Goal: Task Accomplishment & Management: Use online tool/utility

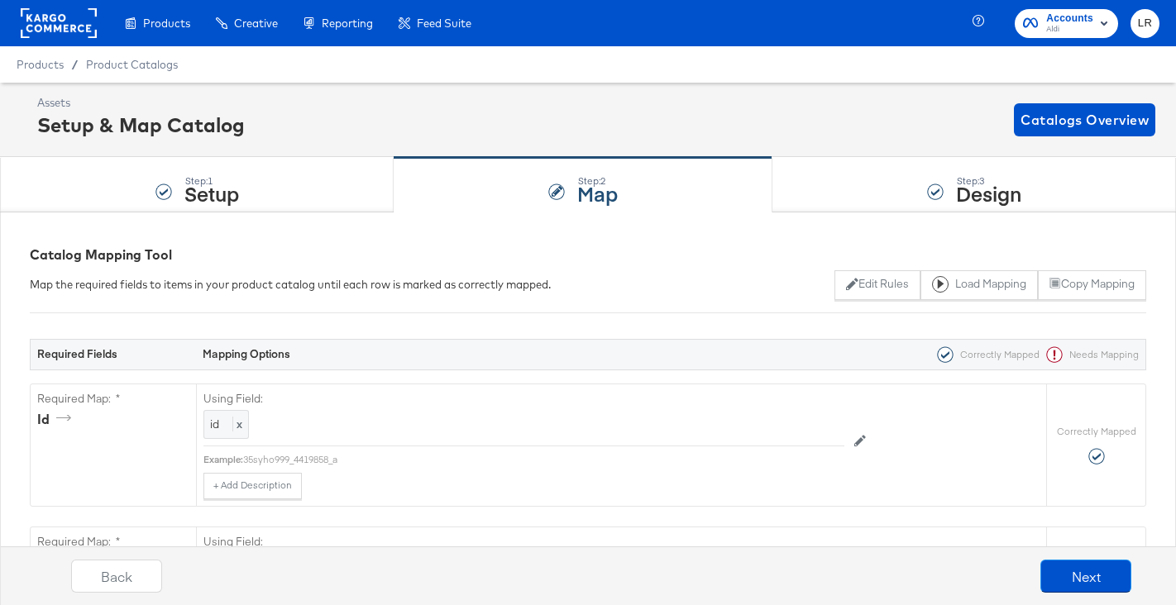
click at [70, 38] on div at bounding box center [59, 23] width 76 height 46
click at [69, 7] on div at bounding box center [59, 23] width 76 height 46
click at [65, 22] on rect at bounding box center [59, 23] width 76 height 30
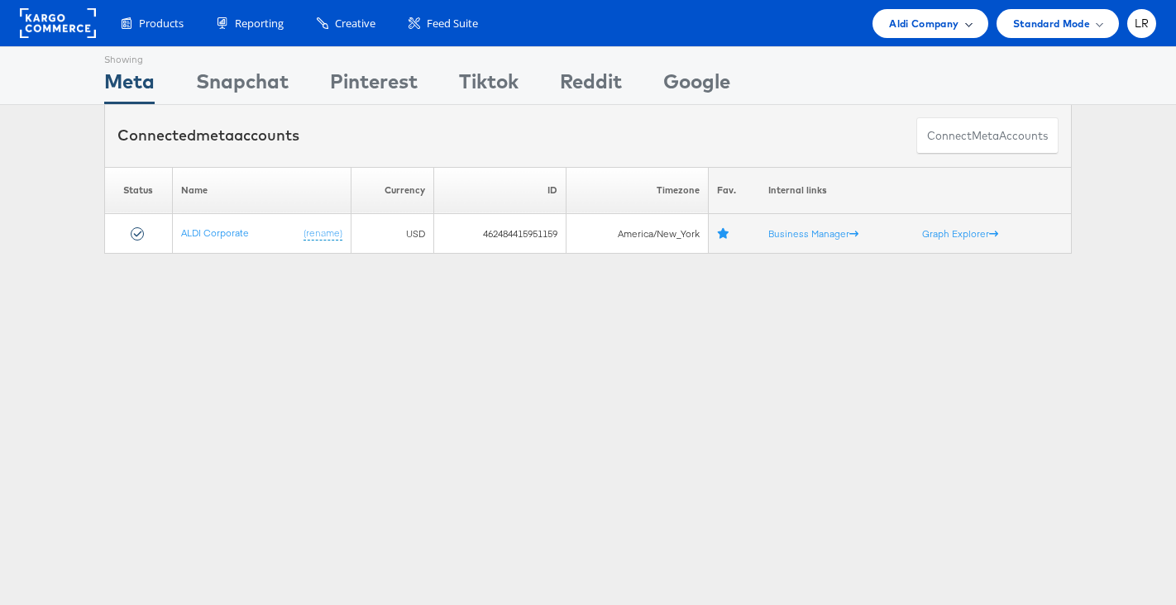
click at [897, 25] on span "Aldi Company" at bounding box center [923, 23] width 69 height 17
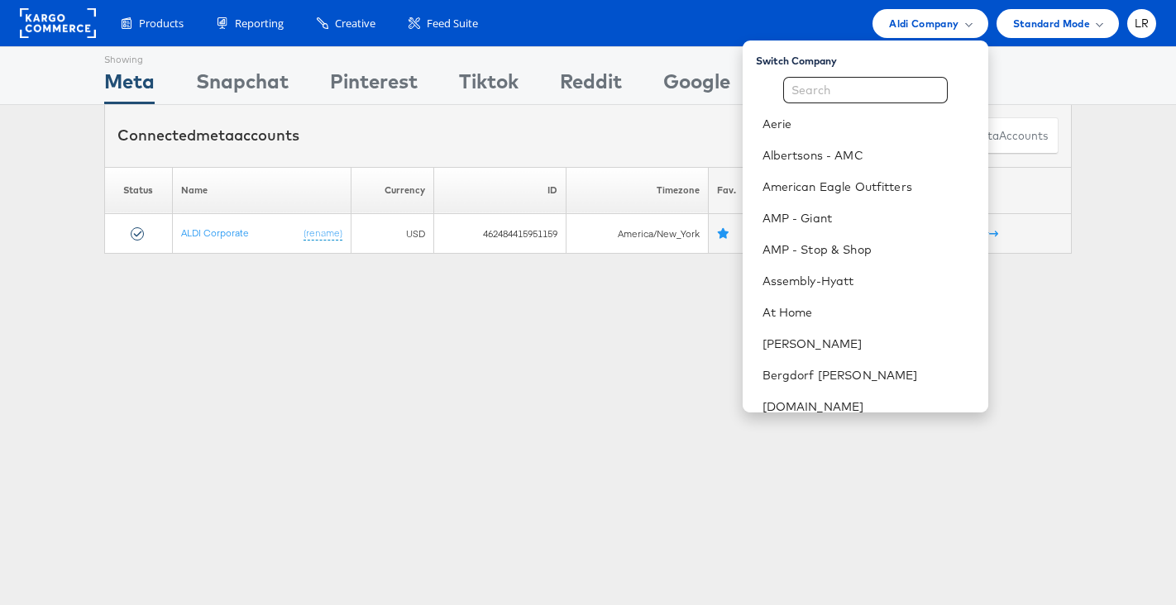
click at [832, 106] on div "Aerie Albertsons - AMC American Eagle Outfitters AMP - Giant AMP - Stop & Shop …" at bounding box center [866, 477] width 246 height 800
click at [831, 95] on input "text" at bounding box center [865, 90] width 165 height 26
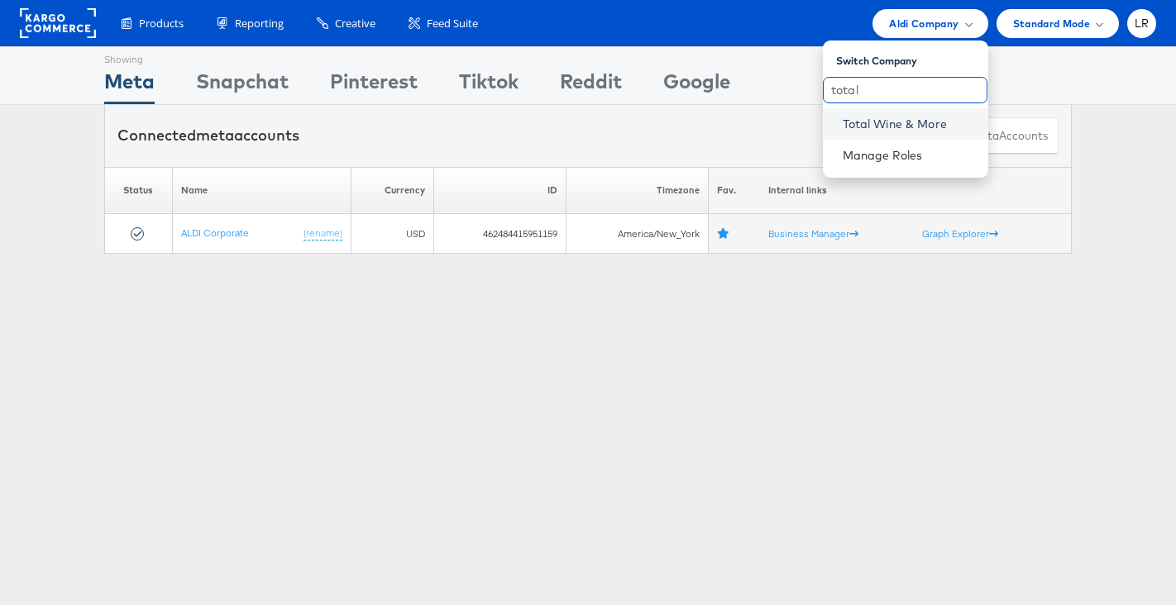
type input "total"
click at [876, 123] on link "Total Wine & More" at bounding box center [909, 124] width 132 height 17
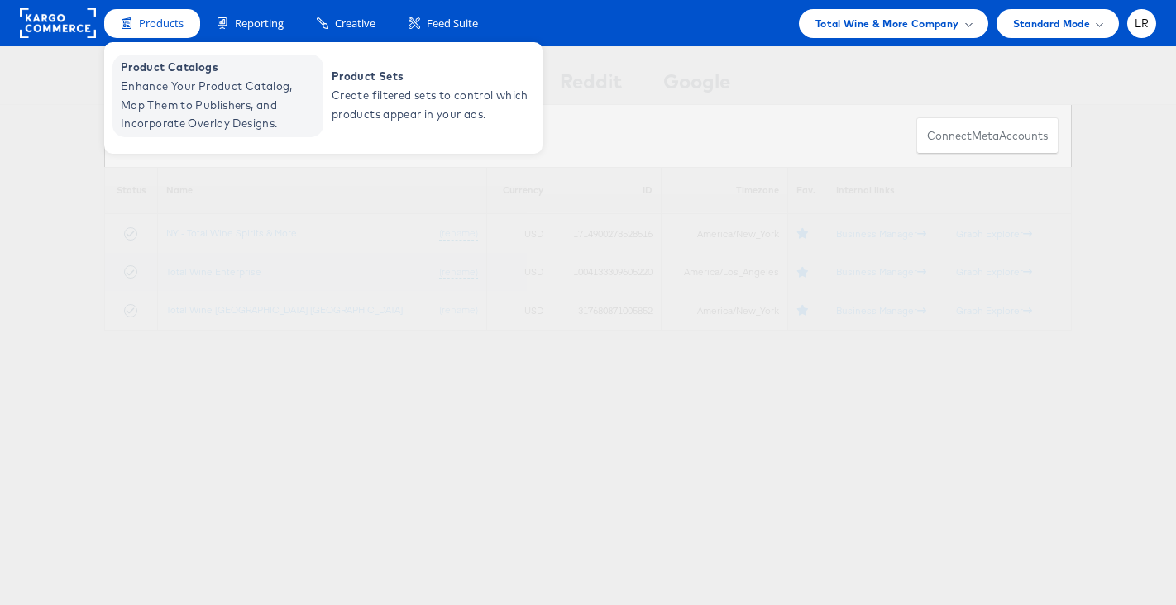
click at [164, 93] on span "Enhance Your Product Catalog, Map Them to Publishers, and Incorporate Overlay D…" at bounding box center [220, 105] width 198 height 56
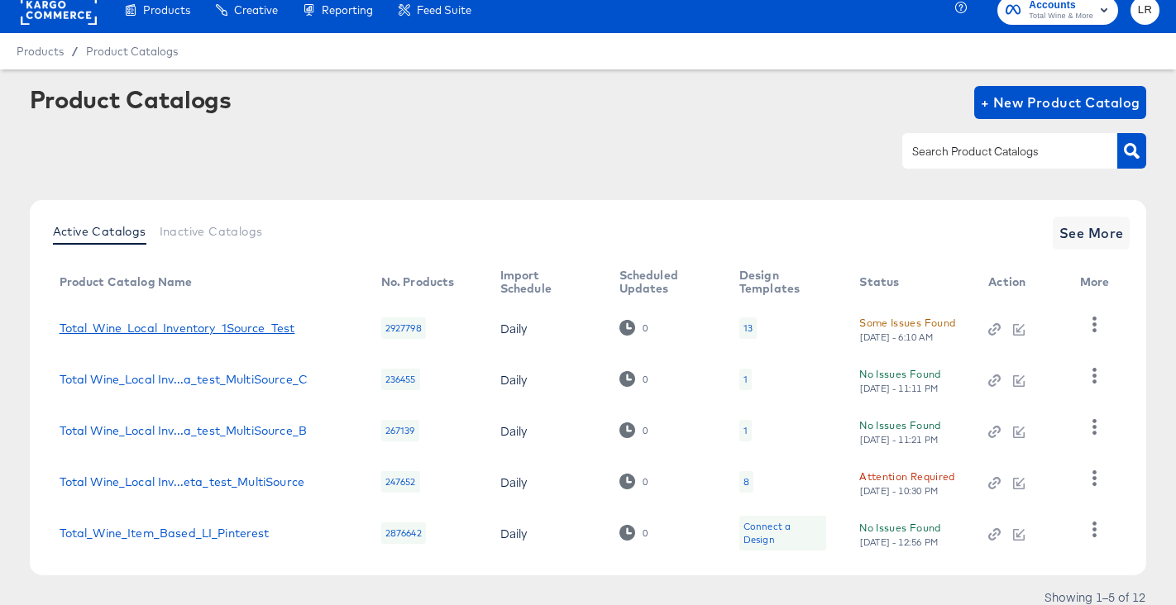
scroll to position [76, 0]
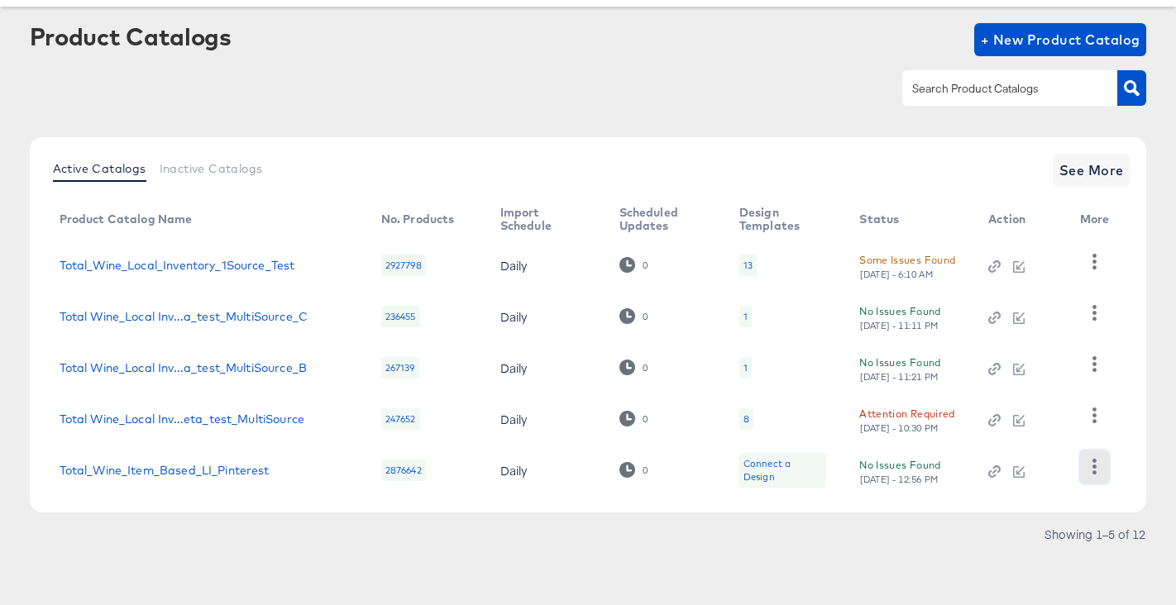
click at [1093, 470] on icon "button" at bounding box center [1095, 467] width 16 height 16
click at [211, 470] on link "Total_Wine_Item_Based_LI_Pinterest" at bounding box center [165, 470] width 210 height 13
click at [1039, 31] on span "+ New Product Catalog" at bounding box center [1061, 39] width 160 height 23
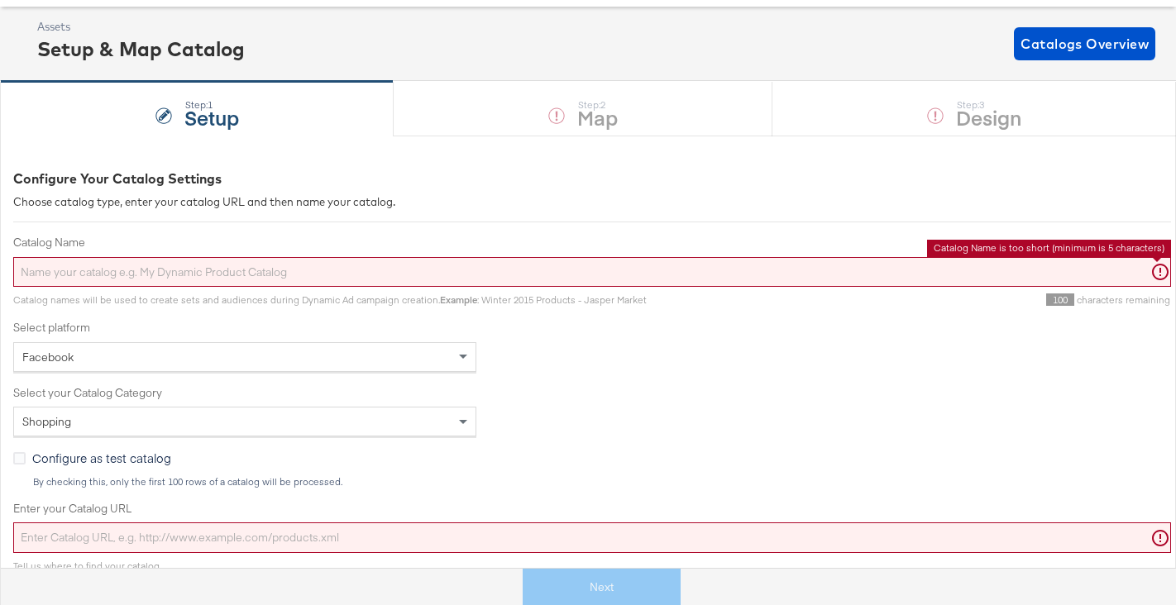
click at [446, 274] on input "Catalog Name" at bounding box center [592, 272] width 1158 height 31
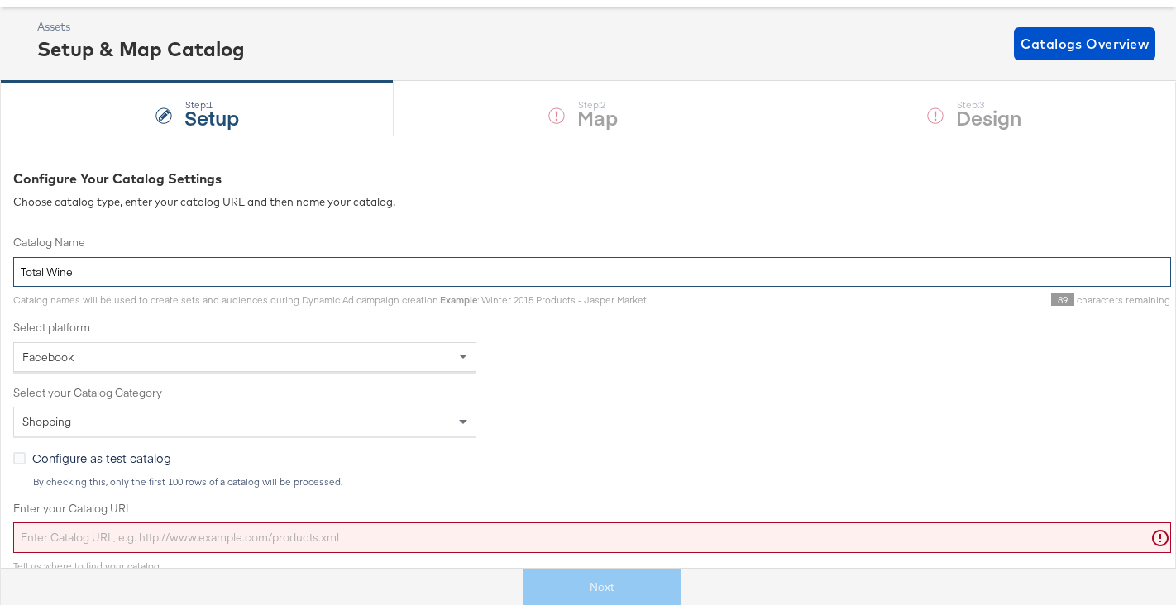
click at [22, 271] on input "Total Wine" at bounding box center [592, 272] width 1158 height 31
click at [231, 272] on input "Pinterest - NO OVERLAY - Total Wine" at bounding box center [592, 272] width 1158 height 31
click at [256, 270] on input "Pinterest - NO OVERLAY - Total Wine Local Inventory" at bounding box center [592, 272] width 1158 height 31
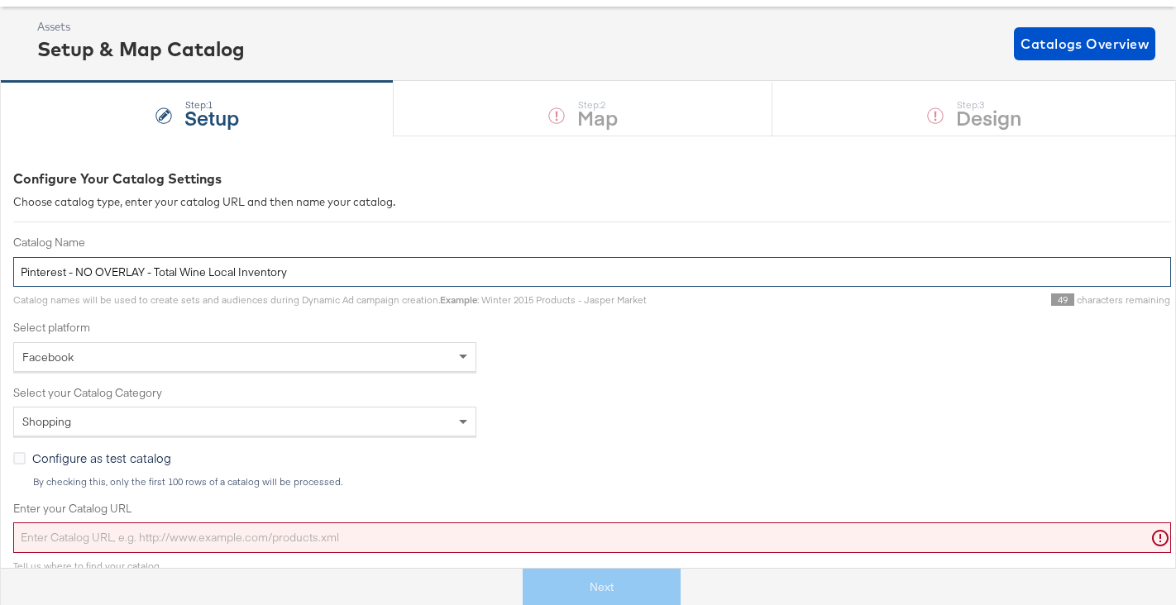
paste input "Total_Wine_Item_Based_LI_Pinterest"
click at [20, 268] on input "Total_Wine_Item_Based_LI_Pinterest" at bounding box center [592, 272] width 1158 height 31
click at [78, 270] on input "Total_Wine_Item_Based_LI_Pinterest" at bounding box center [592, 272] width 1158 height 31
type input "Total_Wine_NO_OVERLAY_Item_Based_LI_Pinterest"
click at [511, 227] on div "Configure Your Catalog Settings Choose catalog type, enter your catalog URL and…" at bounding box center [592, 544] width 1158 height 749
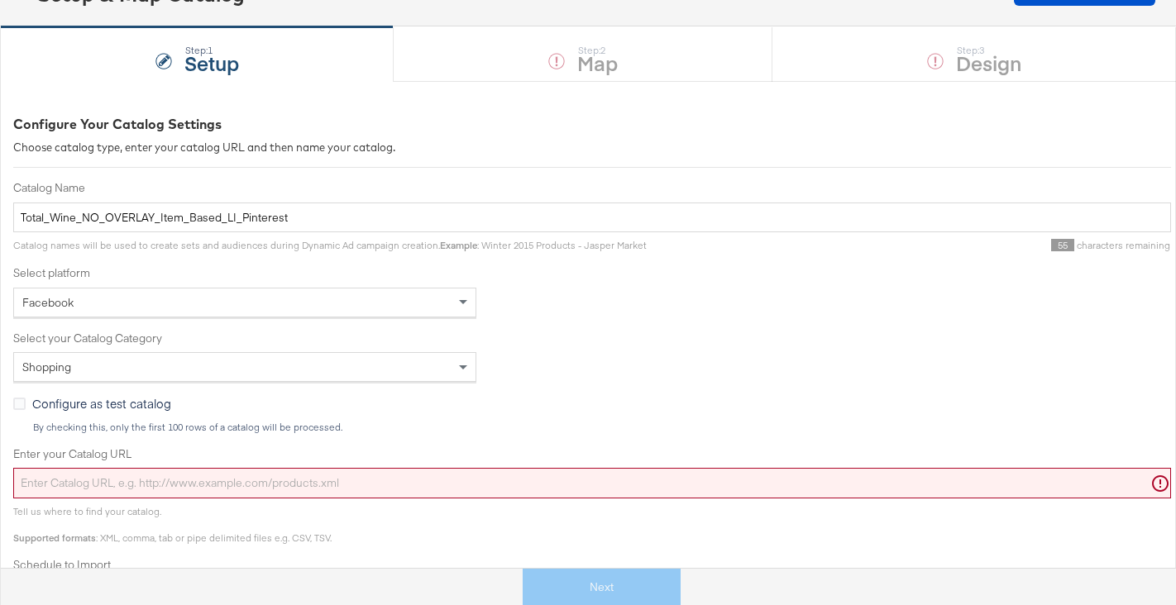
scroll to position [132, 0]
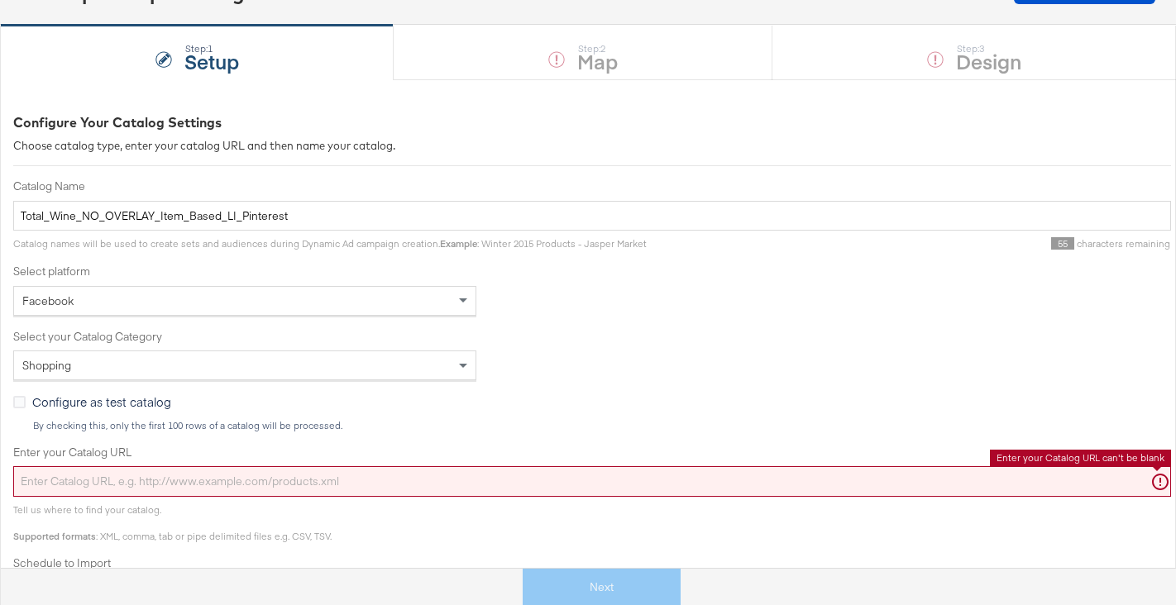
click at [168, 471] on input "Enter your Catalog URL" at bounding box center [592, 481] width 1158 height 31
paste input "[URL][DOMAIN_NAME]"
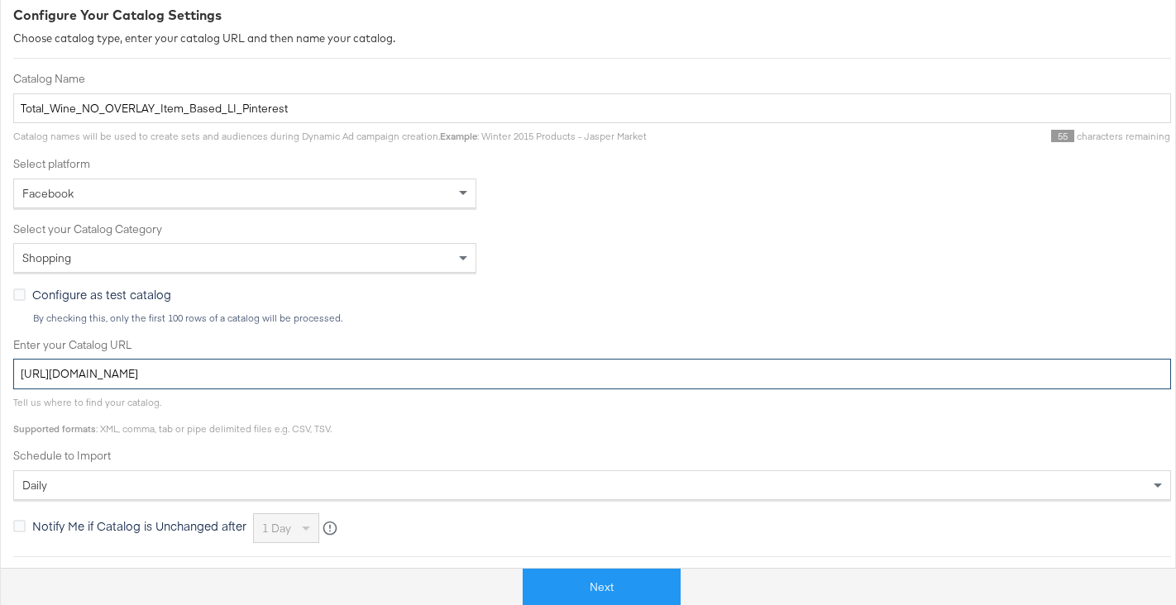
type input "[URL][DOMAIN_NAME]"
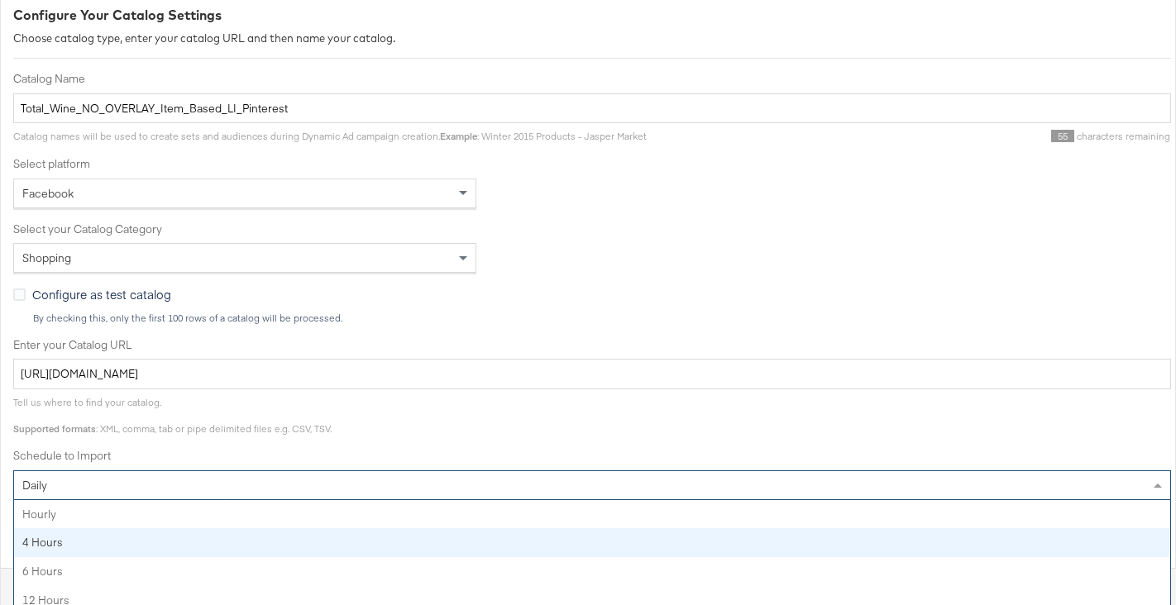
scroll to position [278, 0]
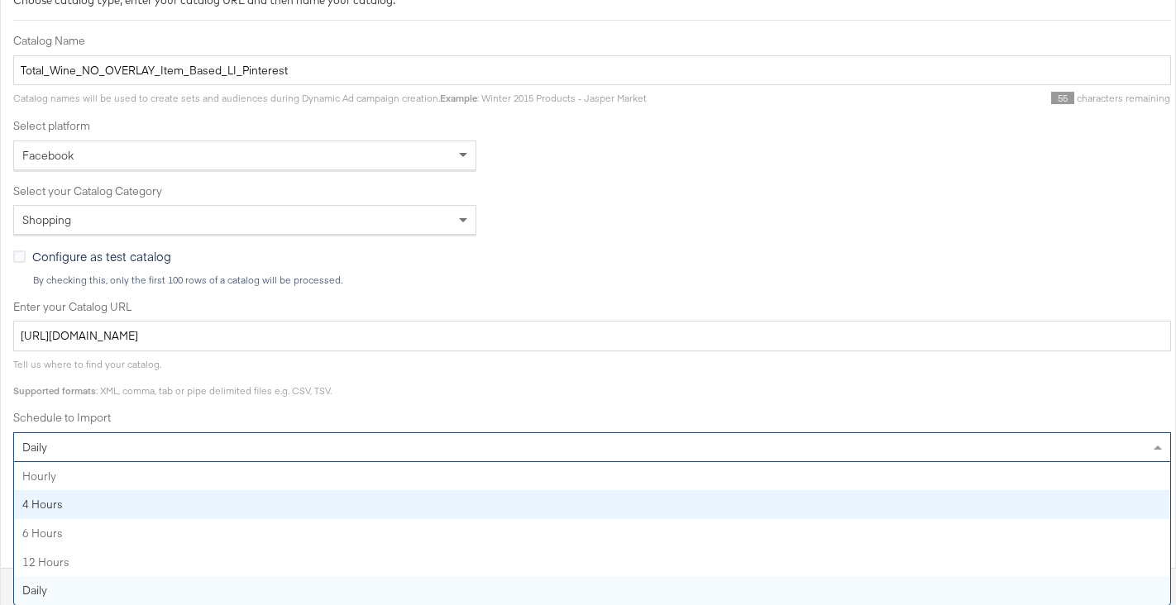
click at [144, 462] on div "daily hourly 4 hours 6 hours 12 hours daily" at bounding box center [592, 448] width 1158 height 30
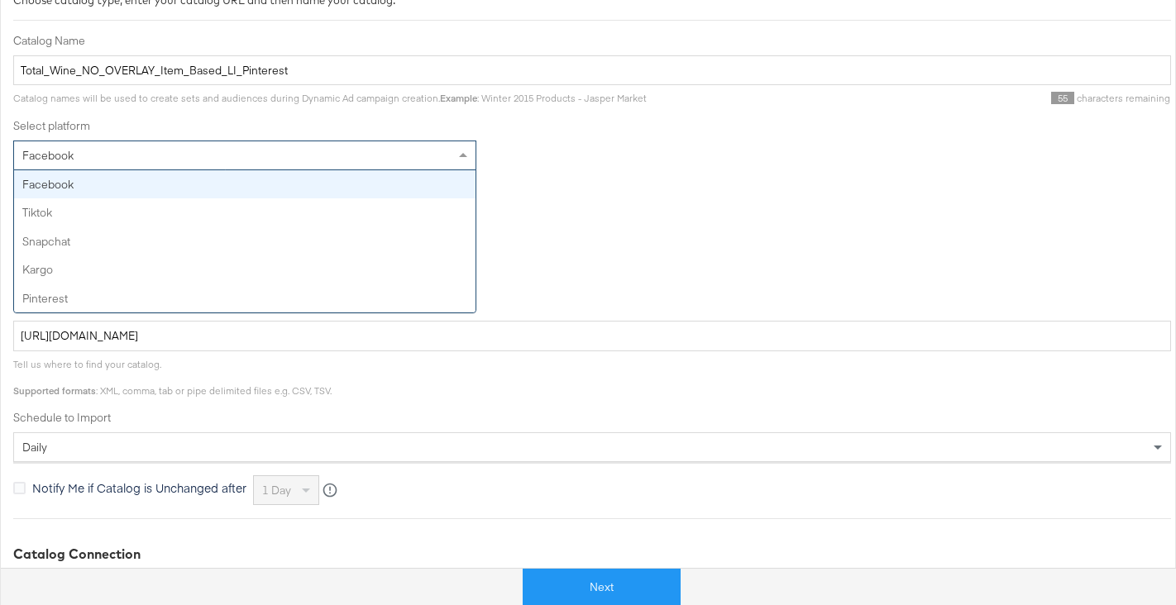
click at [209, 146] on div "Facebook" at bounding box center [244, 155] width 461 height 28
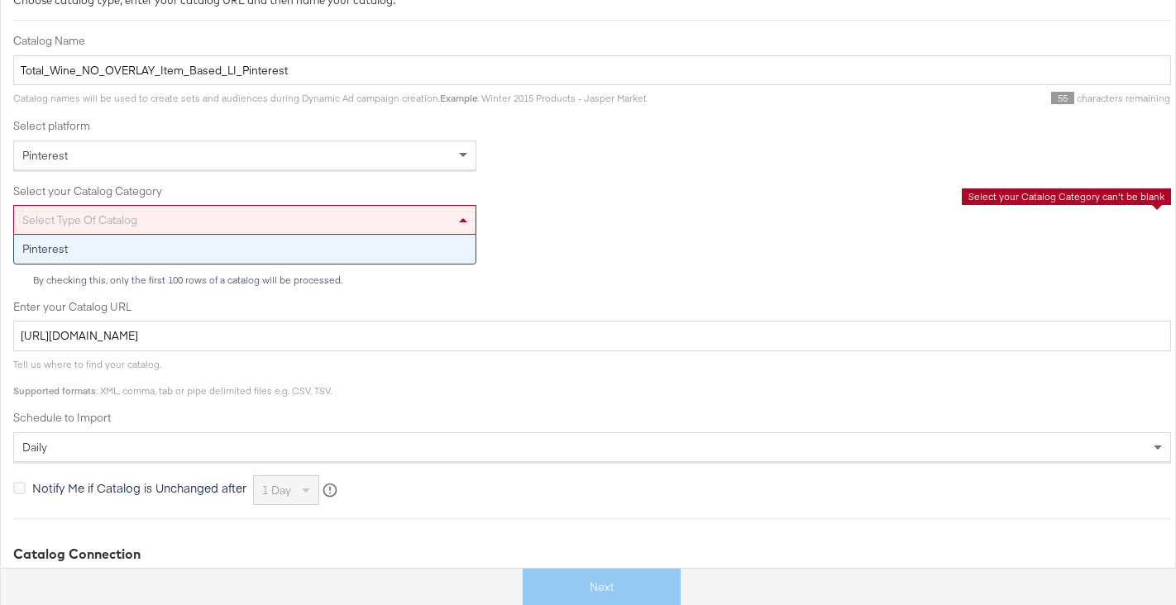
click at [104, 218] on div "Select type of catalog" at bounding box center [244, 220] width 461 height 28
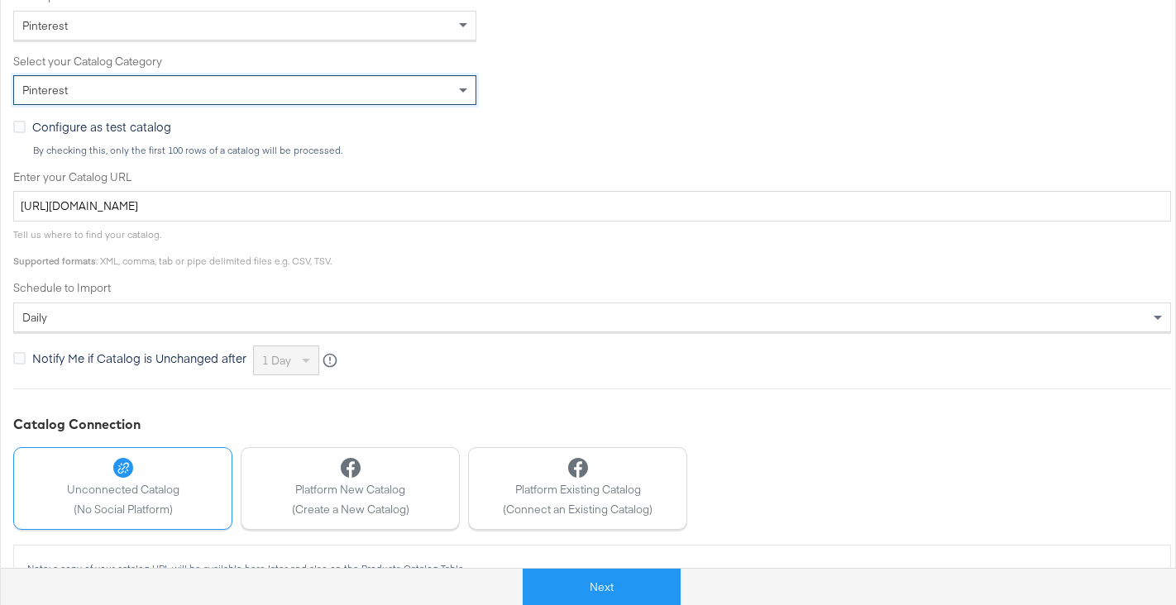
scroll to position [447, 0]
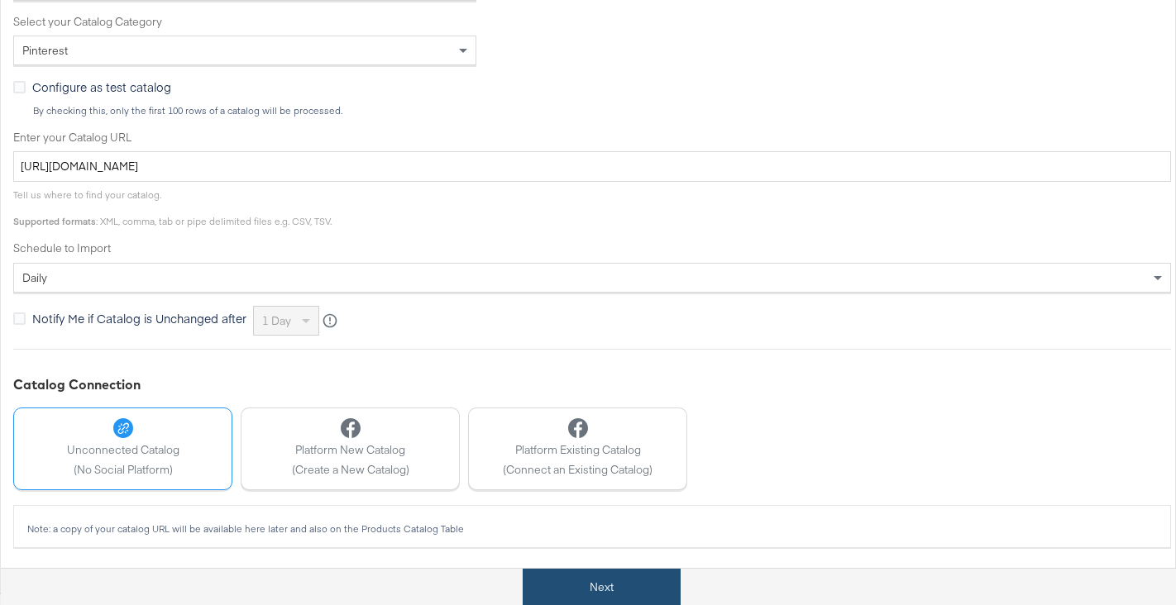
click at [582, 586] on button "Next" at bounding box center [602, 587] width 158 height 37
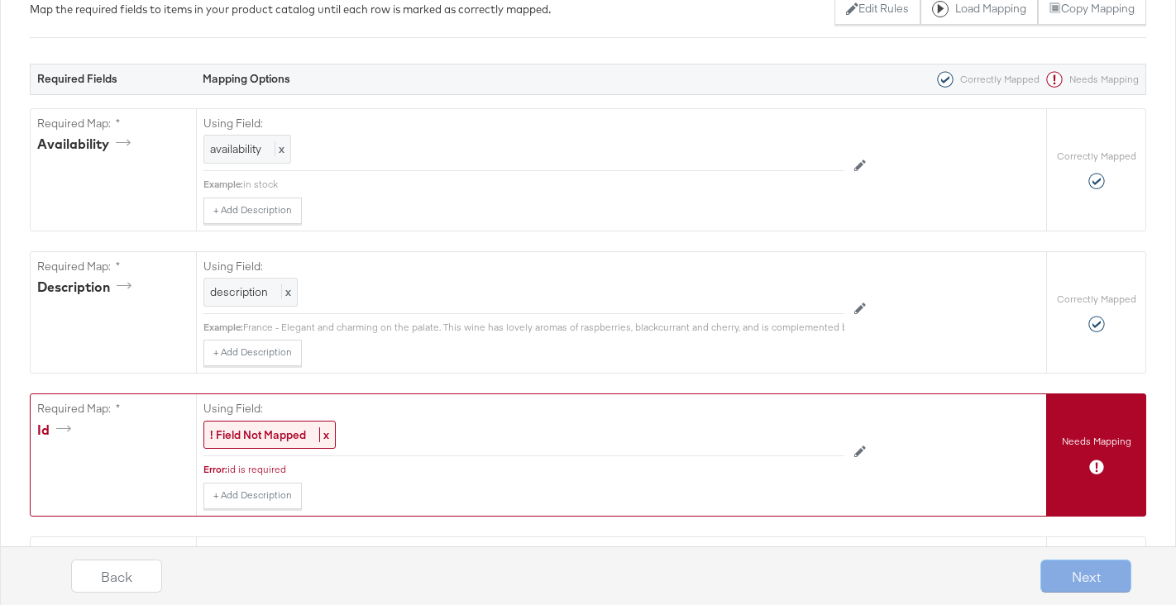
scroll to position [213, 0]
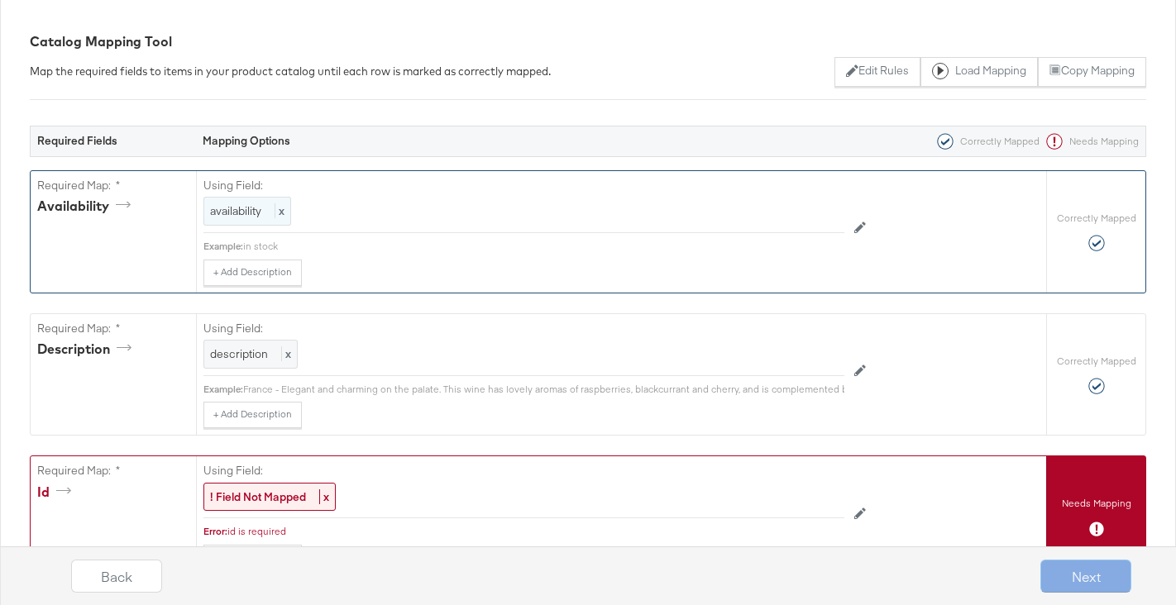
click at [236, 213] on span "availability" at bounding box center [235, 210] width 51 height 15
click at [809, 211] on div at bounding box center [807, 213] width 62 height 25
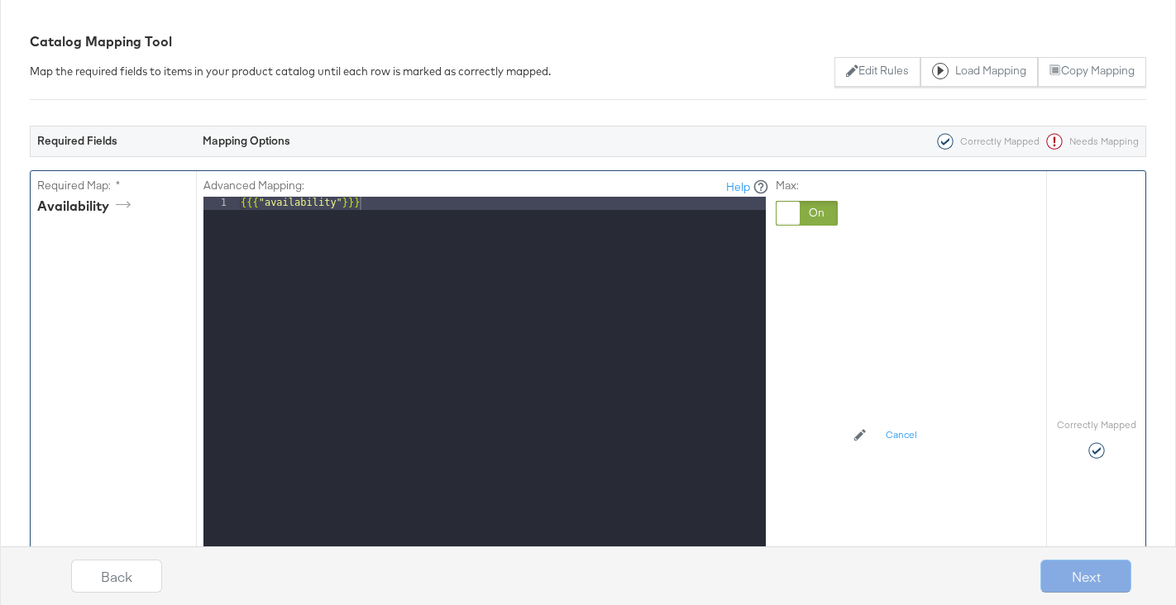
click at [397, 207] on div "{{{ "availability" }}}" at bounding box center [501, 417] width 528 height 440
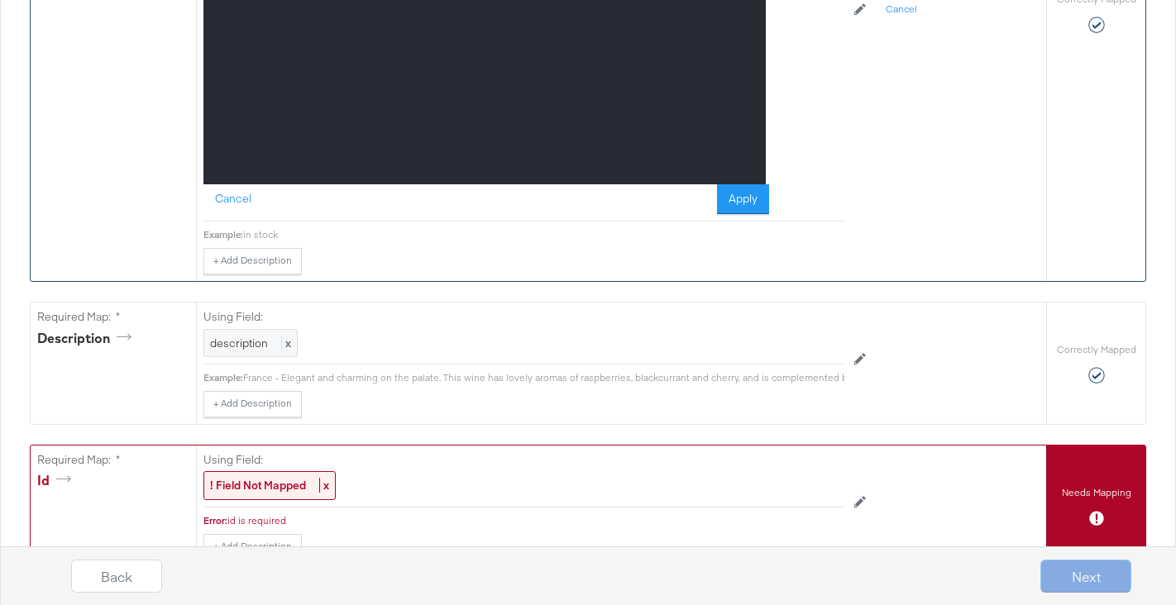
scroll to position [648, 0]
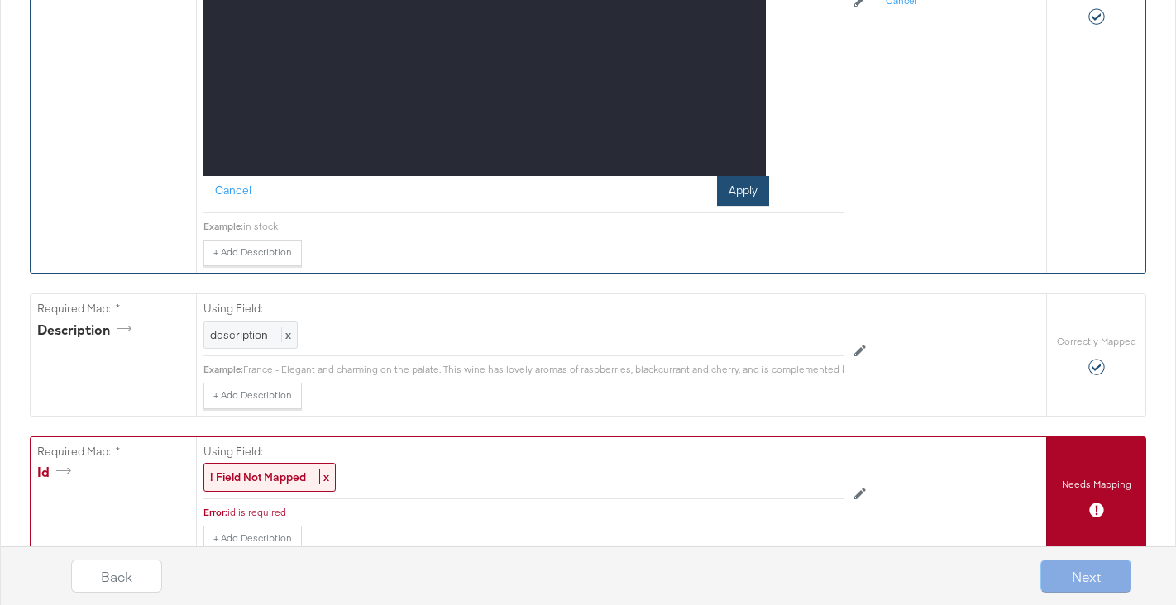
click at [739, 187] on button "Apply" at bounding box center [743, 191] width 52 height 30
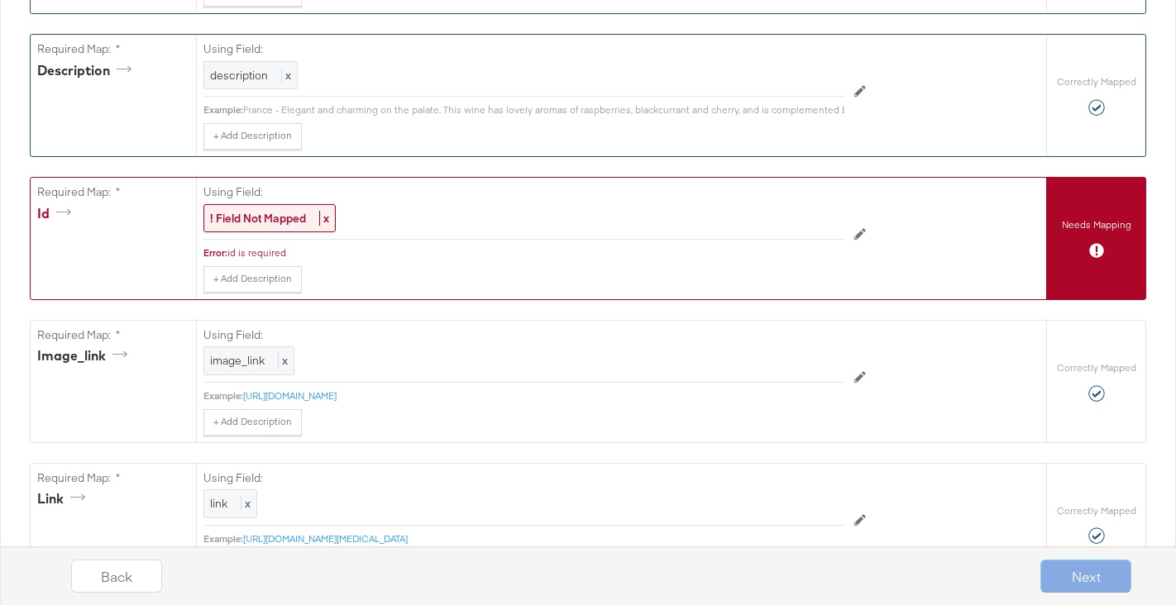
scroll to position [643, 0]
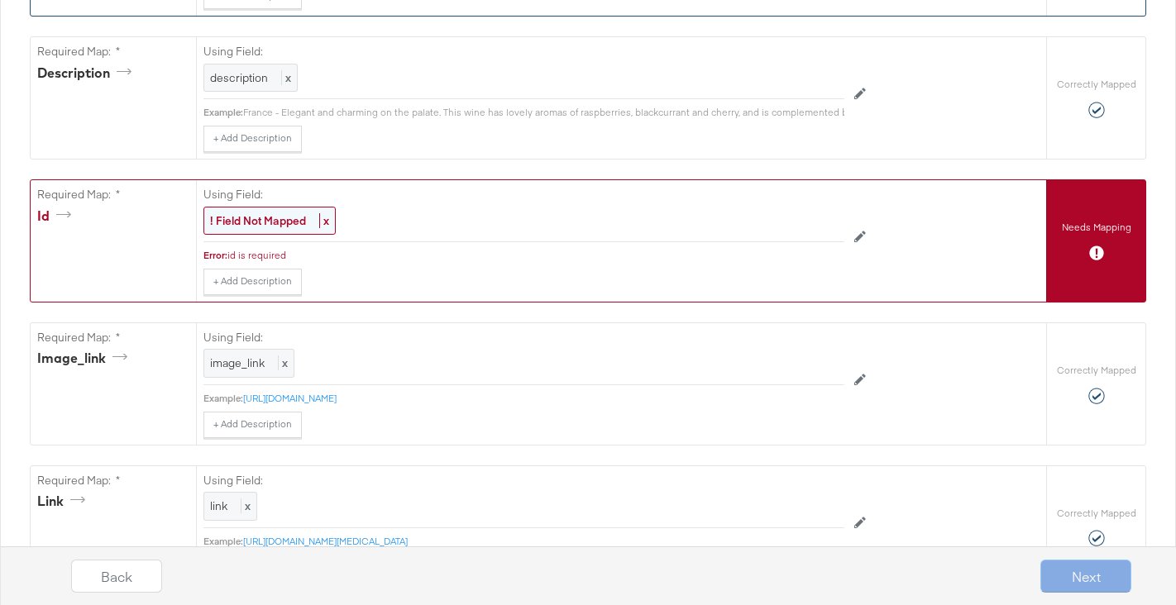
click at [293, 223] on strong "! Field Not Mapped" at bounding box center [258, 220] width 96 height 15
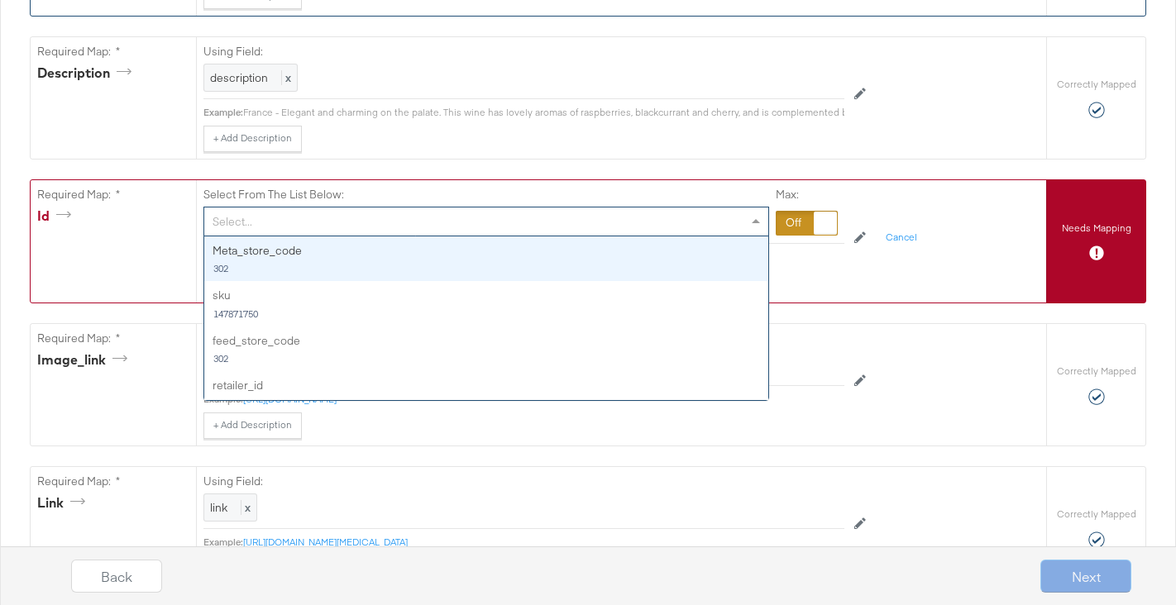
click at [450, 222] on div "Select..." at bounding box center [486, 222] width 564 height 28
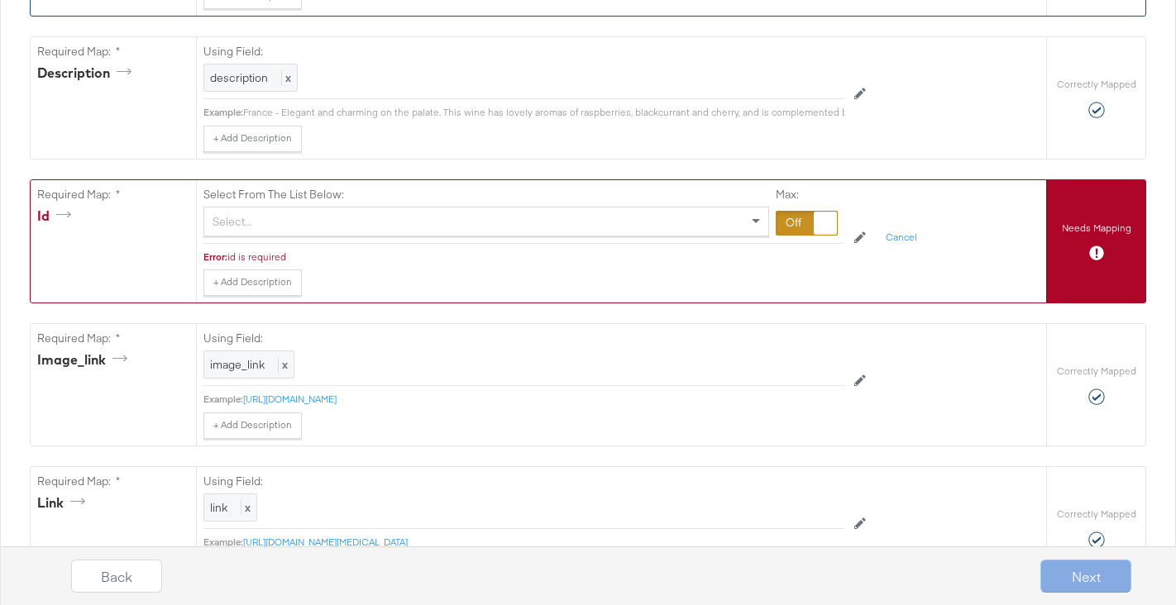
click at [797, 222] on div at bounding box center [807, 223] width 62 height 25
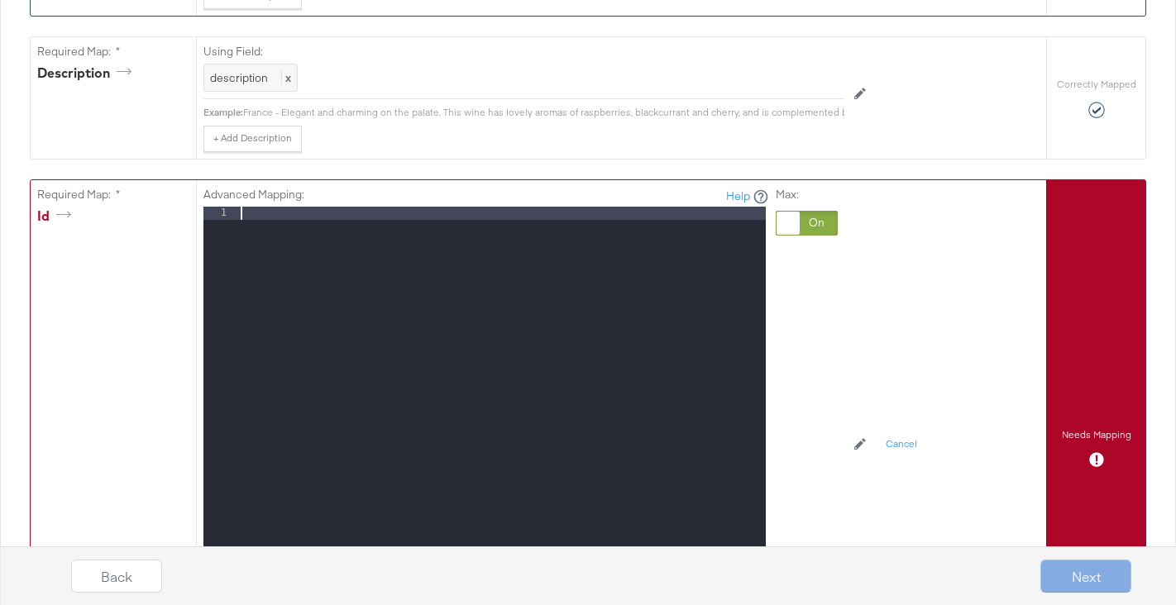
click at [394, 250] on div at bounding box center [501, 427] width 528 height 440
click at [940, 339] on div "Advanced Mapping: Help 1 {{{ "retailer_id" }}} XXXXXXXXXXXXXXXXXXXXXXXXXXXXXXXX…" at bounding box center [621, 448] width 850 height 536
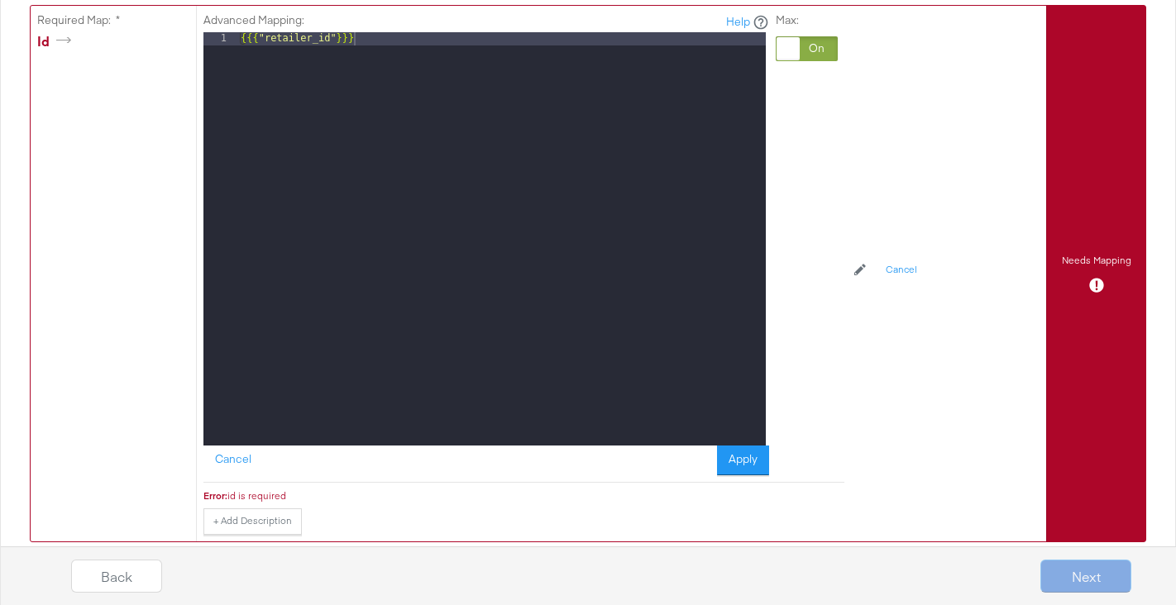
scroll to position [834, 0]
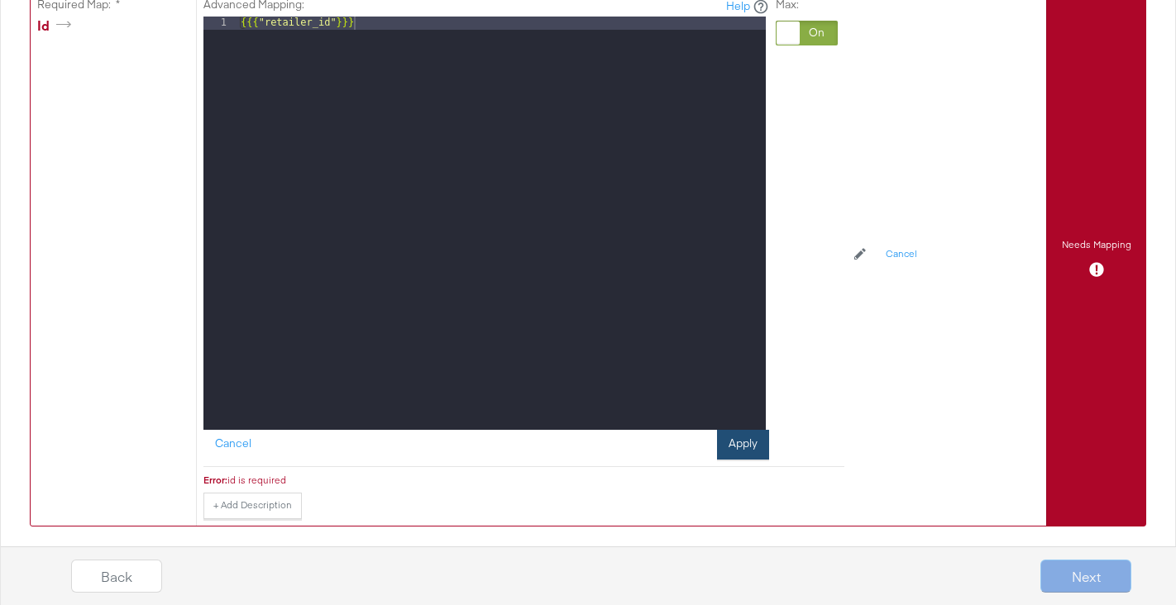
click at [758, 442] on button "Apply" at bounding box center [743, 445] width 52 height 30
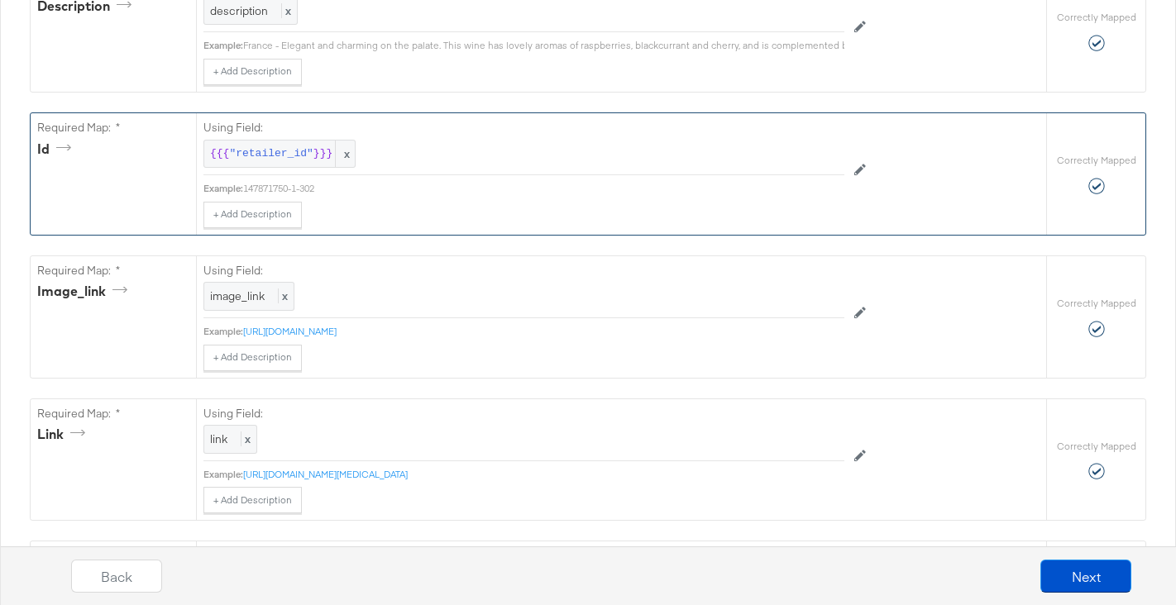
scroll to position [704, 0]
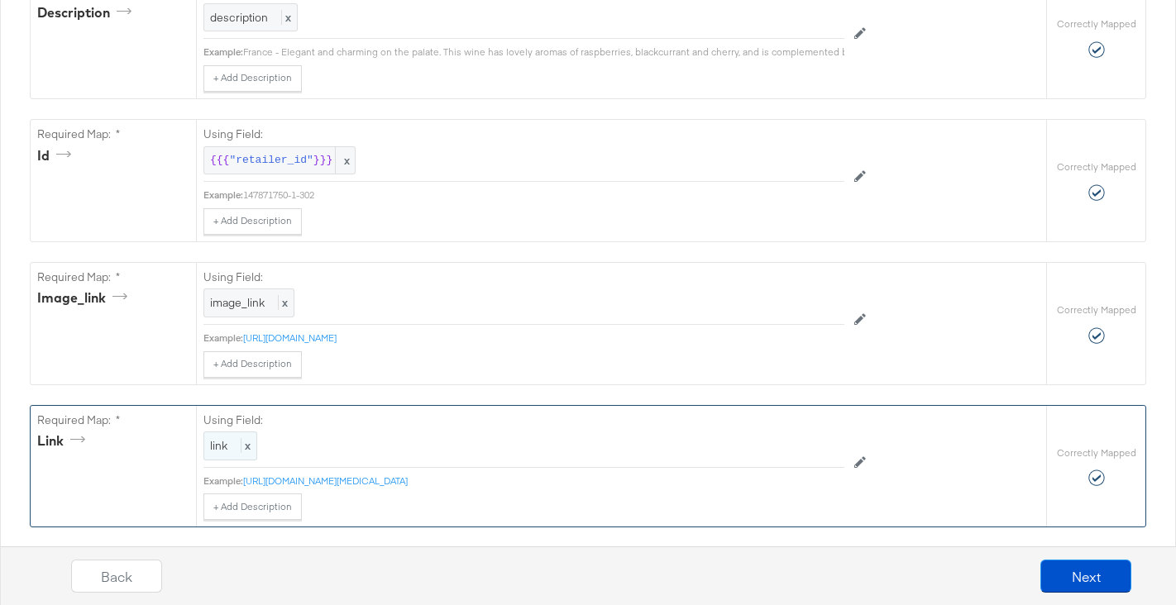
click at [219, 447] on span "link" at bounding box center [218, 445] width 17 height 15
click at [825, 443] on div at bounding box center [825, 448] width 23 height 23
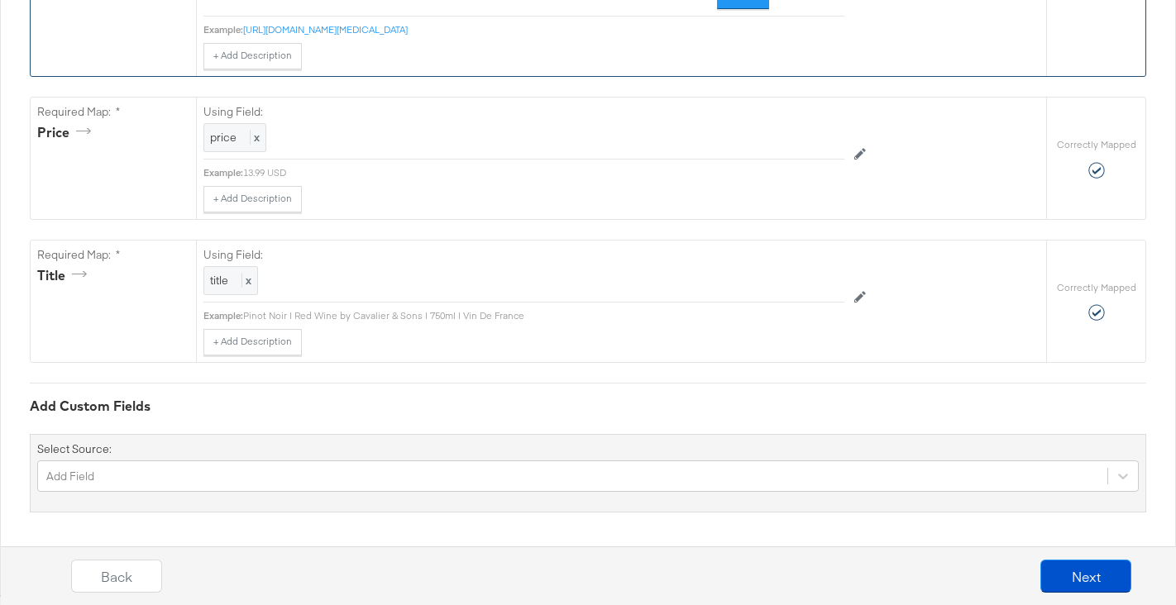
scroll to position [1572, 0]
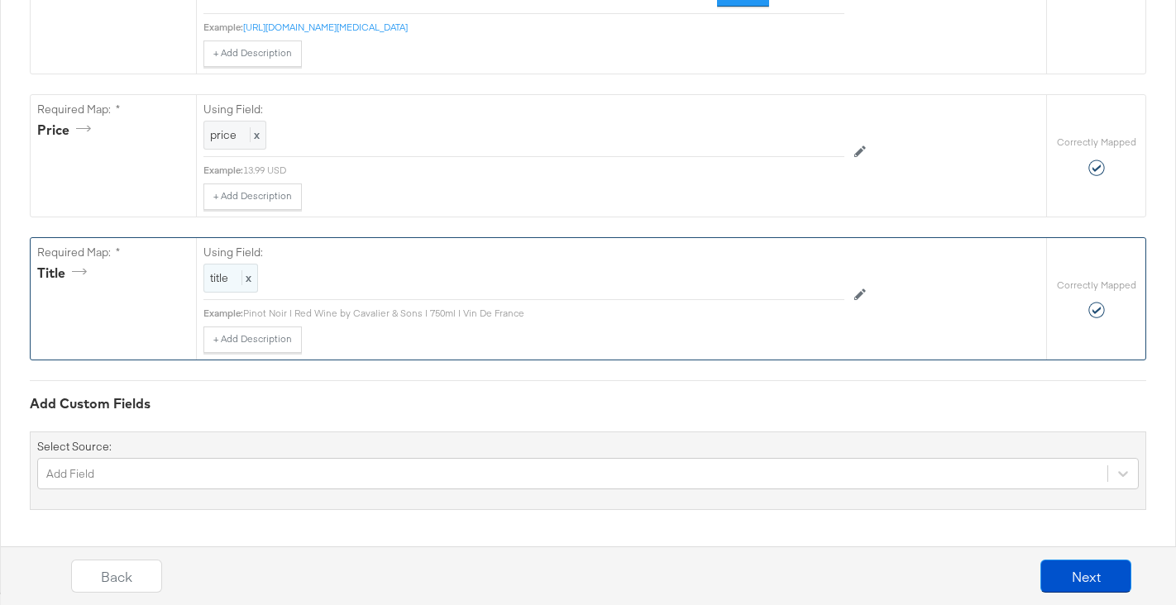
click at [214, 280] on span "title" at bounding box center [219, 277] width 18 height 15
click at [820, 288] on div at bounding box center [825, 280] width 23 height 23
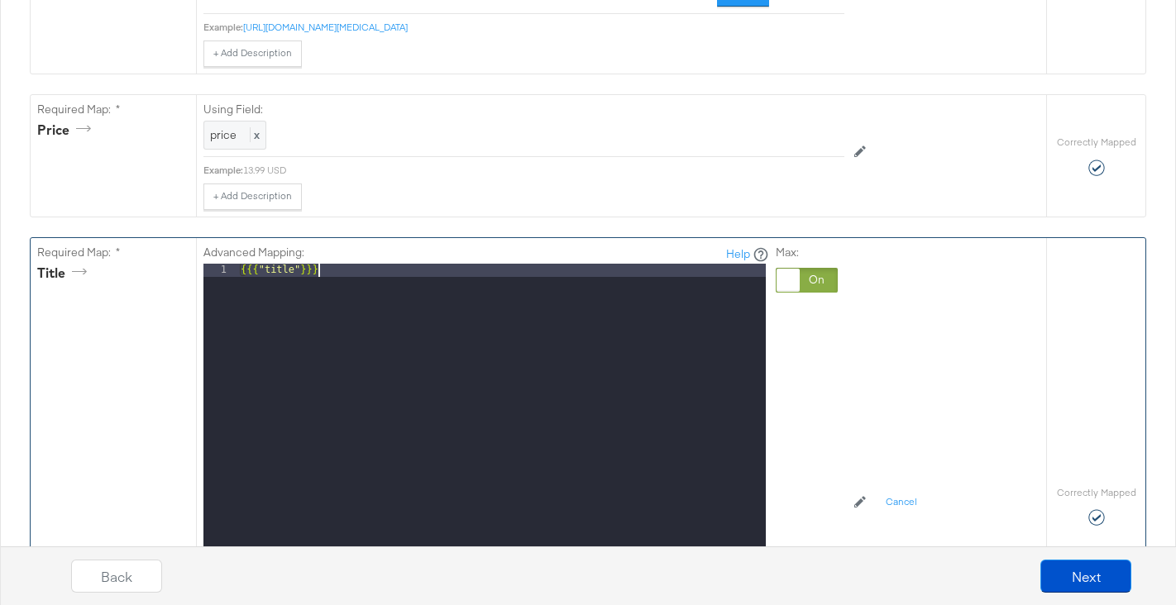
click at [375, 277] on div "{{{ "title" }}}" at bounding box center [501, 484] width 528 height 440
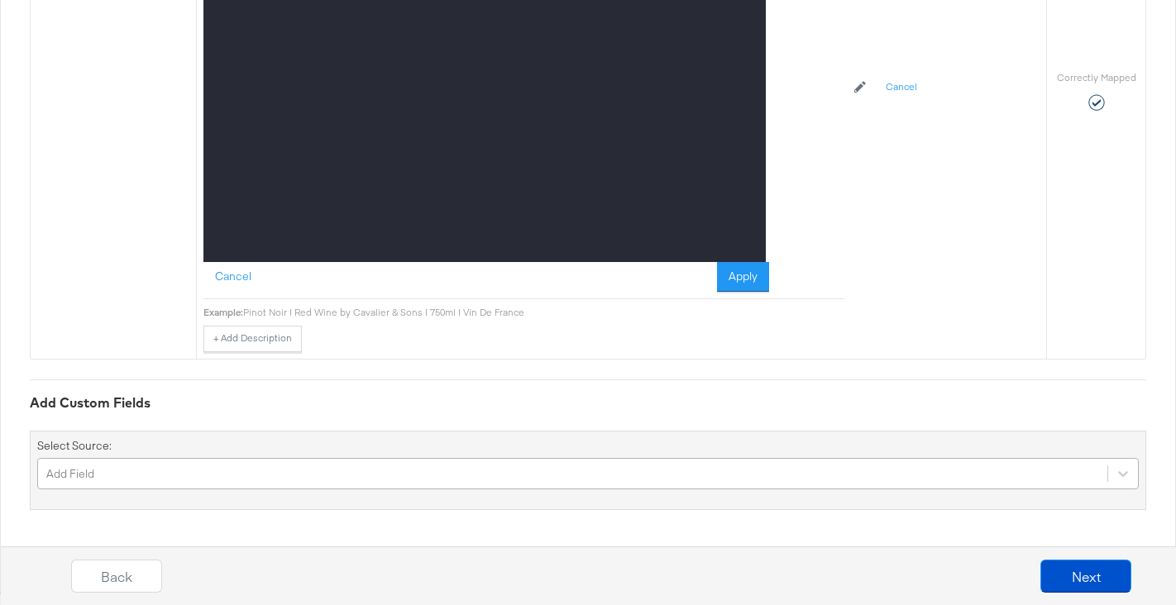
scroll to position [2126, 0]
click at [113, 481] on div "Add Field" at bounding box center [588, 473] width 1102 height 31
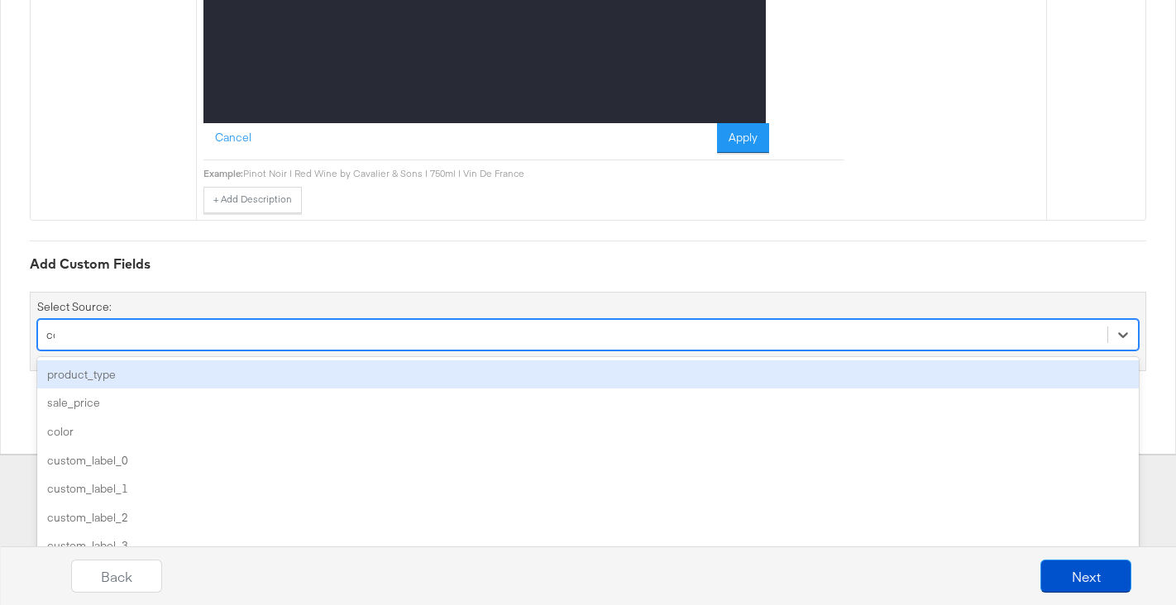
scroll to position [1987, 0]
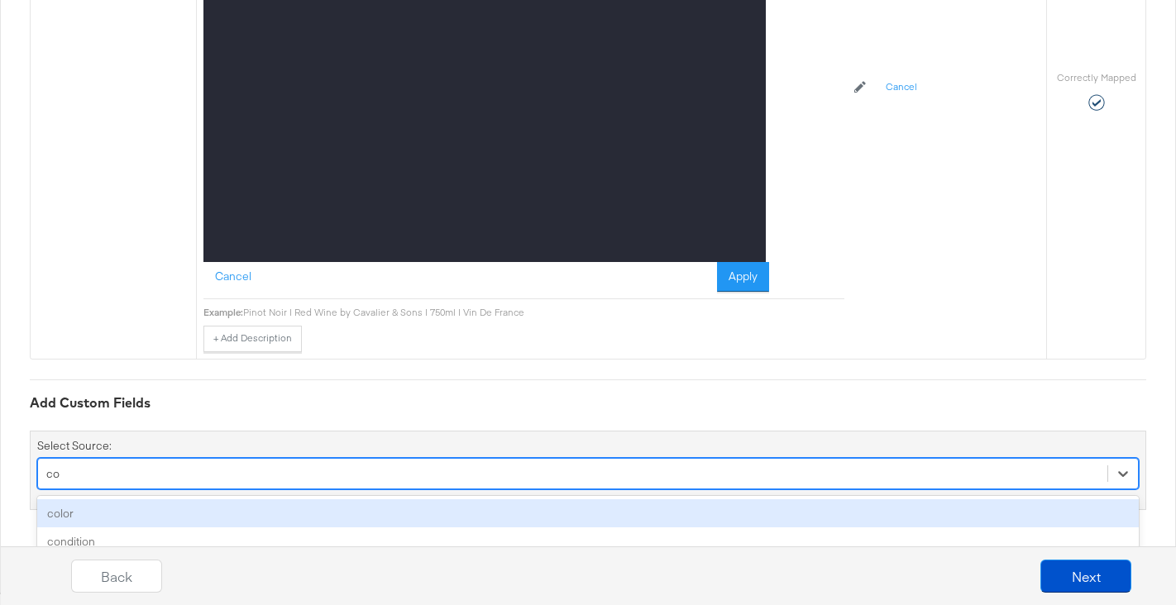
type input "cond"
click at [102, 514] on div "condition" at bounding box center [588, 514] width 1102 height 29
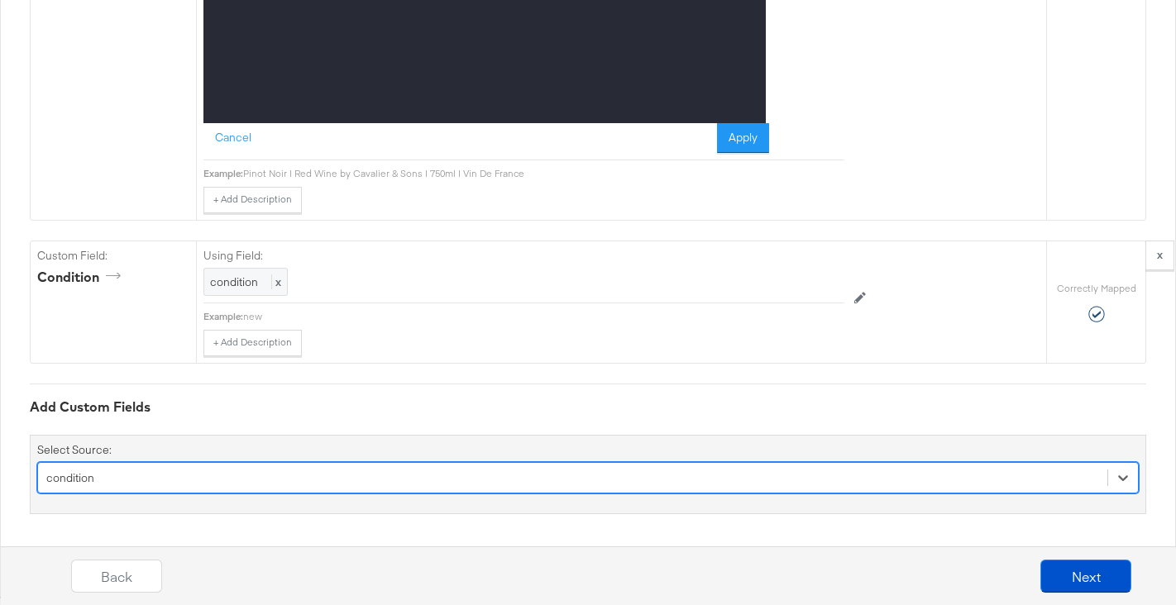
click at [134, 468] on div "option condition, selected. Select is focused ,type to refine list, press Down …" at bounding box center [588, 477] width 1102 height 31
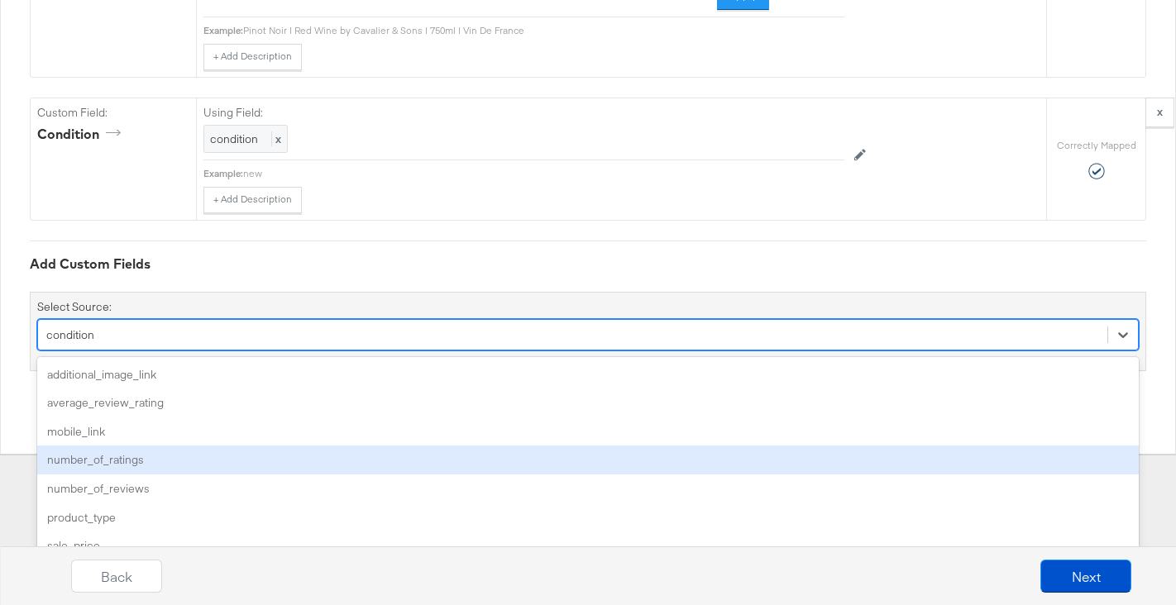
click at [134, 468] on div "number_of_ratings" at bounding box center [588, 460] width 1102 height 29
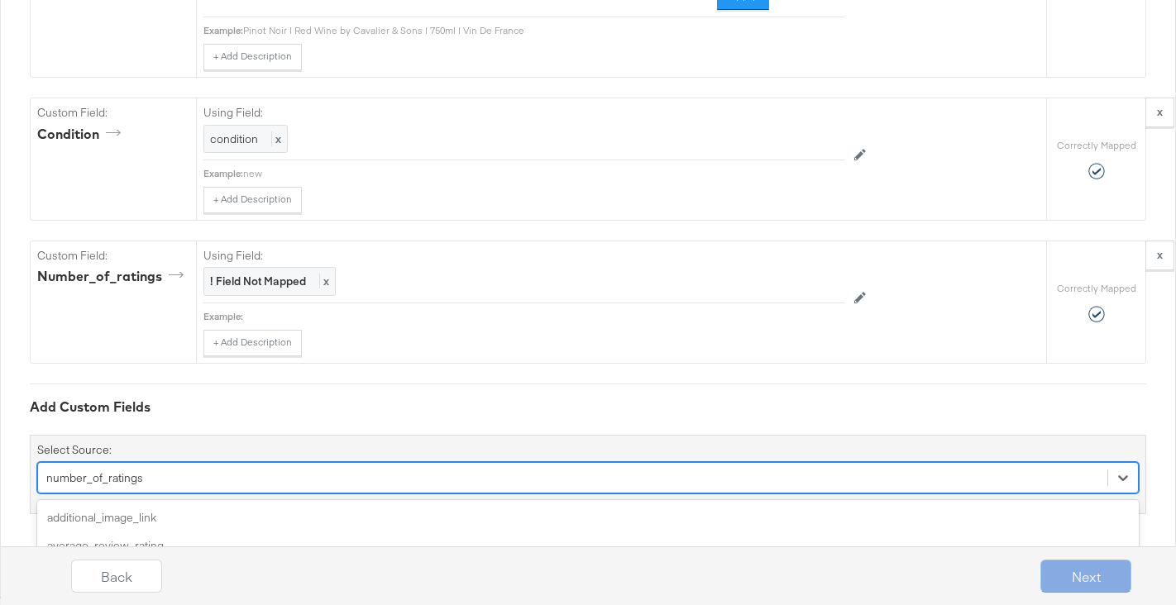
scroll to position [2413, 0]
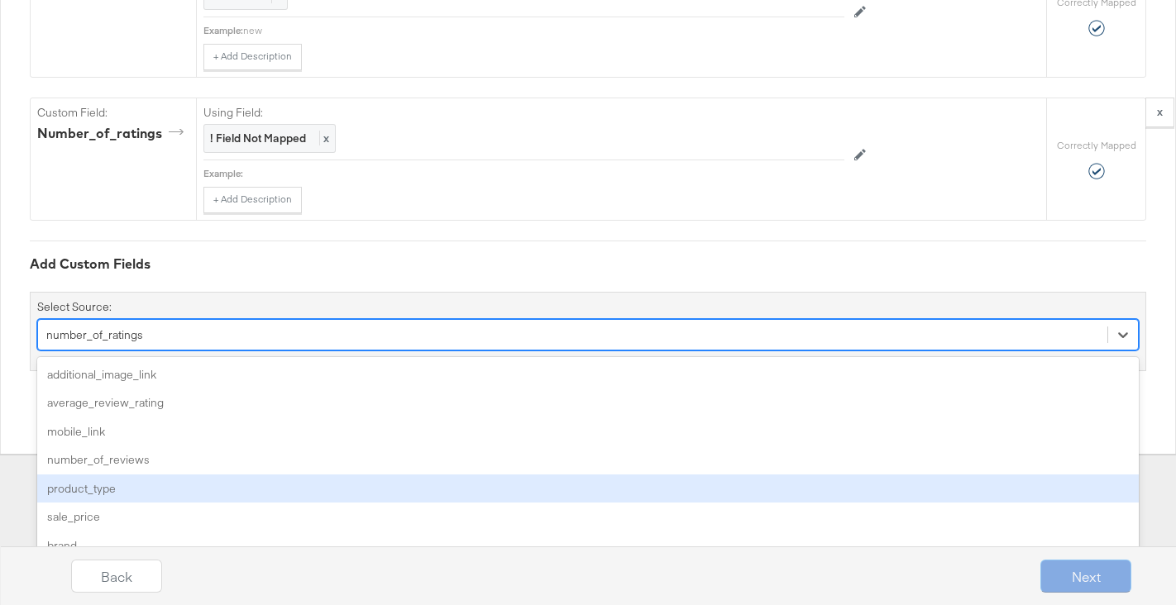
click at [110, 351] on div "option number_of_ratings, selected. option product_type focused, 5 of 37. 37 re…" at bounding box center [588, 334] width 1102 height 31
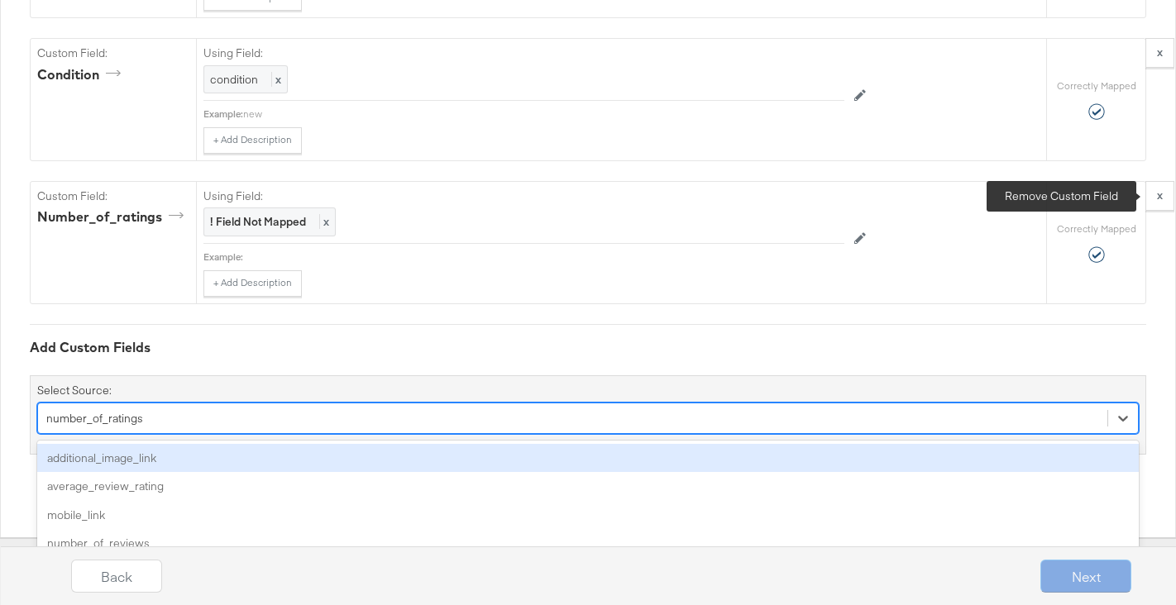
scroll to position [2274, 0]
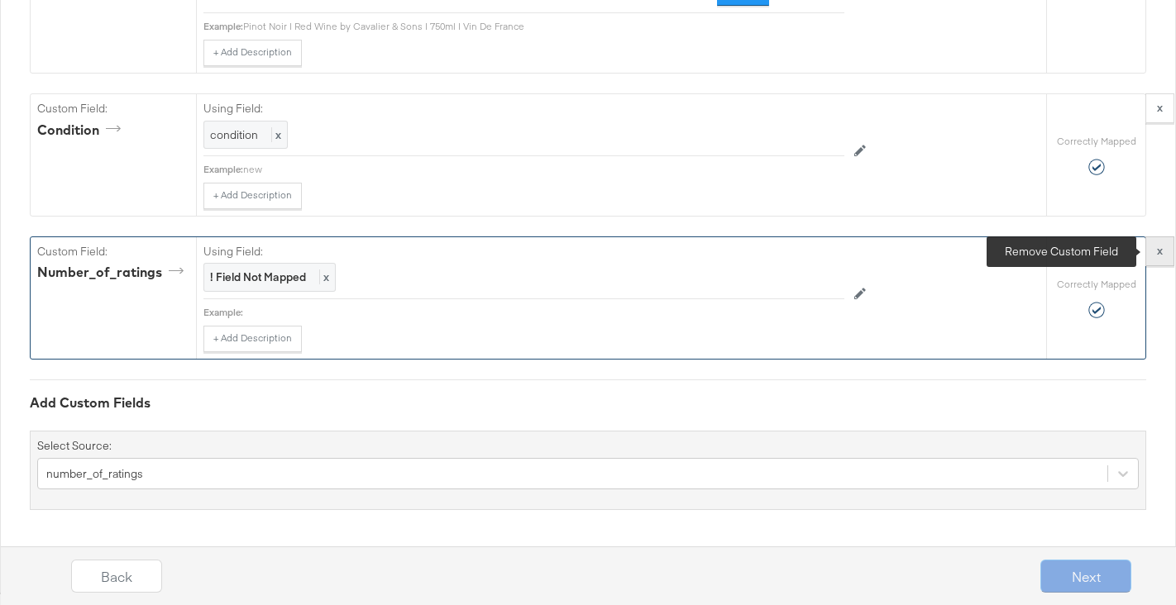
click at [1161, 251] on strong "x" at bounding box center [1160, 250] width 6 height 15
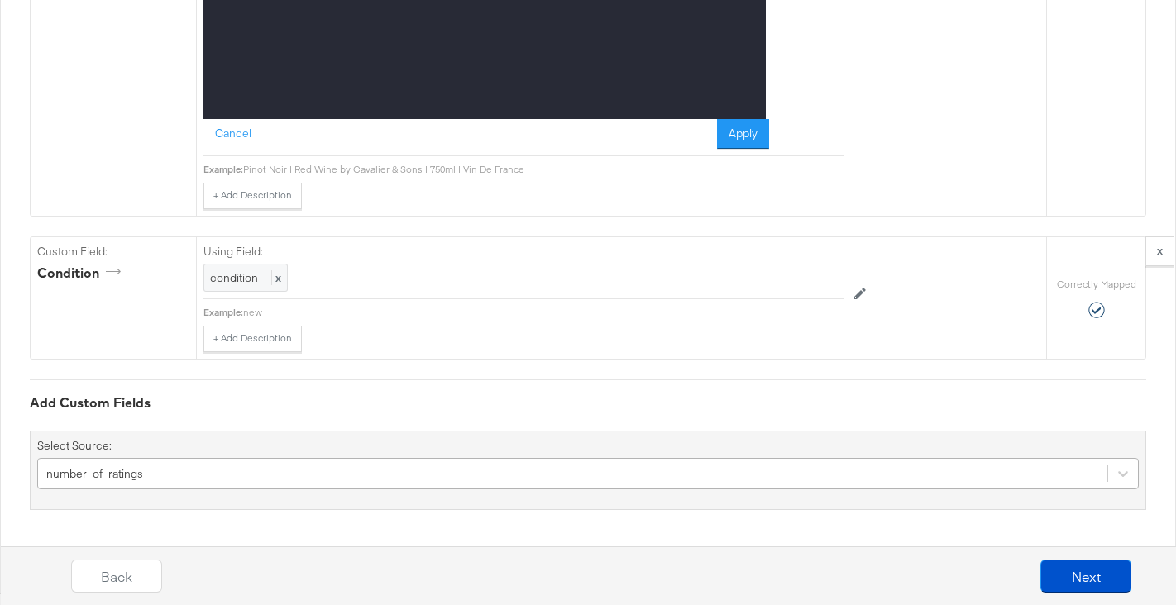
scroll to position [2269, 0]
click at [327, 460] on div "number_of_ratings" at bounding box center [588, 473] width 1102 height 31
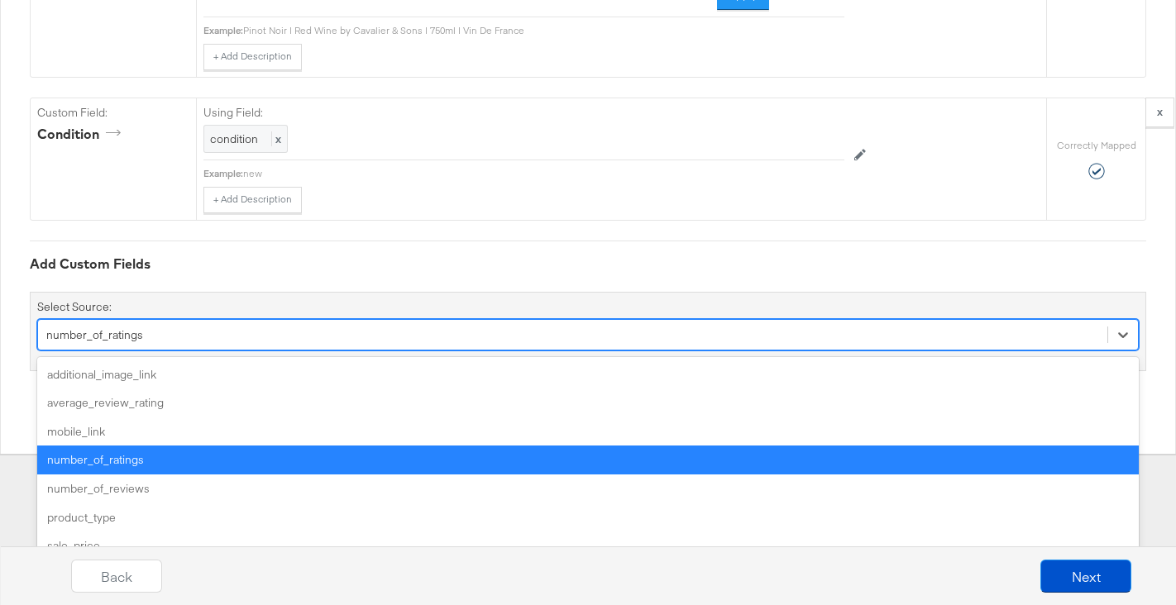
click at [327, 460] on div "number_of_ratings" at bounding box center [588, 460] width 1102 height 29
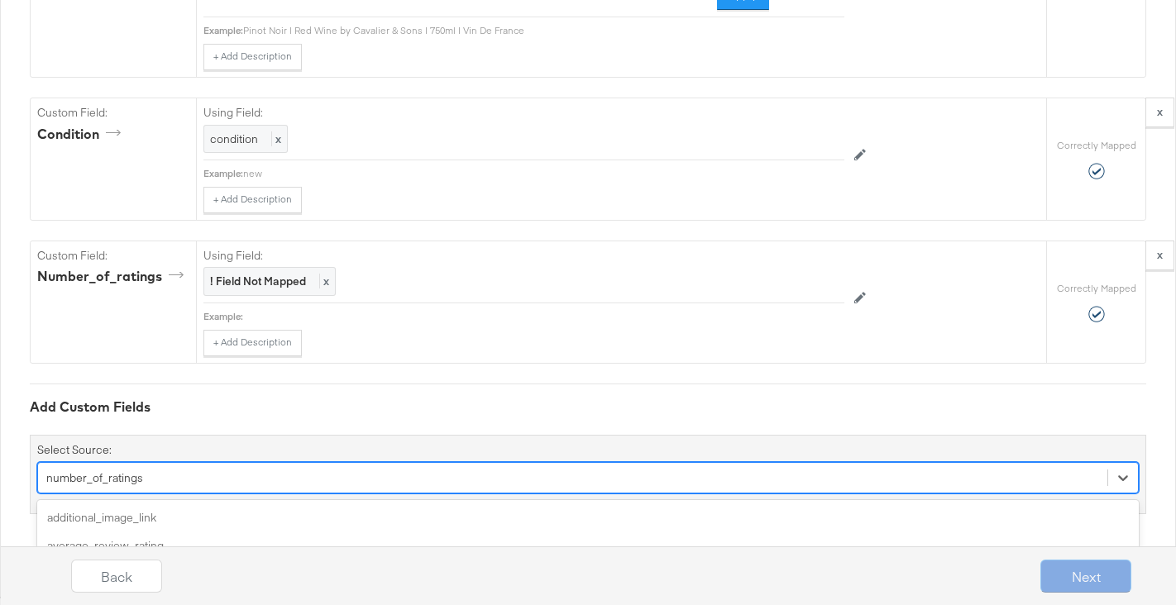
scroll to position [2413, 0]
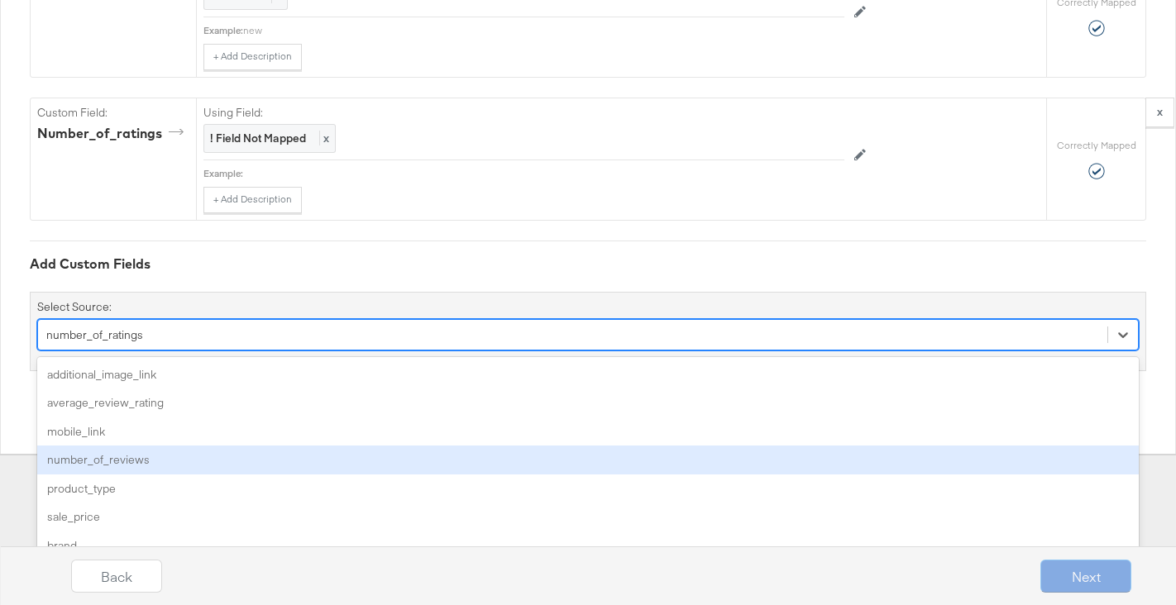
click at [272, 351] on div "option number_of_ratings, selected. option number_of_reviews focused, 4 of 37. …" at bounding box center [588, 334] width 1102 height 31
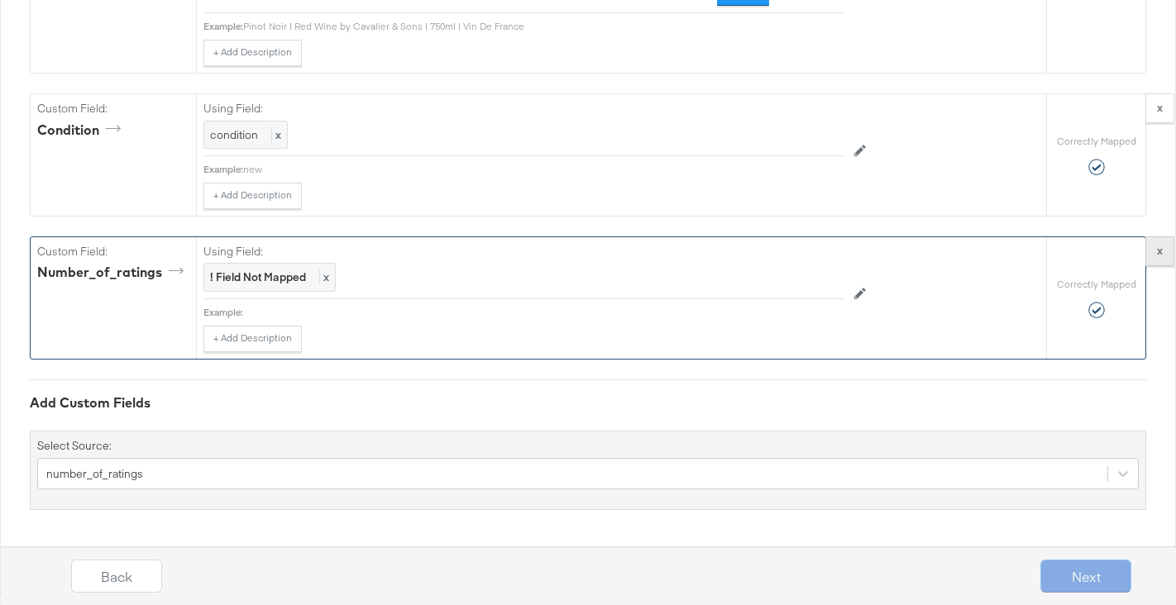
scroll to position [2274, 0]
click at [1160, 252] on strong "x" at bounding box center [1160, 250] width 6 height 15
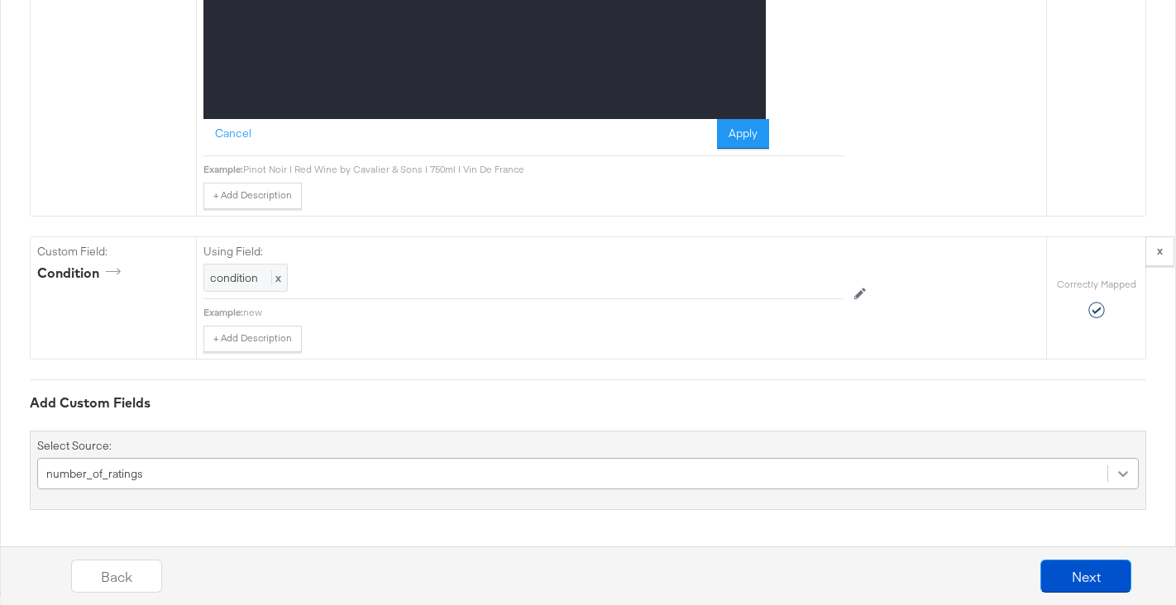
scroll to position [2269, 0]
click at [1126, 479] on div "number_of_ratings" at bounding box center [588, 473] width 1102 height 31
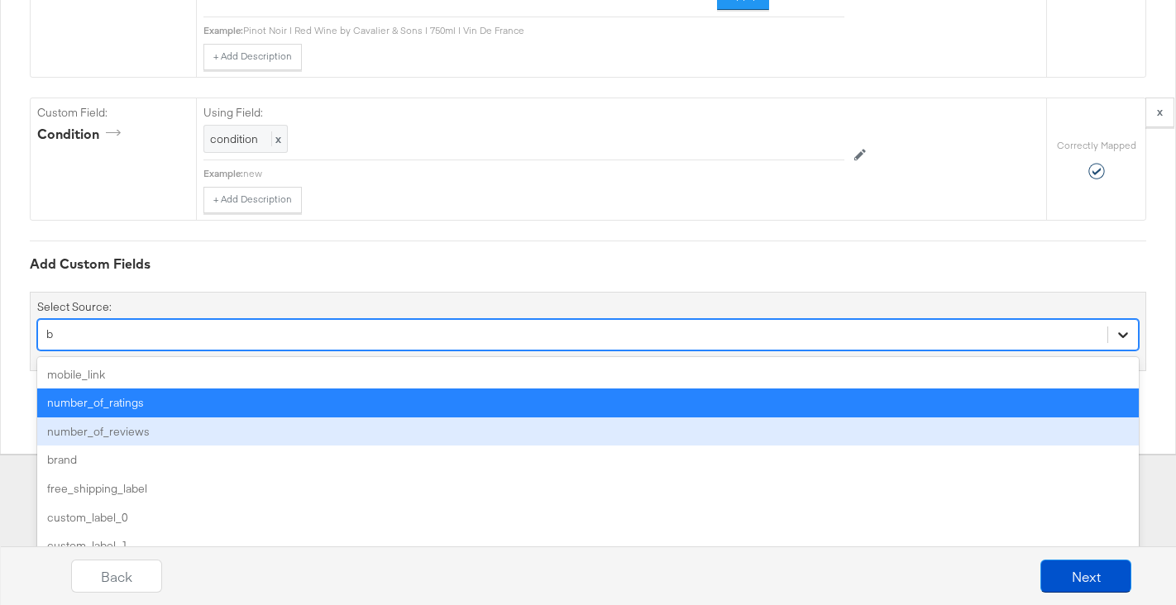
type input "br"
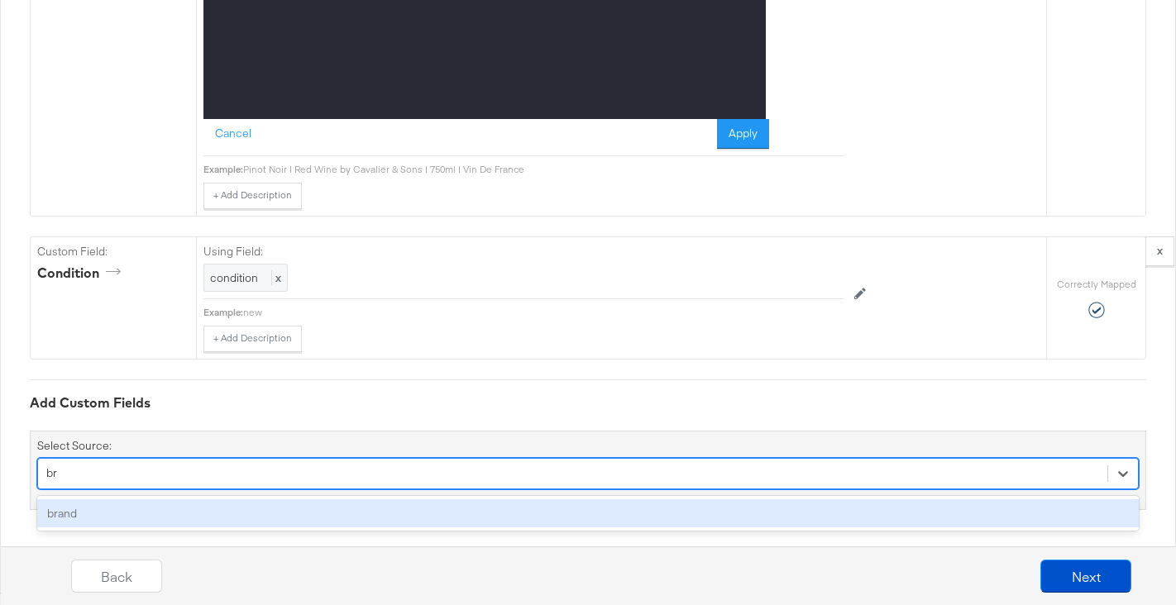
click at [118, 511] on div "brand" at bounding box center [588, 514] width 1102 height 29
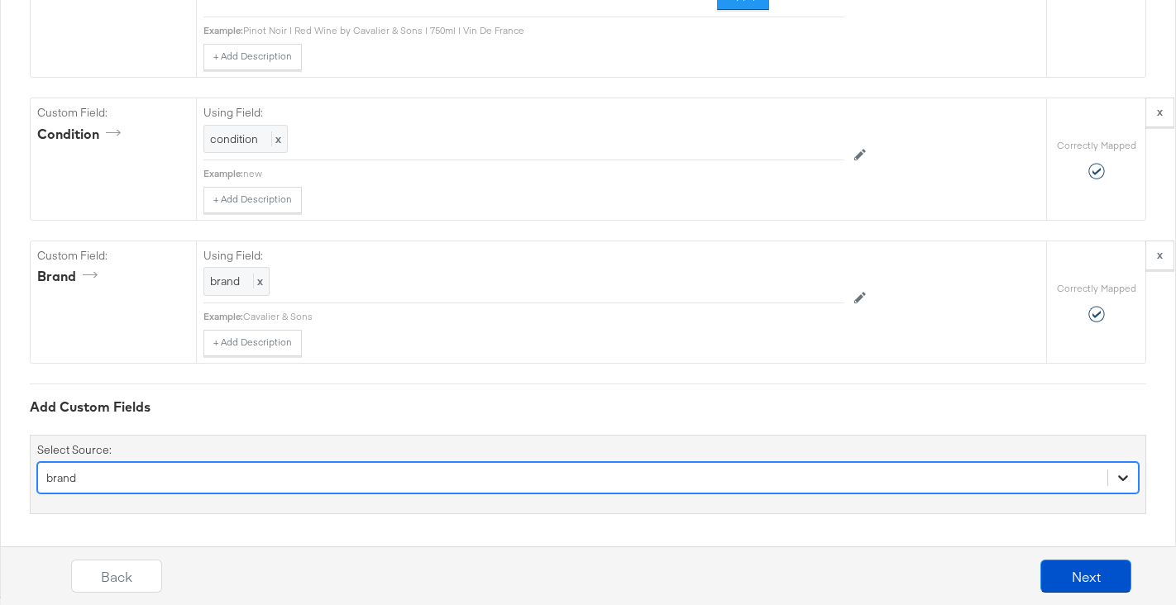
scroll to position [2413, 0]
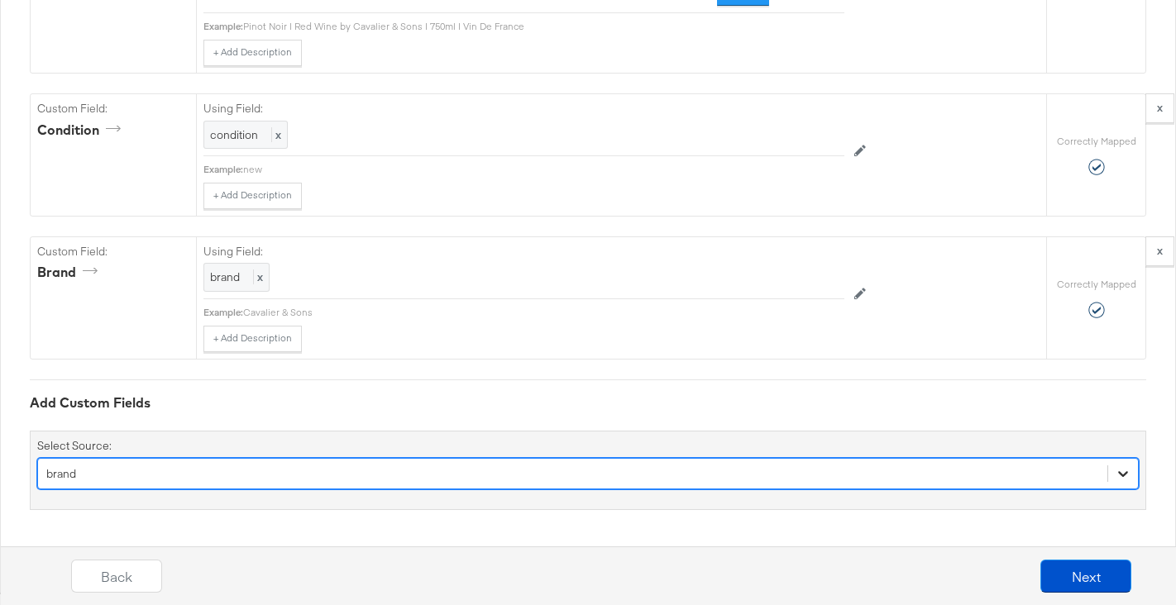
click at [1123, 477] on div "option brand, selected. Select is focused ,type to refine list, press Down to o…" at bounding box center [588, 473] width 1102 height 31
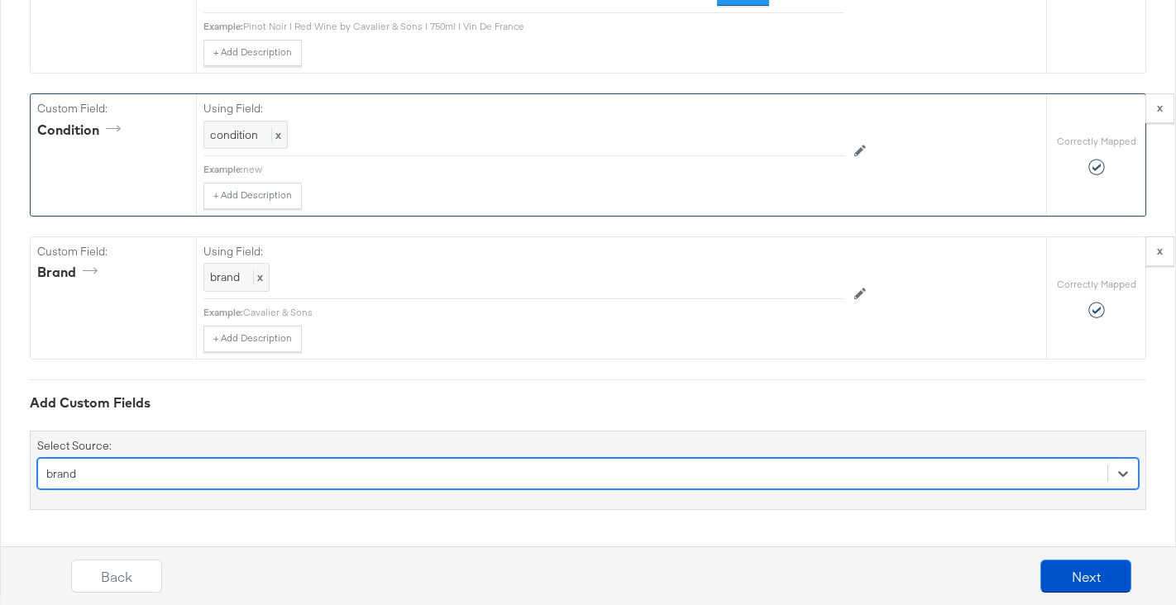
type input "g"
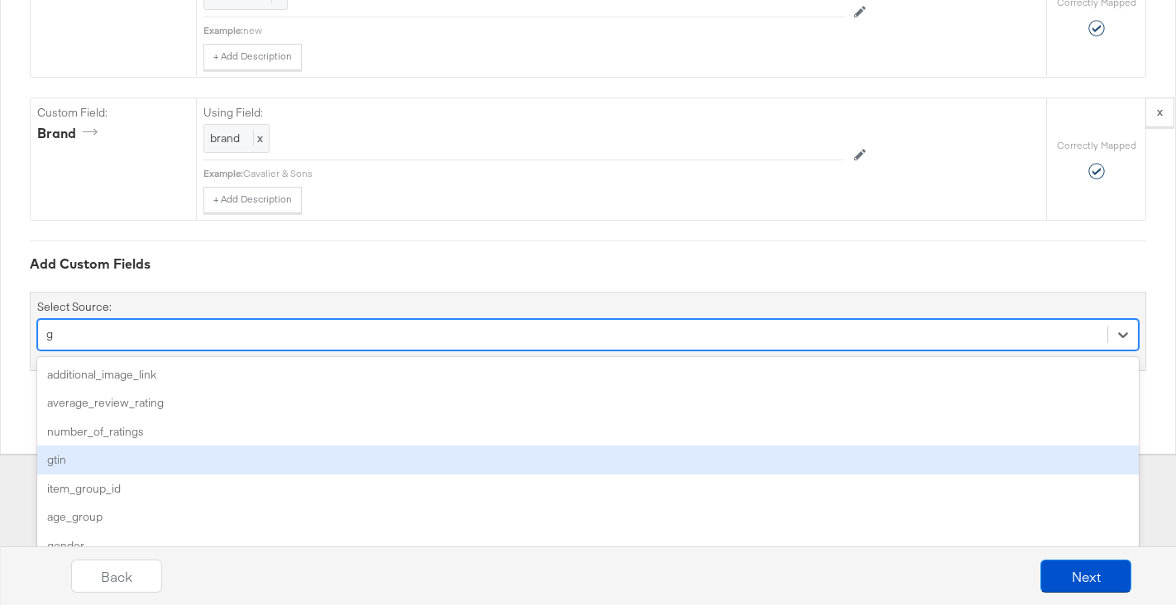
click at [53, 463] on div "gtin" at bounding box center [588, 460] width 1102 height 29
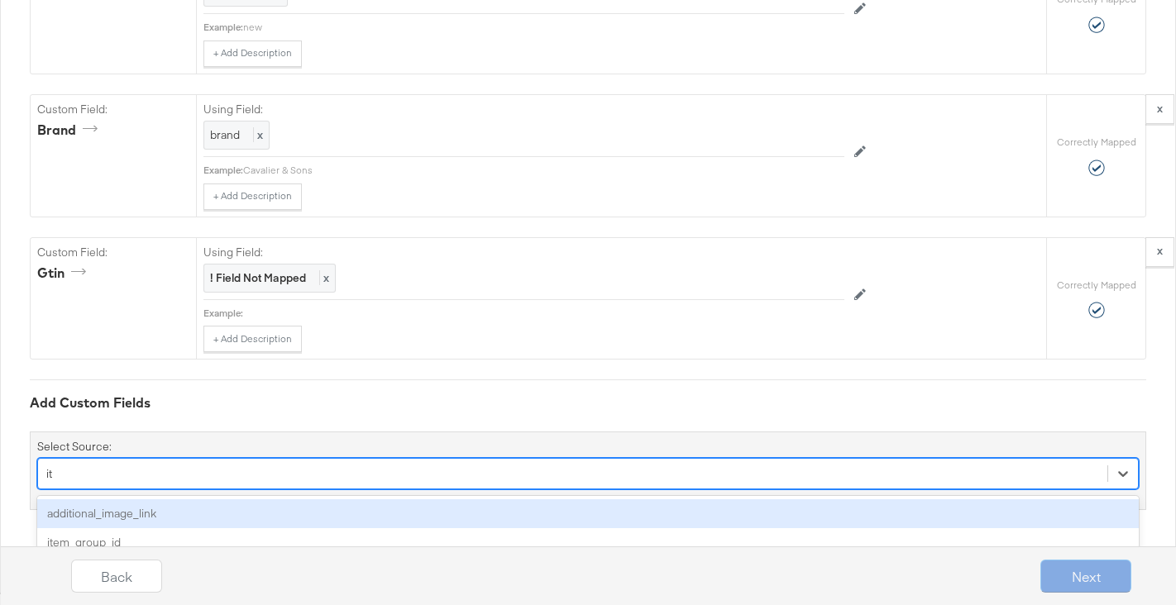
scroll to position [2416, 0]
type input "ite"
click at [168, 519] on div "item_group_id" at bounding box center [588, 514] width 1102 height 29
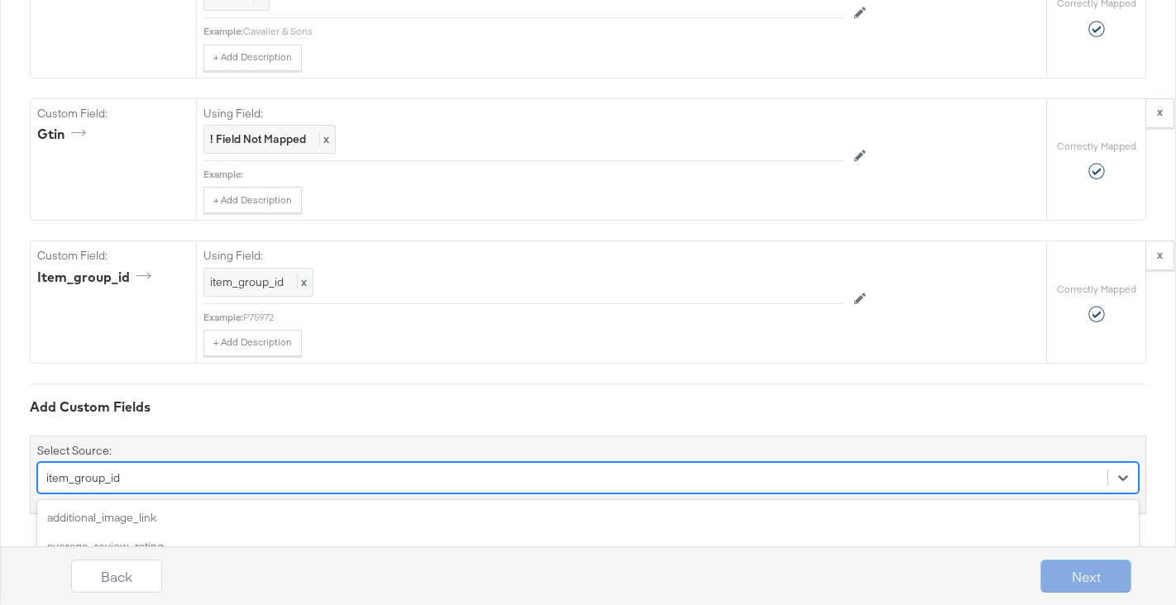
scroll to position [2698, 0]
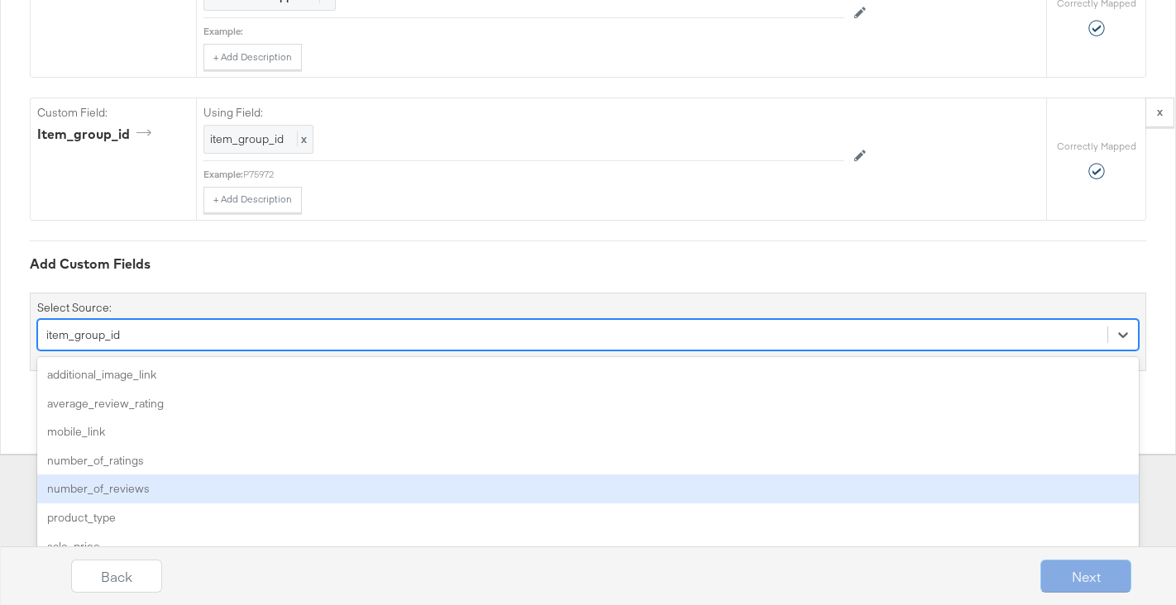
click at [151, 351] on div "option item_group_id, selected. option number_of_reviews focused, 5 of 35. 35 r…" at bounding box center [588, 334] width 1102 height 31
type input "pr"
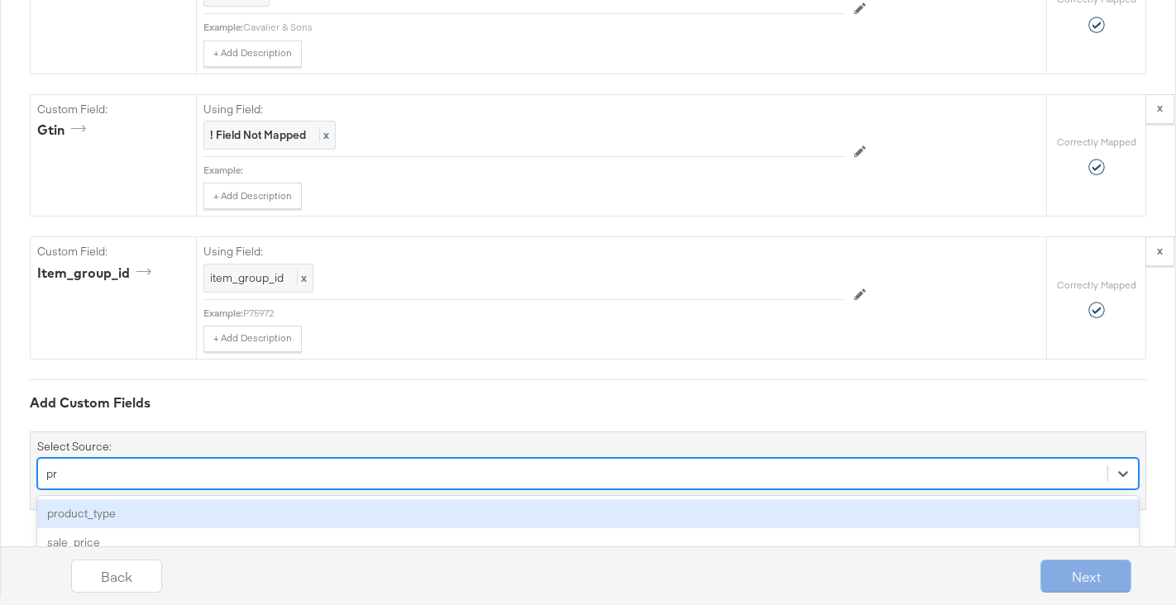
click at [129, 513] on div "product_type" at bounding box center [588, 514] width 1102 height 29
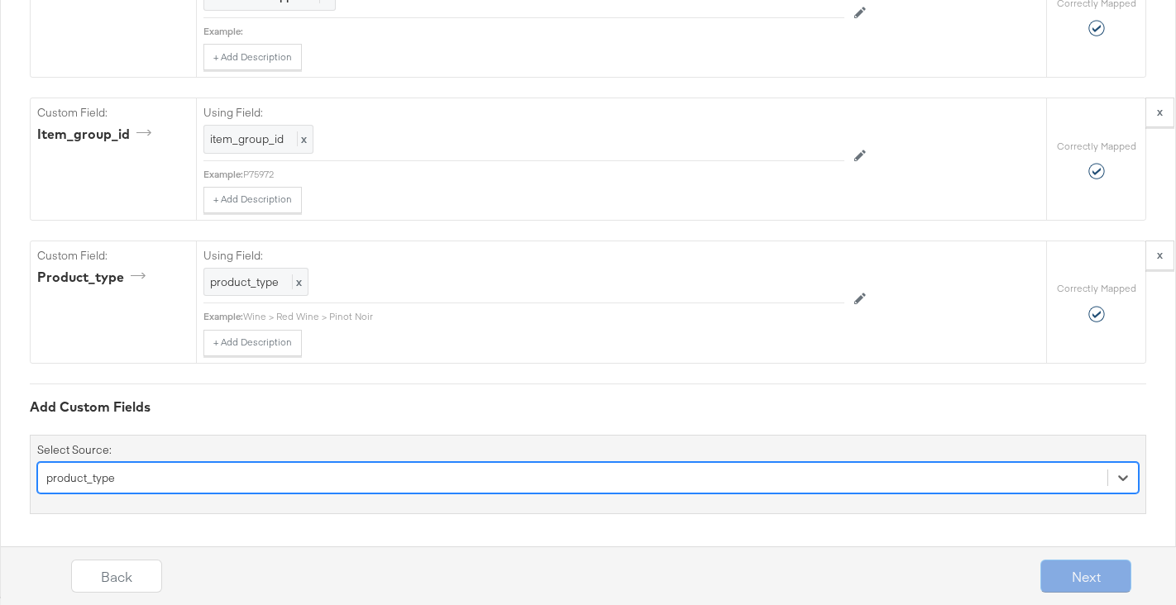
scroll to position [2841, 0]
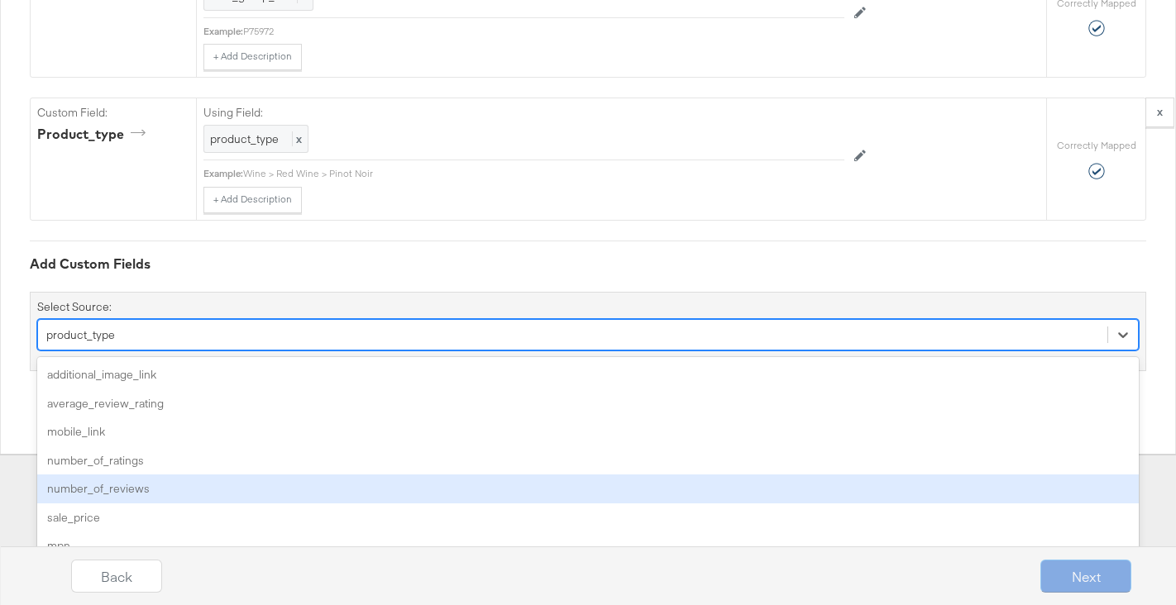
click at [128, 351] on div "option product_type, selected. option number_of_reviews focused, 5 of 34. 34 re…" at bounding box center [588, 334] width 1102 height 31
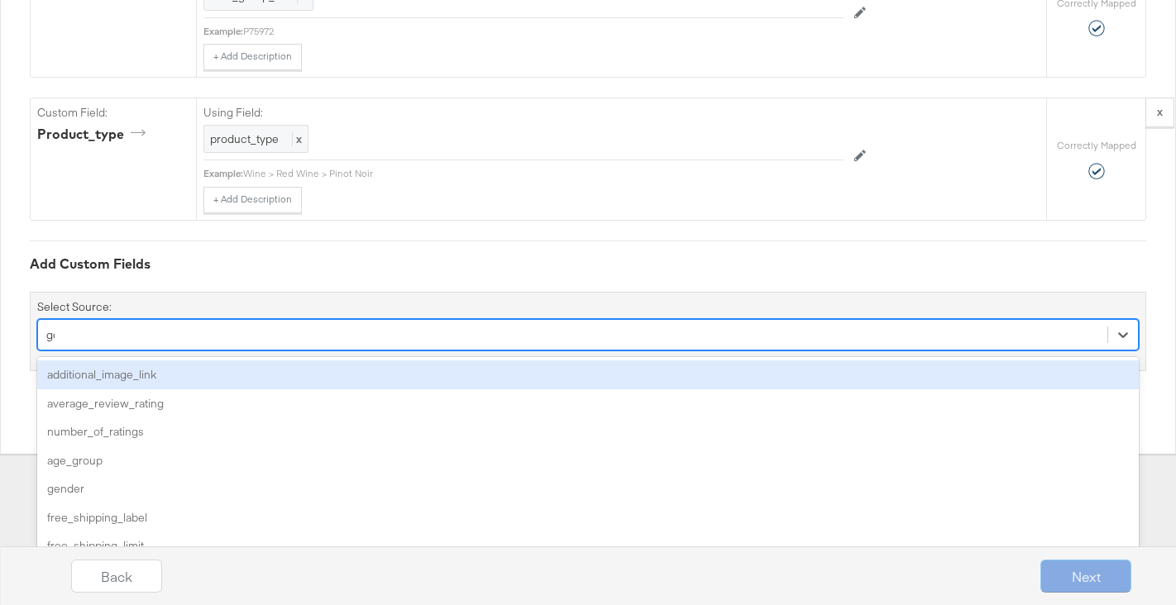
scroll to position [2702, 0]
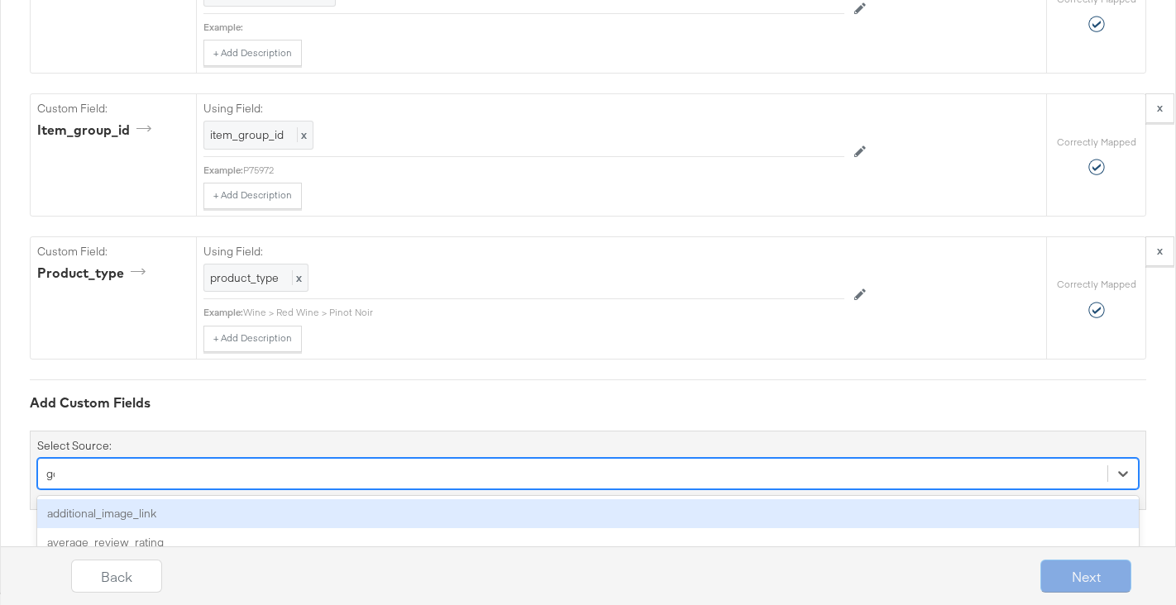
type input "goo"
click at [131, 518] on div "google_product_category" at bounding box center [588, 514] width 1102 height 29
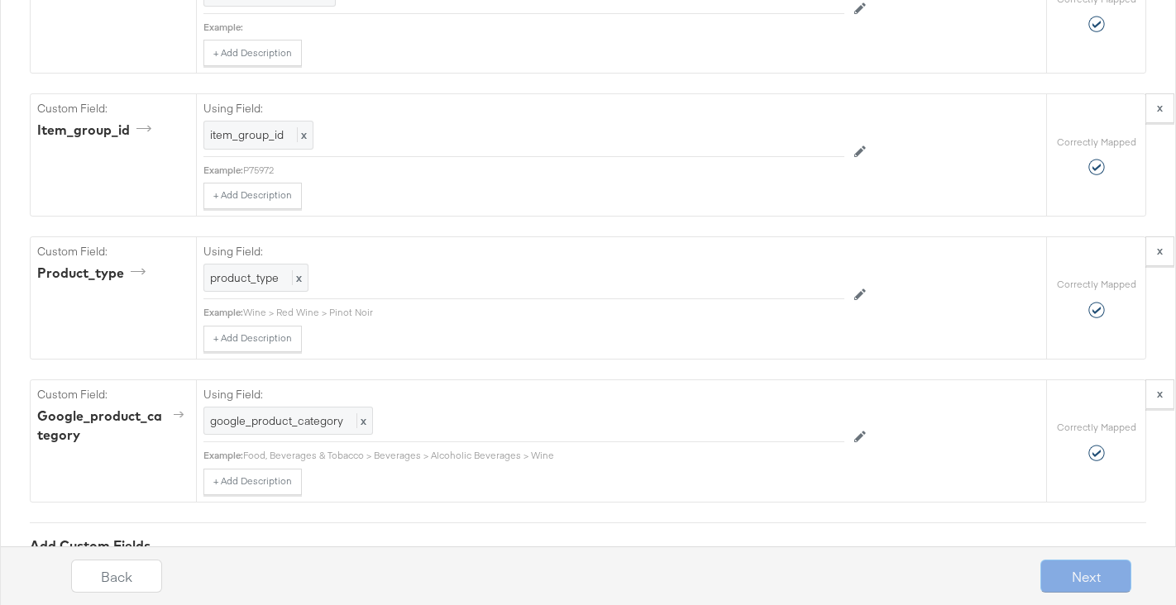
scroll to position [2841, 0]
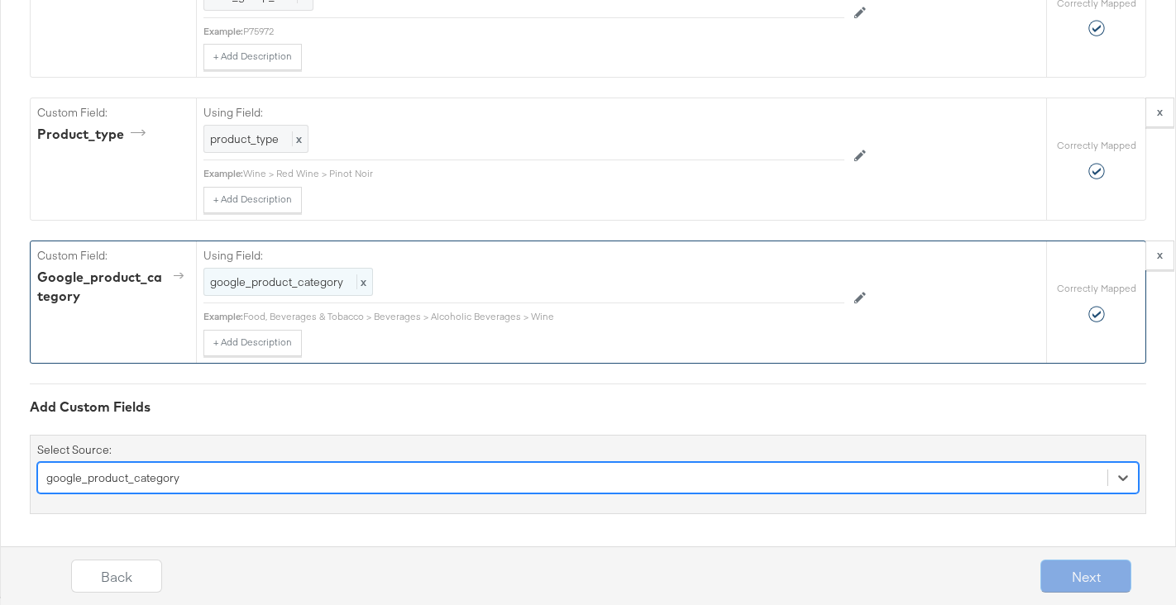
click at [277, 291] on div "google_product_category x" at bounding box center [288, 282] width 170 height 29
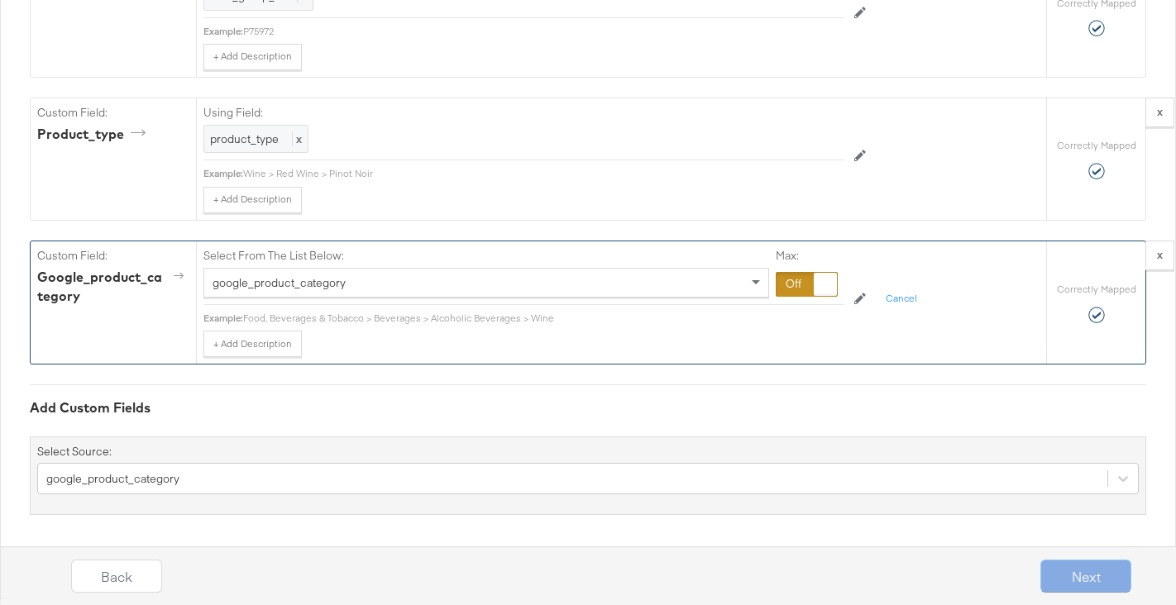
click at [812, 283] on div at bounding box center [807, 284] width 62 height 25
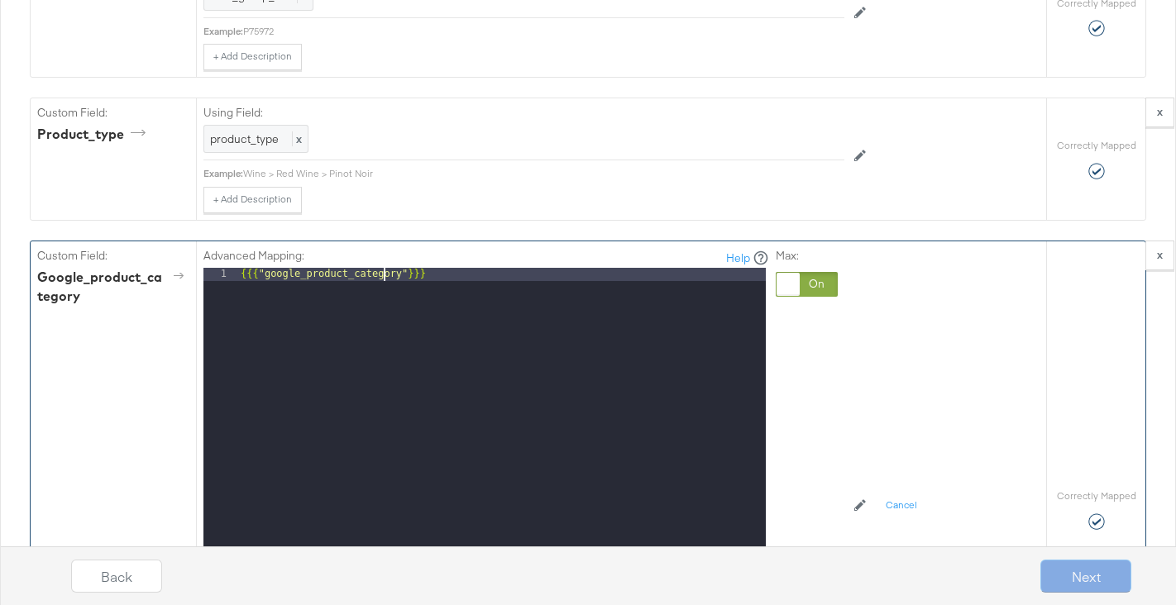
click at [385, 275] on div "{{{ "google_product_category" }}}" at bounding box center [501, 488] width 528 height 440
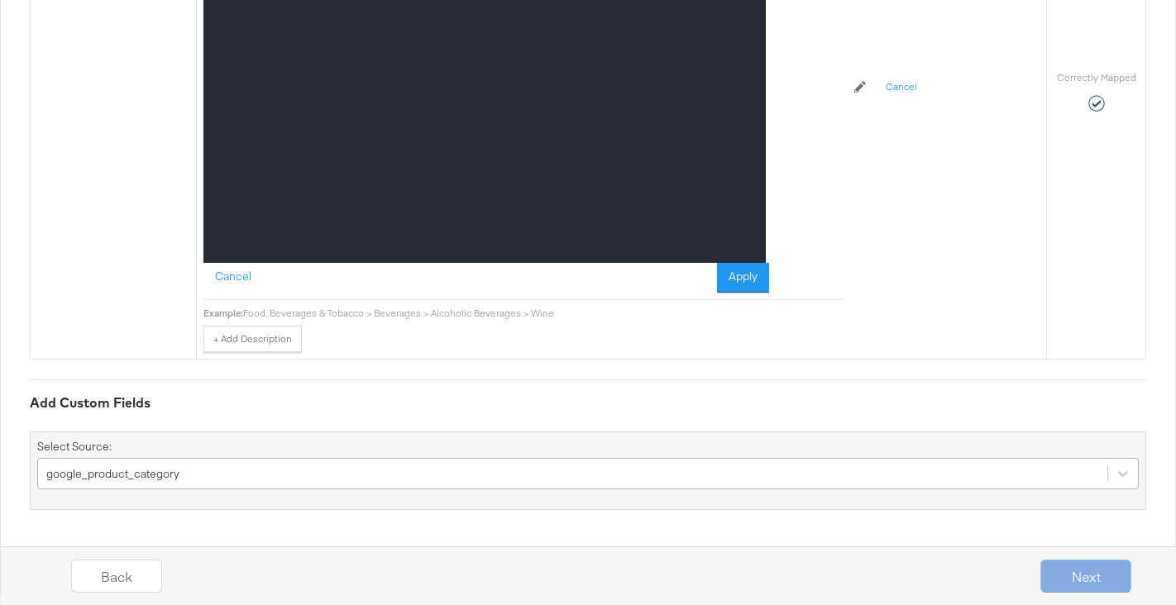
scroll to position [3398, 0]
click at [211, 474] on div "google_product_category" at bounding box center [588, 473] width 1102 height 31
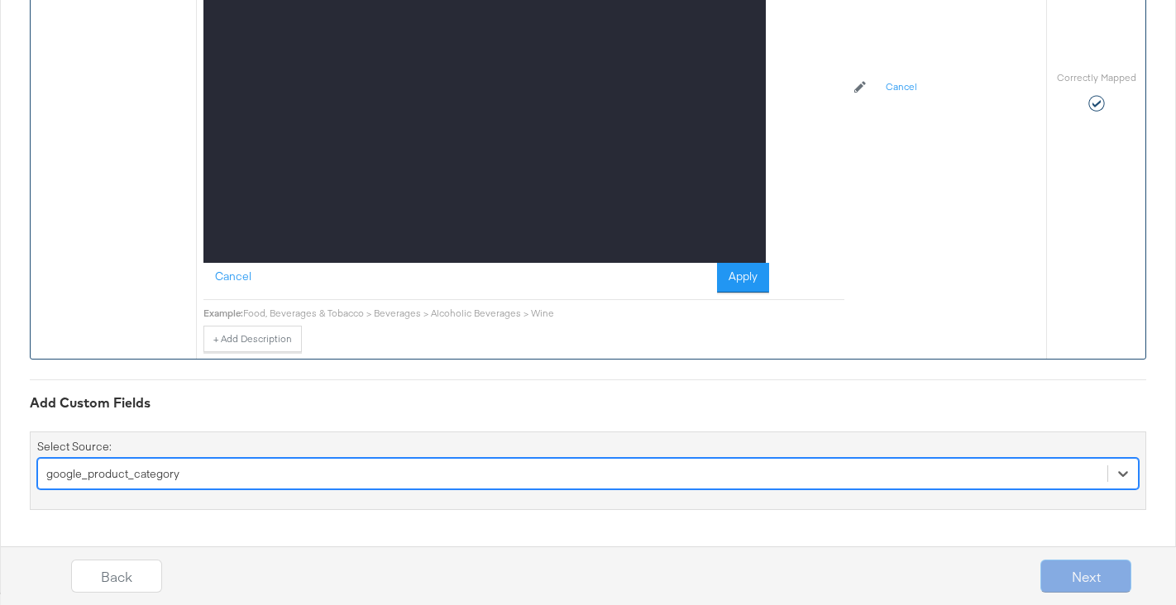
scroll to position [3259, 0]
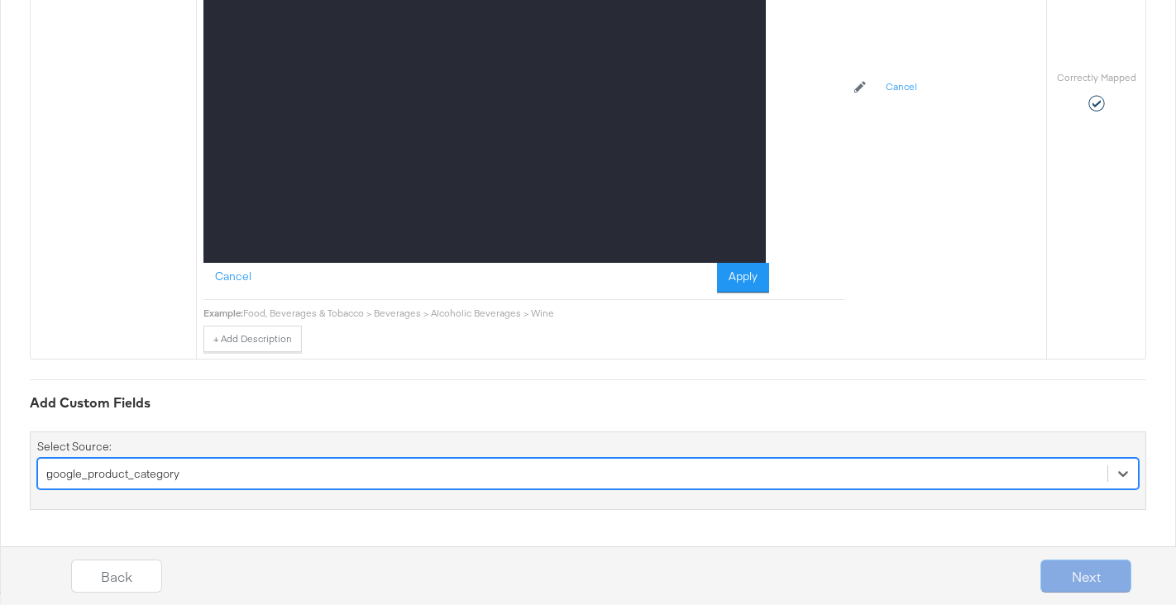
type input "mat"
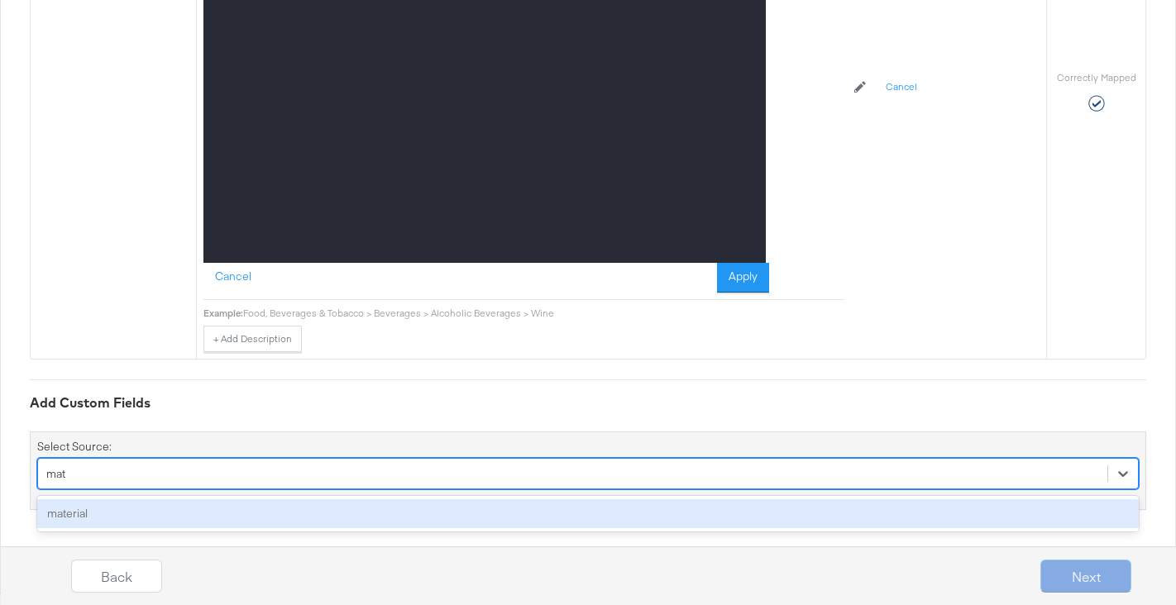
click at [109, 514] on div "material" at bounding box center [588, 514] width 1102 height 29
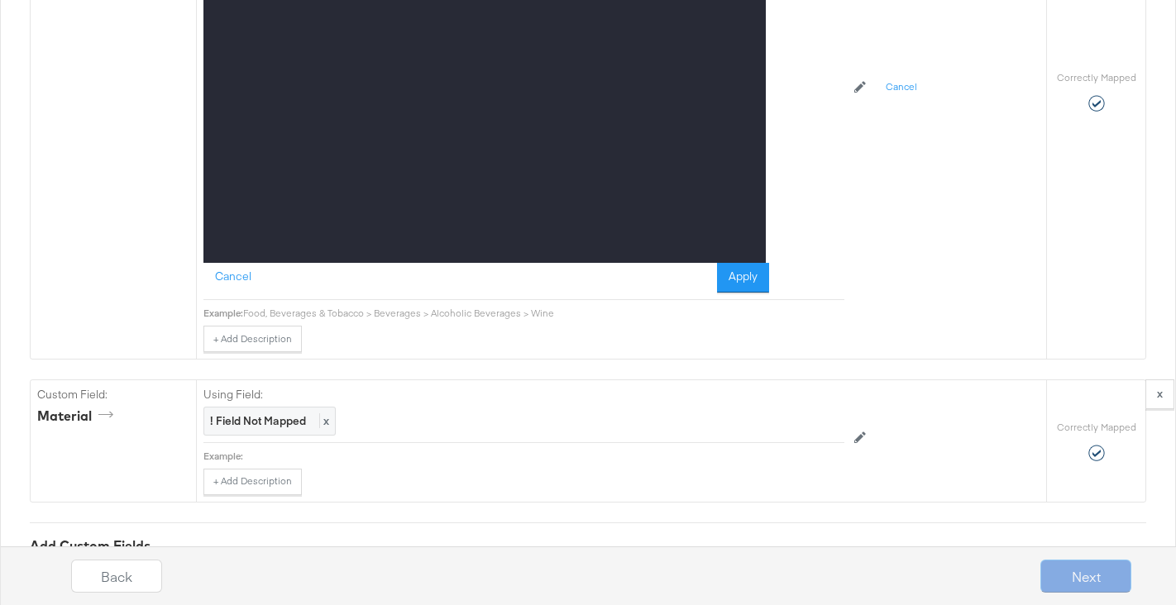
scroll to position [3398, 0]
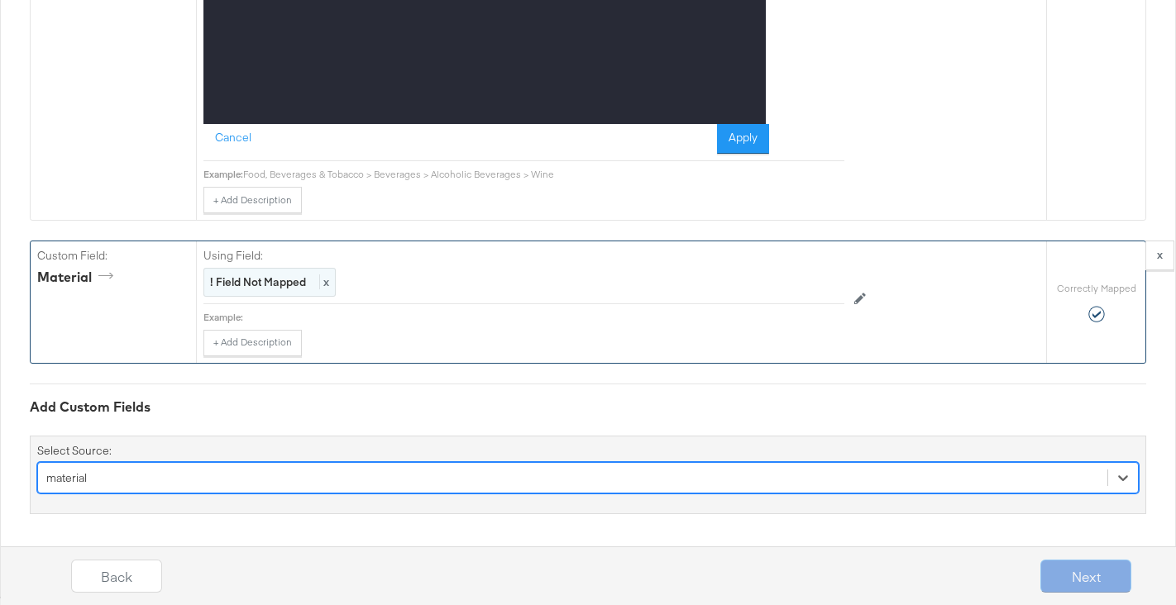
click at [270, 282] on strong "! Field Not Mapped" at bounding box center [258, 282] width 96 height 15
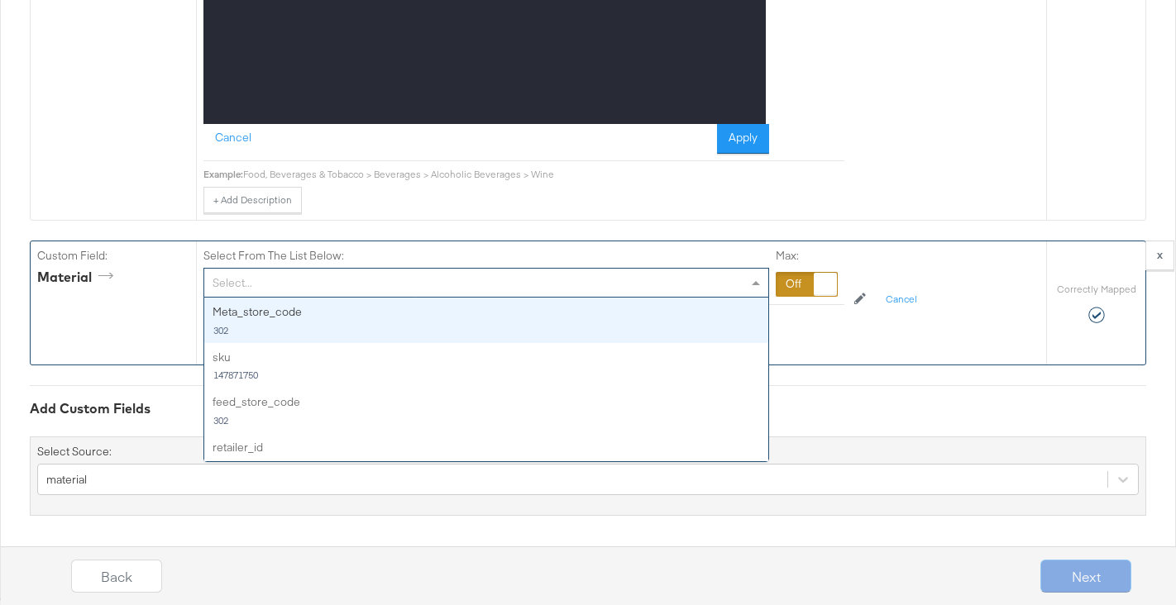
click at [292, 277] on div "Select..." at bounding box center [486, 283] width 564 height 28
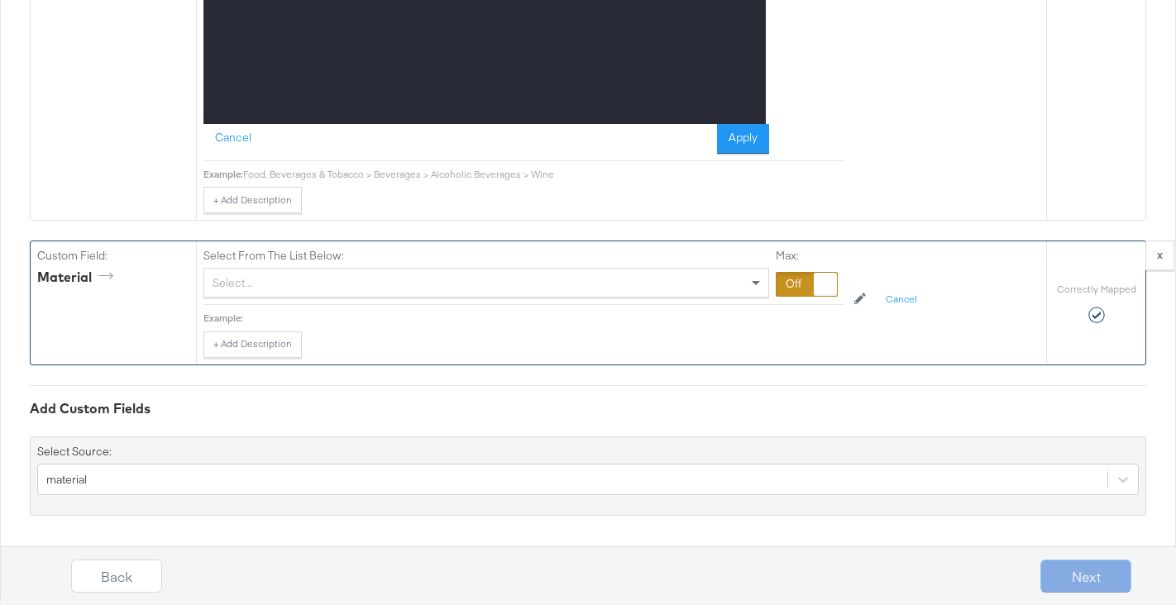
click at [809, 277] on div at bounding box center [807, 284] width 62 height 25
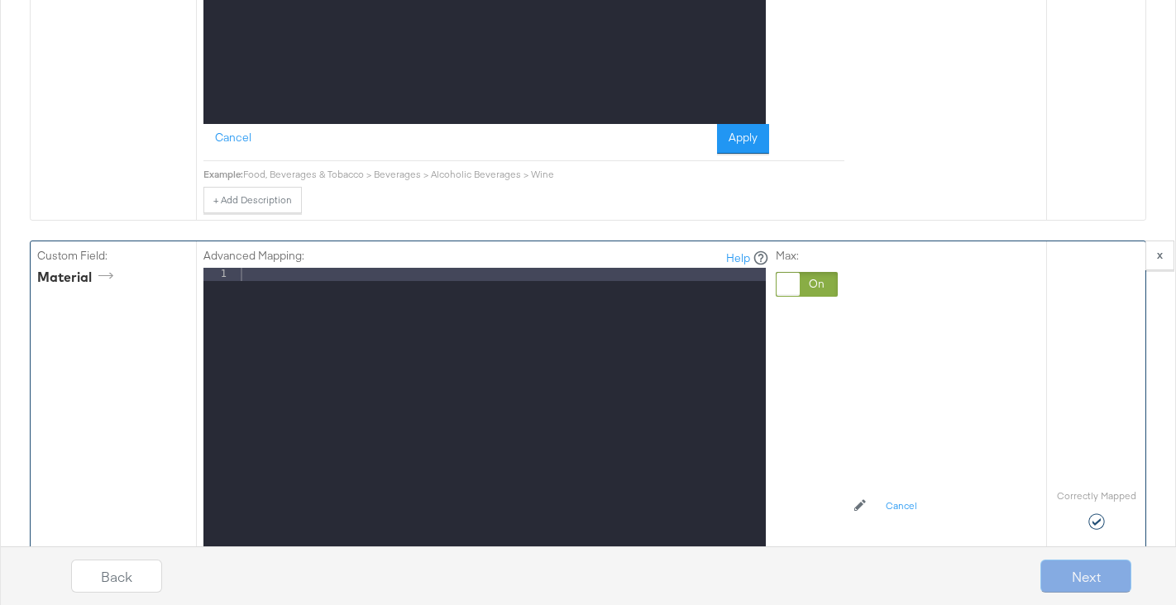
click at [353, 325] on div at bounding box center [501, 488] width 528 height 440
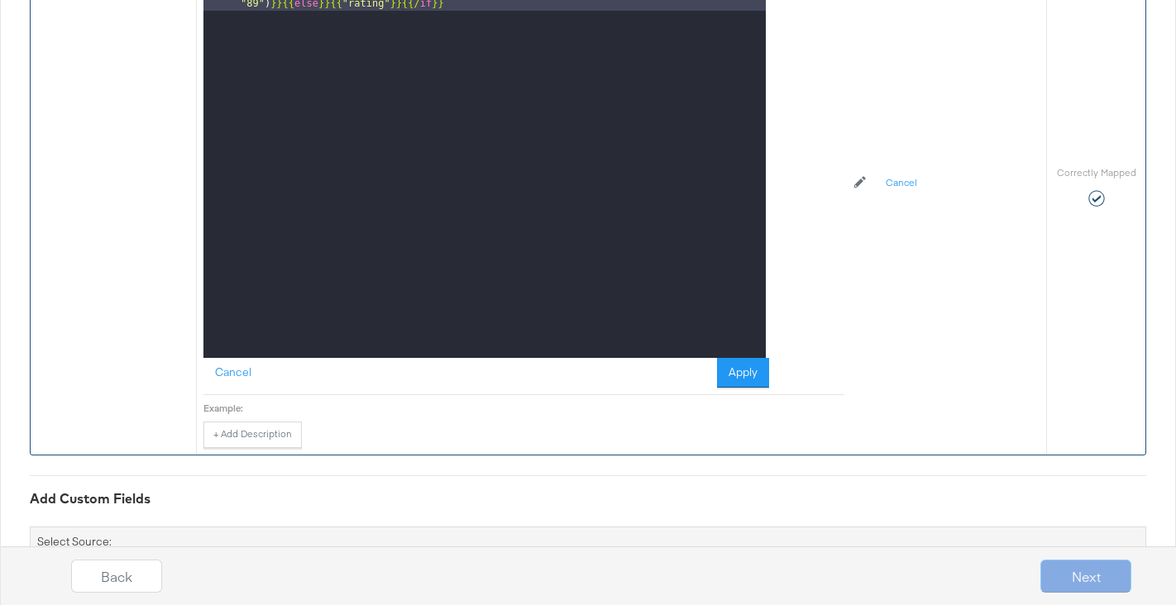
scroll to position [3818, 0]
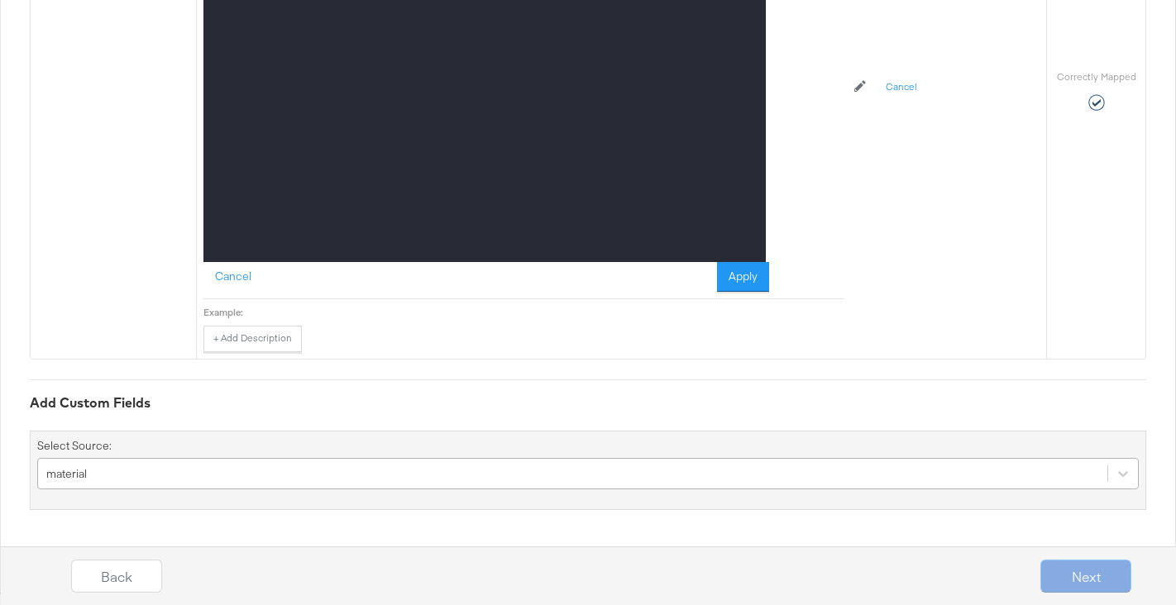
click at [154, 474] on div "material" at bounding box center [588, 473] width 1102 height 31
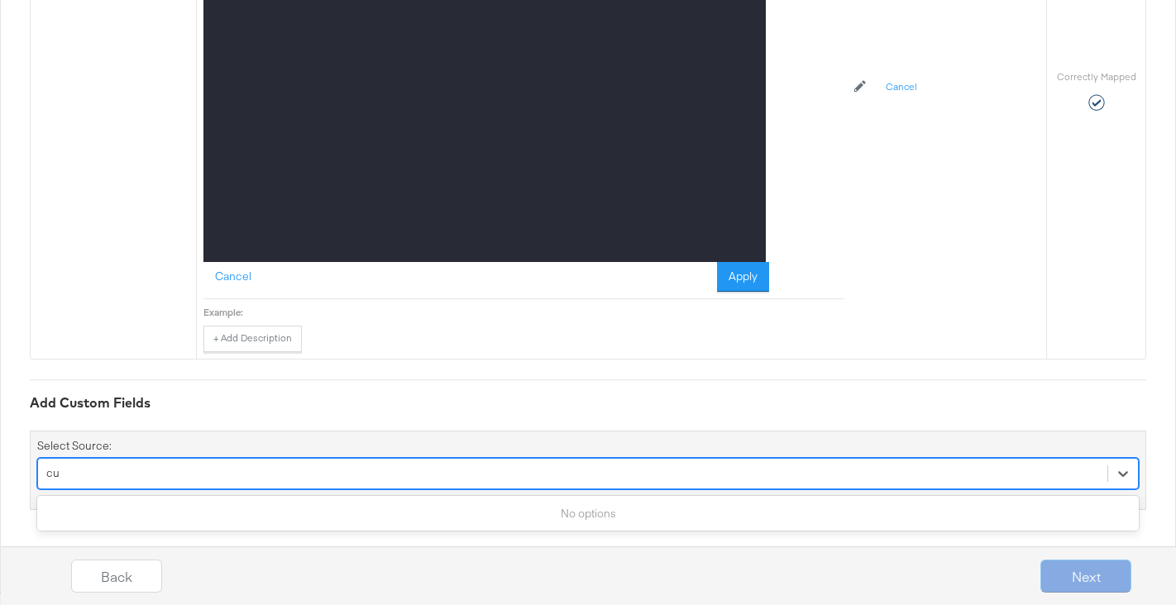
scroll to position [3858, 0]
type input "cus"
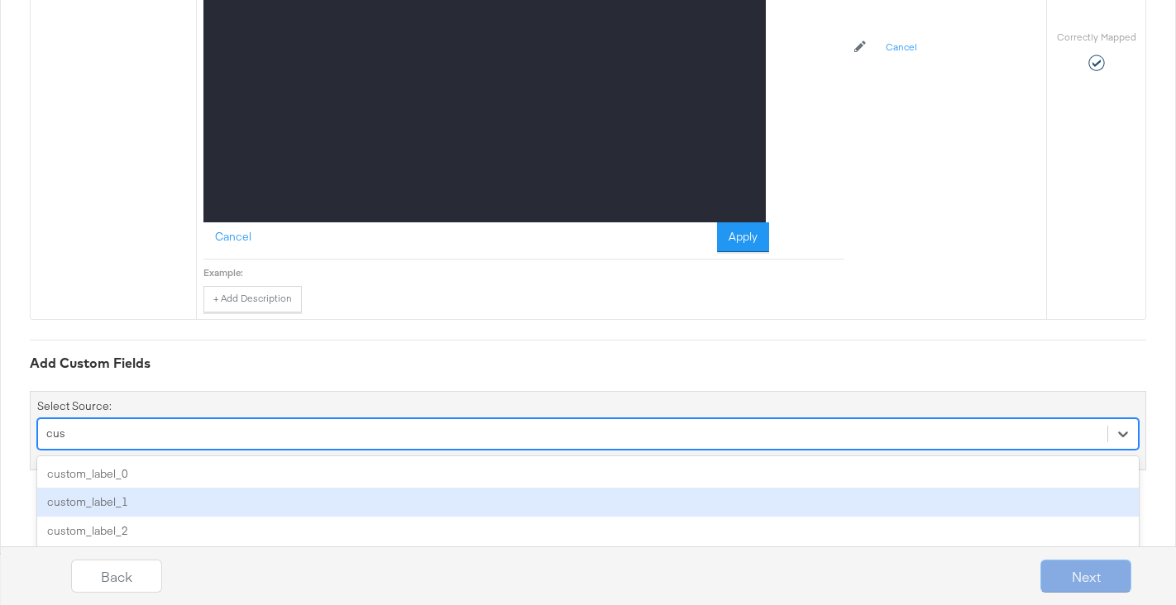
click at [142, 505] on div "custom_label_1" at bounding box center [588, 502] width 1102 height 29
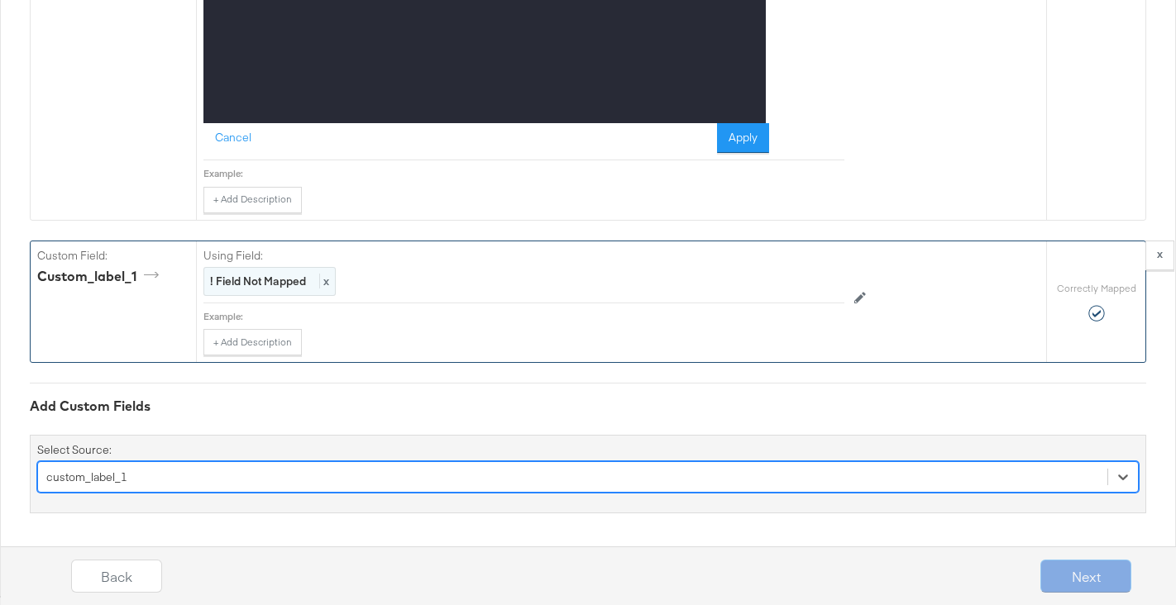
click at [271, 272] on div "! Field Not Mapped x" at bounding box center [269, 281] width 132 height 29
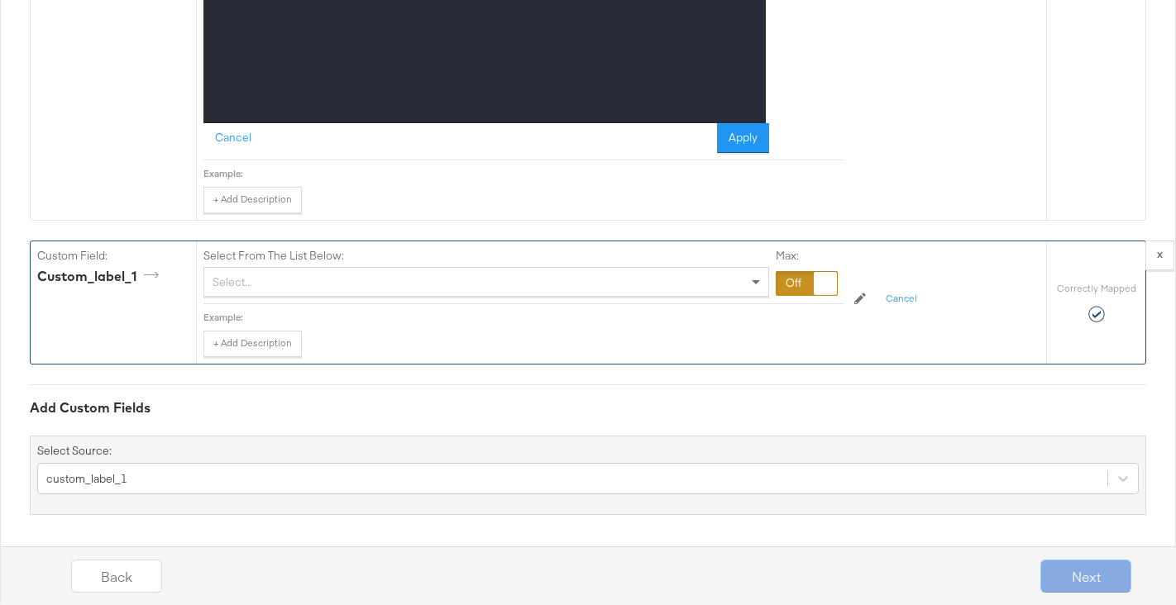
click at [810, 283] on div at bounding box center [807, 283] width 62 height 25
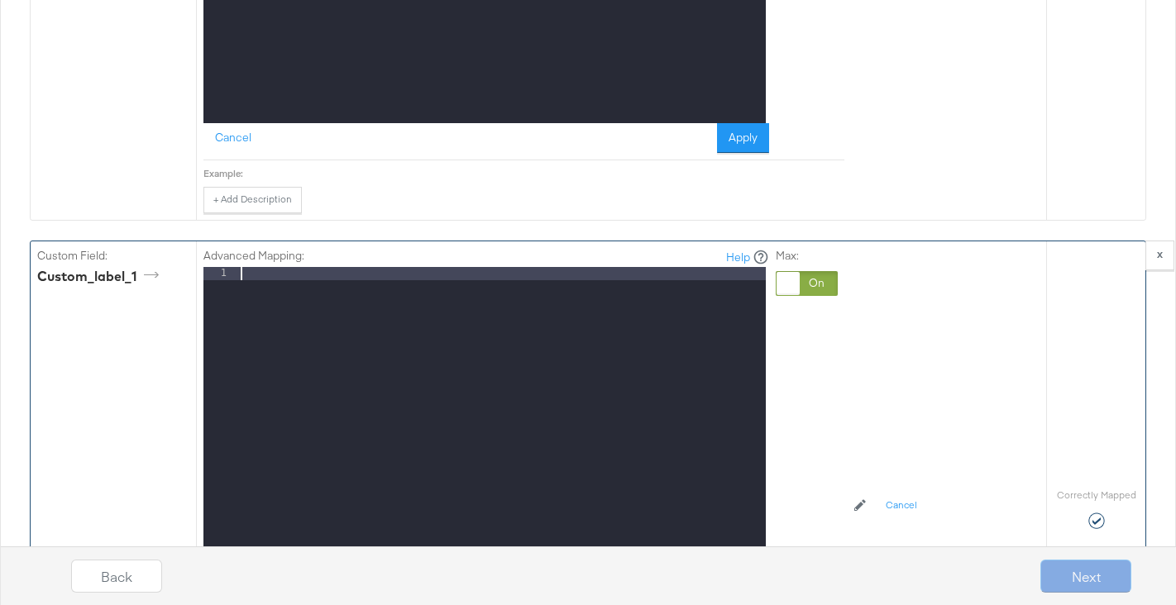
click at [458, 298] on div at bounding box center [501, 487] width 528 height 440
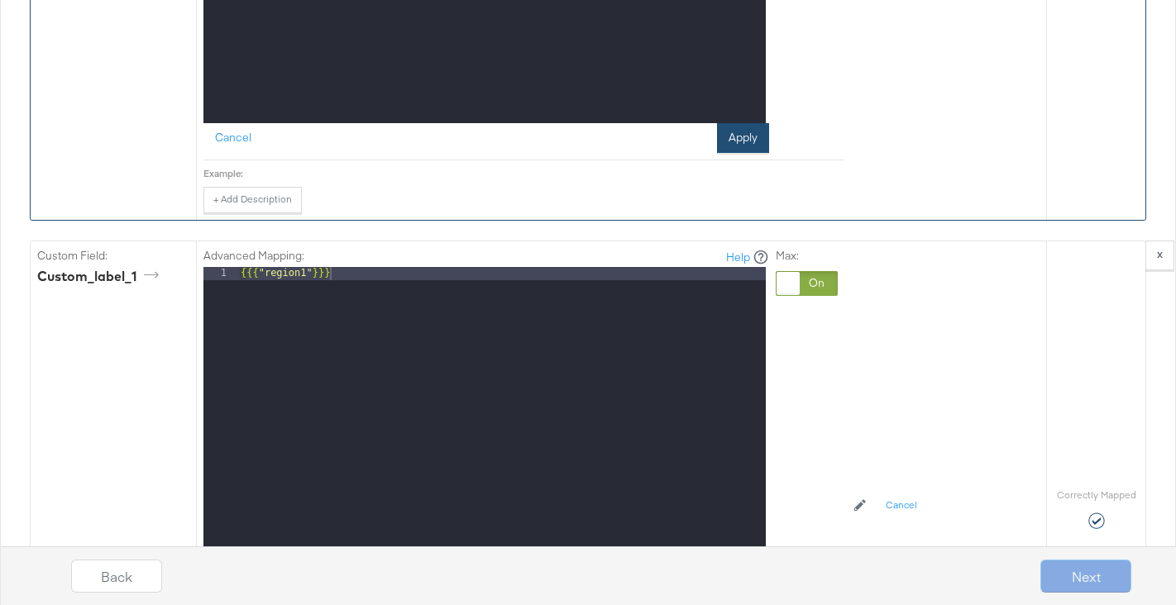
click at [737, 138] on button "Apply" at bounding box center [743, 138] width 52 height 30
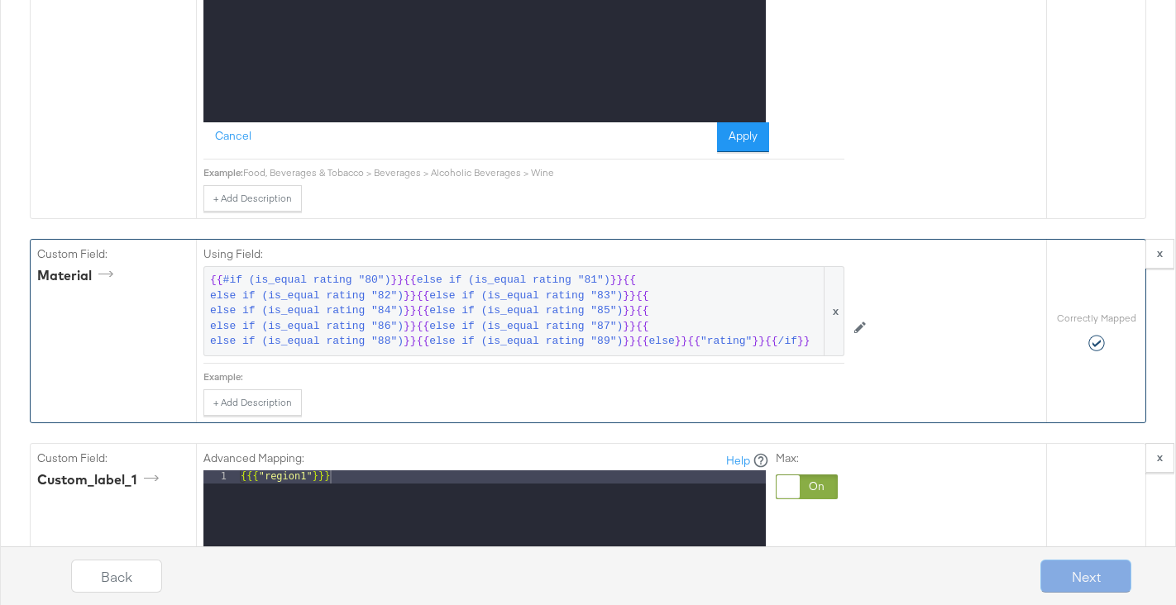
scroll to position [3304, 0]
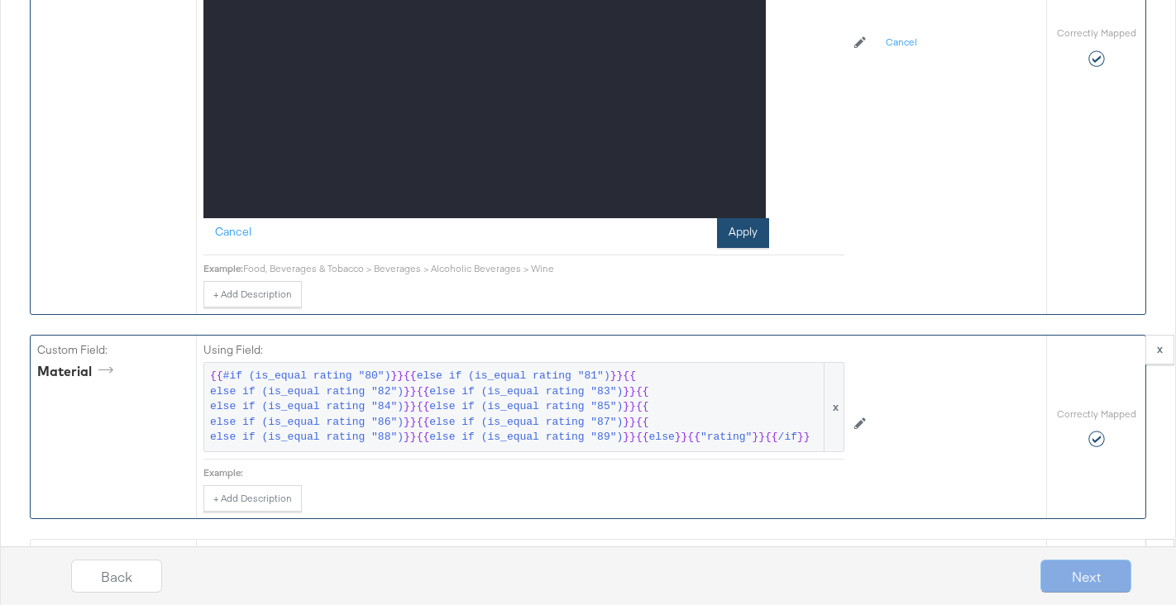
click at [742, 225] on button "Apply" at bounding box center [743, 233] width 52 height 30
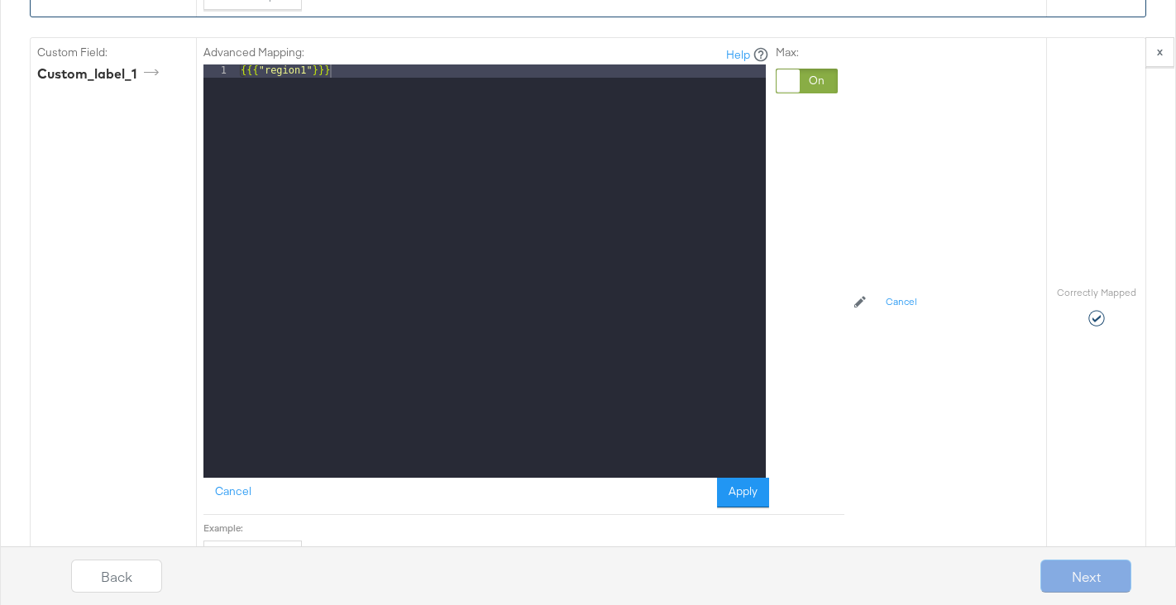
scroll to position [3410, 0]
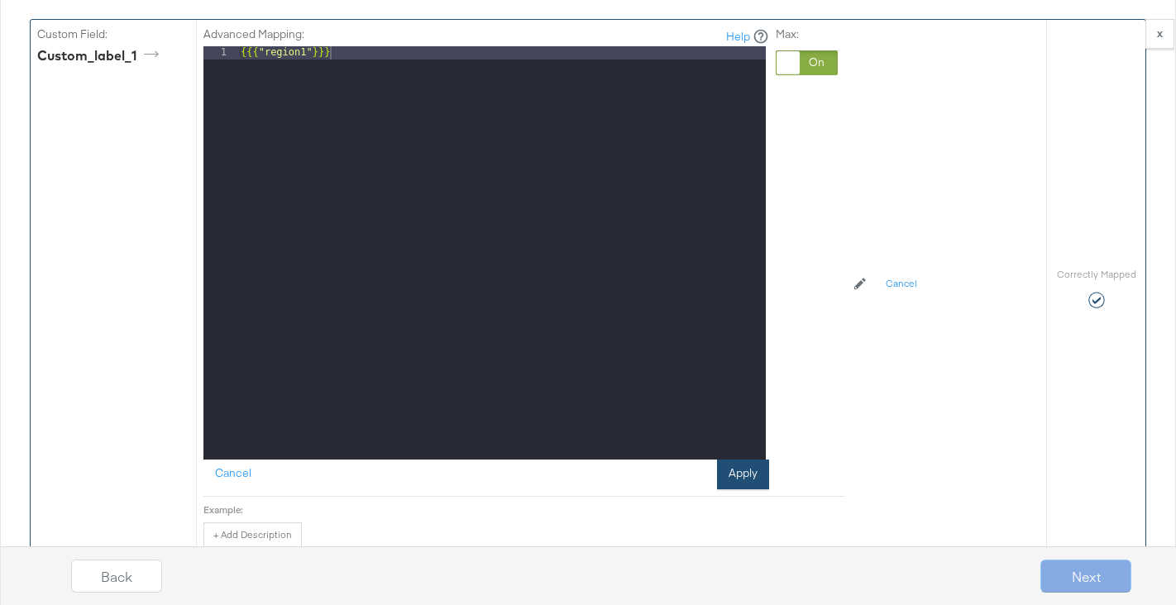
click at [750, 470] on button "Apply" at bounding box center [743, 475] width 52 height 30
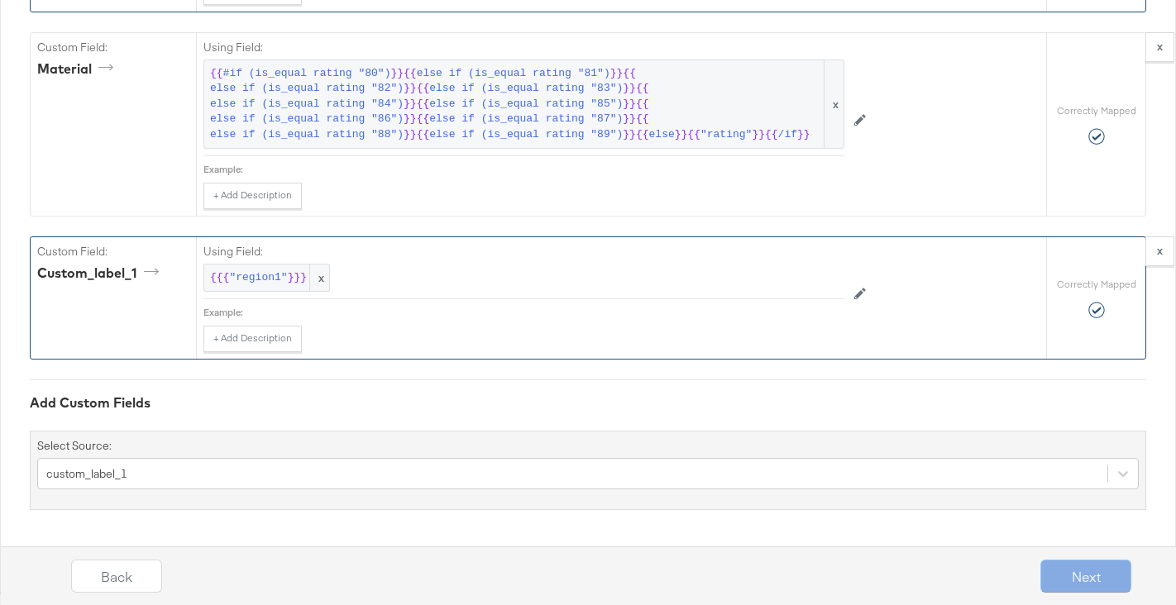
scroll to position [3192, 0]
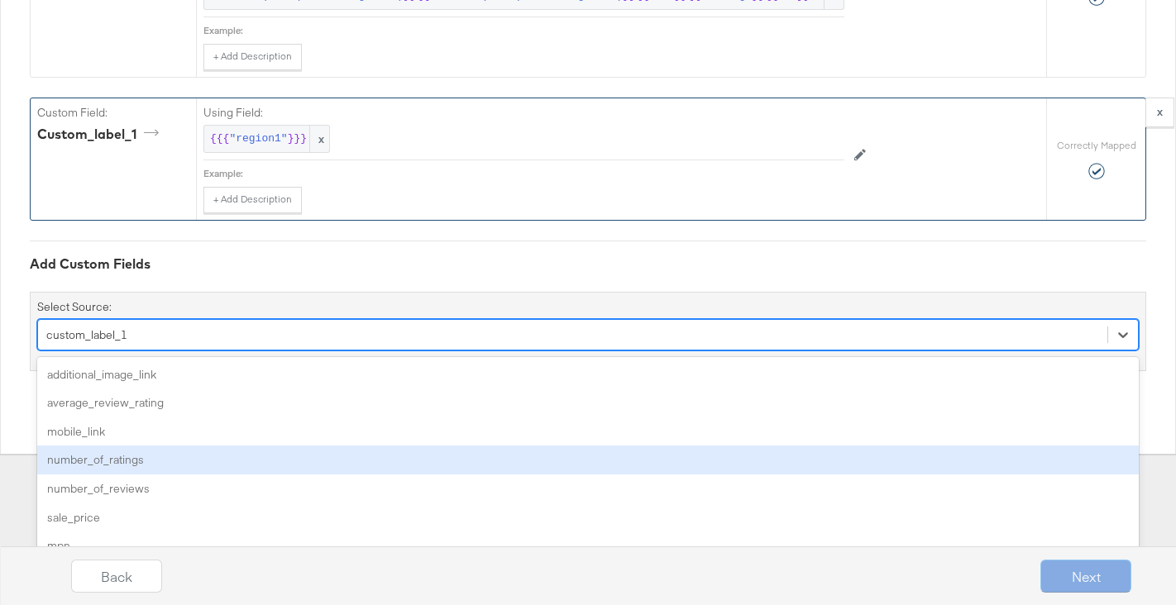
click at [148, 351] on div "option custom_label_1, selected. option number_of_ratings focused, 4 of 31. 31 …" at bounding box center [588, 334] width 1102 height 31
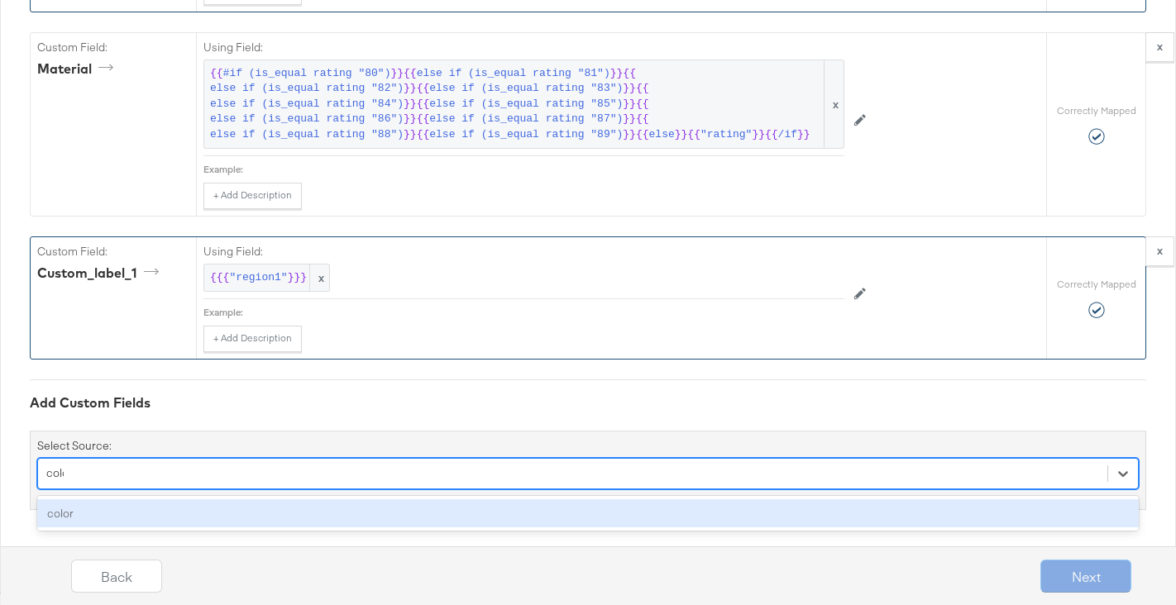
type input "color"
click at [78, 510] on div "color" at bounding box center [588, 514] width 1102 height 29
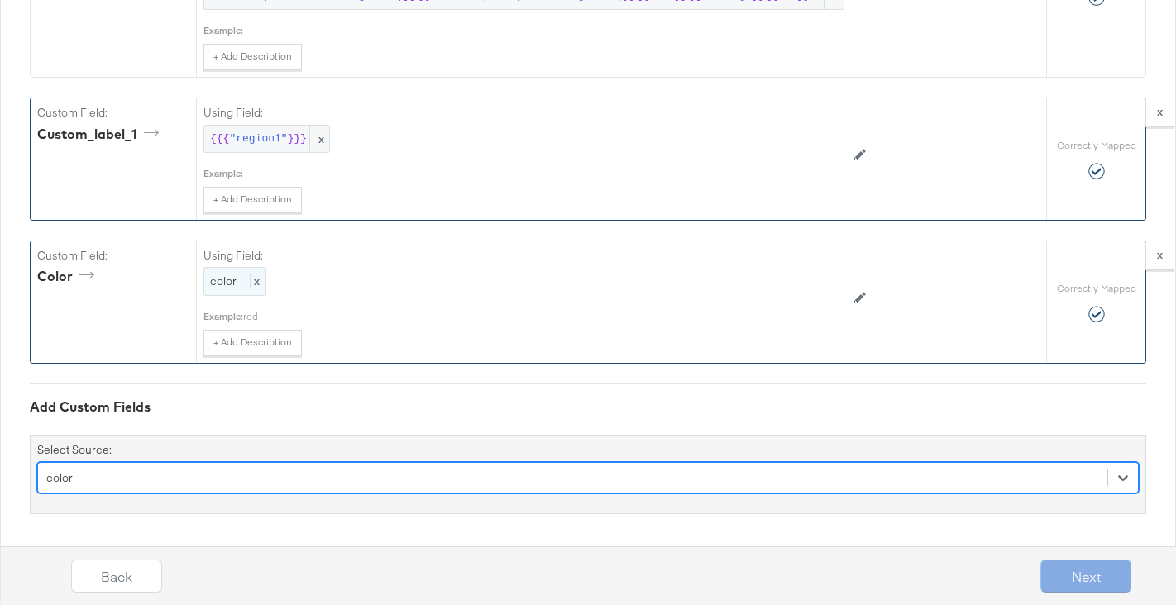
click at [222, 283] on span "color" at bounding box center [223, 281] width 26 height 15
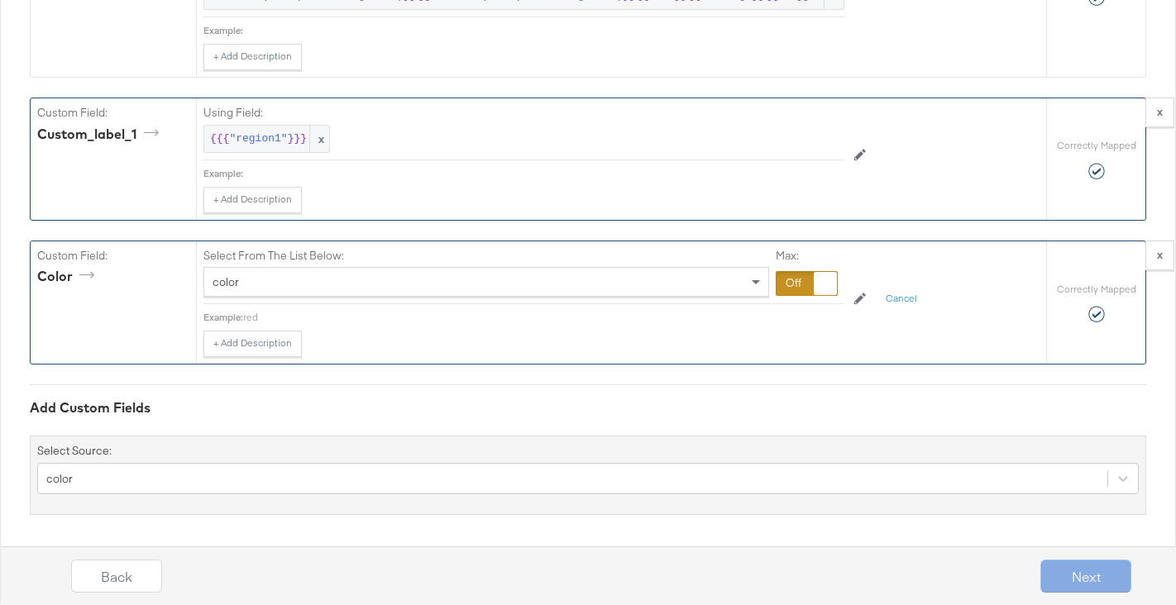
click at [801, 280] on div at bounding box center [807, 283] width 62 height 25
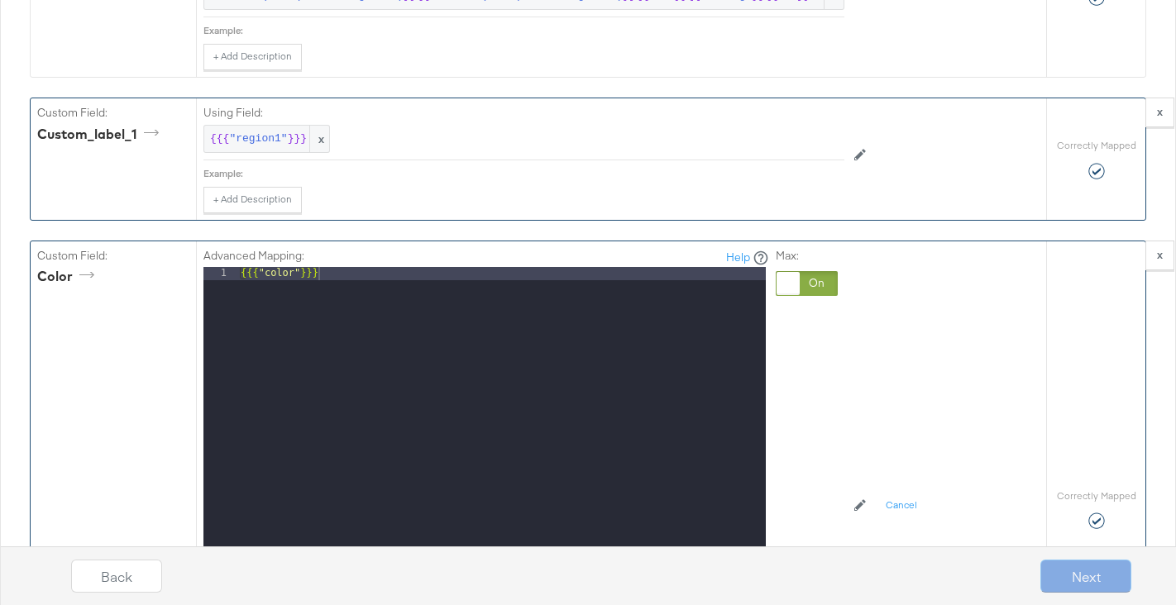
click at [278, 273] on div "{{{ "color" }}}" at bounding box center [501, 487] width 528 height 440
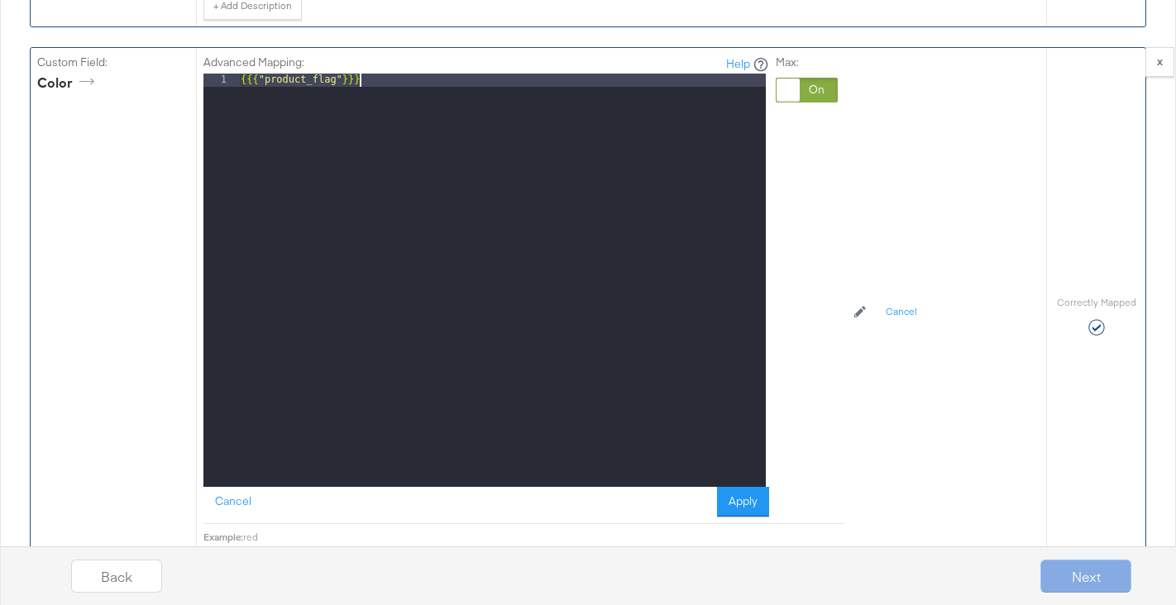
scroll to position [3750, 0]
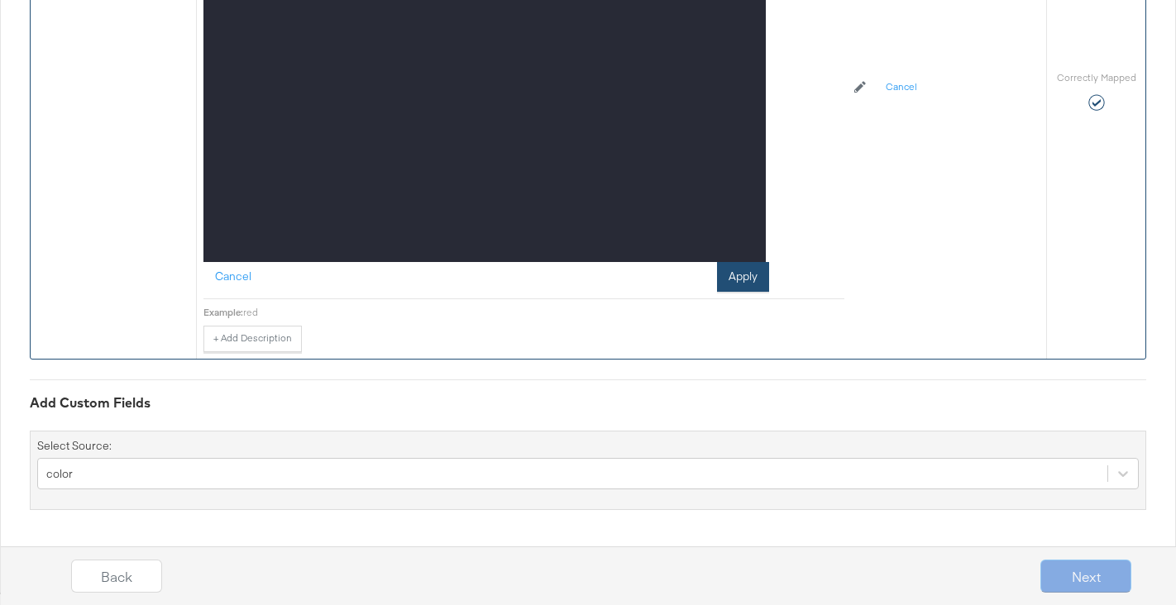
click at [755, 277] on button "Apply" at bounding box center [743, 277] width 52 height 30
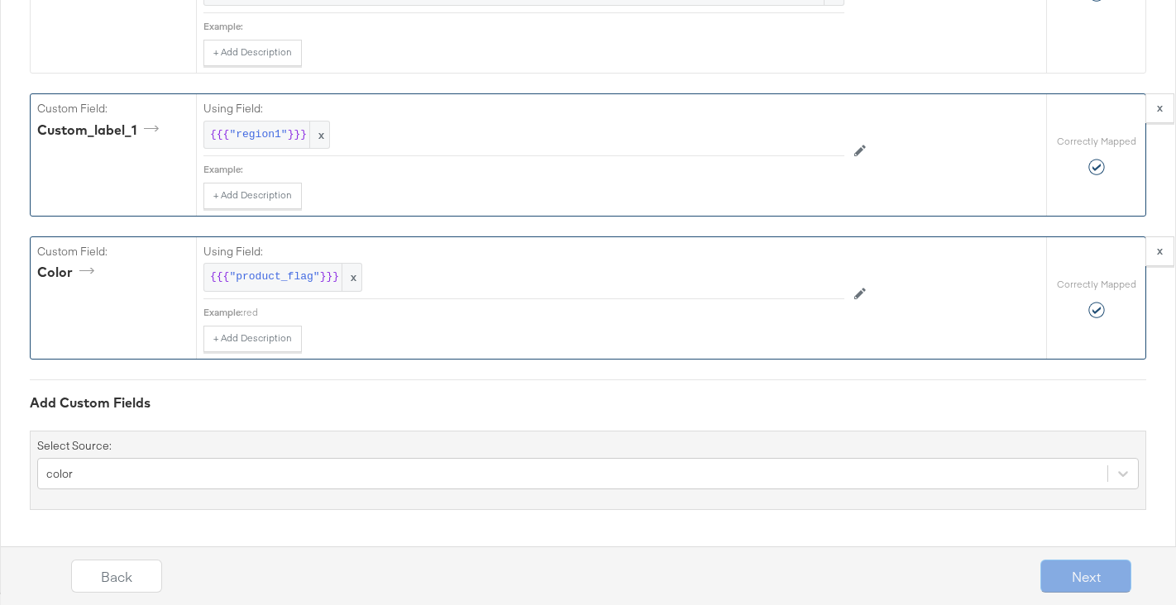
scroll to position [3336, 0]
click at [146, 471] on div "color" at bounding box center [588, 473] width 1102 height 31
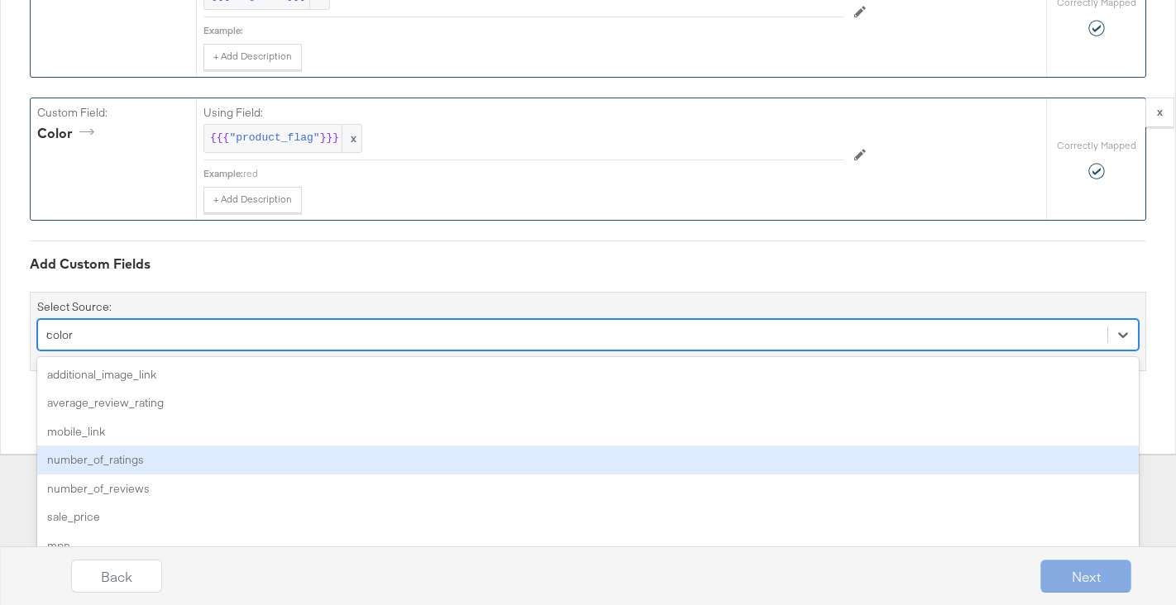
type input "sa"
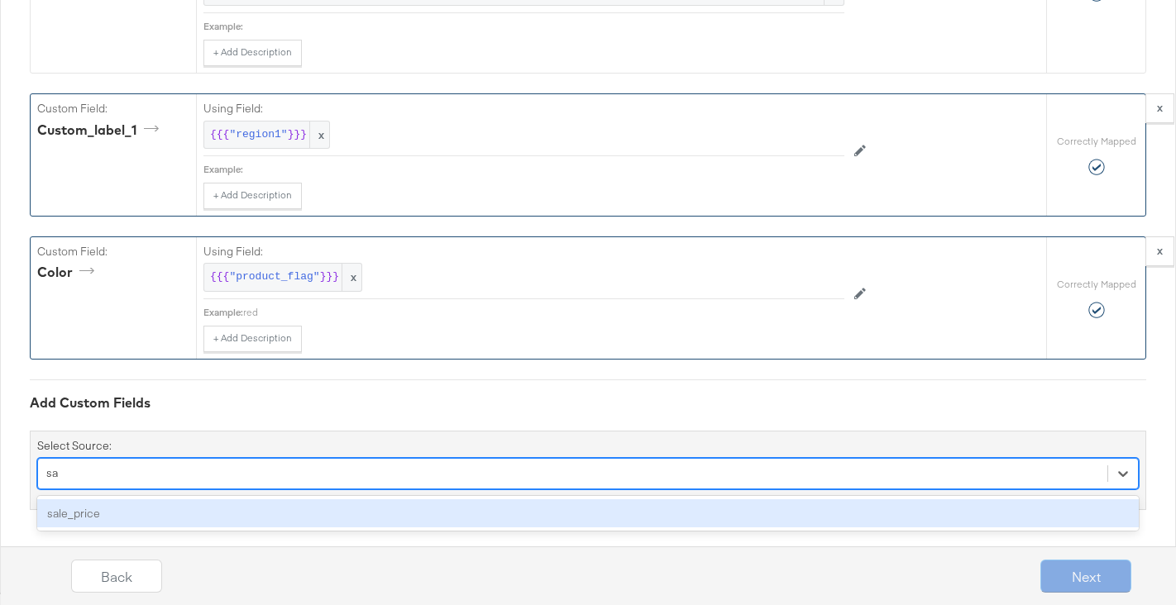
click at [98, 509] on div "sale_price" at bounding box center [588, 514] width 1102 height 29
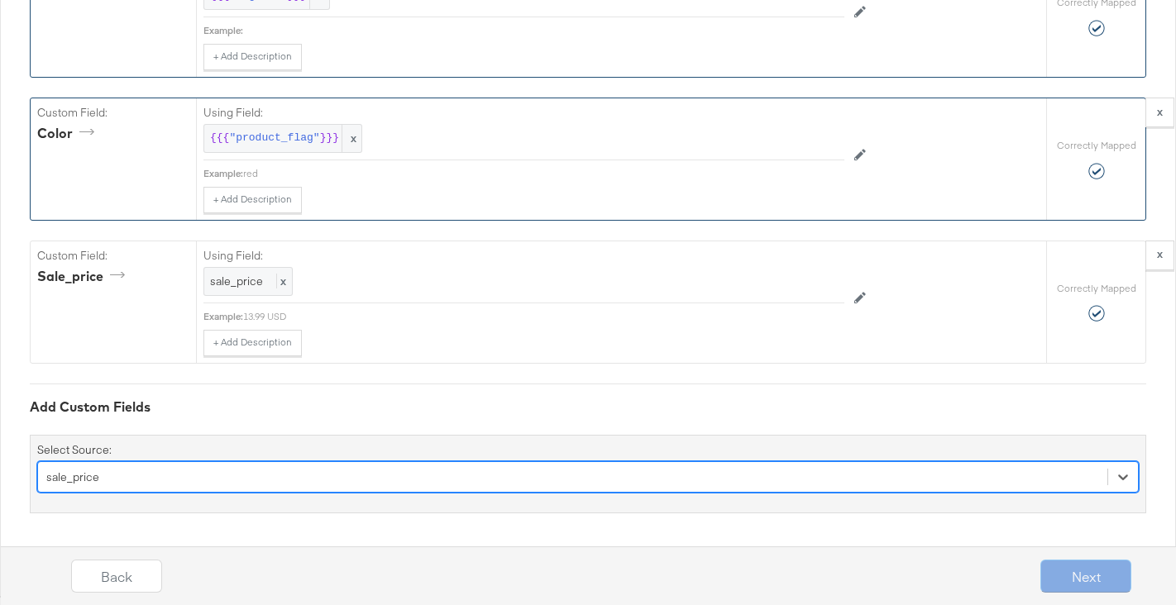
click at [97, 474] on div "option sale_price, selected. Select is focused ,type to refine list, press Down…" at bounding box center [588, 476] width 1102 height 31
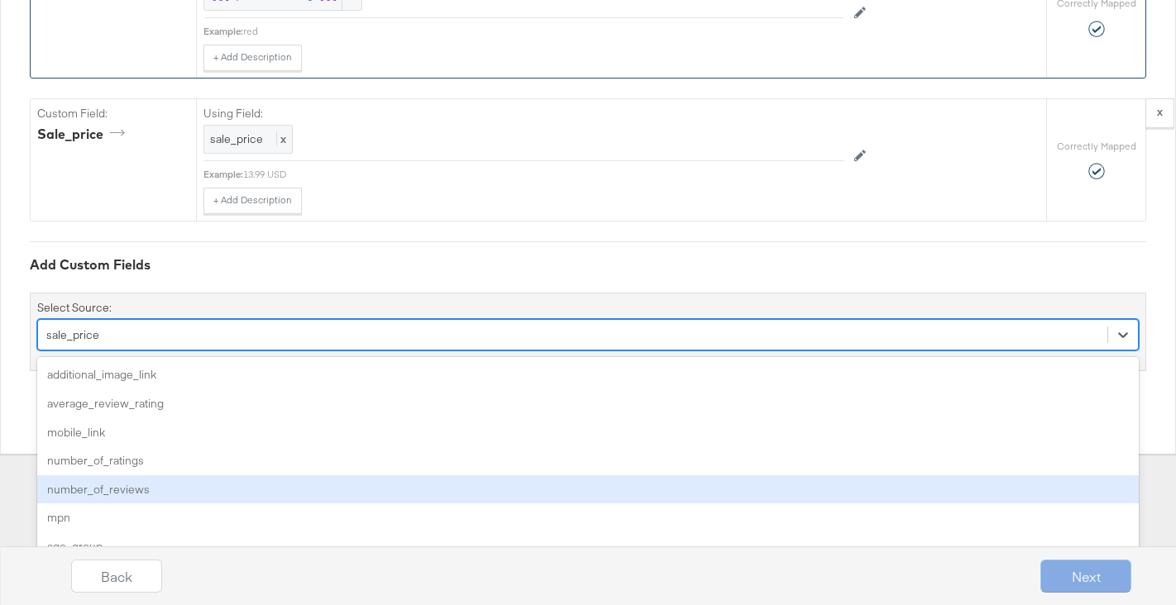
click at [97, 476] on div "number_of_reviews" at bounding box center [588, 490] width 1102 height 29
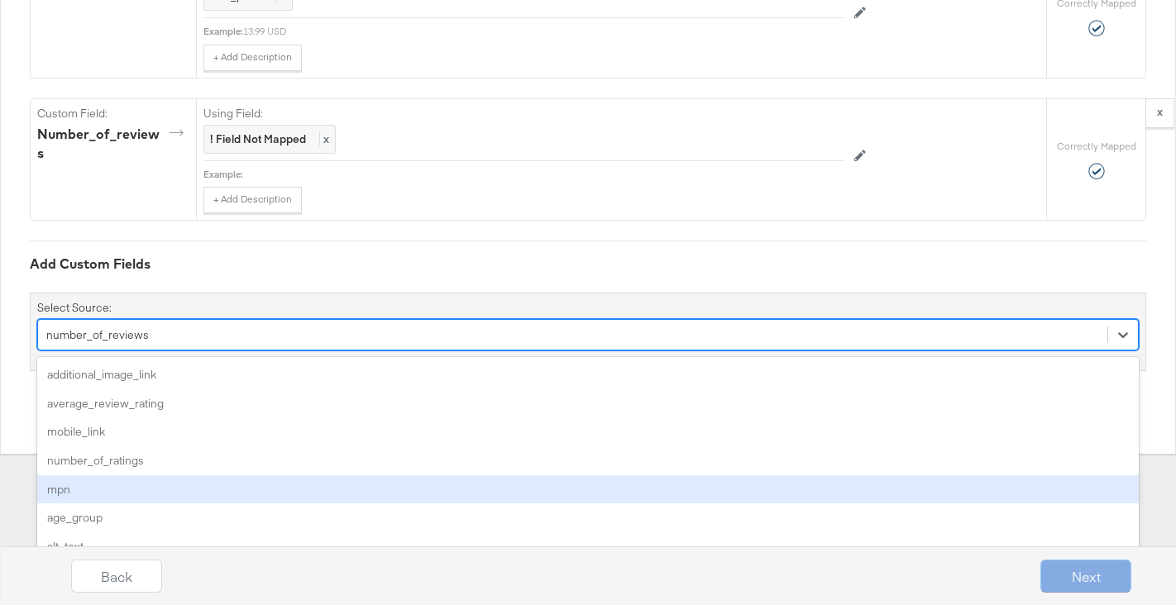
click at [97, 351] on div "option number_of_reviews, selected. option mpn focused, 5 of 28. 28 results ava…" at bounding box center [588, 334] width 1102 height 31
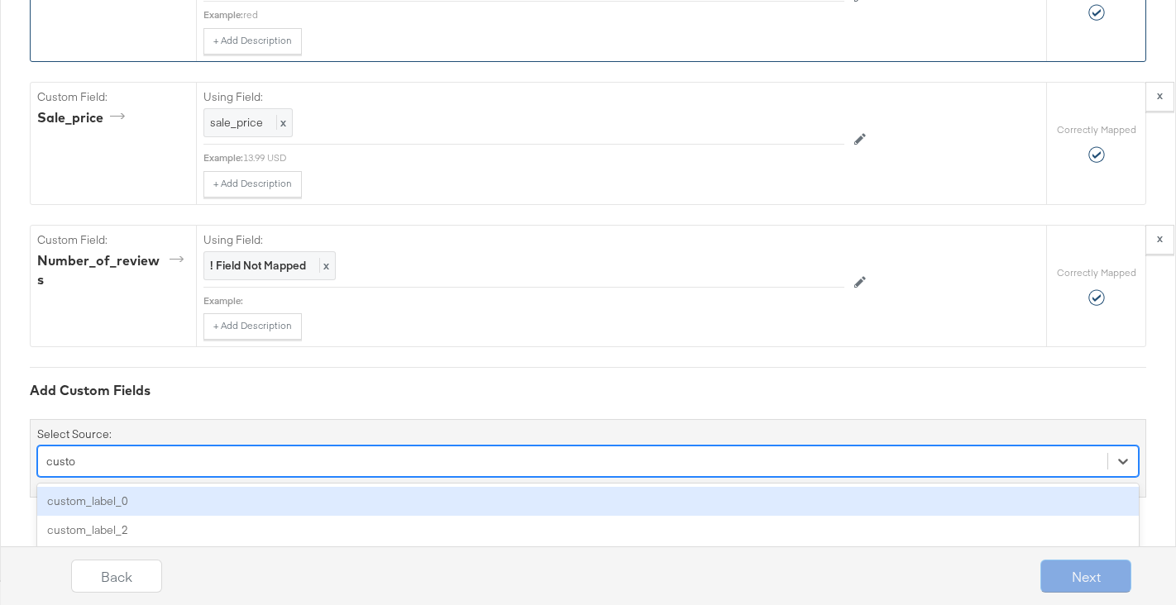
type input "custo"
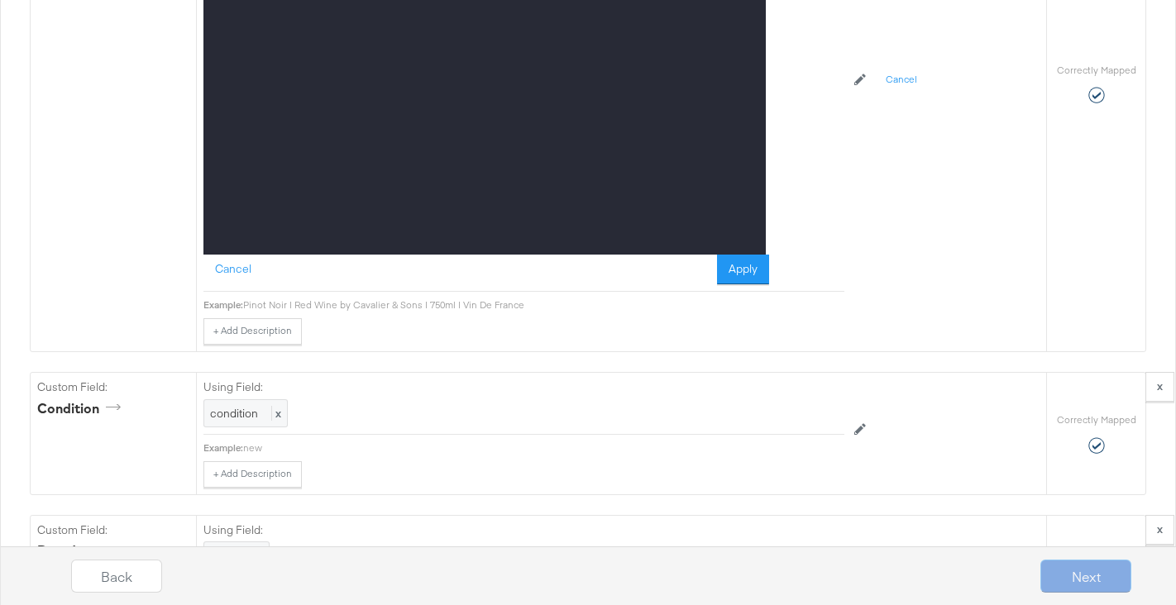
scroll to position [2013, 0]
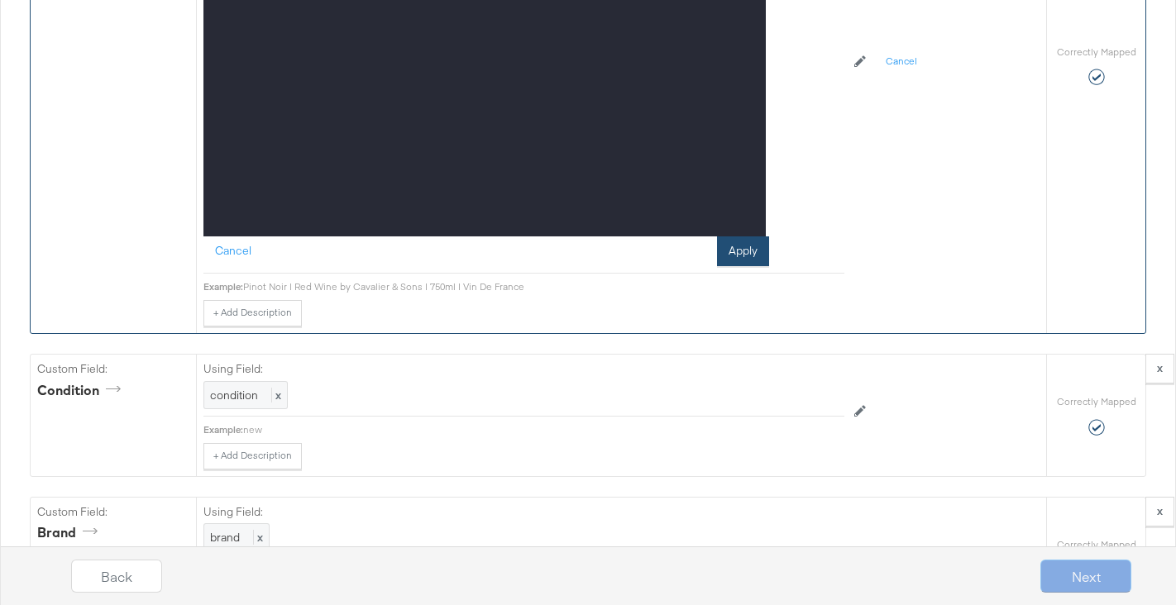
click at [754, 253] on button "Apply" at bounding box center [743, 252] width 52 height 30
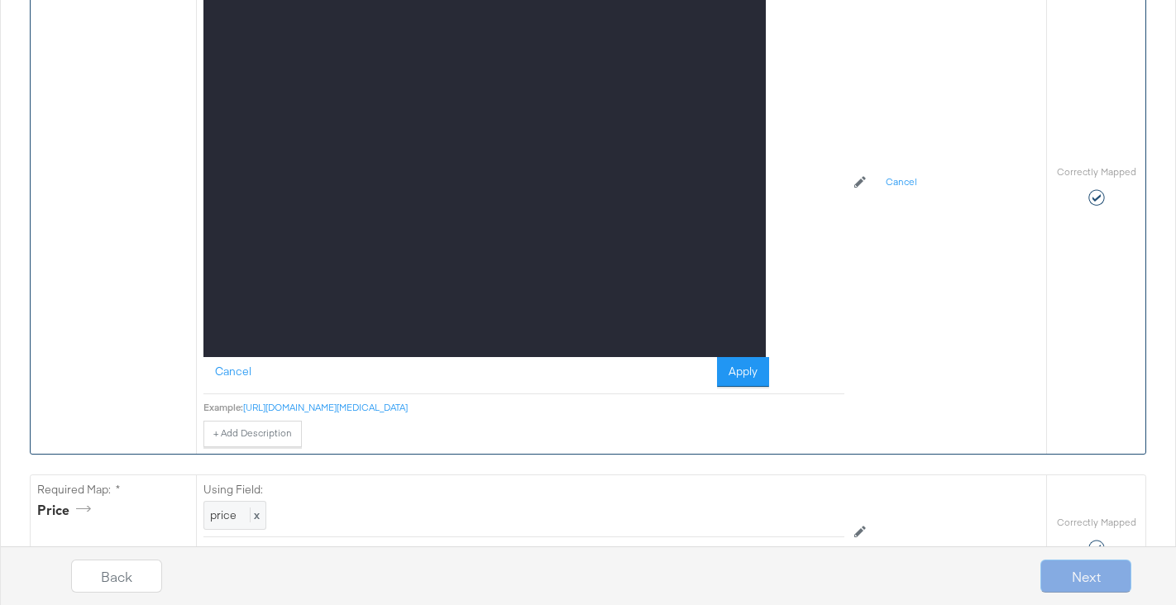
scroll to position [1203, 0]
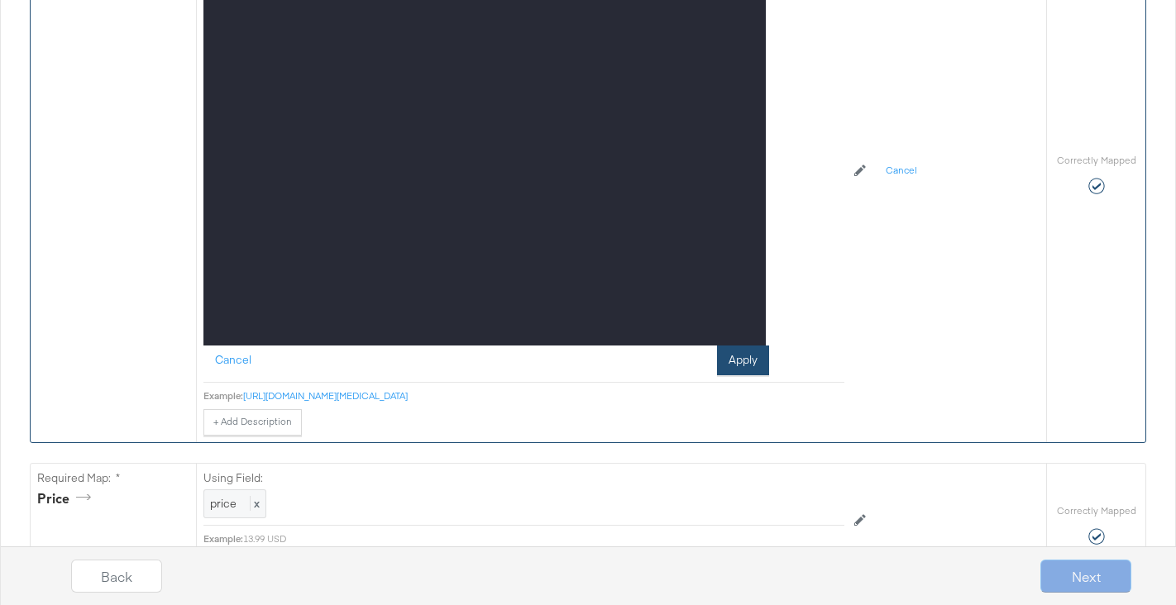
click at [739, 362] on button "Apply" at bounding box center [743, 361] width 52 height 30
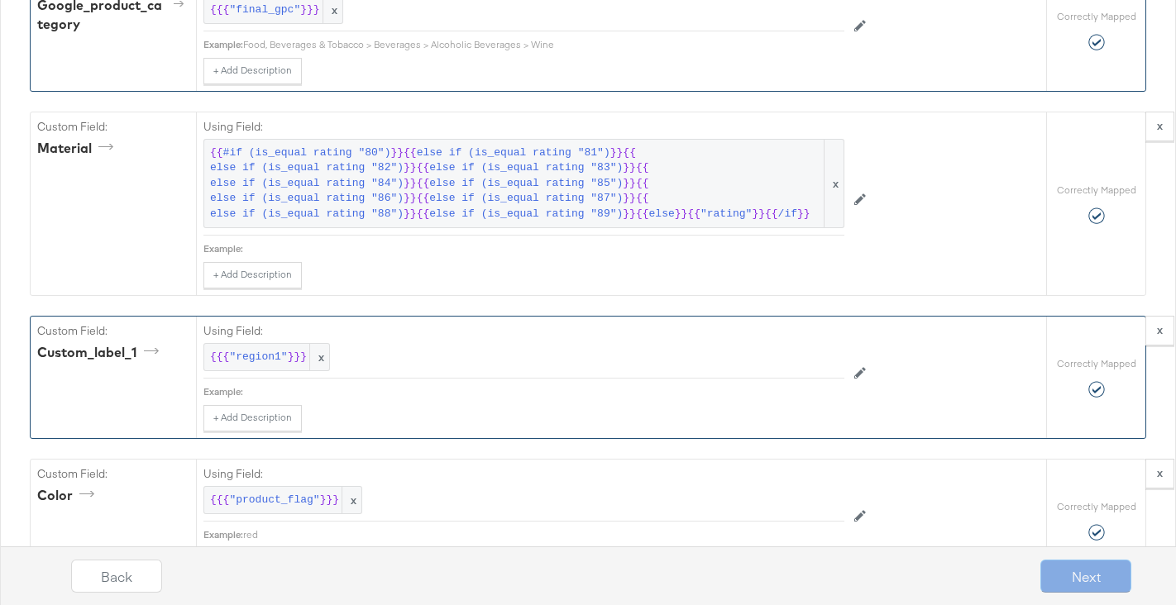
scroll to position [2282, 0]
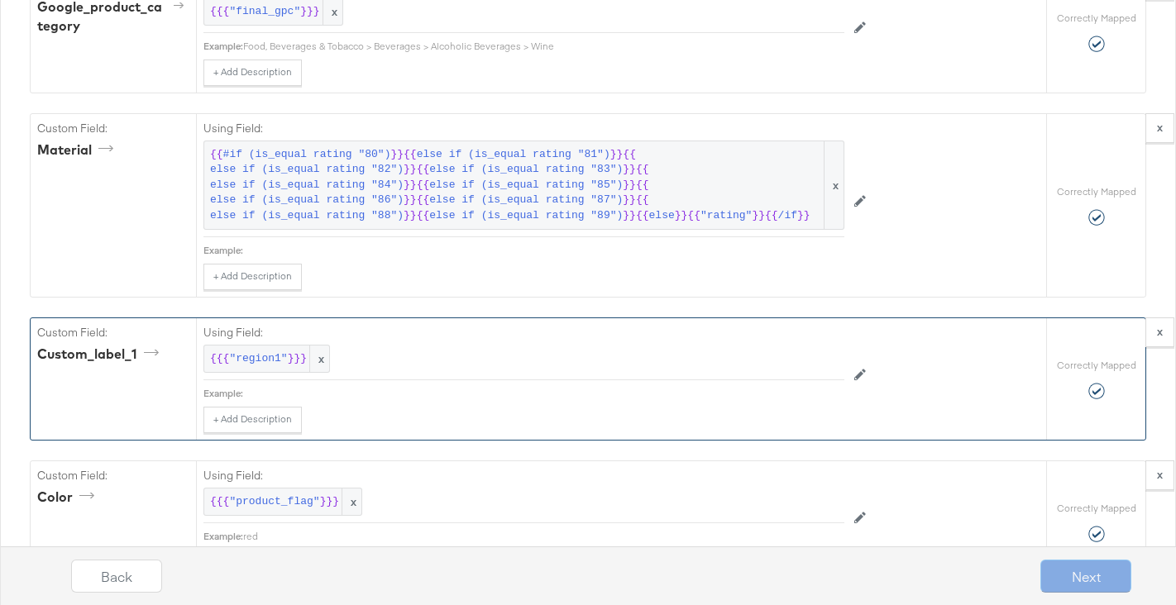
drag, startPoint x: 158, startPoint y: 366, endPoint x: 157, endPoint y: 428, distance: 62.0
click at [157, 428] on div "Custom Field: custom_label_1" at bounding box center [113, 379] width 165 height 122
click at [152, 345] on span at bounding box center [154, 350] width 21 height 17
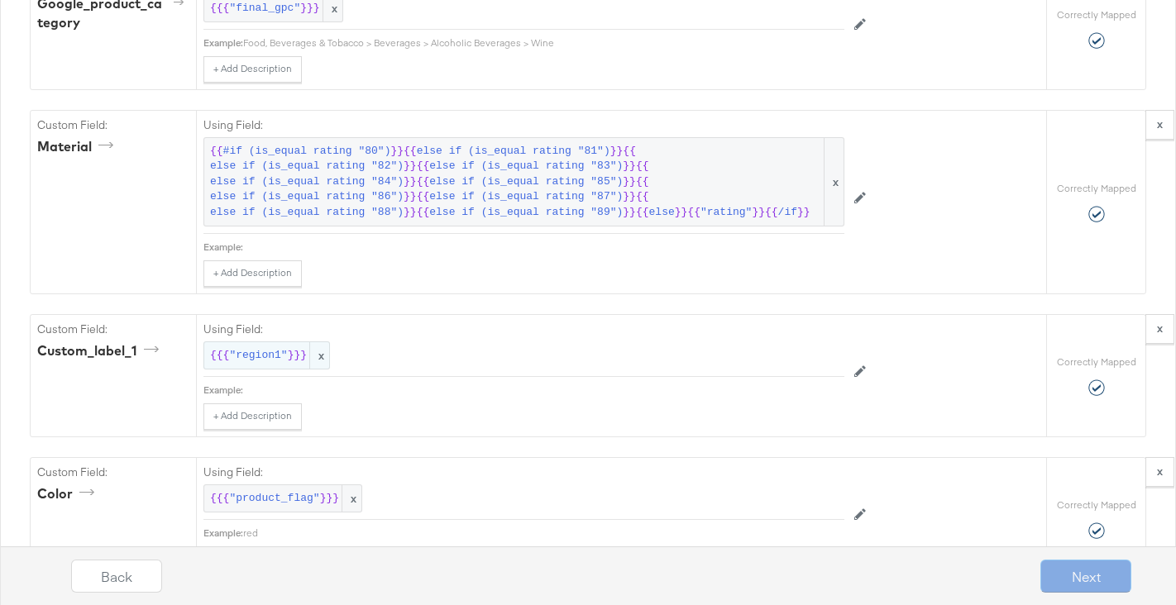
click at [262, 357] on span ""region1"" at bounding box center [258, 356] width 58 height 16
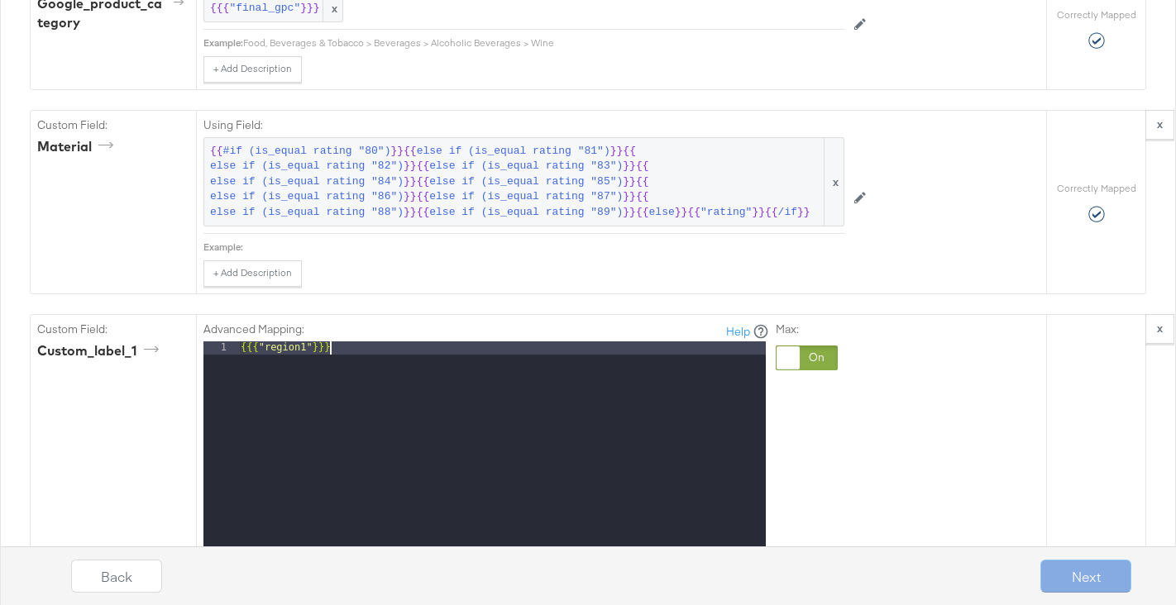
click at [344, 349] on div "{{{ "region1" }}}" at bounding box center [501, 562] width 528 height 440
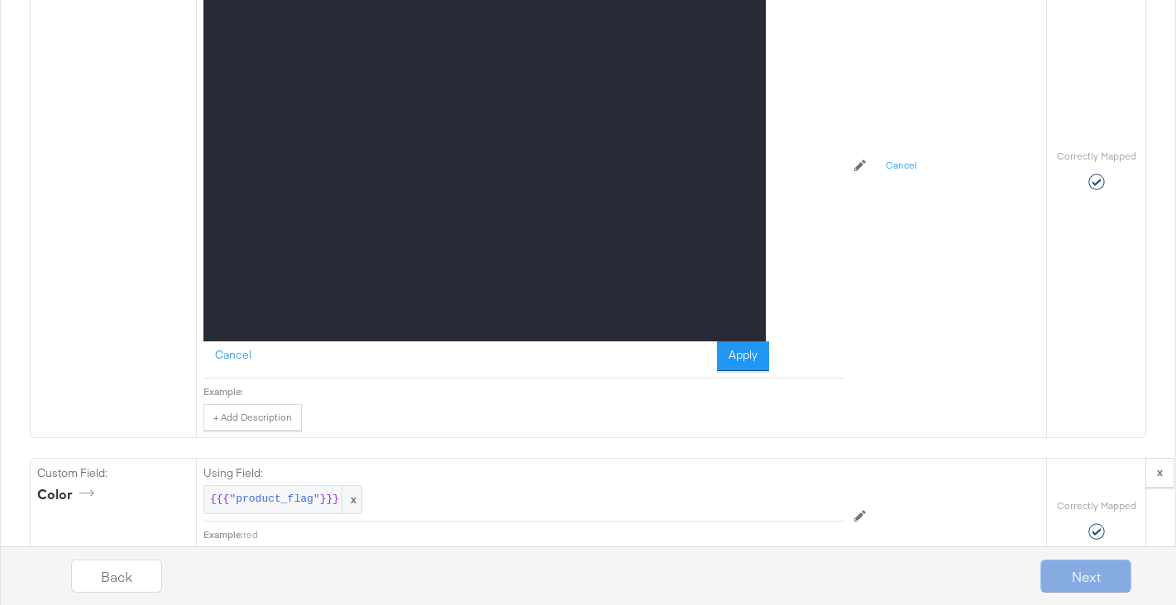
scroll to position [2736, 0]
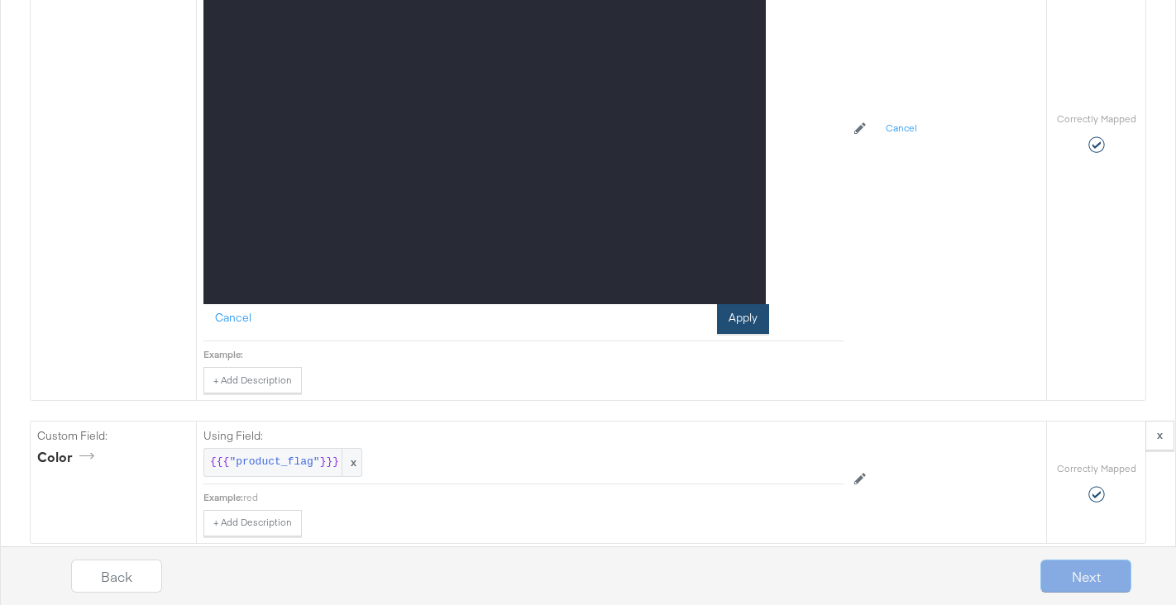
click at [747, 325] on button "Apply" at bounding box center [743, 319] width 52 height 30
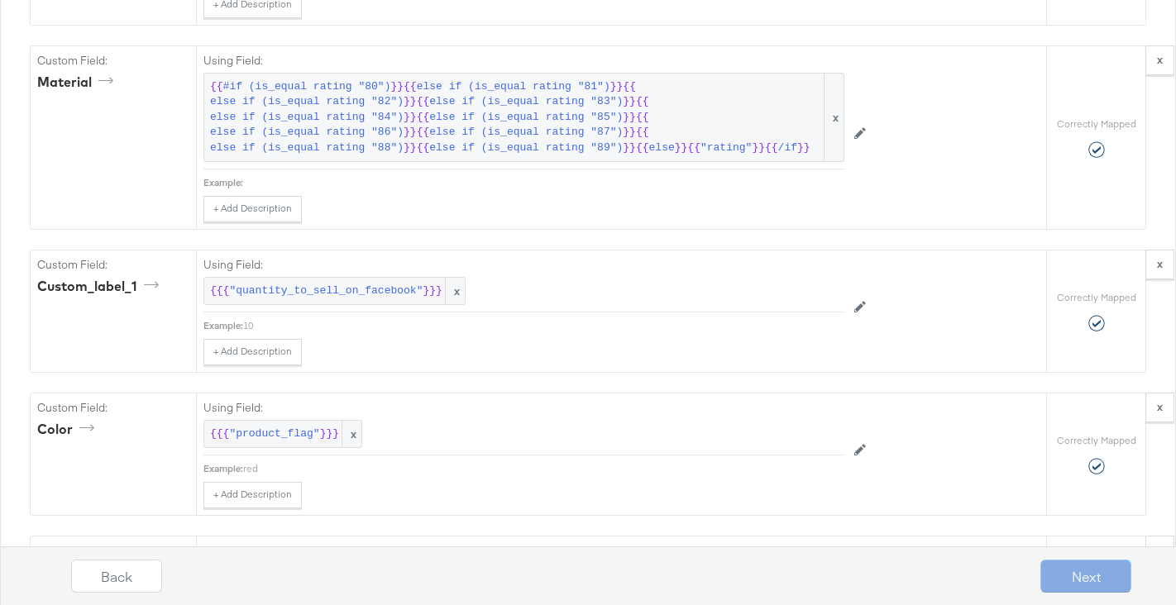
scroll to position [2338, 0]
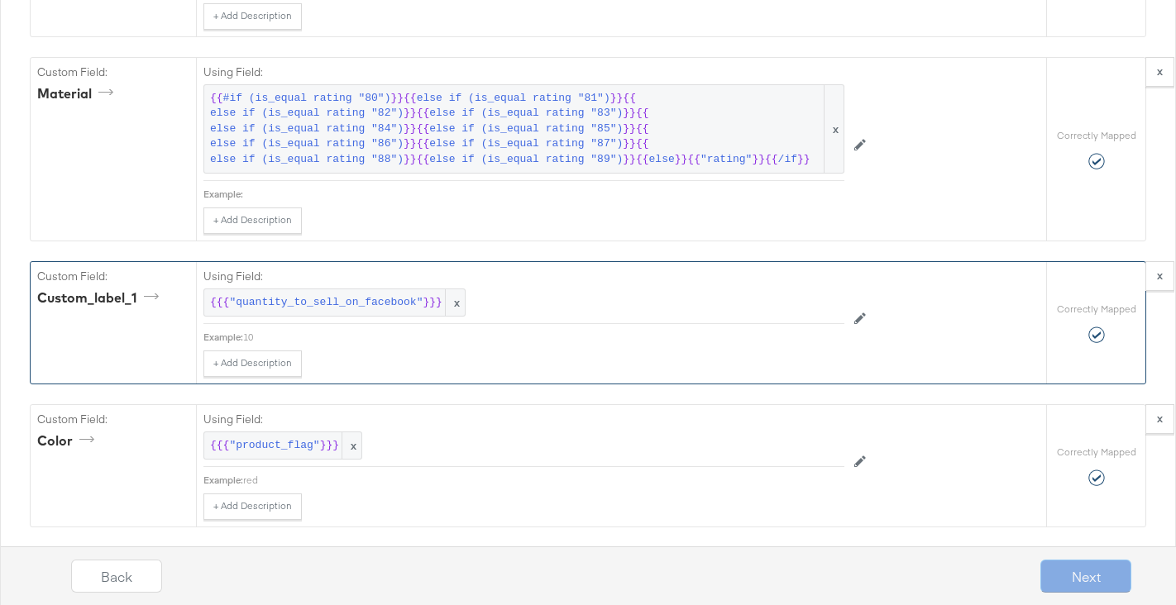
drag, startPoint x: 160, startPoint y: 285, endPoint x: 172, endPoint y: 334, distance: 51.0
click at [172, 334] on div "Custom Field: custom_label_1" at bounding box center [113, 323] width 165 height 122
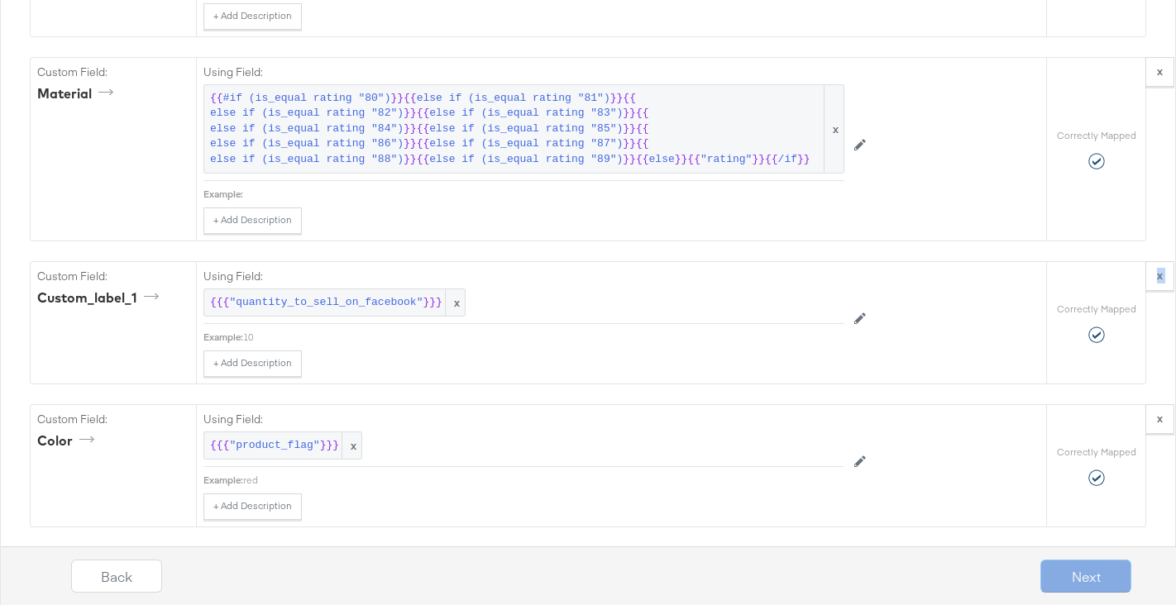
drag, startPoint x: 1108, startPoint y: 268, endPoint x: 1007, endPoint y: 246, distance: 103.2
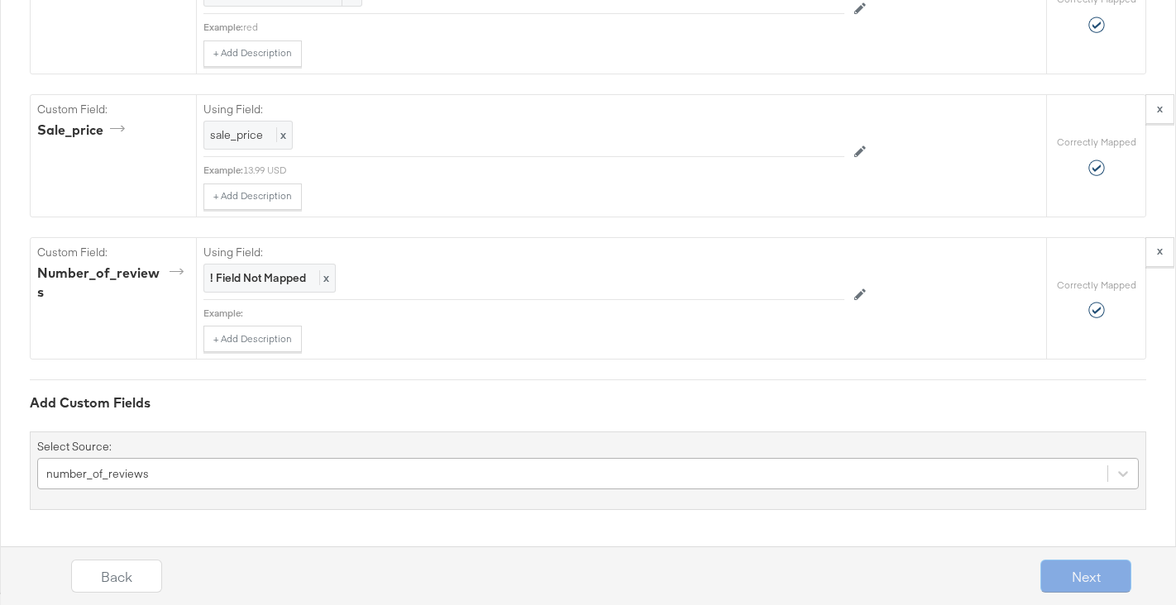
scroll to position [2931, 0]
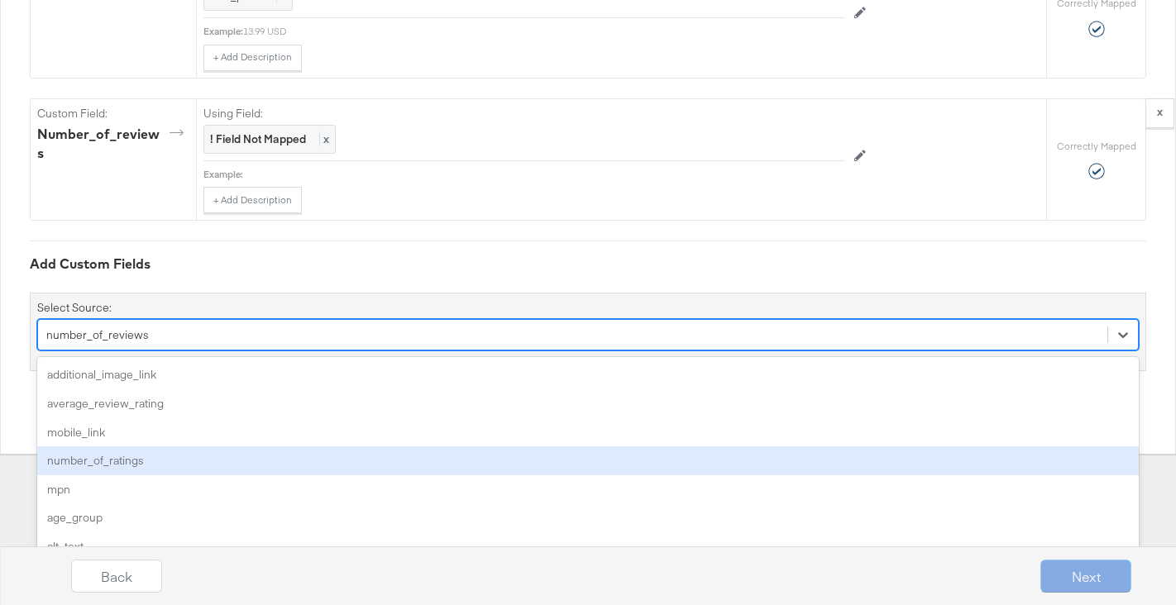
click at [395, 351] on div "option number_of_reviews, selected. option number_of_ratings focused, 4 of 28. …" at bounding box center [588, 334] width 1102 height 31
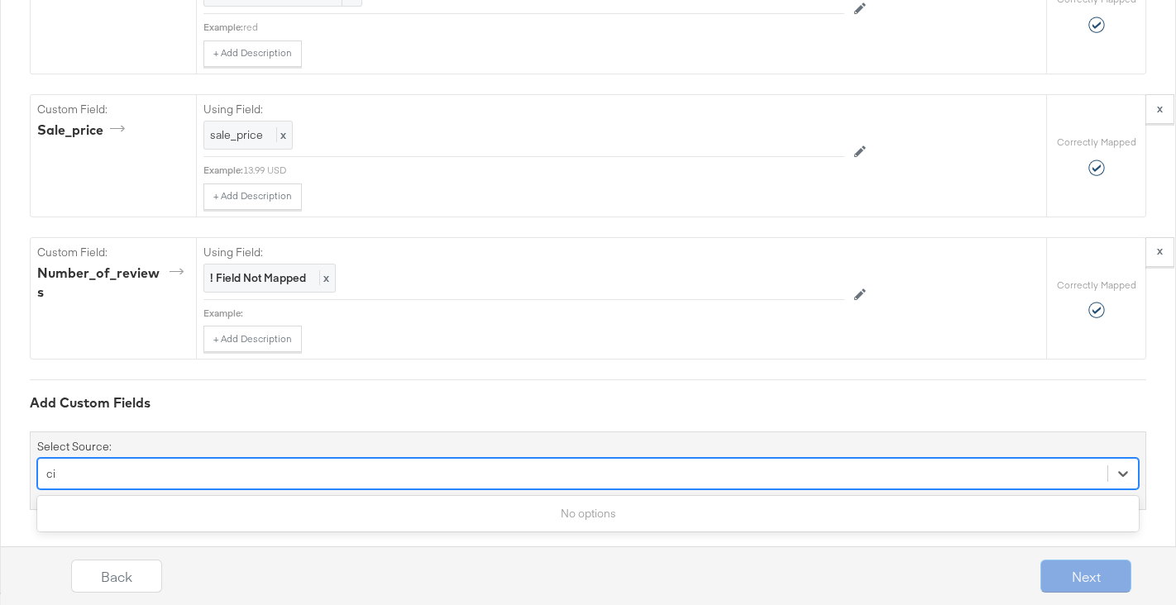
type input "c"
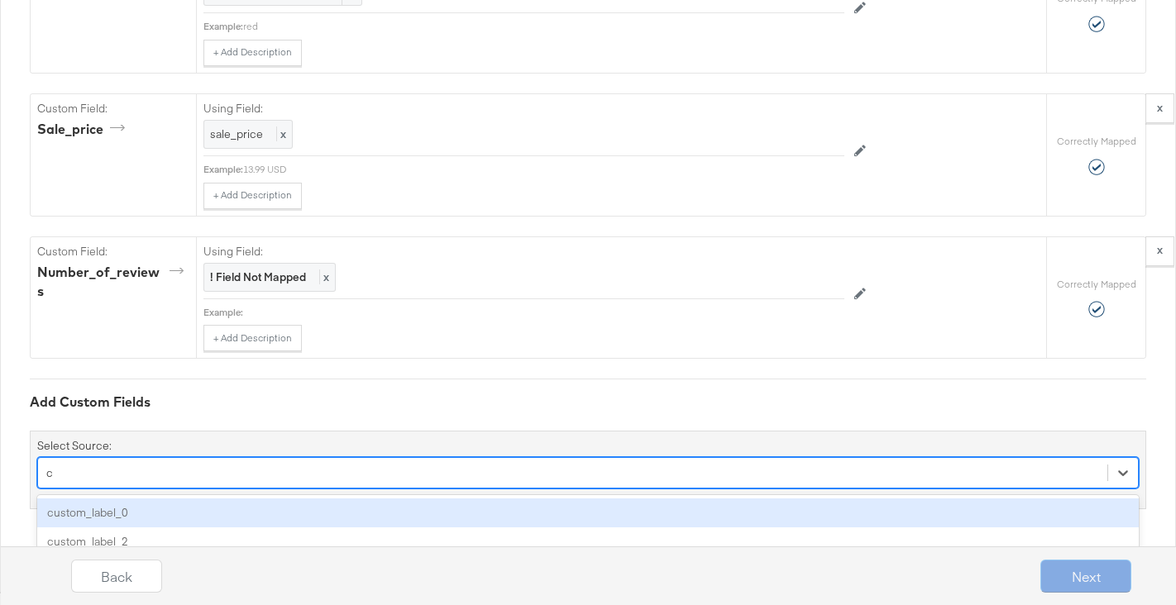
scroll to position [2804, 0]
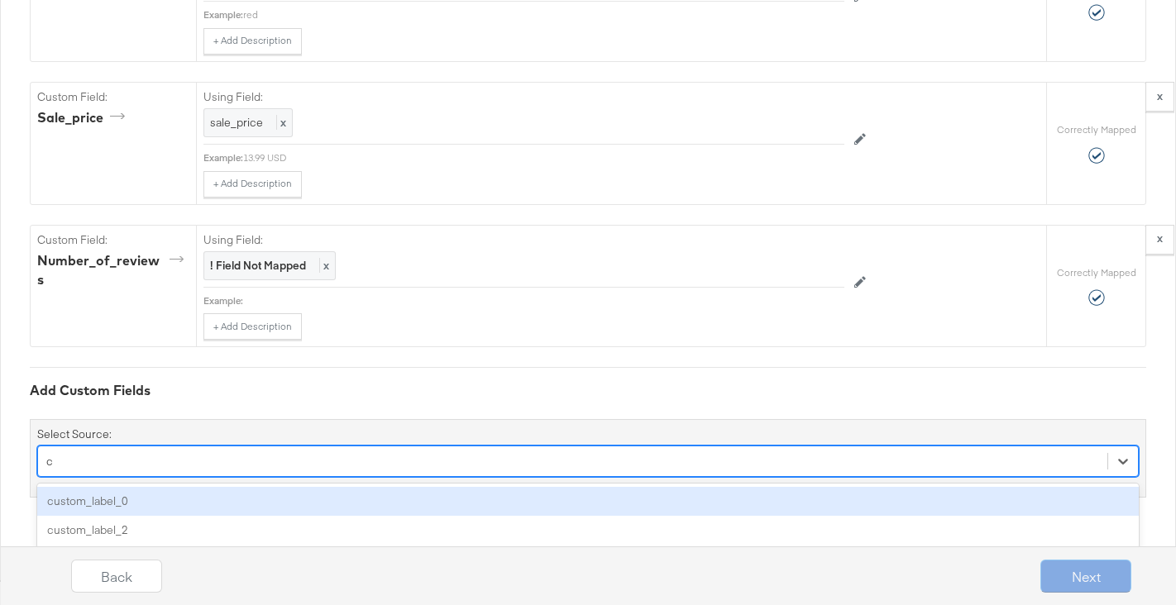
click at [228, 500] on div "custom_label_0" at bounding box center [588, 501] width 1102 height 29
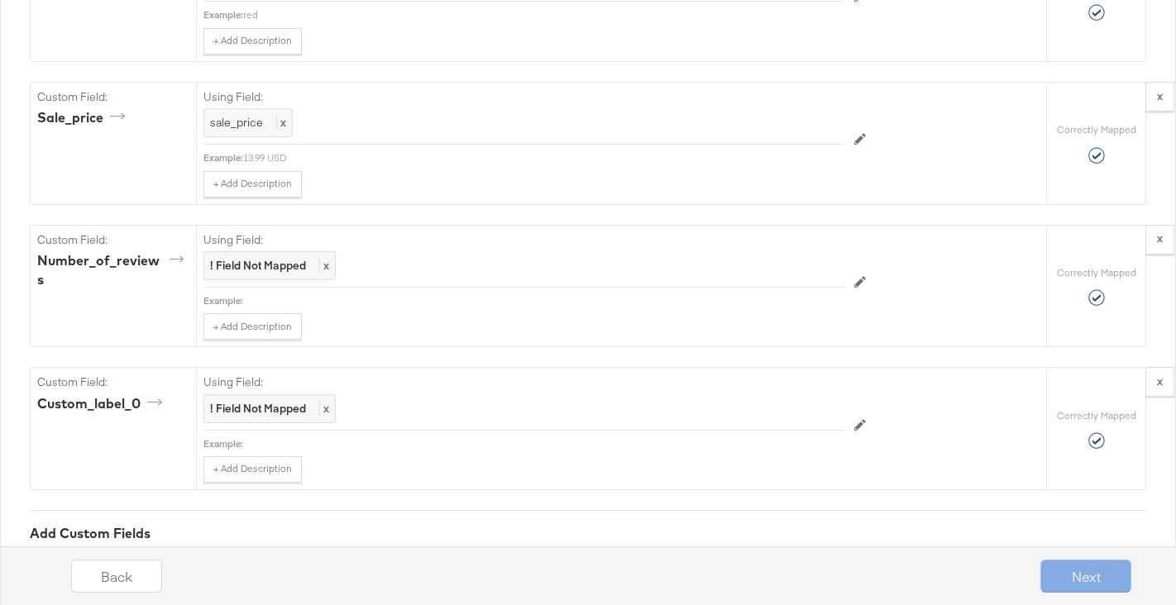
scroll to position [2931, 0]
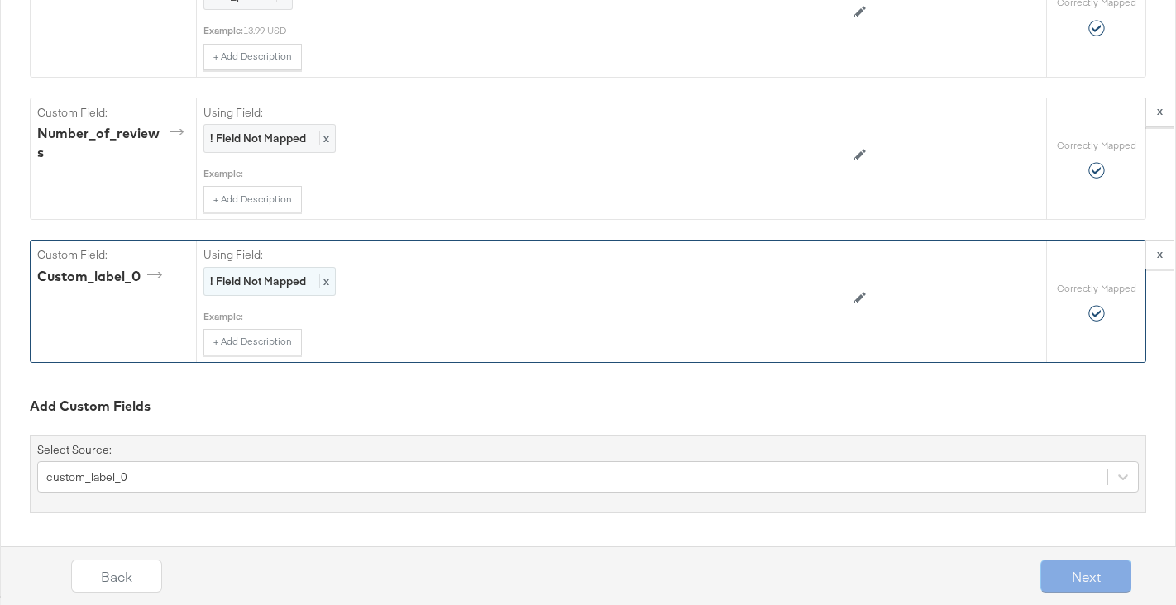
click at [266, 285] on strong "! Field Not Mapped" at bounding box center [258, 281] width 96 height 15
click at [299, 273] on div "Select..." at bounding box center [486, 282] width 564 height 28
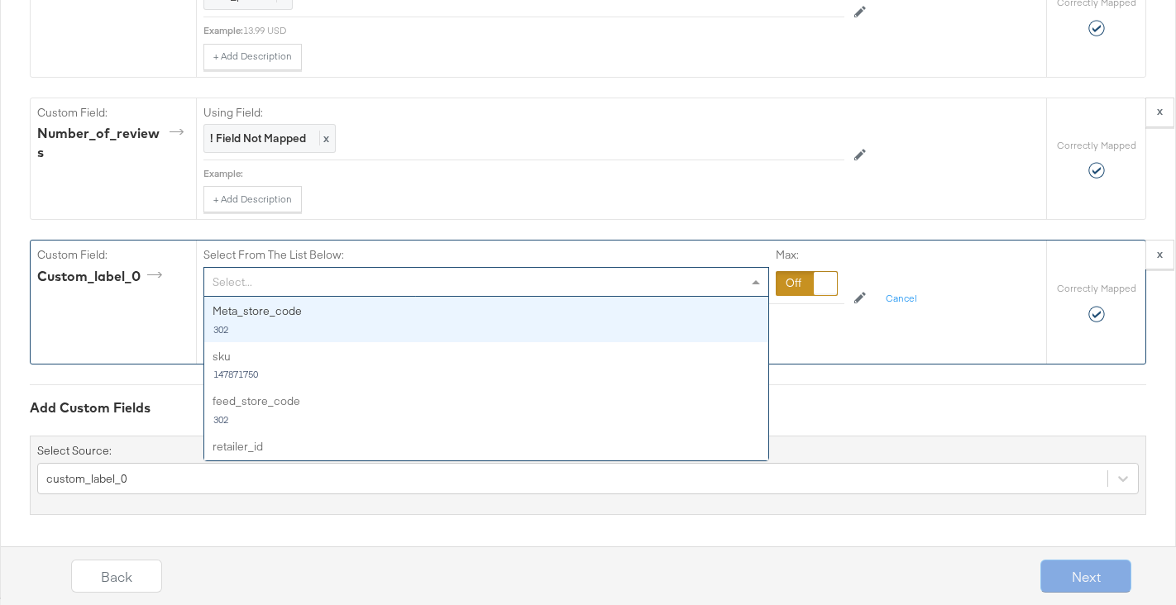
paste input "{{{"region1"}}}"
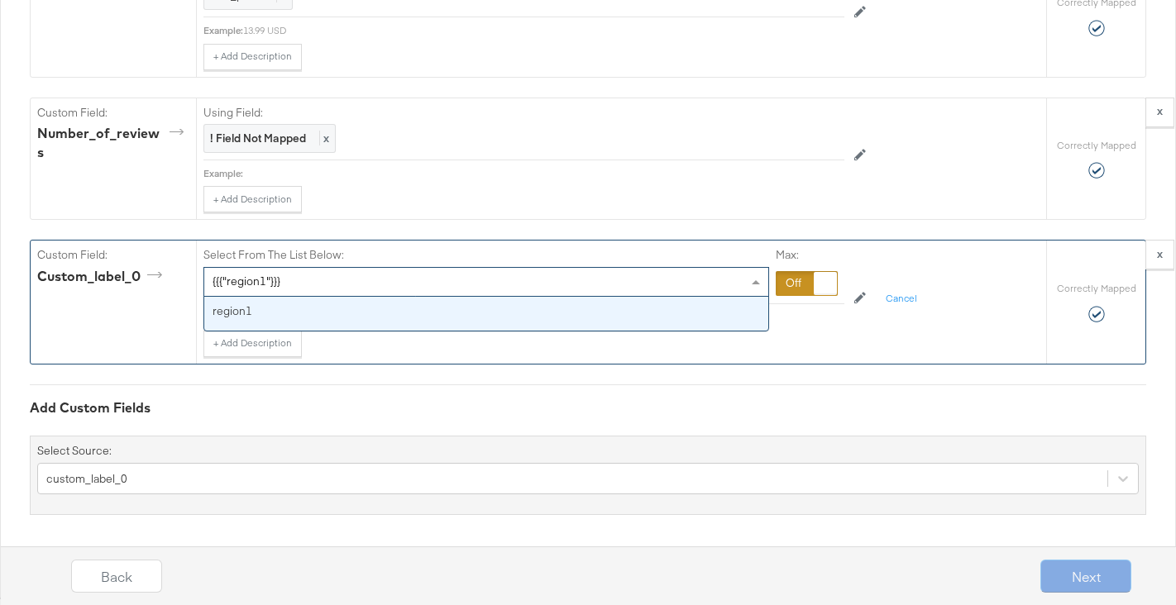
type input "{{{"region1"}}}"
click at [820, 275] on div at bounding box center [825, 283] width 23 height 23
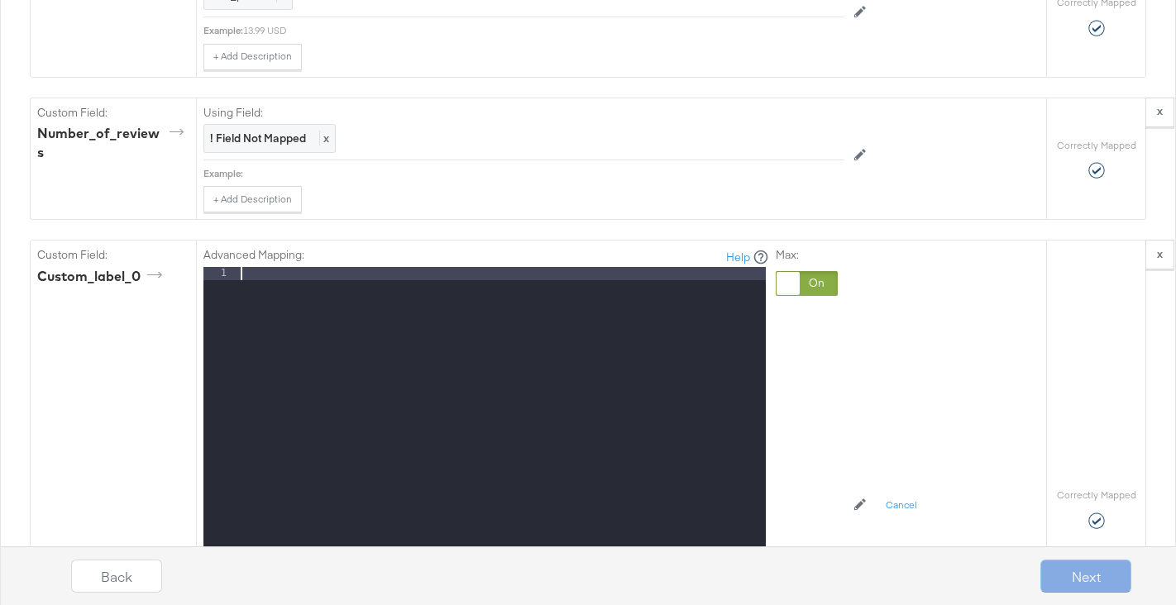
click at [444, 280] on div at bounding box center [501, 487] width 528 height 440
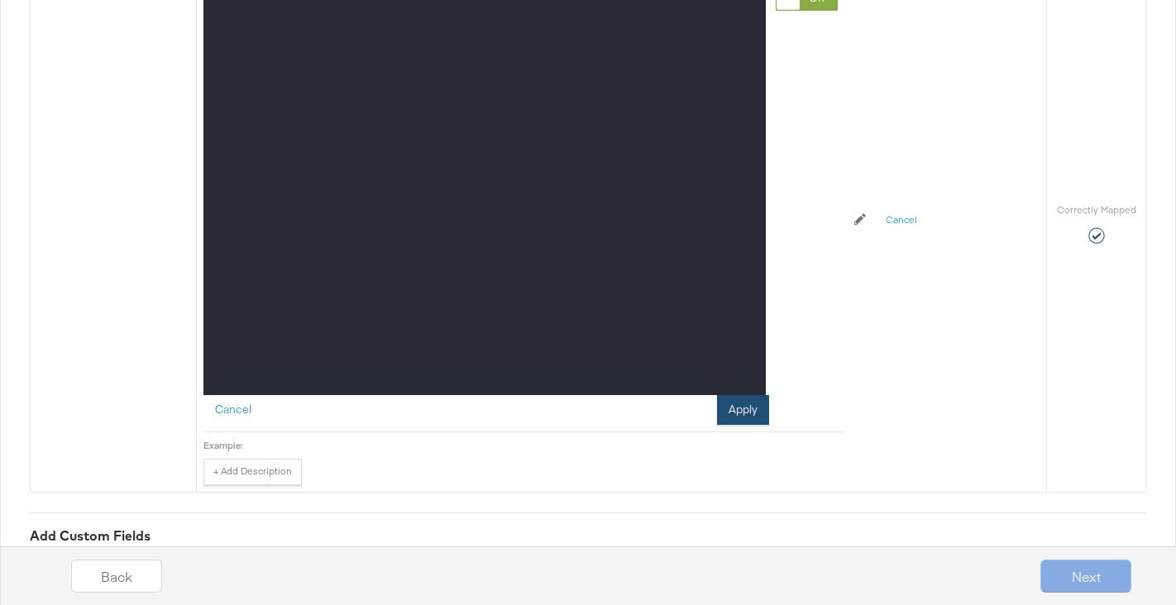
click at [726, 413] on button "Apply" at bounding box center [743, 410] width 52 height 30
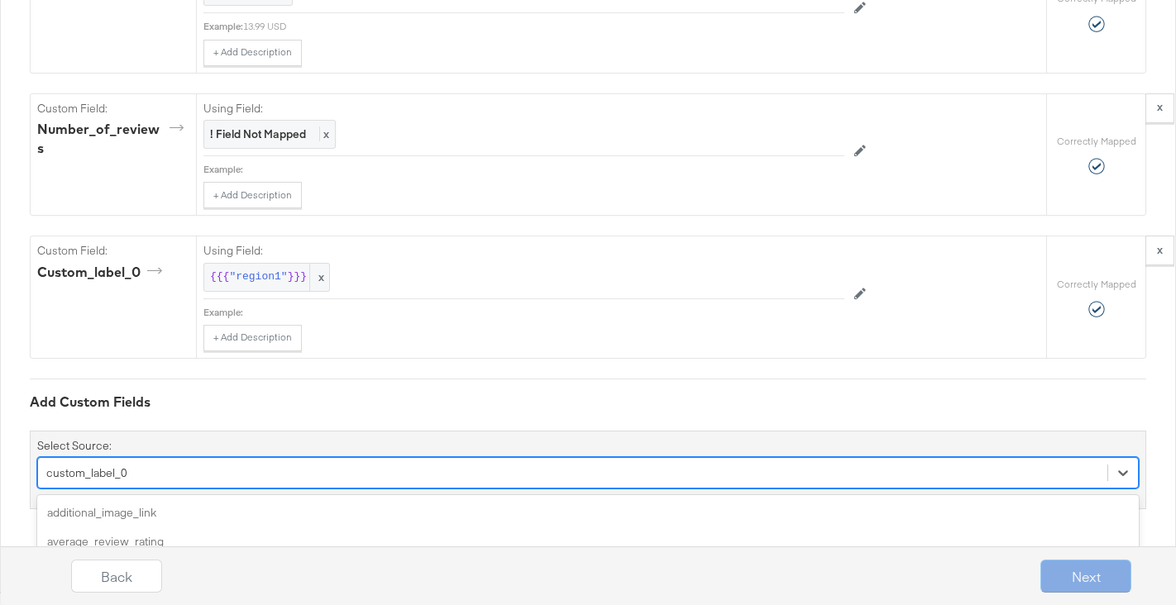
scroll to position [3074, 0]
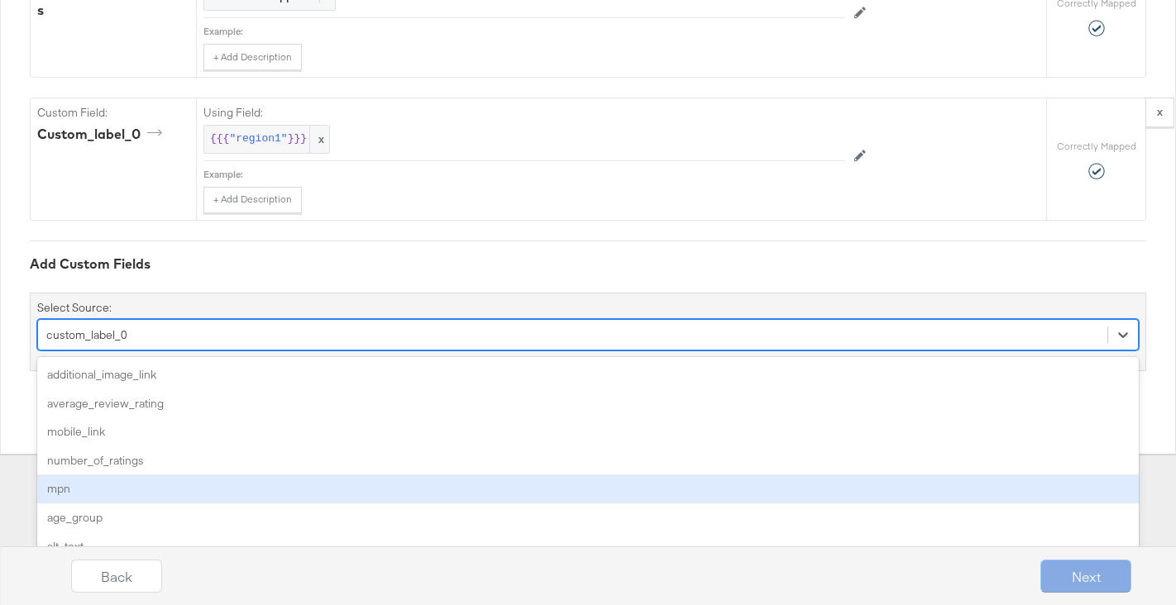
click at [141, 351] on div "option custom_label_0, selected. option mpn focused, 5 of 27. 27 results availa…" at bounding box center [588, 334] width 1102 height 31
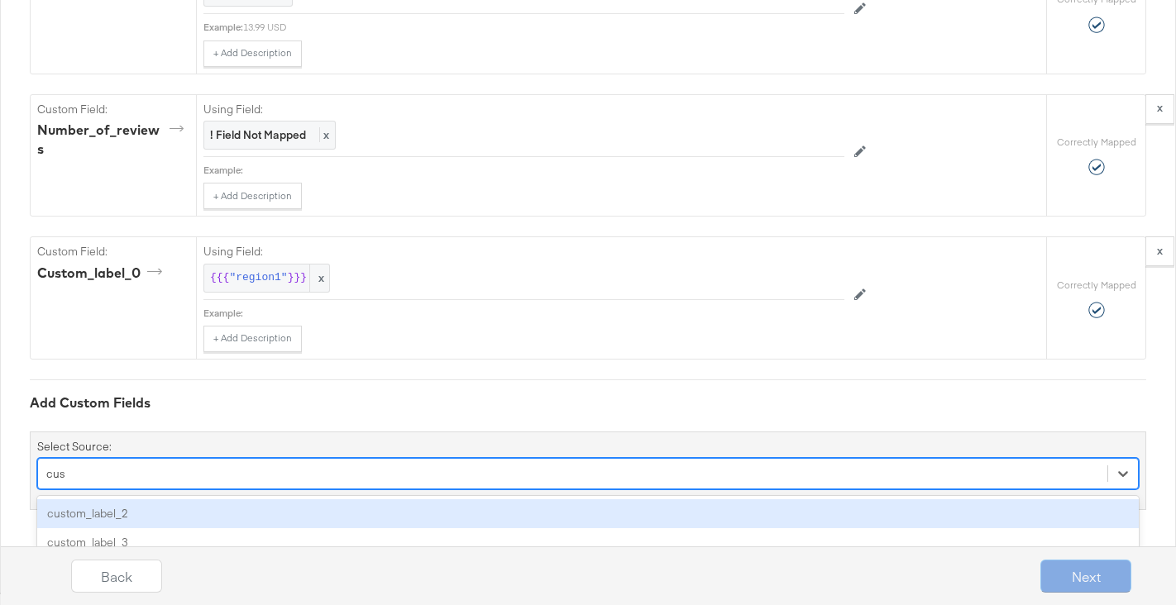
type input "cust"
click at [125, 507] on div "custom_label_2" at bounding box center [588, 514] width 1102 height 29
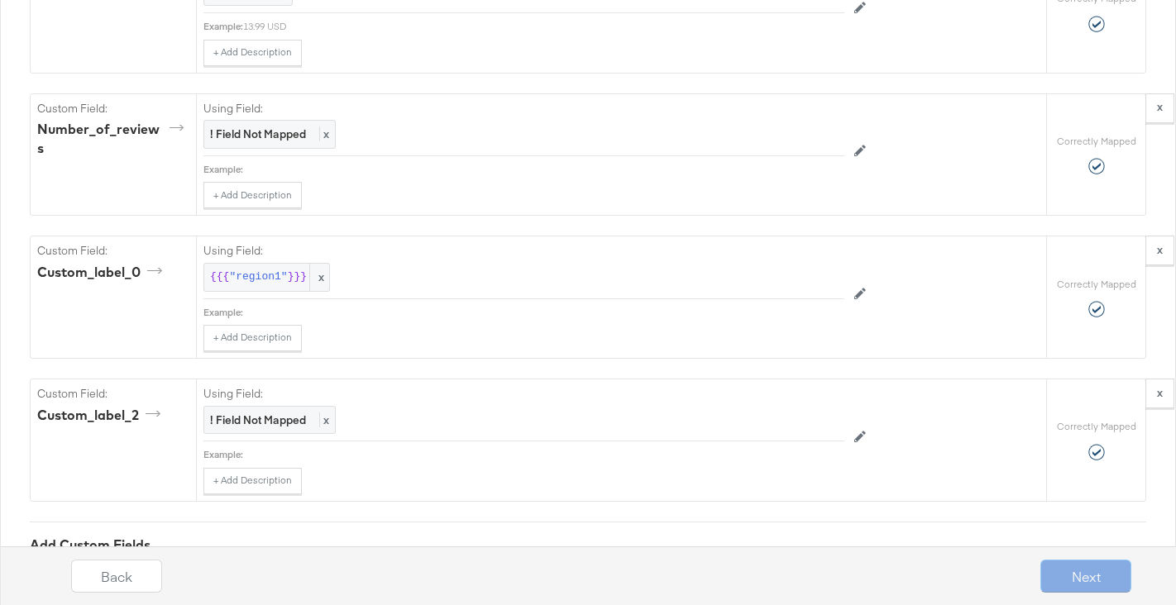
scroll to position [3074, 0]
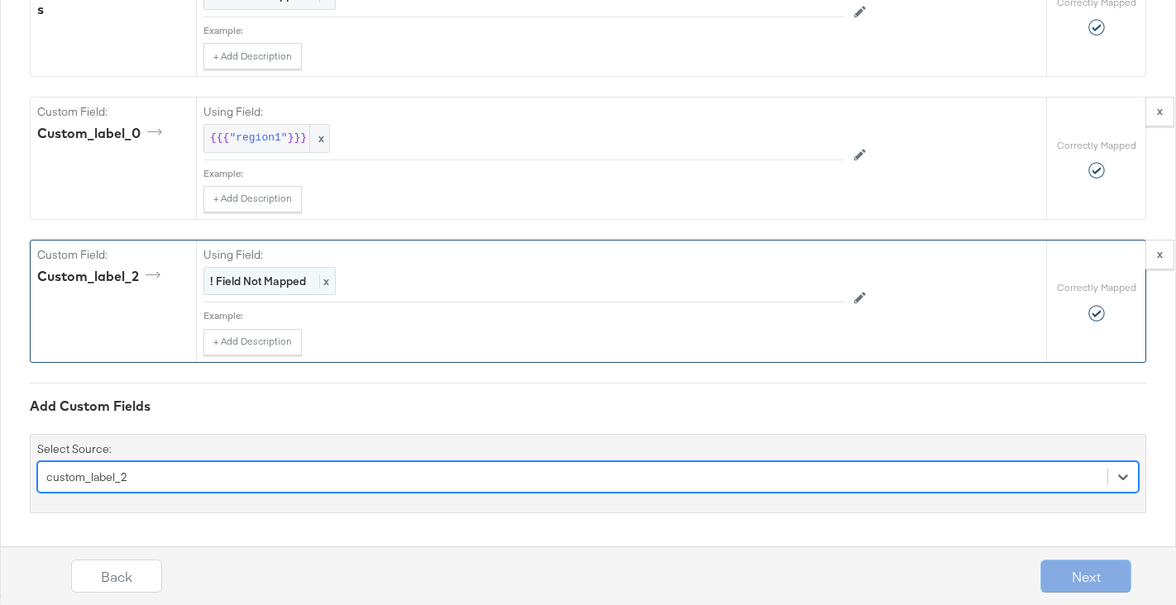
click at [284, 281] on strong "! Field Not Mapped" at bounding box center [258, 281] width 96 height 15
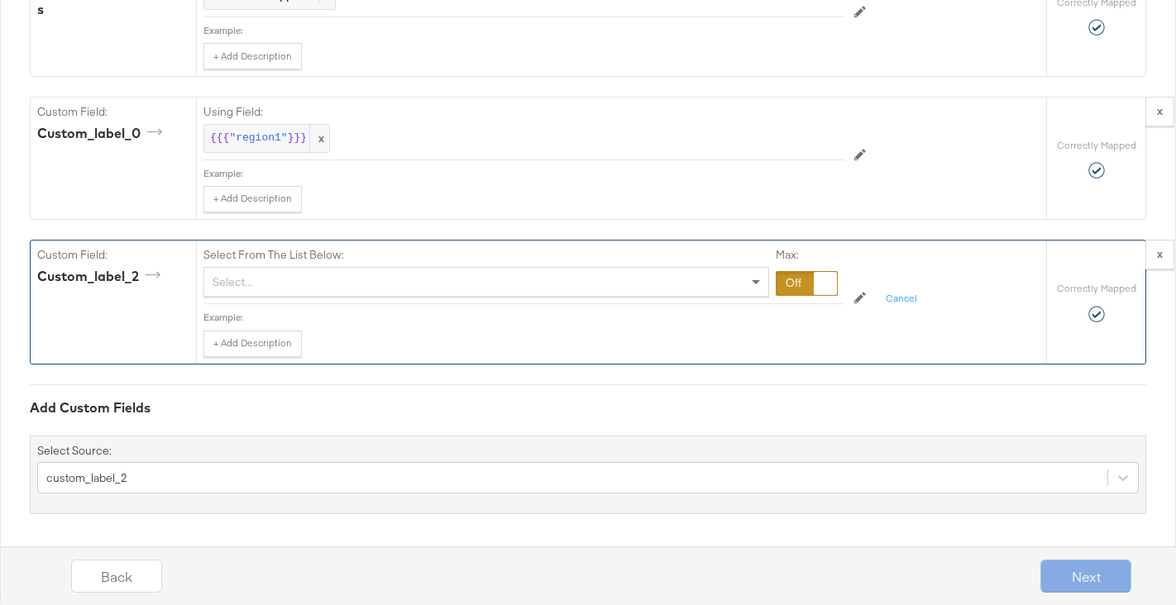
click at [829, 281] on div at bounding box center [825, 283] width 23 height 23
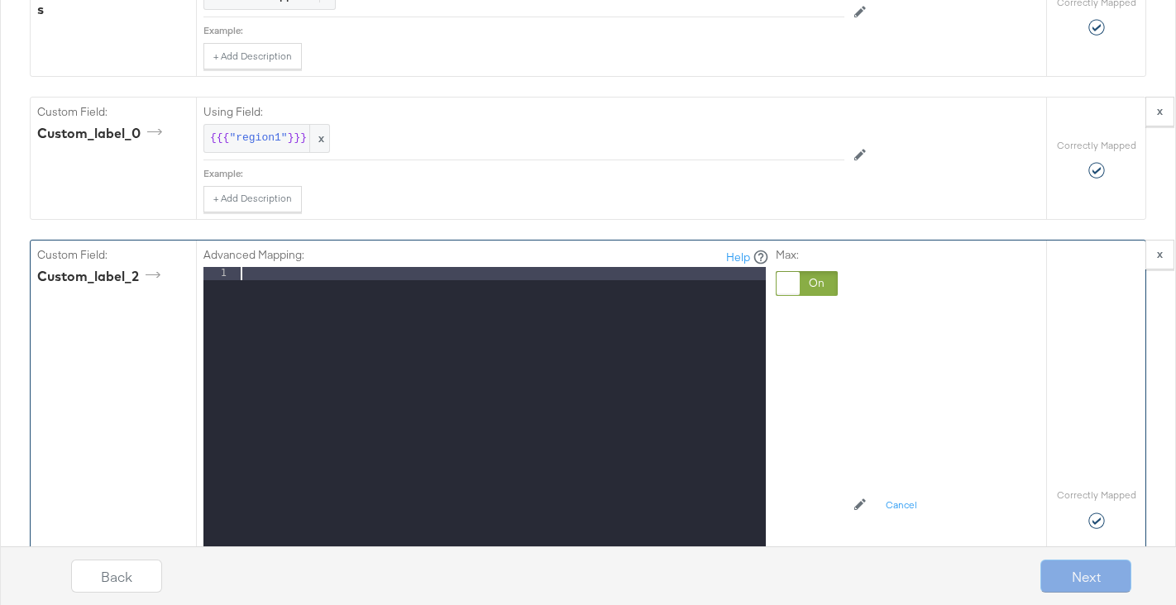
click at [452, 275] on div at bounding box center [501, 487] width 528 height 440
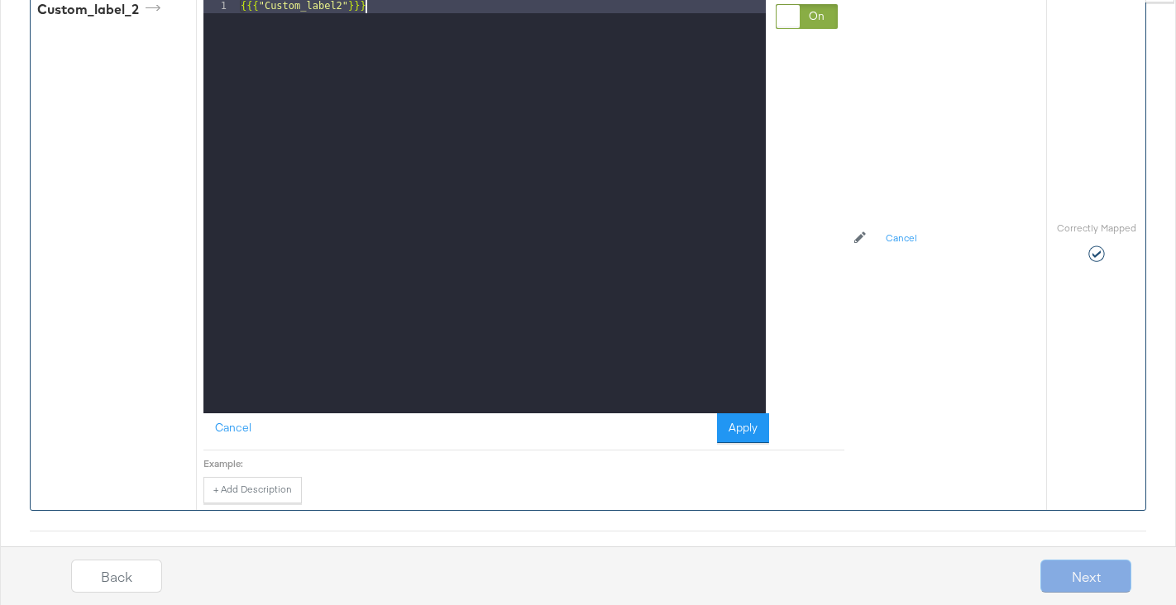
scroll to position [3431, 0]
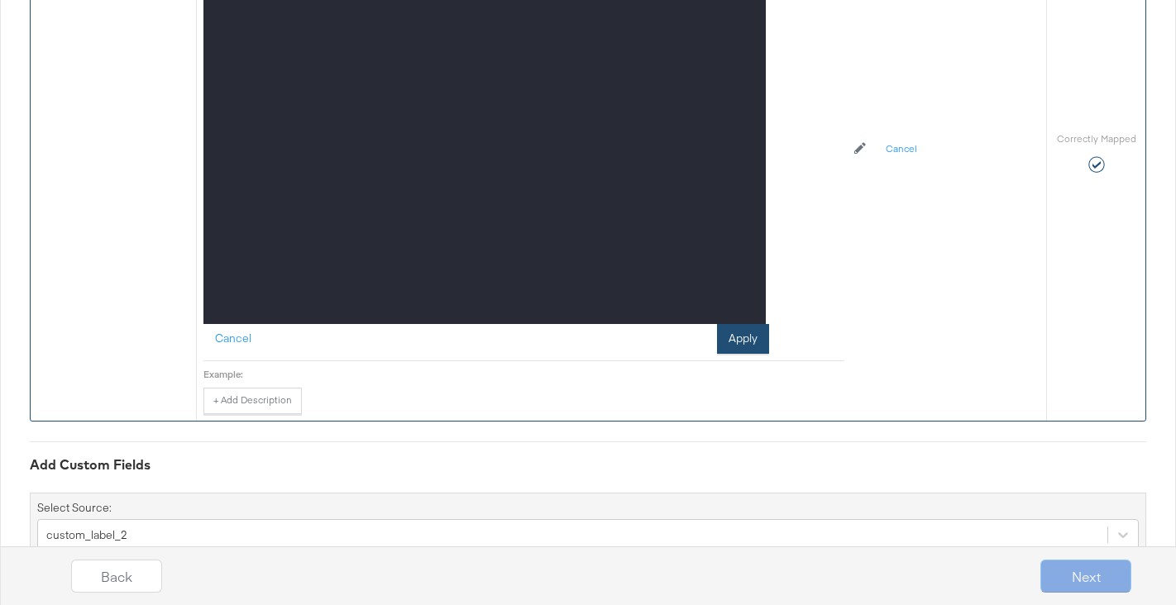
click at [748, 353] on button "Apply" at bounding box center [743, 339] width 52 height 30
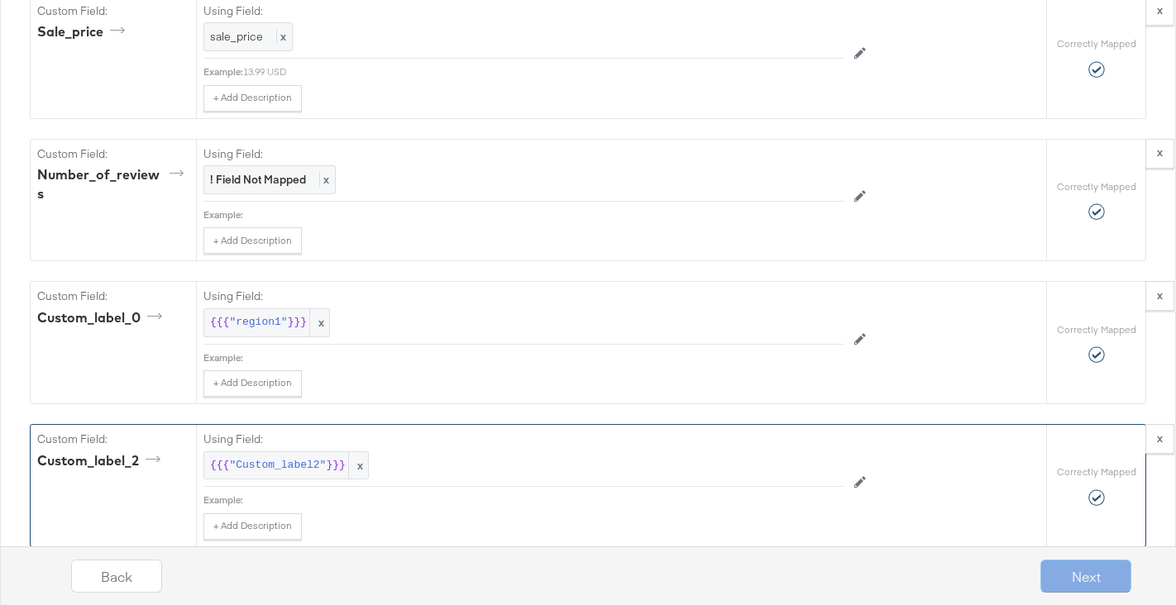
scroll to position [3077, 0]
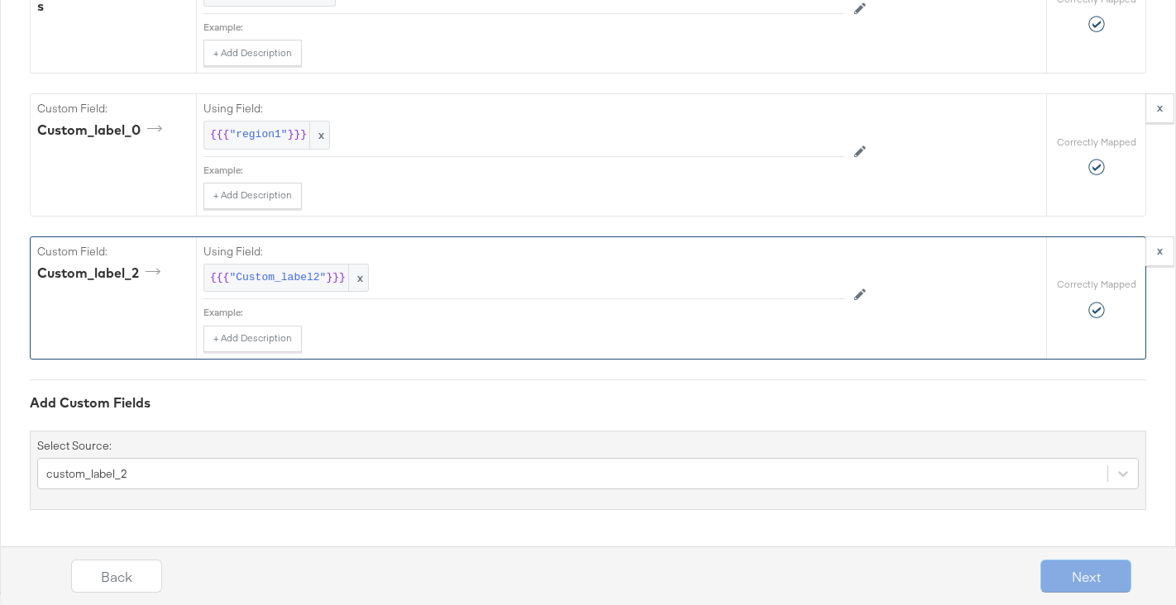
click at [1099, 588] on div "Next" at bounding box center [1085, 576] width 91 height 33
click at [1099, 587] on div "Next" at bounding box center [1085, 576] width 91 height 33
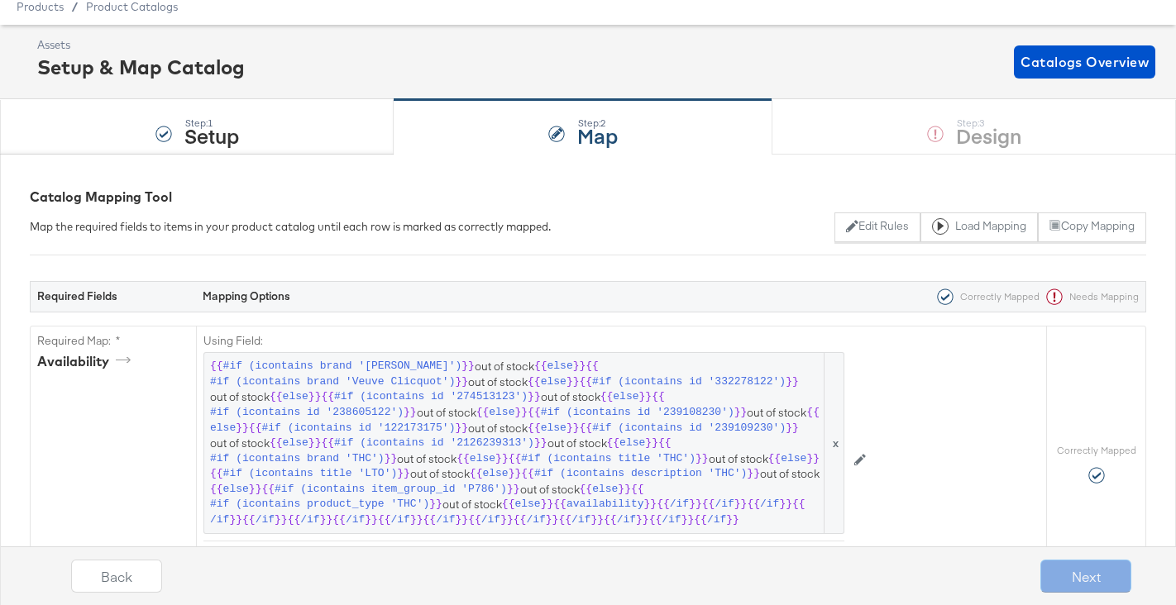
scroll to position [55, 0]
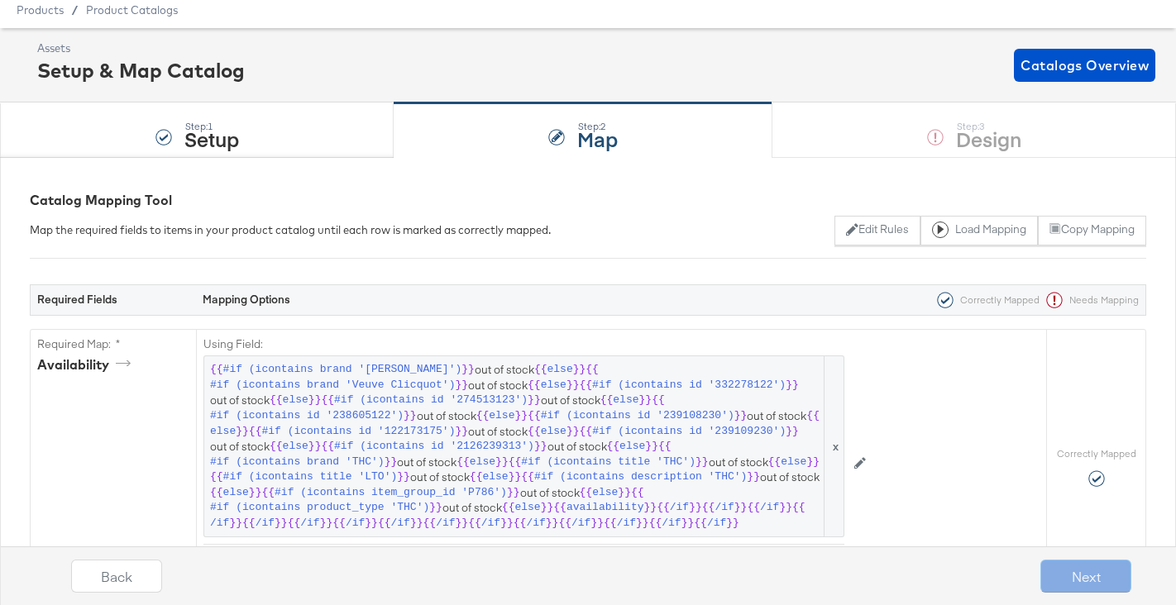
click at [1097, 301] on div "Needs Mapping" at bounding box center [1089, 300] width 99 height 17
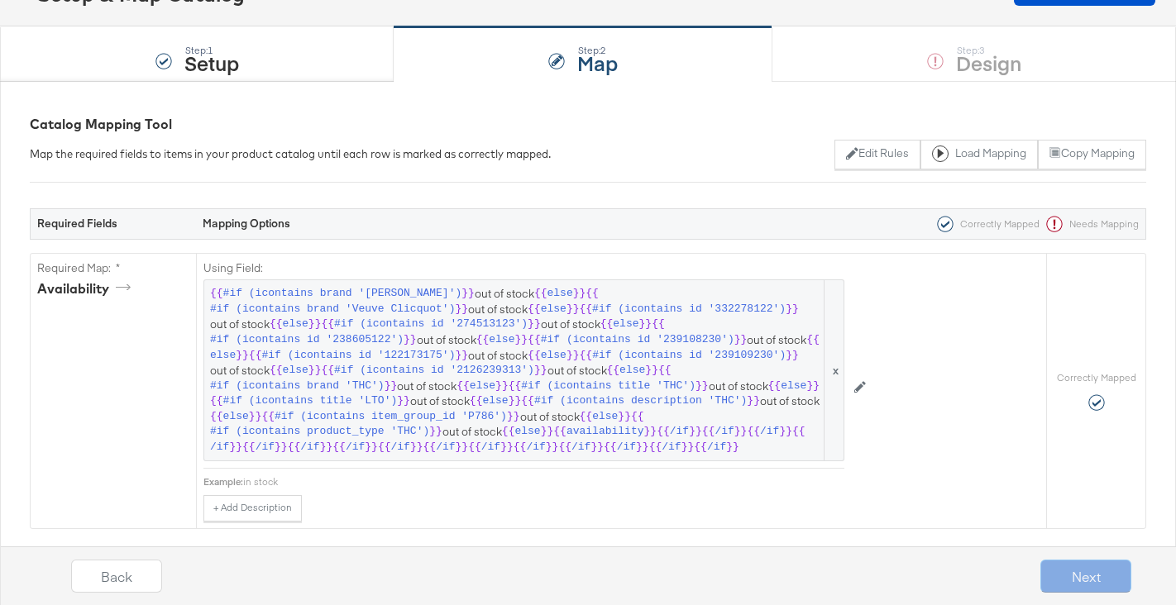
scroll to position [129, 0]
click at [1089, 156] on button "Copy Mapping" at bounding box center [1092, 156] width 108 height 30
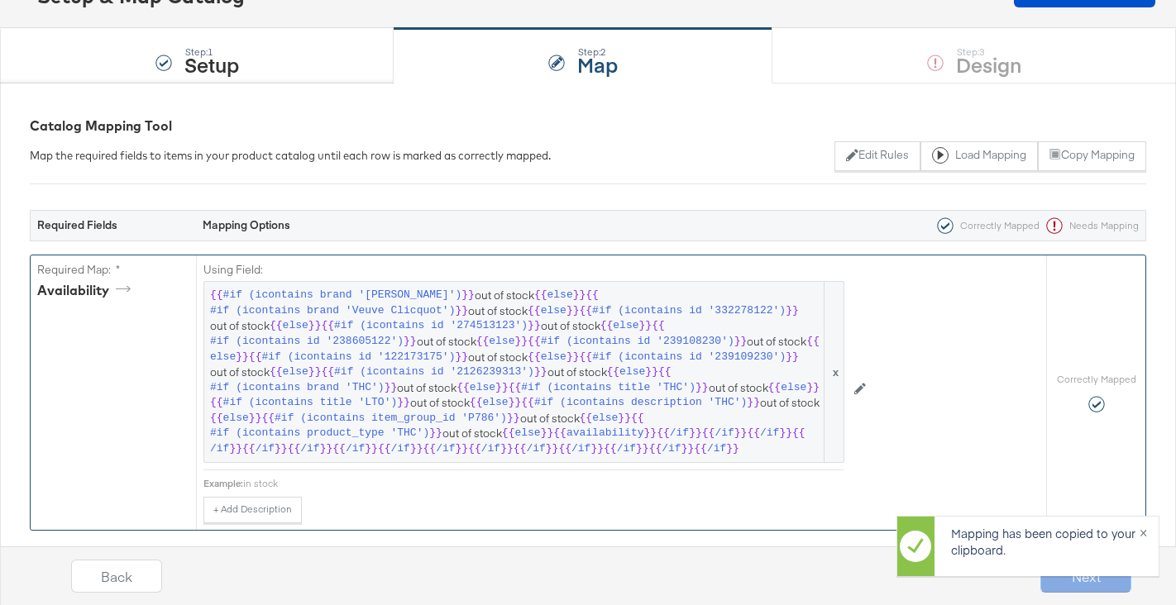
click at [973, 385] on div "Using Field: {{ #if (icontains brand '[PERSON_NAME]') }} out of stock {{ else }…" at bounding box center [621, 393] width 850 height 275
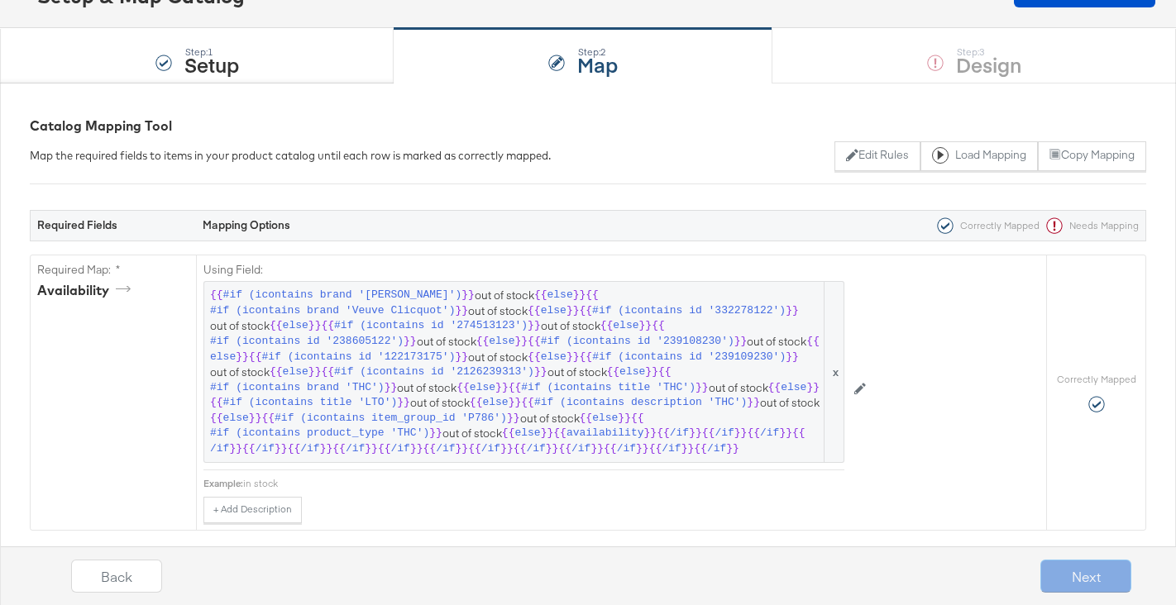
click at [956, 227] on div "Correctly Mapped" at bounding box center [984, 226] width 109 height 17
click at [846, 153] on button "Edit Rules" at bounding box center [876, 156] width 85 height 30
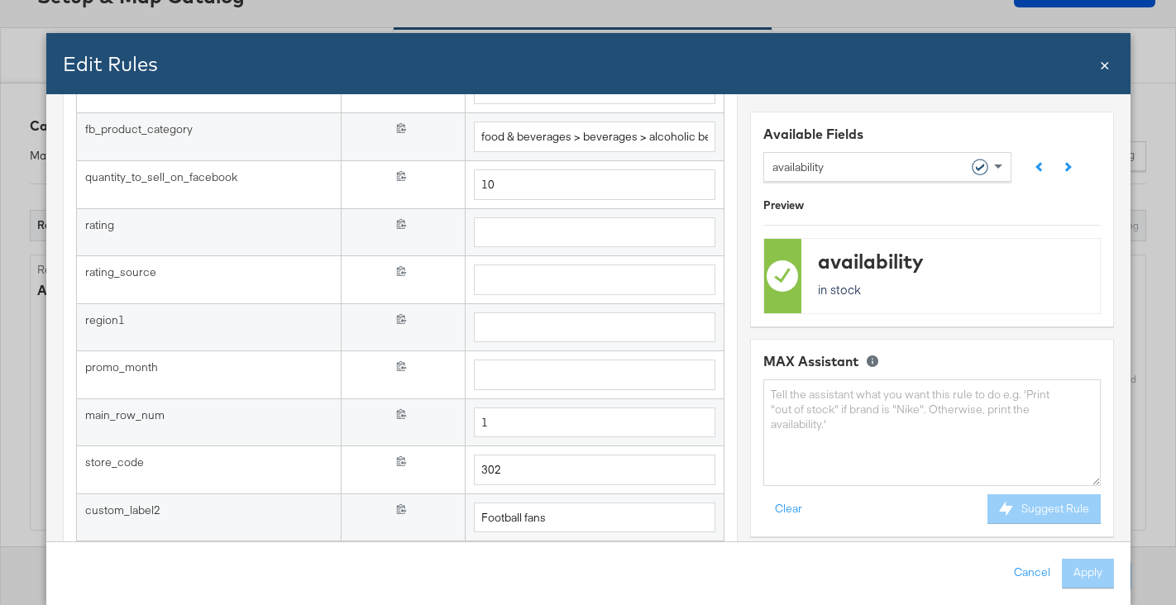
scroll to position [1528, 0]
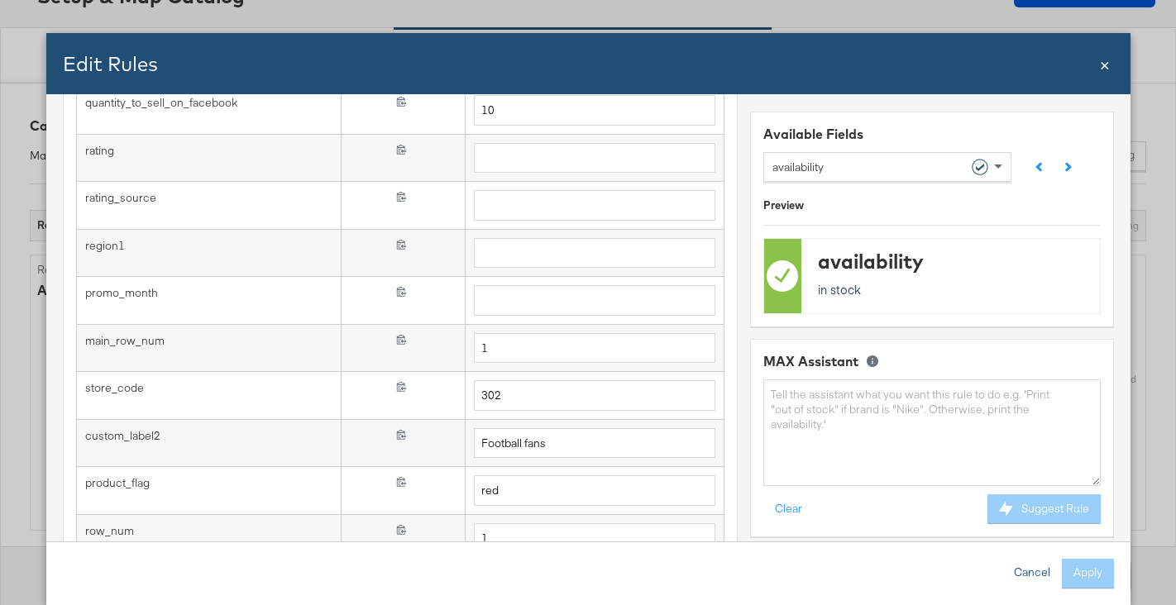
click at [1029, 576] on button "Cancel" at bounding box center [1032, 574] width 60 height 30
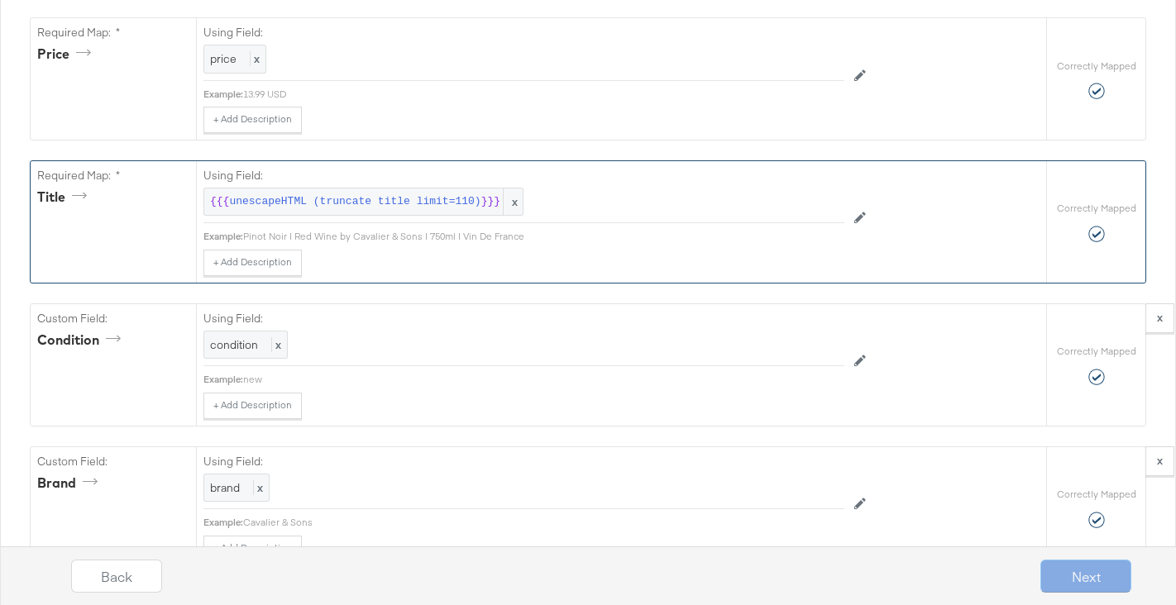
scroll to position [0, 0]
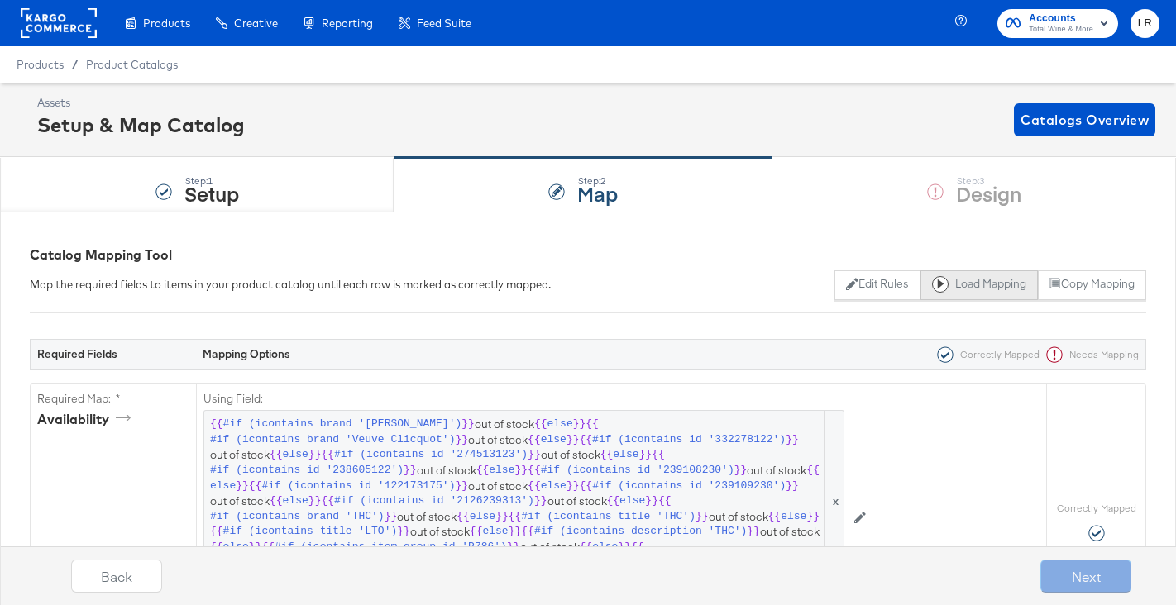
click at [959, 284] on button "Load Mapping" at bounding box center [979, 285] width 117 height 30
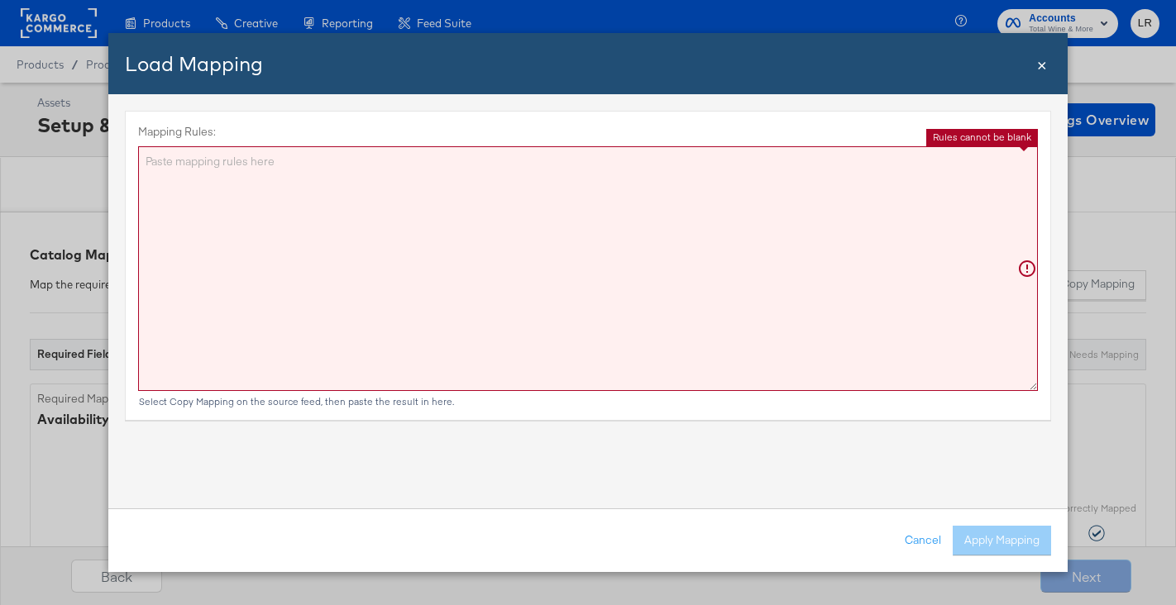
click at [1047, 68] on div "Load Mapping Close ×" at bounding box center [587, 63] width 959 height 61
click at [1037, 69] on span "×" at bounding box center [1042, 63] width 10 height 22
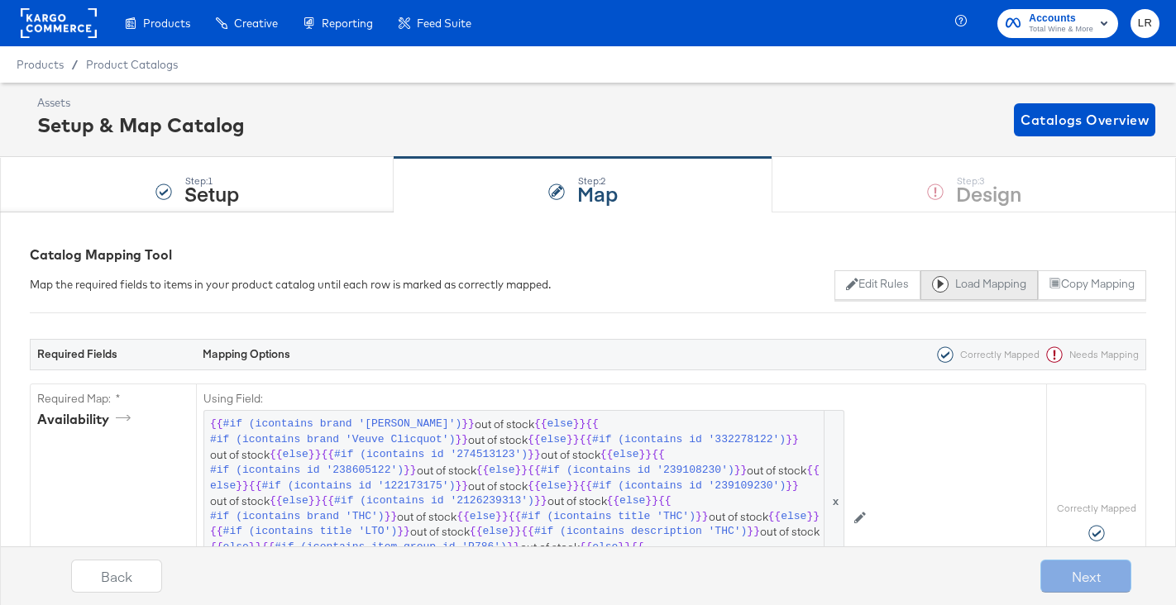
click at [963, 286] on button "Load Mapping" at bounding box center [979, 285] width 117 height 30
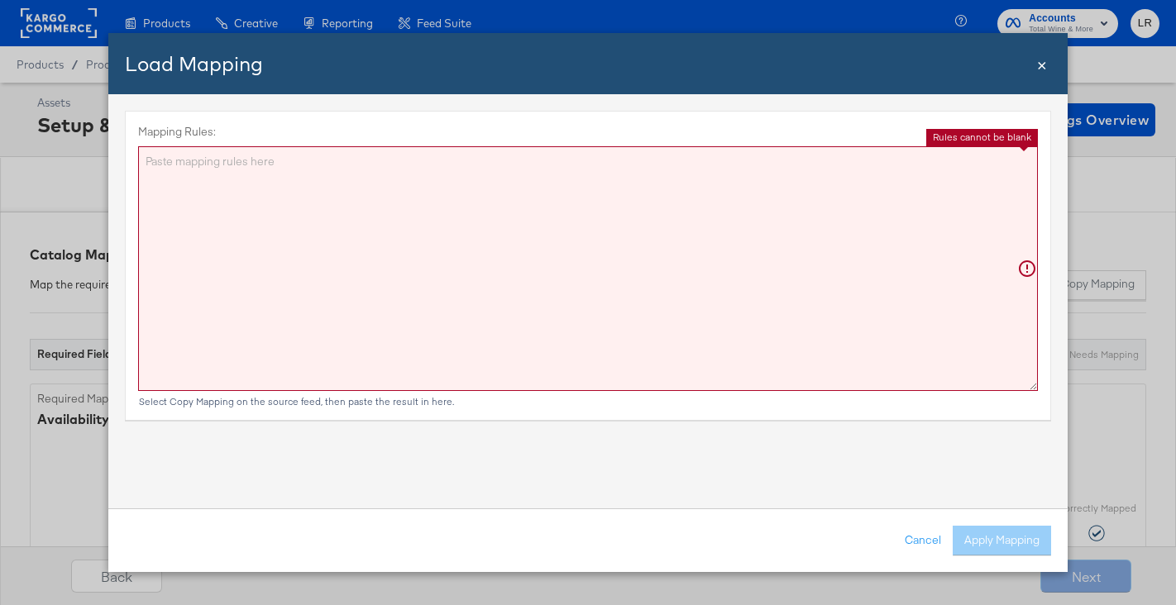
click at [458, 192] on textarea "Mapping Rules:" at bounding box center [588, 268] width 900 height 245
paste textarea "{"id":"{{{\"retailer_id\"}}}","title":"{{{unescapeHTML (truncate title limit=11…"
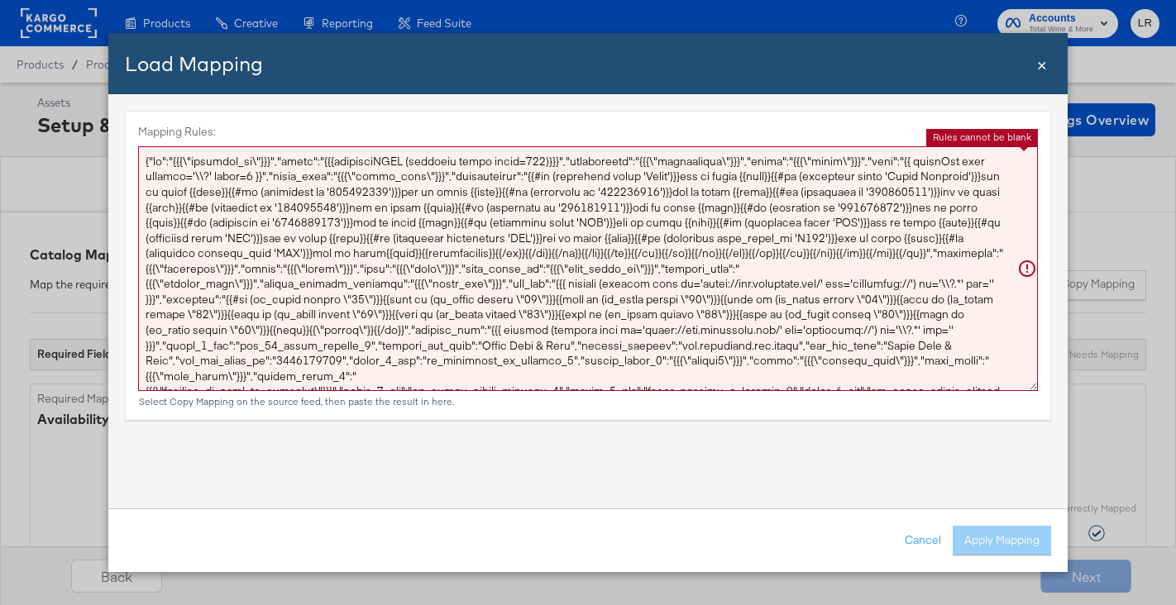
scroll to position [85, 0]
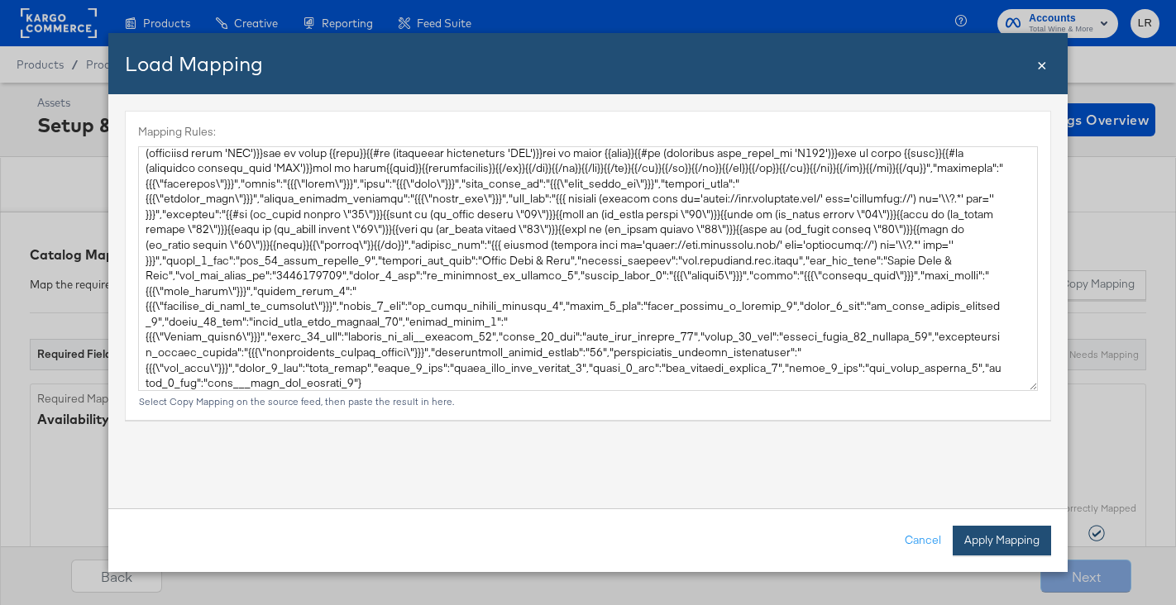
type textarea "{ "id": "{{{\"retailer_id\"}}}", "title": "{{{unescapeHTML (truncate title limi…"
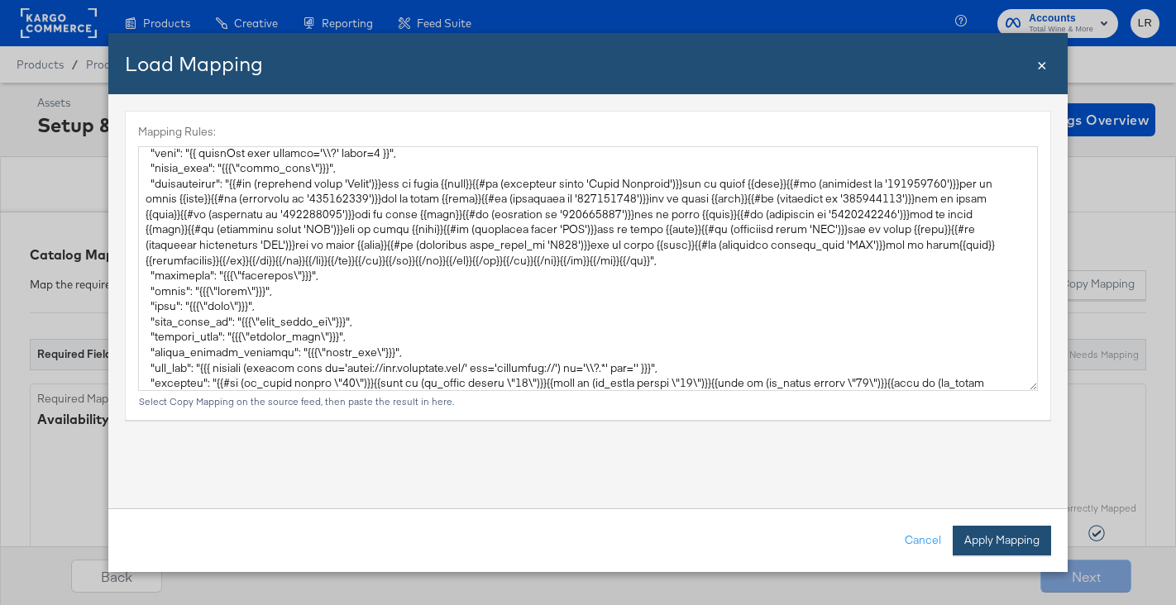
click at [989, 545] on button "Apply Mapping" at bounding box center [1002, 541] width 98 height 30
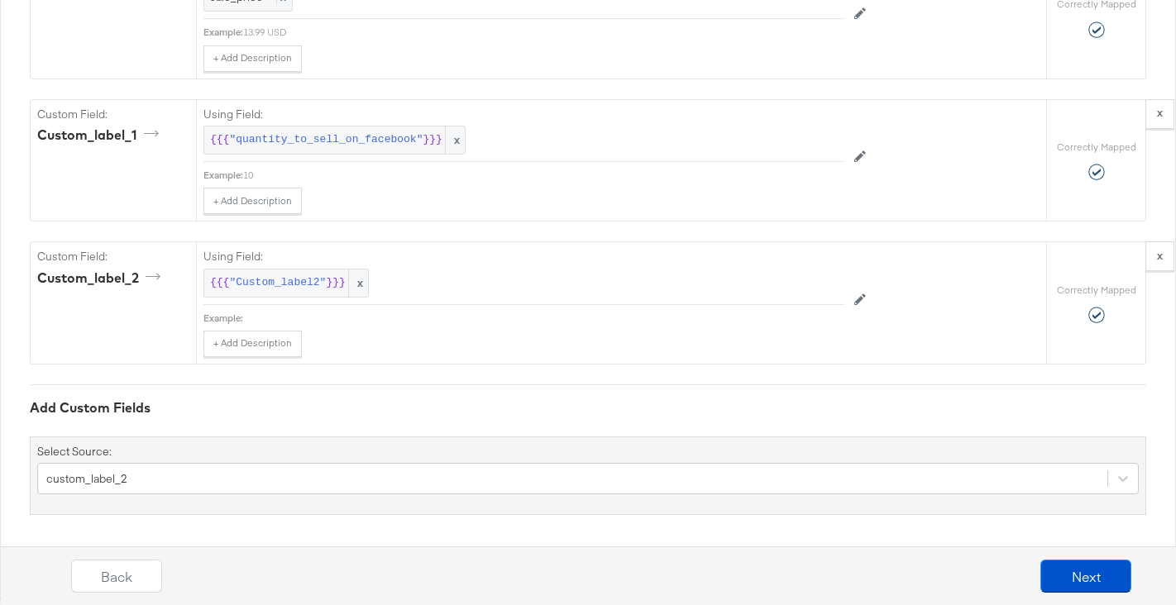
scroll to position [2935, 0]
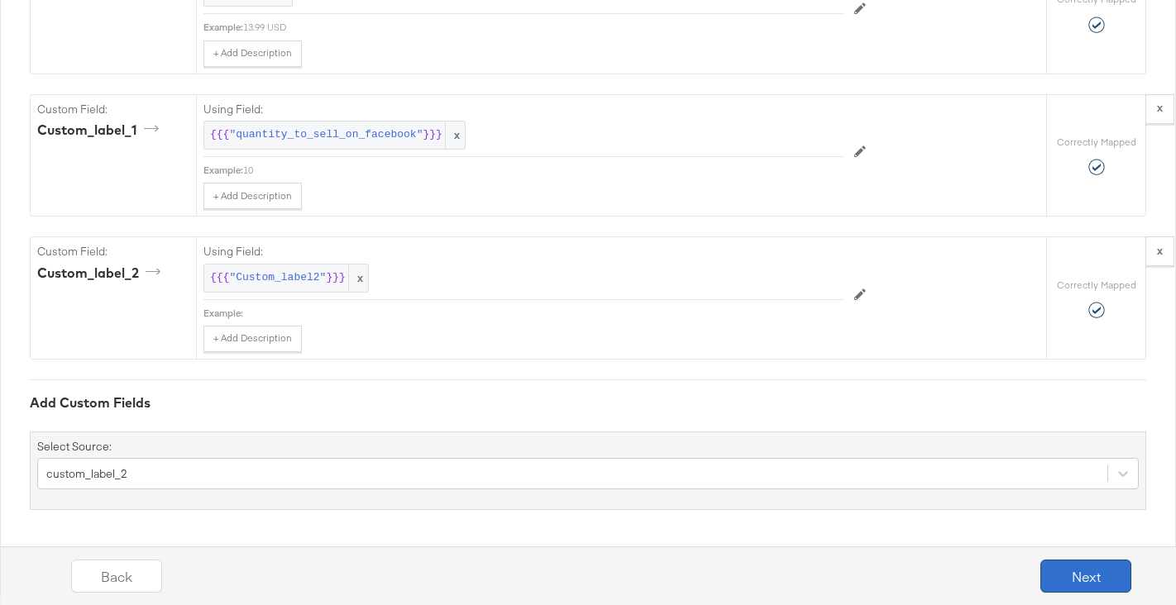
click at [1091, 571] on button "Next" at bounding box center [1085, 576] width 91 height 33
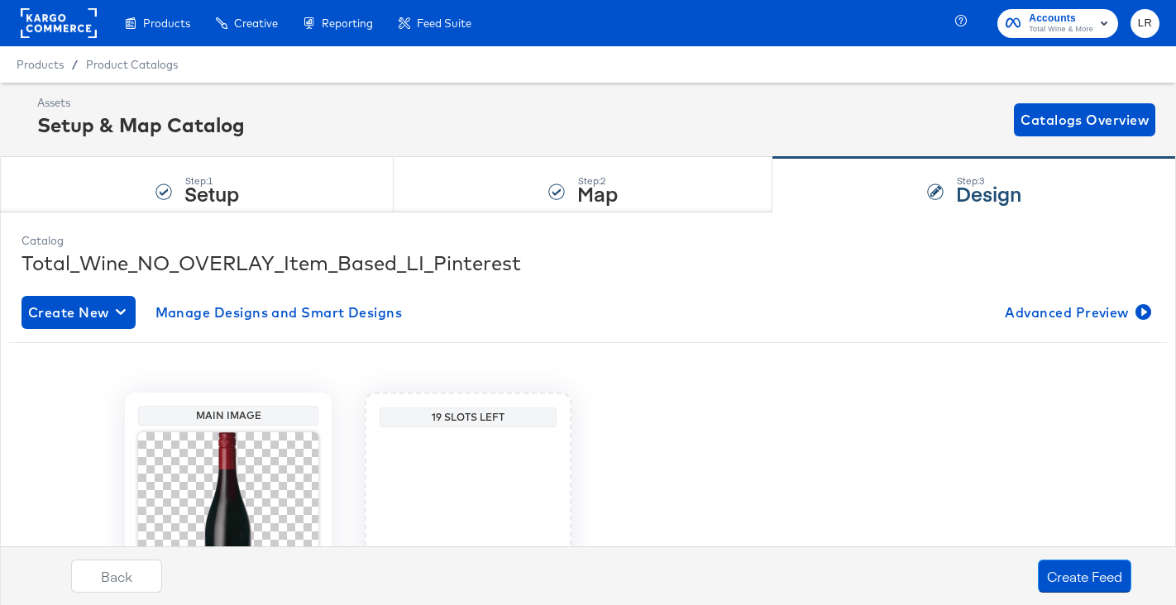
scroll to position [183, 0]
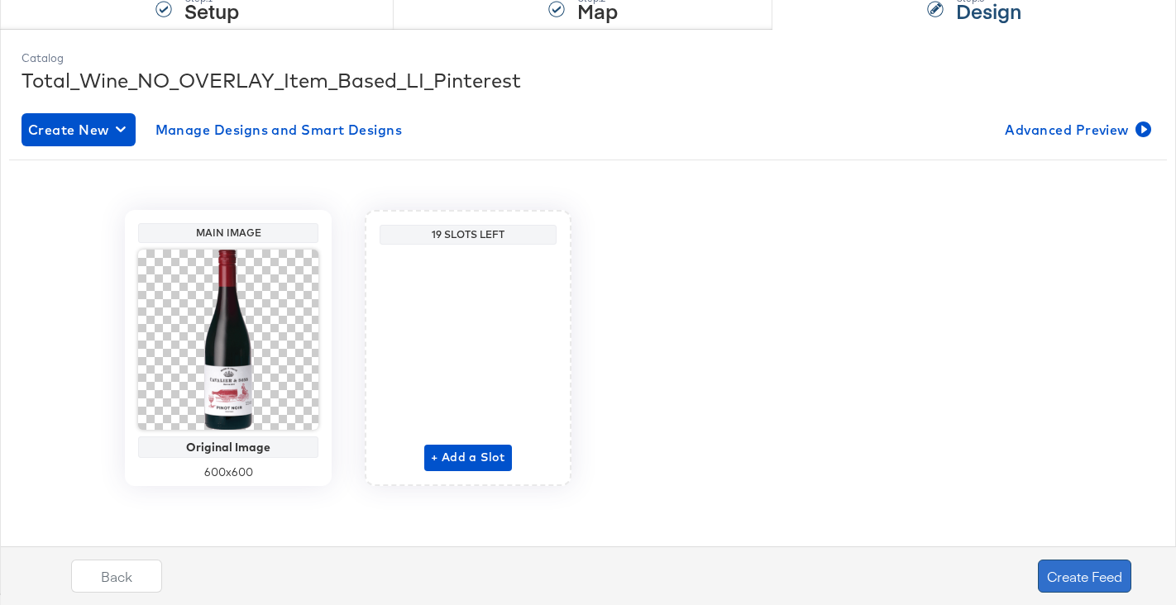
click at [1096, 572] on button "Create Feed" at bounding box center [1084, 576] width 93 height 33
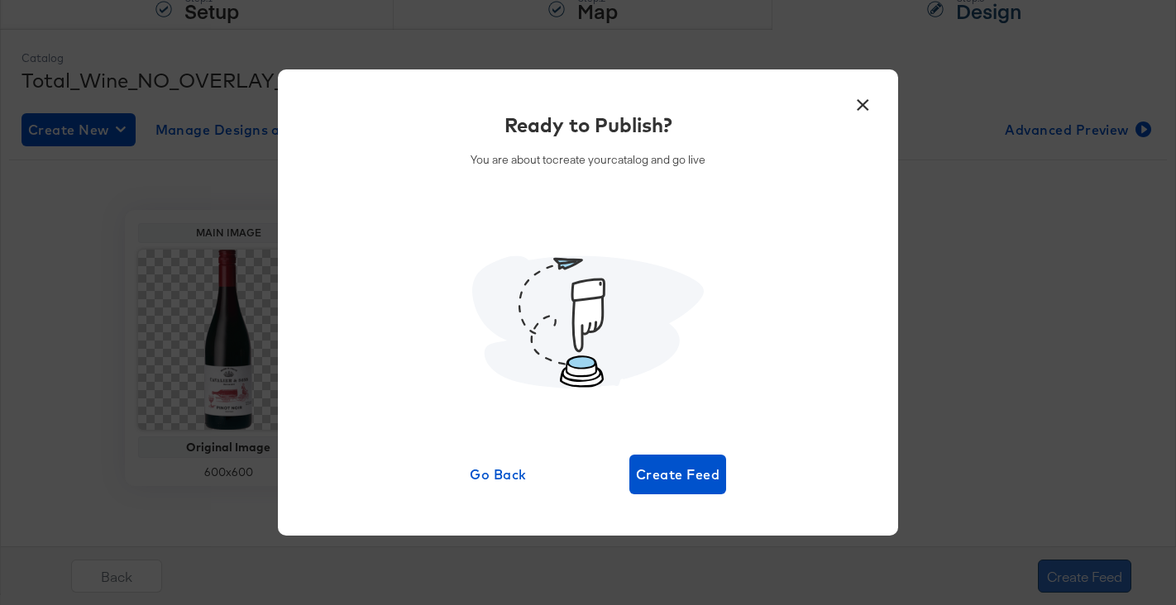
scroll to position [0, 0]
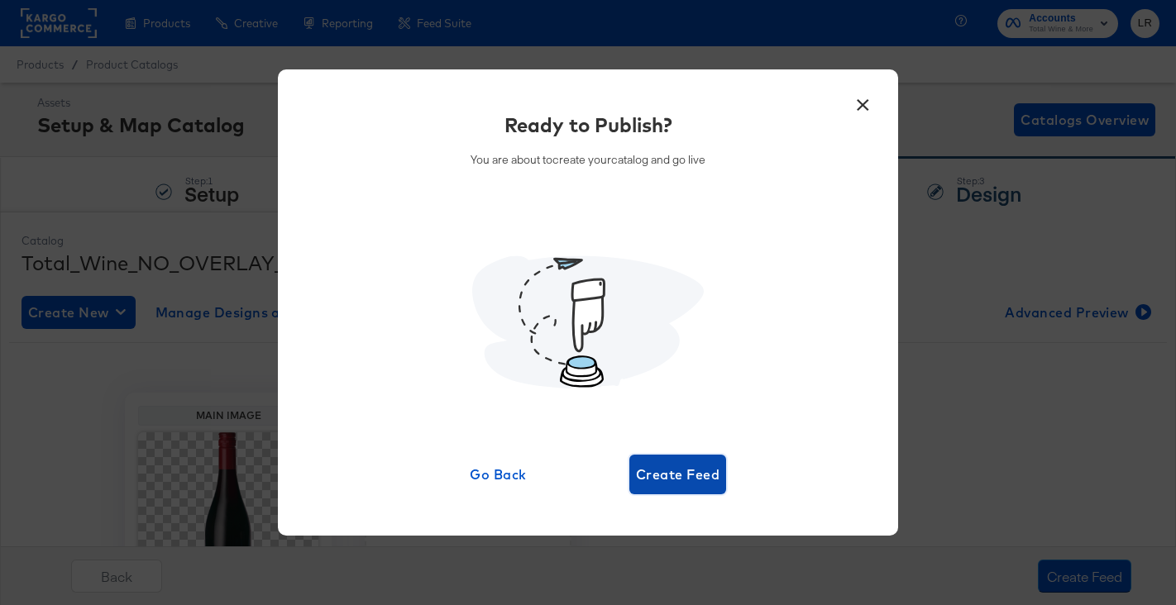
click at [669, 470] on span "Create Feed" at bounding box center [678, 474] width 84 height 23
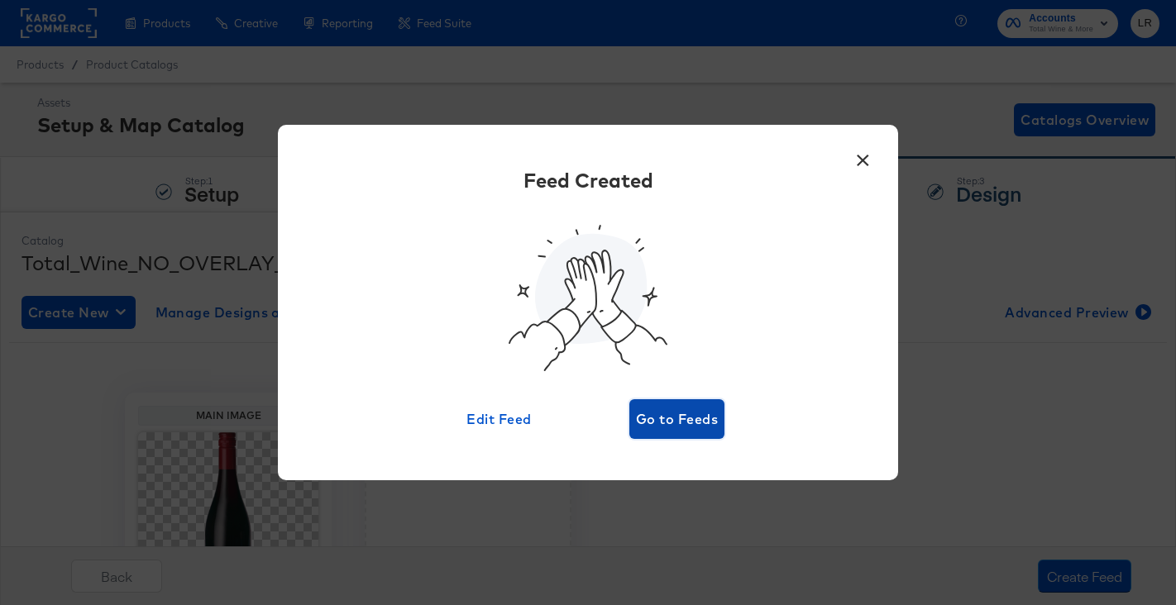
click at [698, 405] on button "Go to Feeds" at bounding box center [676, 419] width 95 height 40
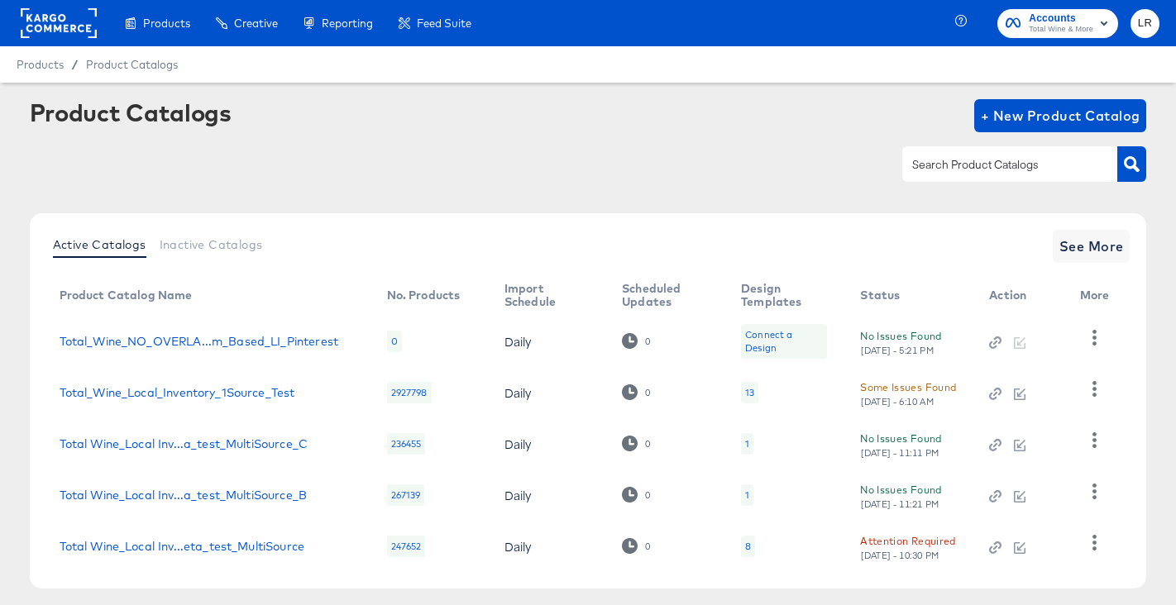
click at [390, 340] on div "0" at bounding box center [394, 342] width 15 height 22
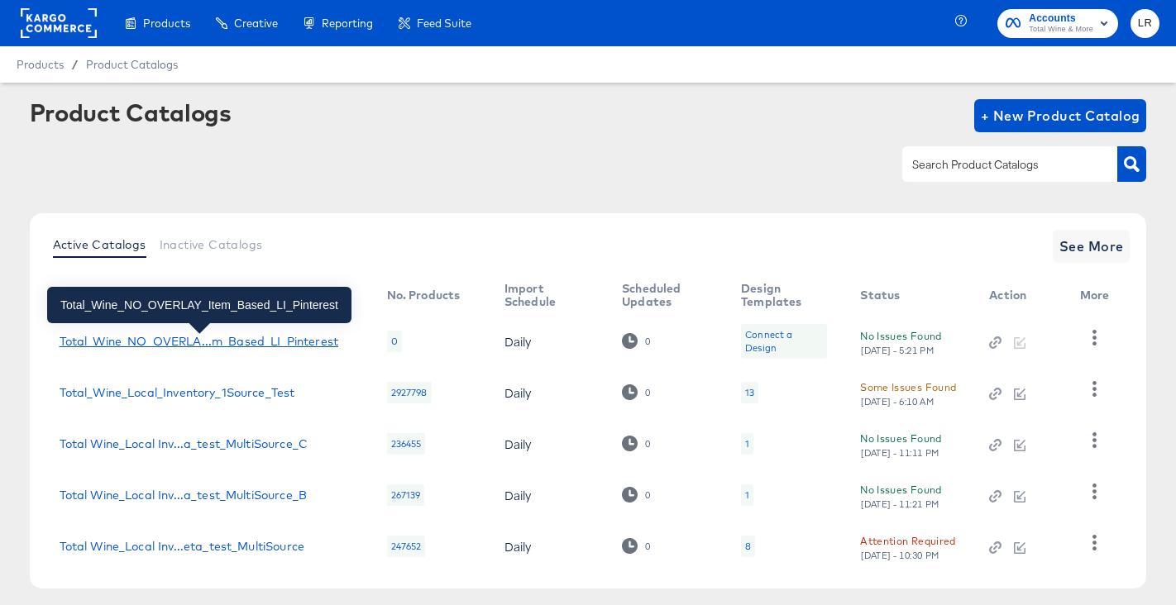
click at [284, 341] on div "Total_Wine_NO_OVERLA...m_Based_LI_Pinterest" at bounding box center [199, 341] width 279 height 13
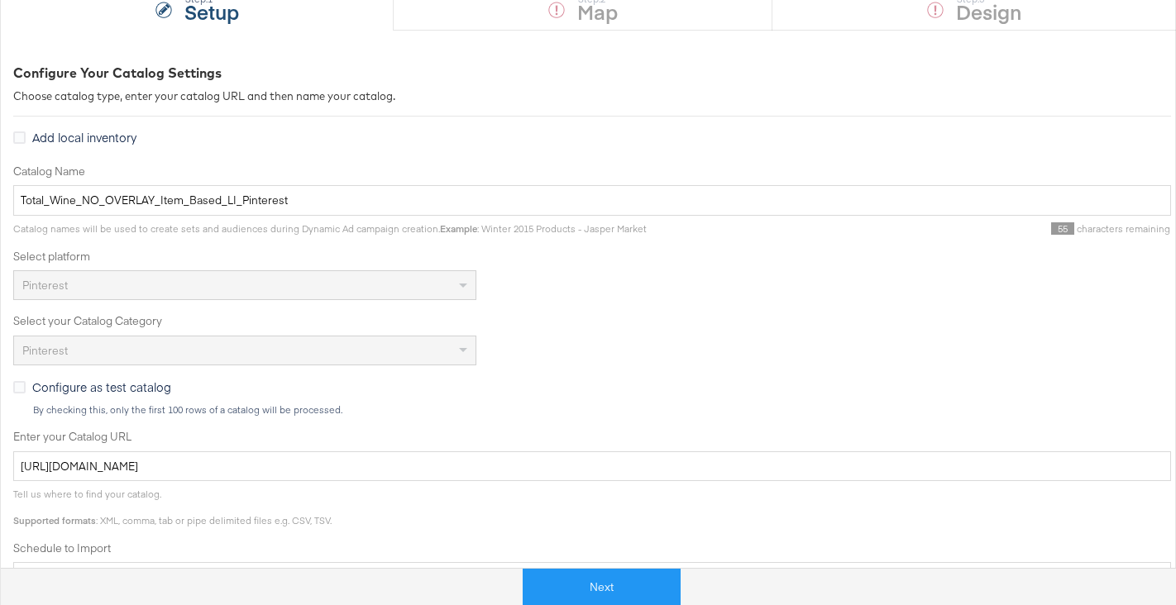
scroll to position [419, 0]
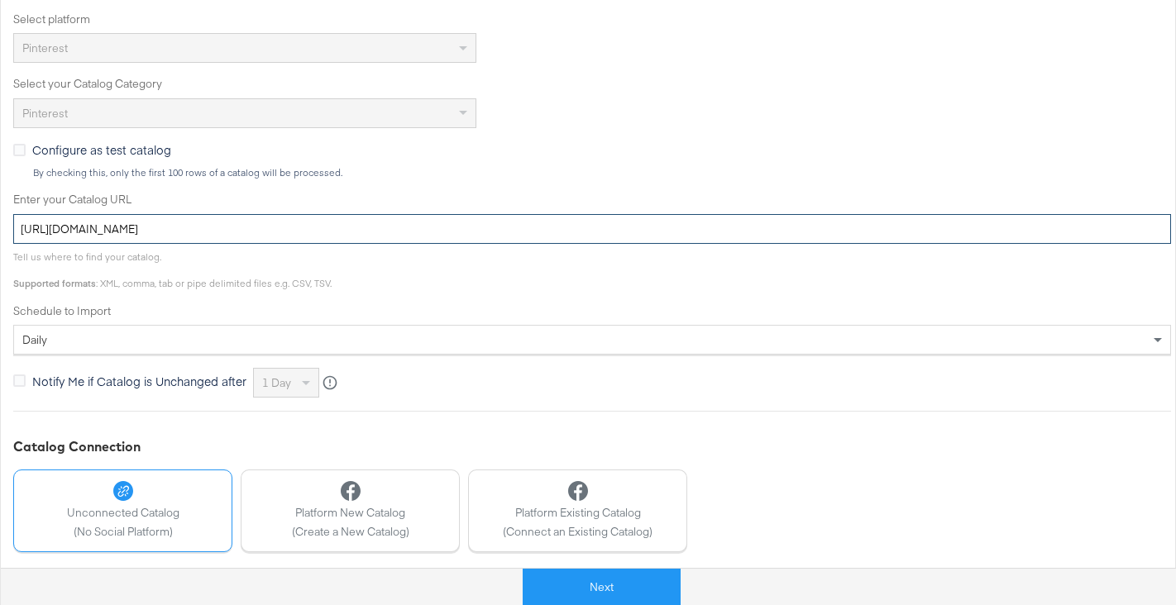
click at [347, 236] on input "[URL][DOMAIN_NAME]" at bounding box center [592, 229] width 1158 height 31
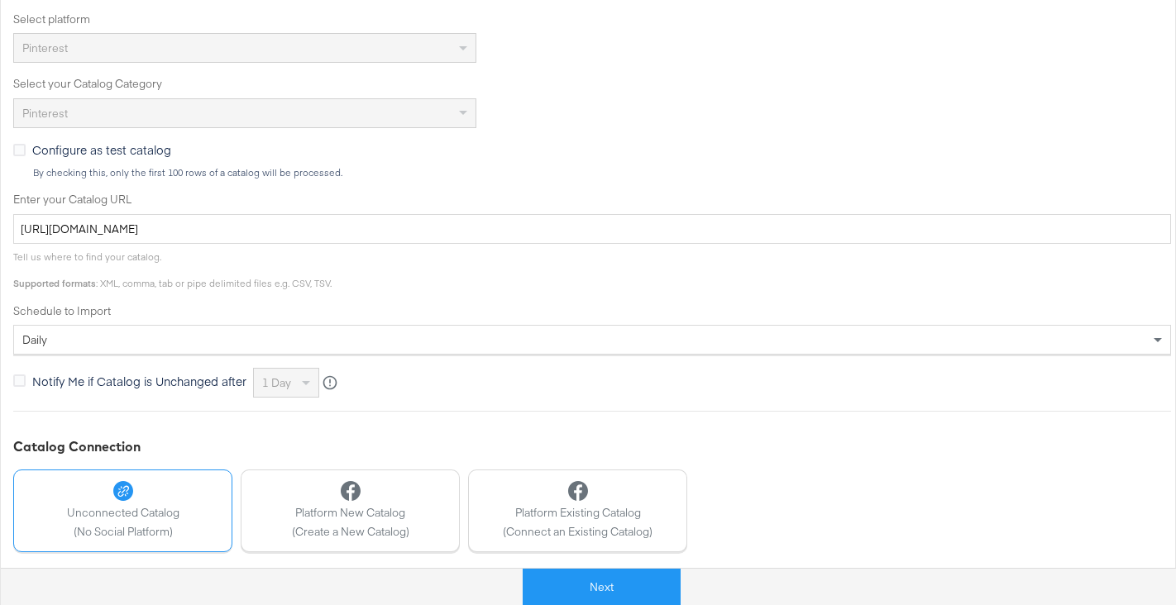
click at [252, 337] on div "daily" at bounding box center [592, 340] width 1156 height 28
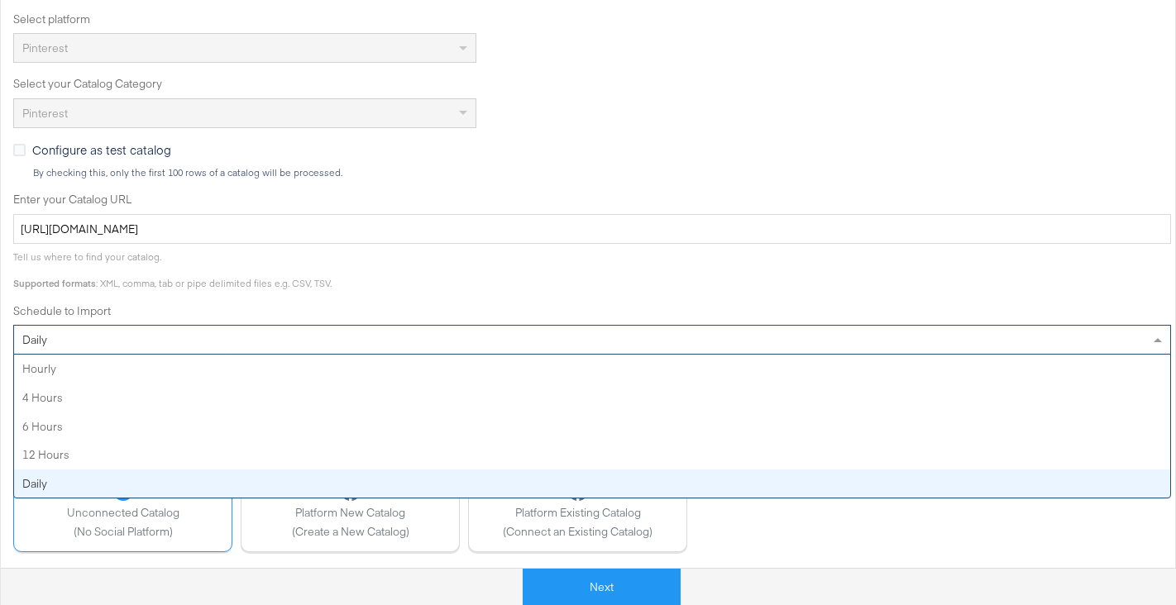
click at [305, 290] on div "Catalog Name Total_Wine_NO_OVERLAY_Item_Based_LI_Pinterest Catalog names will b…" at bounding box center [592, 162] width 1158 height 472
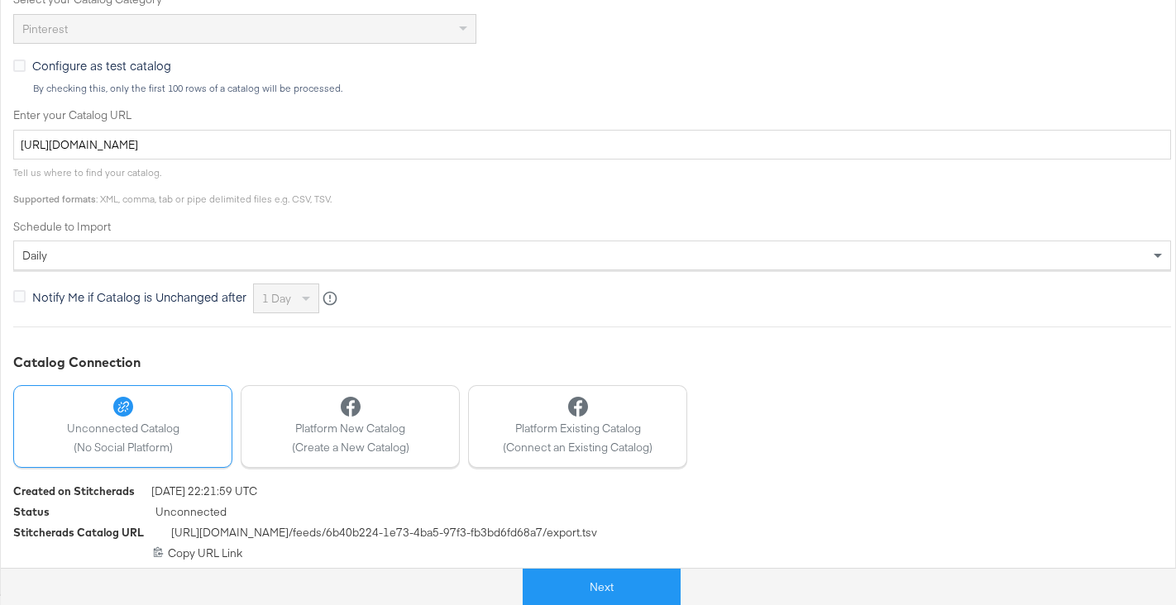
scroll to position [0, 0]
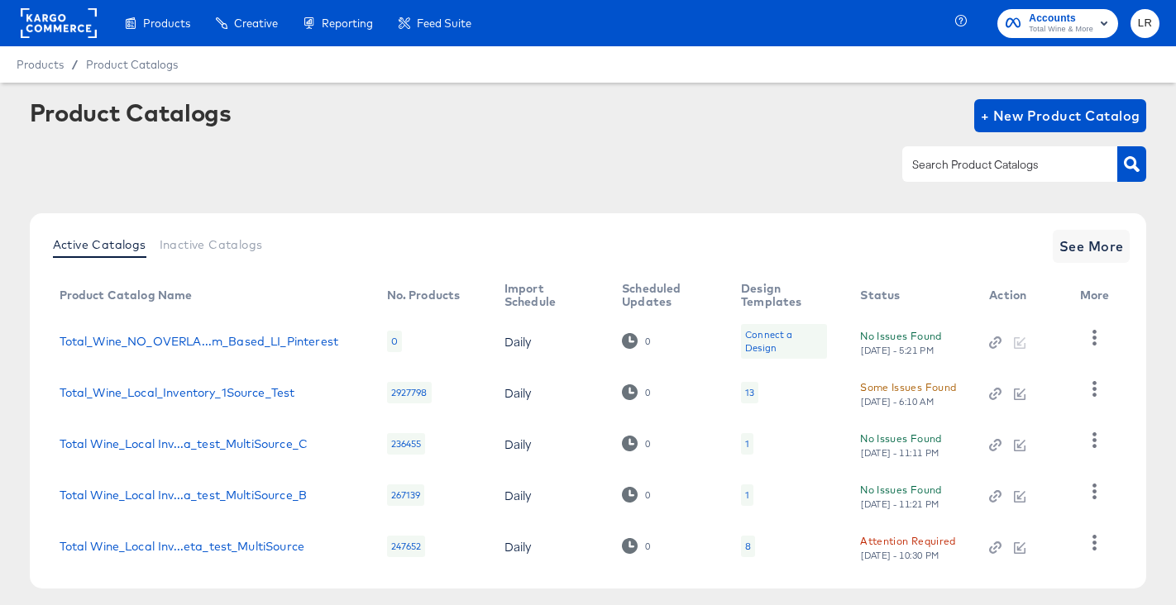
click at [1019, 341] on div at bounding box center [1018, 341] width 58 height 15
click at [1023, 346] on div at bounding box center [1018, 341] width 58 height 15
click at [1098, 338] on icon "button" at bounding box center [1095, 338] width 16 height 16
click at [390, 340] on div "0" at bounding box center [394, 342] width 15 height 22
click at [391, 344] on div "0" at bounding box center [394, 342] width 15 height 22
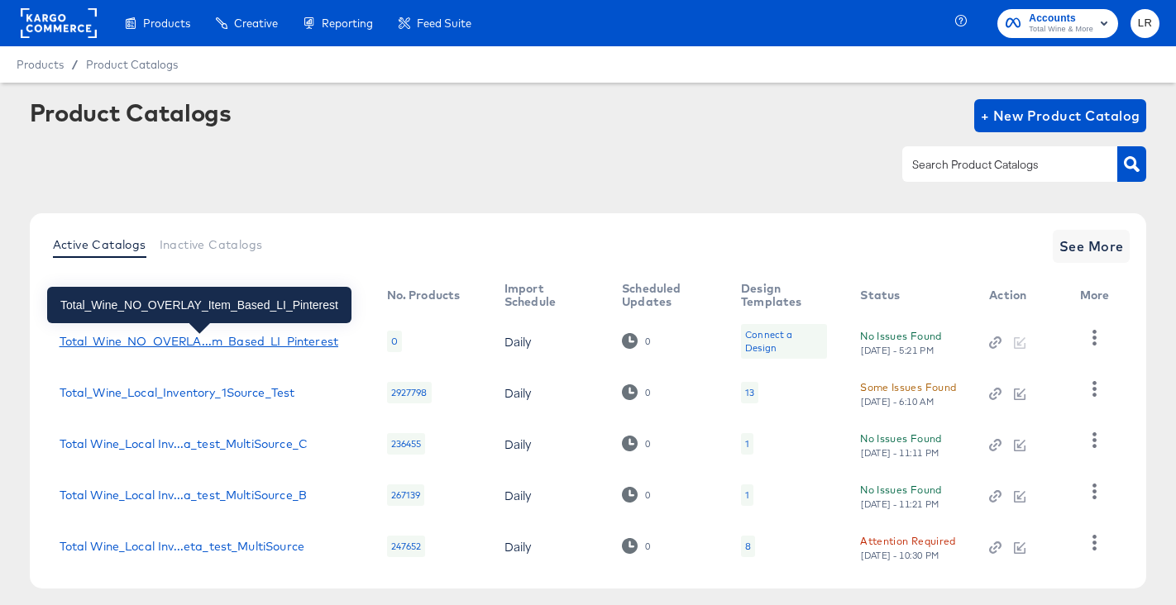
click at [261, 346] on div "Total_Wine_NO_OVERLA...m_Based_LI_Pinterest" at bounding box center [199, 341] width 279 height 13
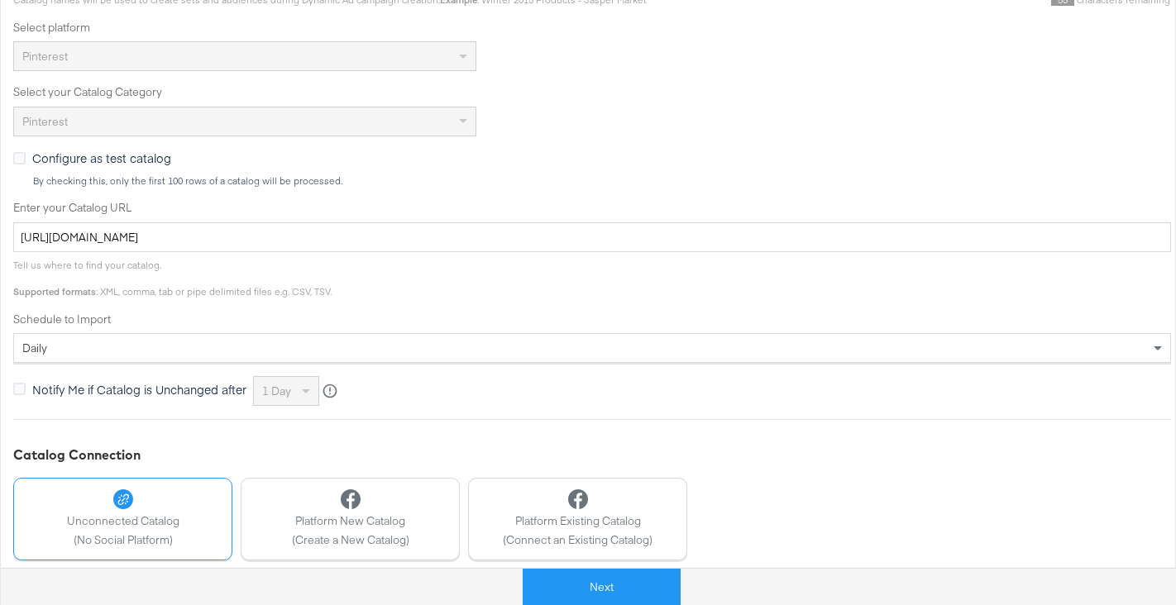
scroll to position [504, 0]
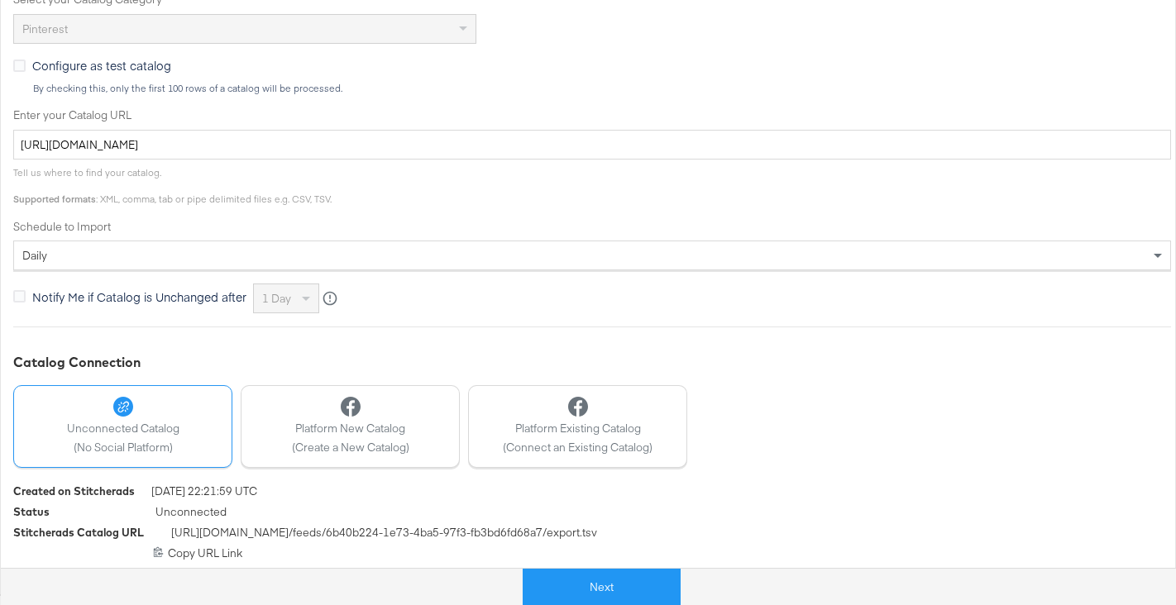
click at [254, 528] on span "[URL][DOMAIN_NAME] /feeds/ 6b40b224-1e73-4ba5-97f3-fb3bd6fd68a7 /export.tsv" at bounding box center [384, 535] width 426 height 21
copy div "[URL][DOMAIN_NAME] /feeds/ 6b40b224-1e73-4ba5-97f3-fb3bd6fd68a7 /export.tsv"
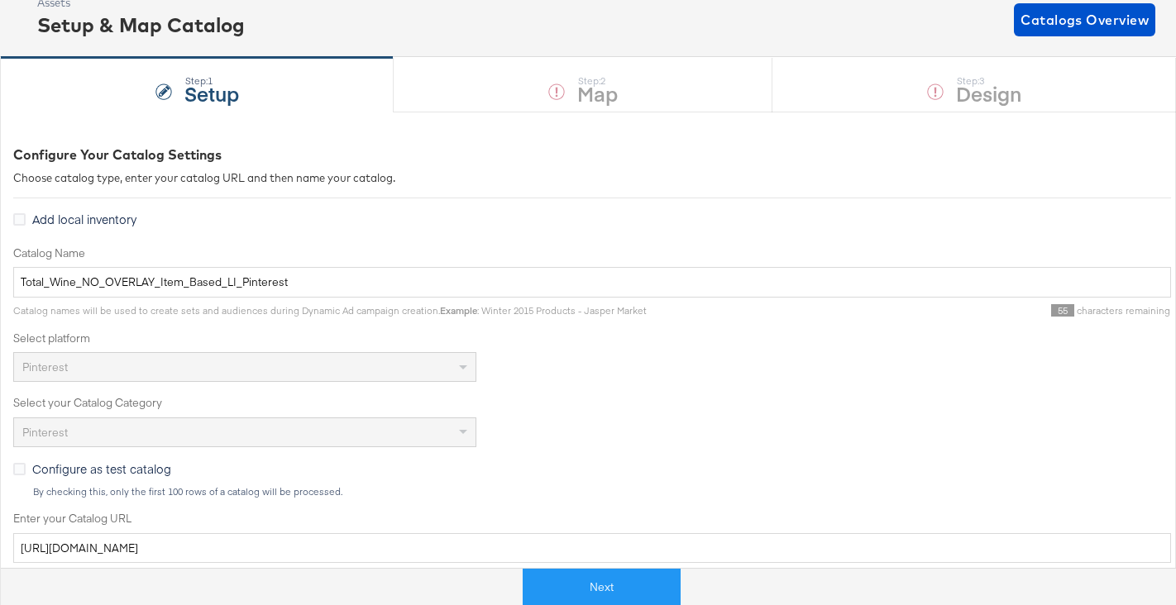
scroll to position [0, 0]
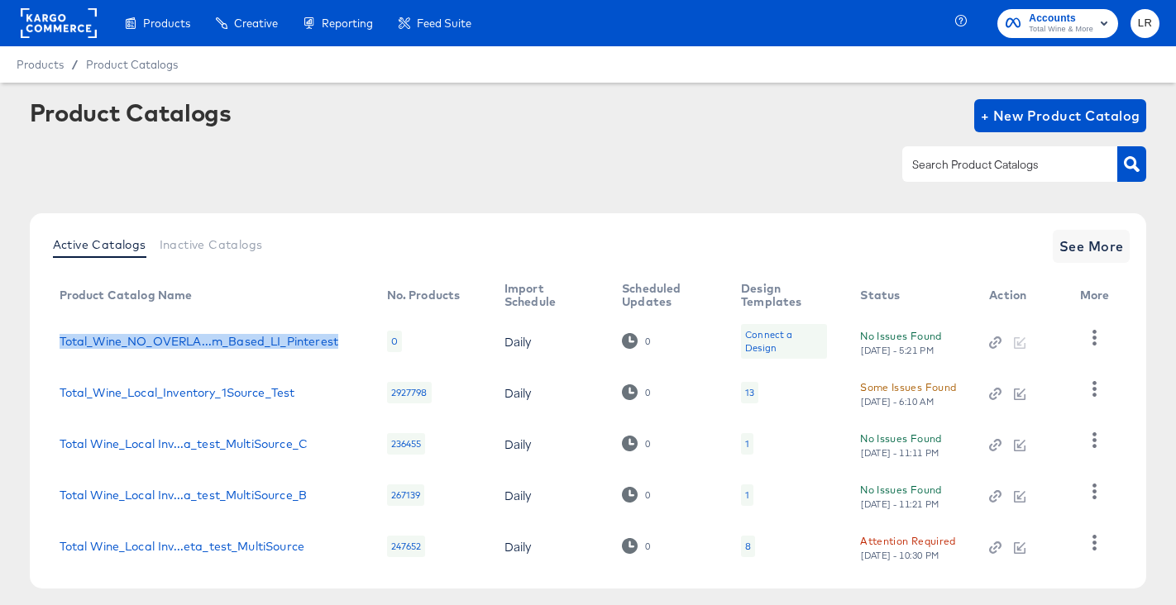
drag, startPoint x: 358, startPoint y: 352, endPoint x: 55, endPoint y: 340, distance: 303.0
click at [55, 340] on td "Total_Wine_NO_OVERLA...m_Based_LI_Pinterest" at bounding box center [210, 341] width 328 height 51
copy div "Total_Wine_NO_OVERLA...m_Based_LI_Pinterest"
click at [208, 350] on td "Total_Wine_NO_OVERLA...m_Based_LI_Pinterest" at bounding box center [210, 341] width 328 height 51
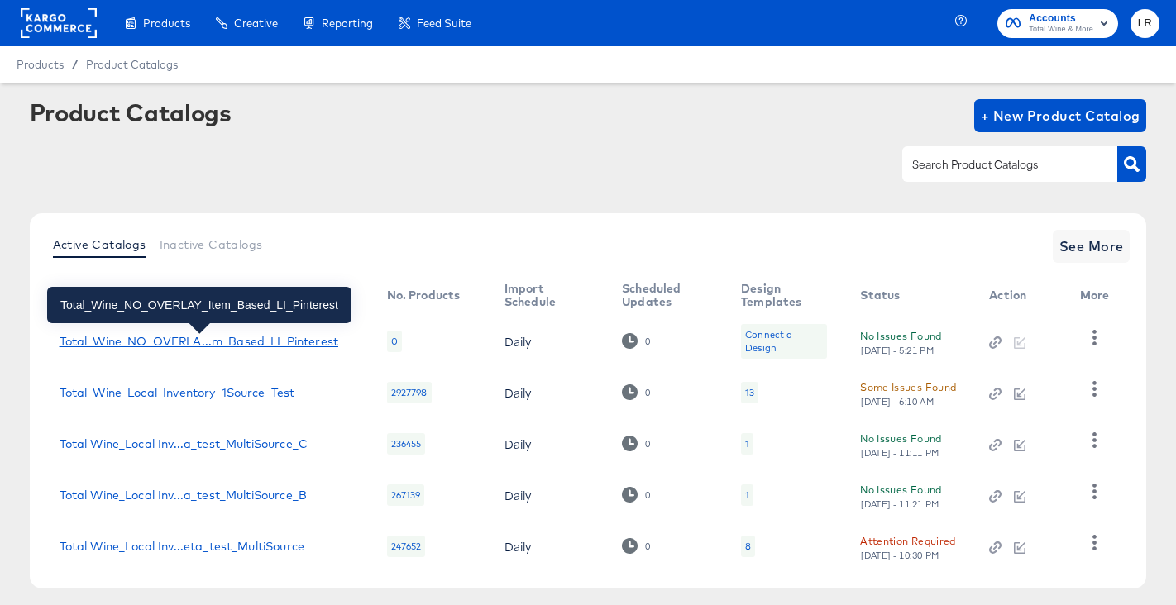
click at [210, 347] on div "Total_Wine_NO_OVERLA...m_Based_LI_Pinterest" at bounding box center [199, 341] width 279 height 13
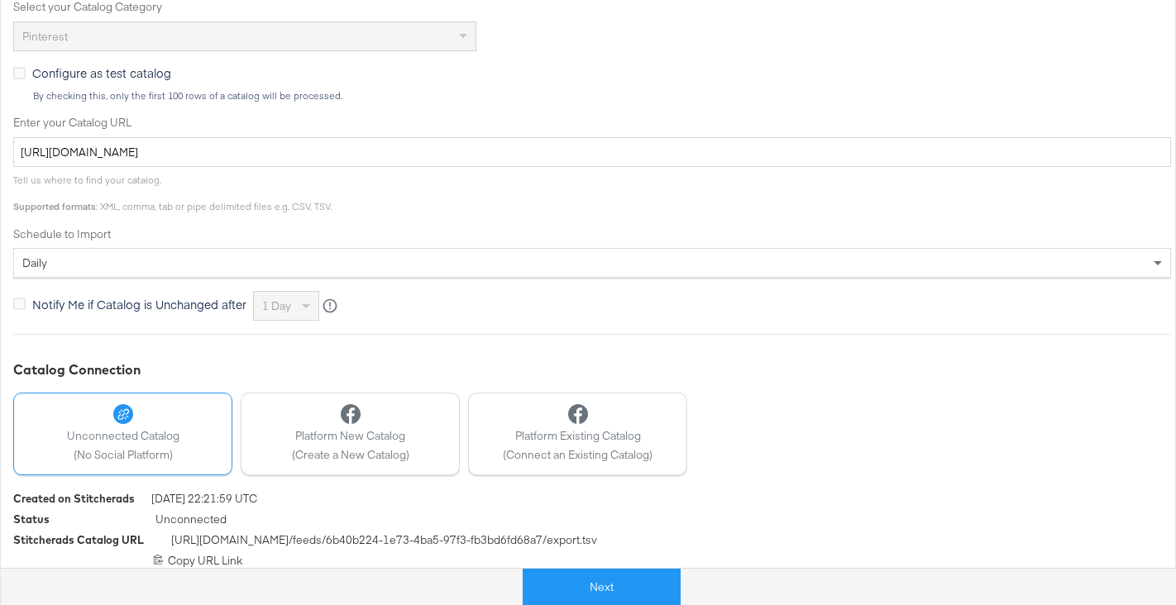
scroll to position [504, 0]
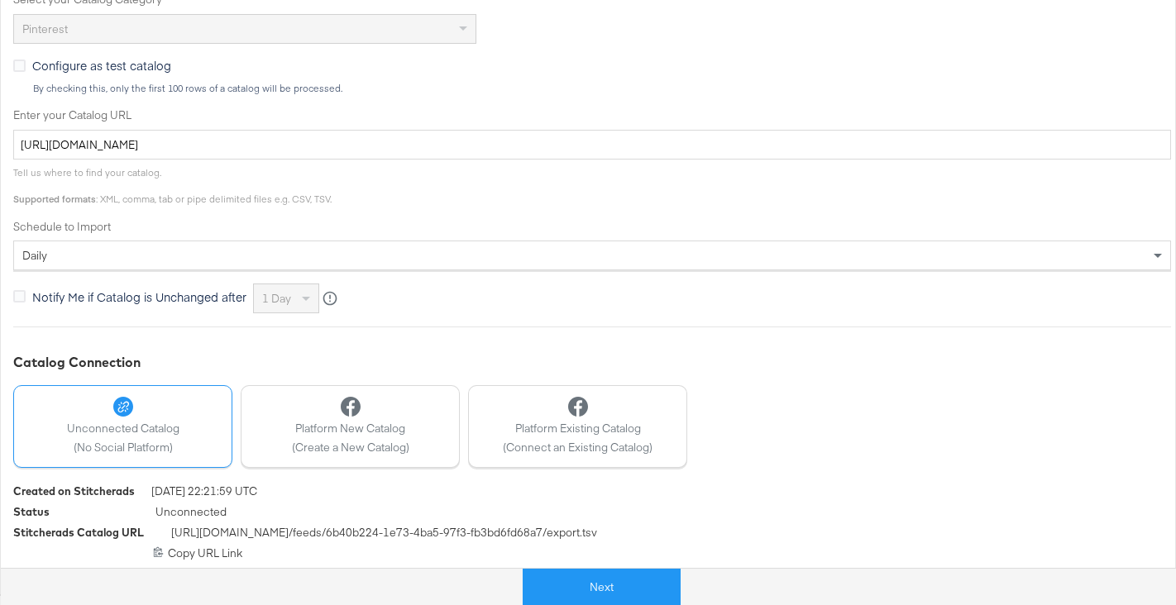
click at [486, 525] on span "[URL][DOMAIN_NAME] /feeds/ 6b40b224-1e73-4ba5-97f3-fb3bd6fd68a7 /export.tsv" at bounding box center [384, 535] width 426 height 21
copy div "[URL][DOMAIN_NAME] /feeds/ 6b40b224-1e73-4ba5-97f3-fb3bd6fd68a7 /export.tsv"
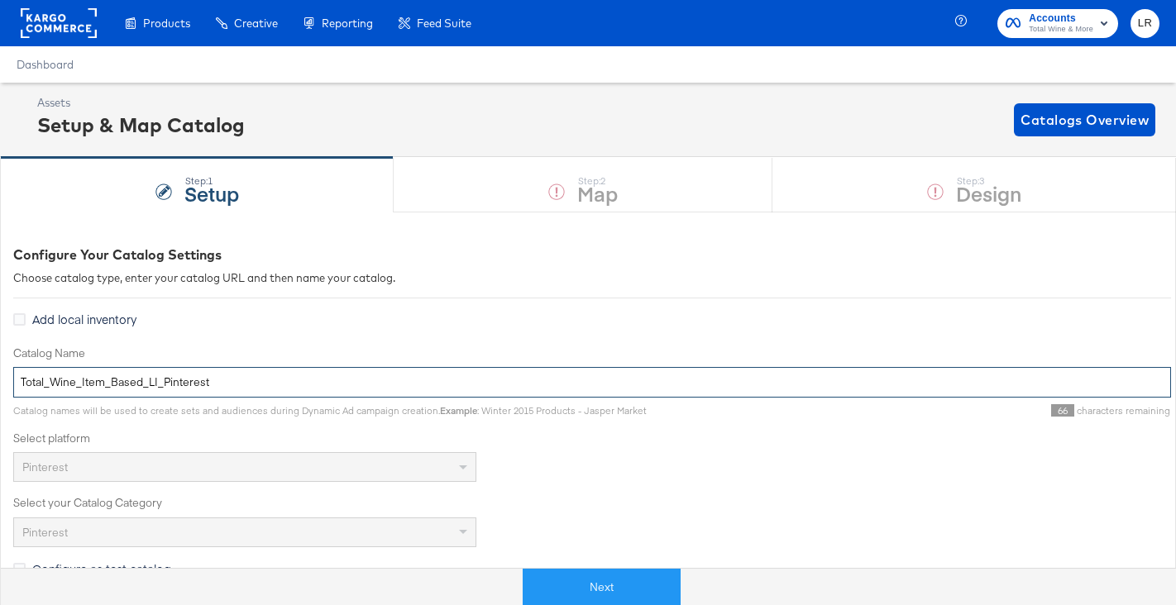
click at [181, 380] on input "Total_Wine_Item_Based_LI_Pinterest" at bounding box center [592, 382] width 1158 height 31
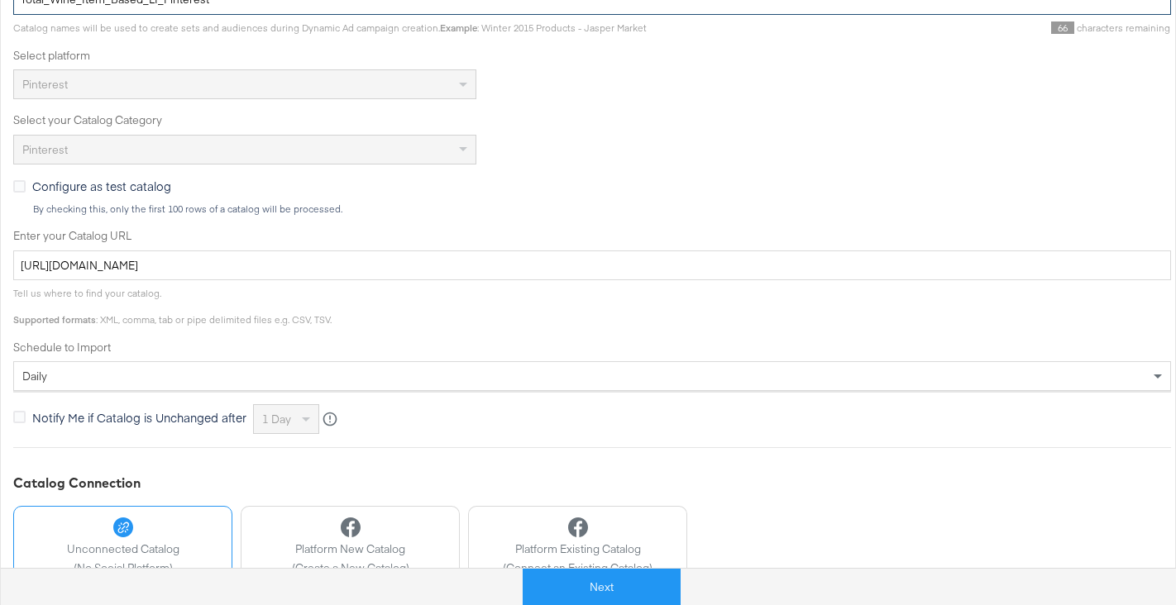
scroll to position [380, 0]
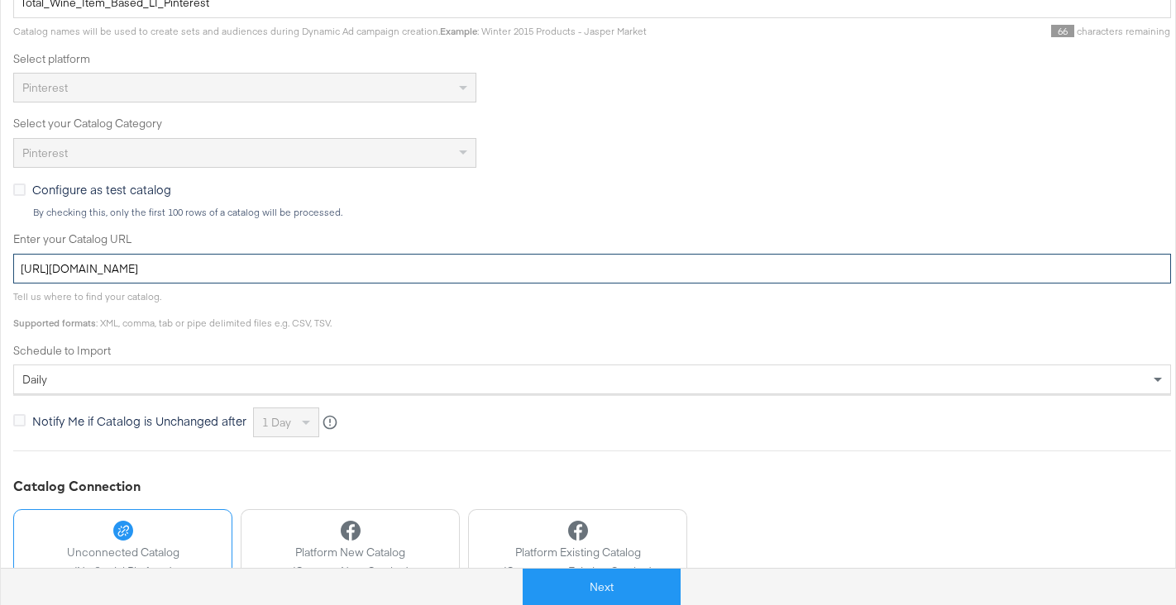
click at [237, 272] on input "[URL][DOMAIN_NAME]" at bounding box center [592, 269] width 1158 height 31
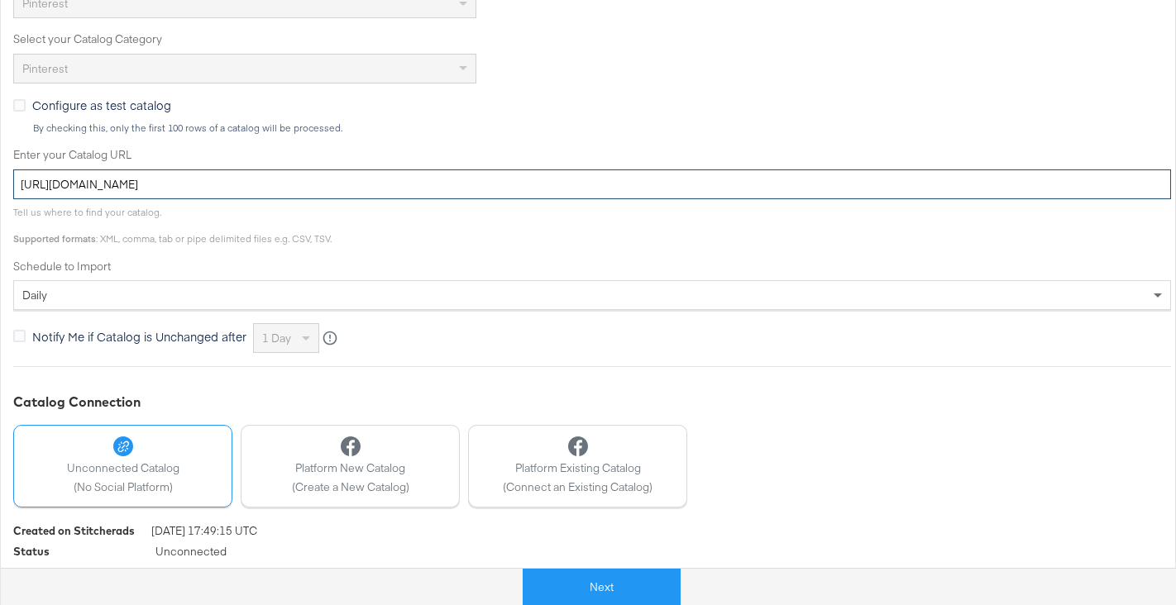
scroll to position [504, 0]
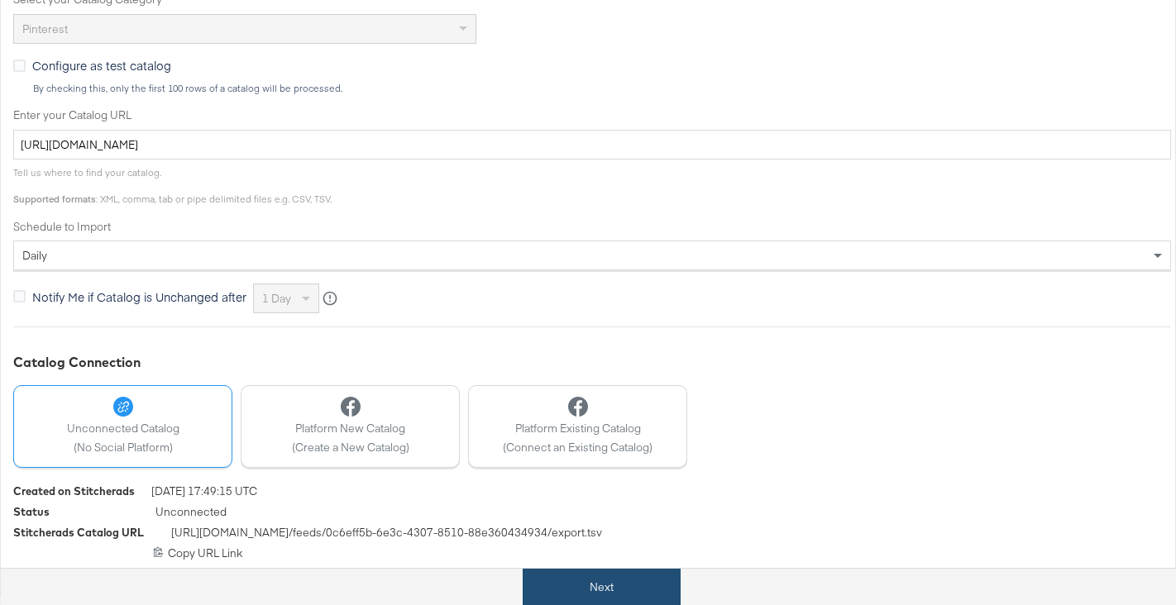
click at [609, 590] on button "Next" at bounding box center [602, 587] width 158 height 37
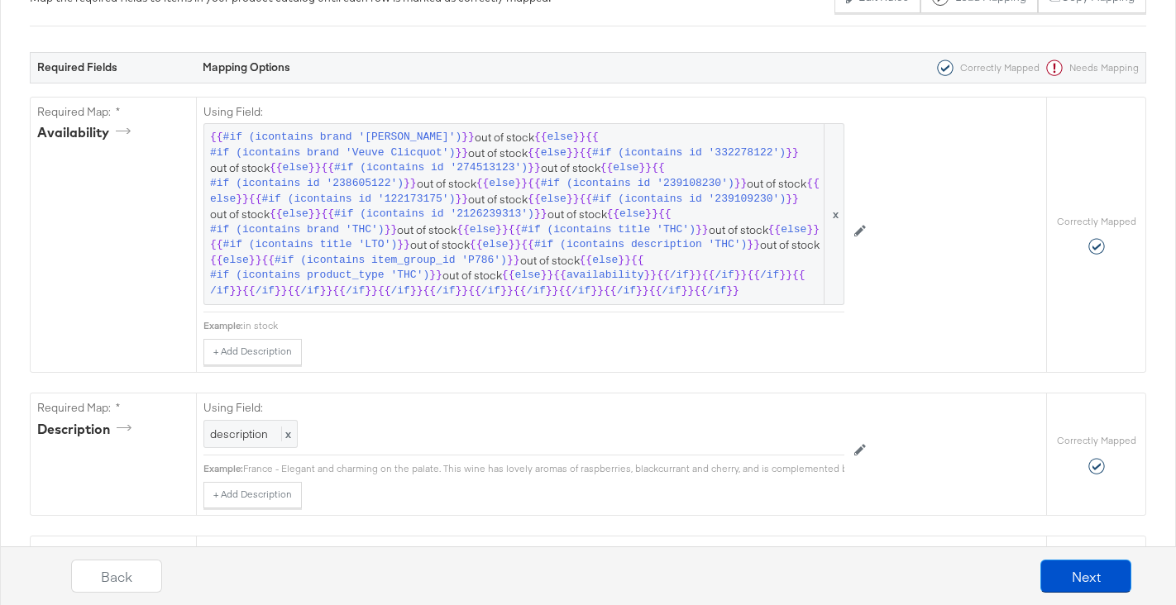
scroll to position [349, 0]
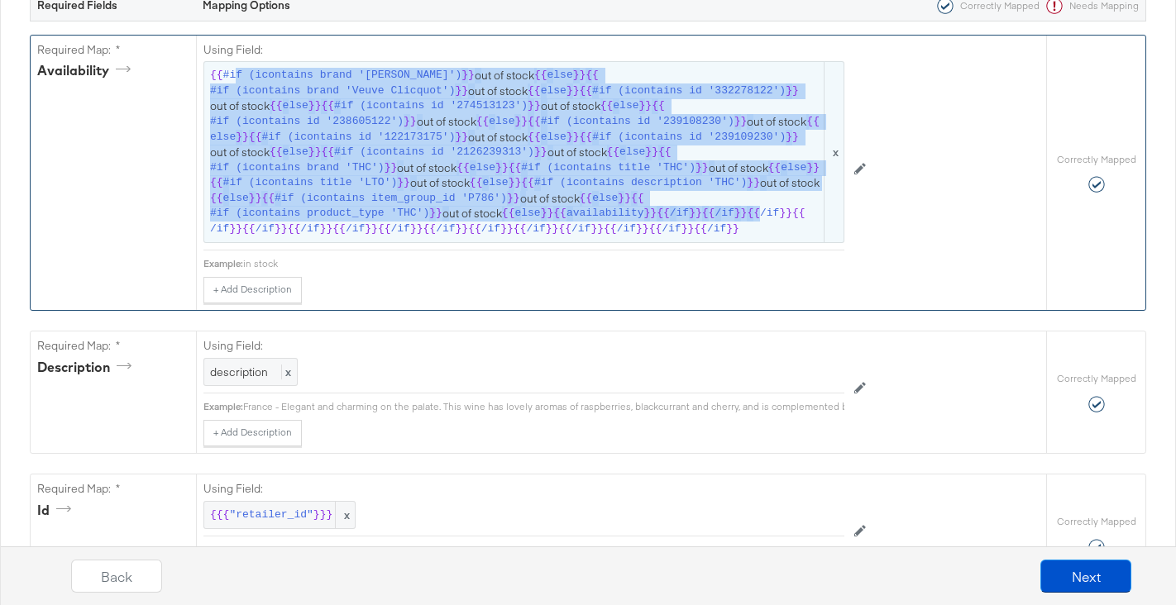
drag, startPoint x: 515, startPoint y: 232, endPoint x: 233, endPoint y: 71, distance: 324.5
click at [233, 71] on span "{{ #if (icontains brand 'Trump') }} out of stock {{ else }} {{ #if (icontains b…" at bounding box center [524, 152] width 628 height 169
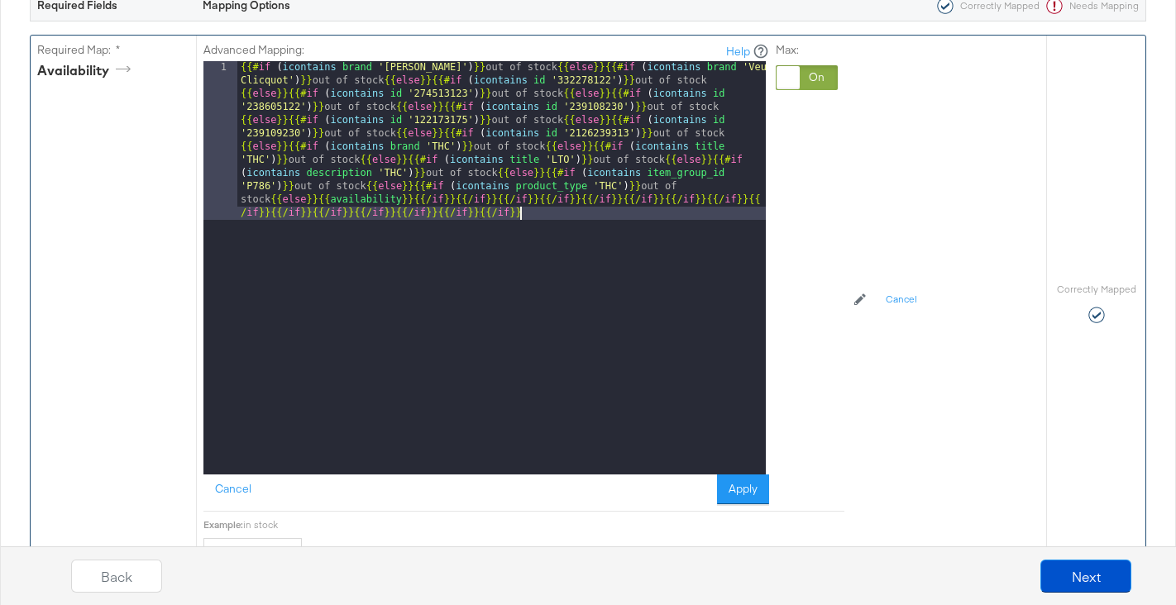
click at [576, 268] on div "{{# if ( icontains brand 'Trump' ) }} out of stock {{ else }}{{# if ( icontains…" at bounding box center [501, 426] width 528 height 731
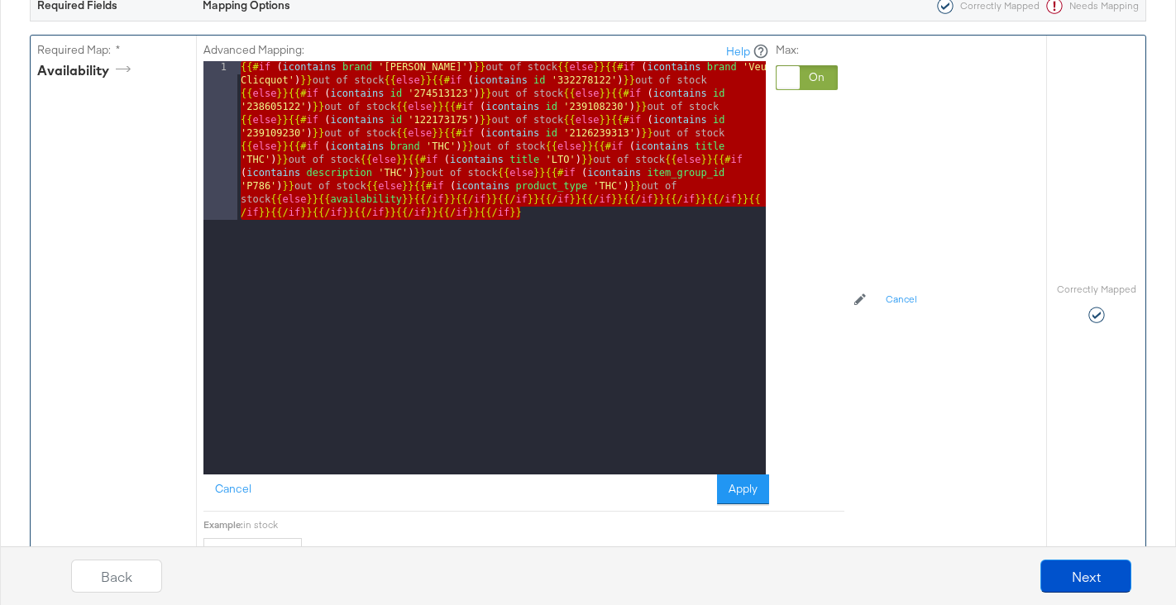
drag, startPoint x: 544, startPoint y: 224, endPoint x: 241, endPoint y: 59, distance: 345.7
click at [241, 59] on div "Advanced Mapping: Help 1 {{# if ( icontains brand 'Trump' ) }} out of stock {{ …" at bounding box center [486, 273] width 566 height 463
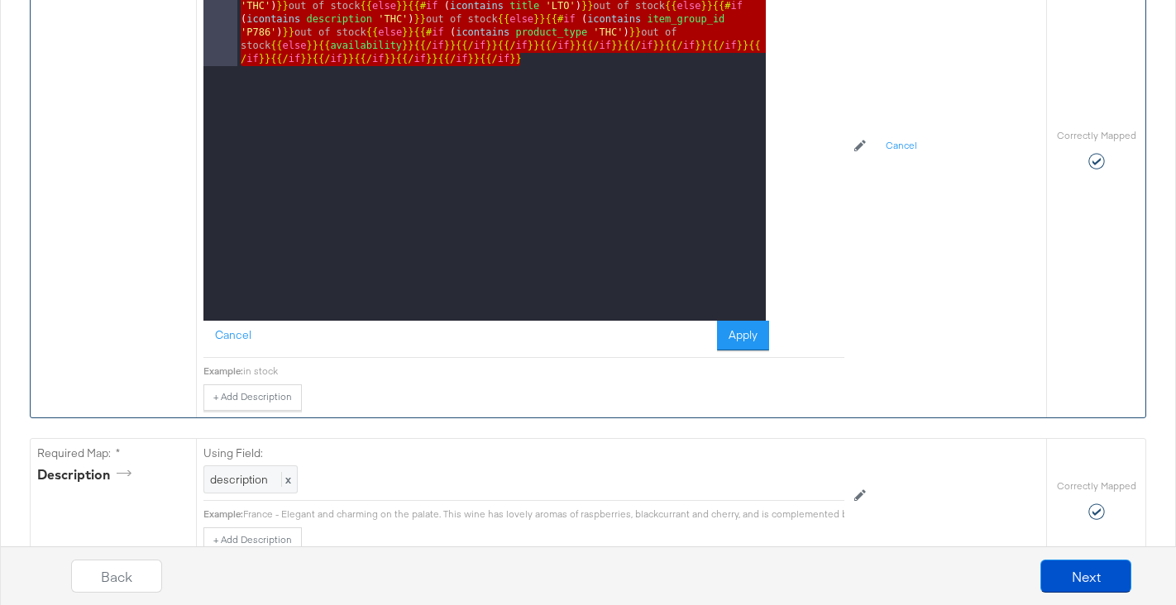
scroll to position [674, 0]
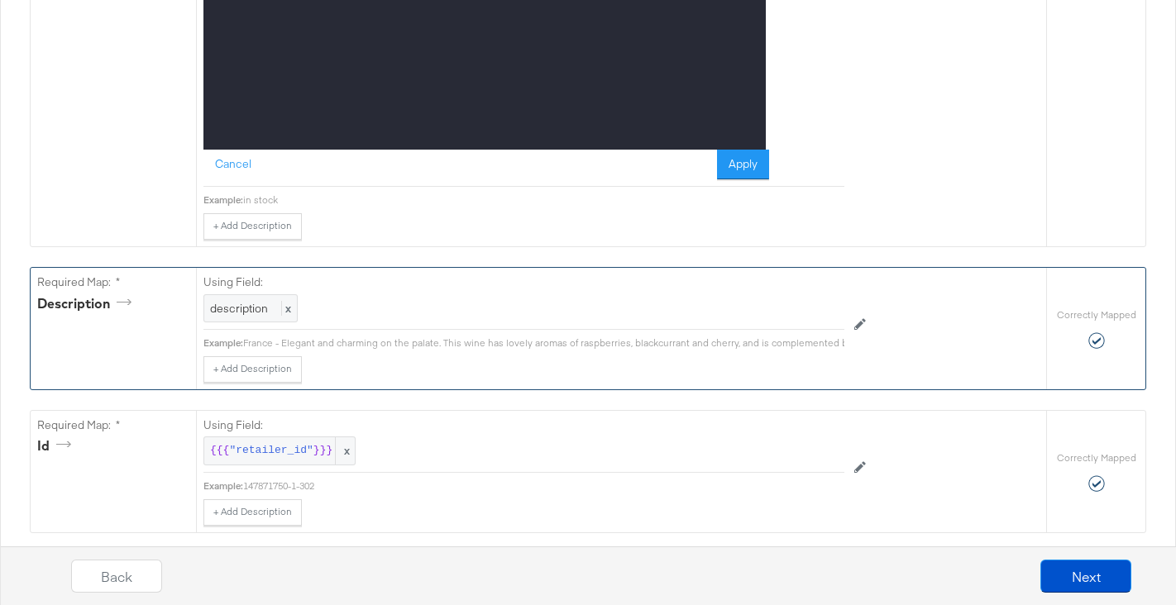
click at [368, 291] on div "Using Field: description x" at bounding box center [523, 299] width 641 height 62
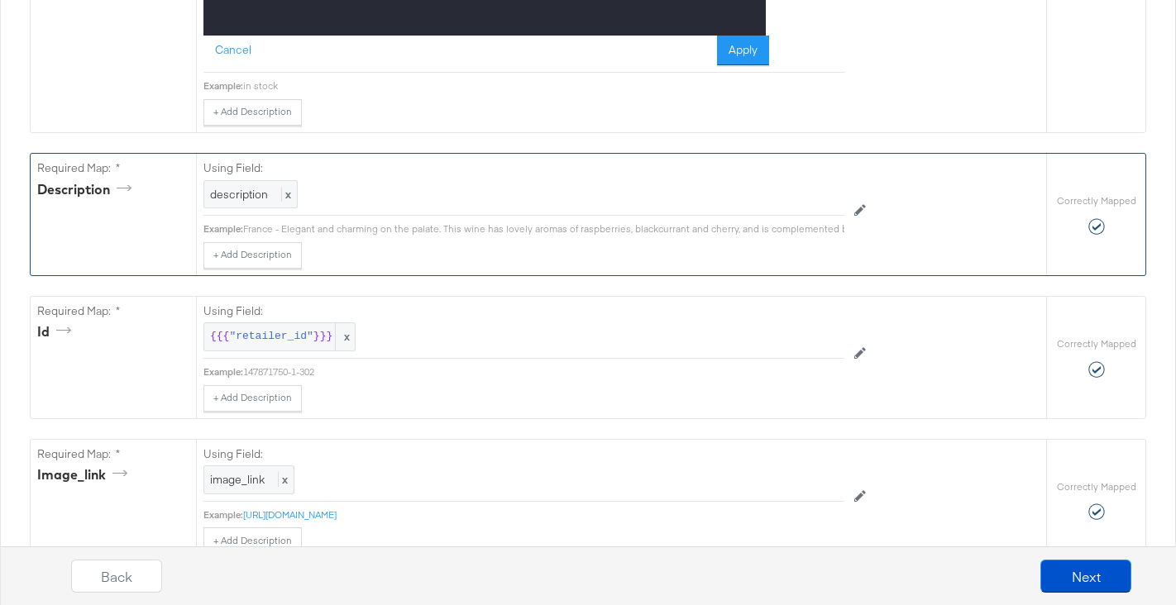
scroll to position [796, 0]
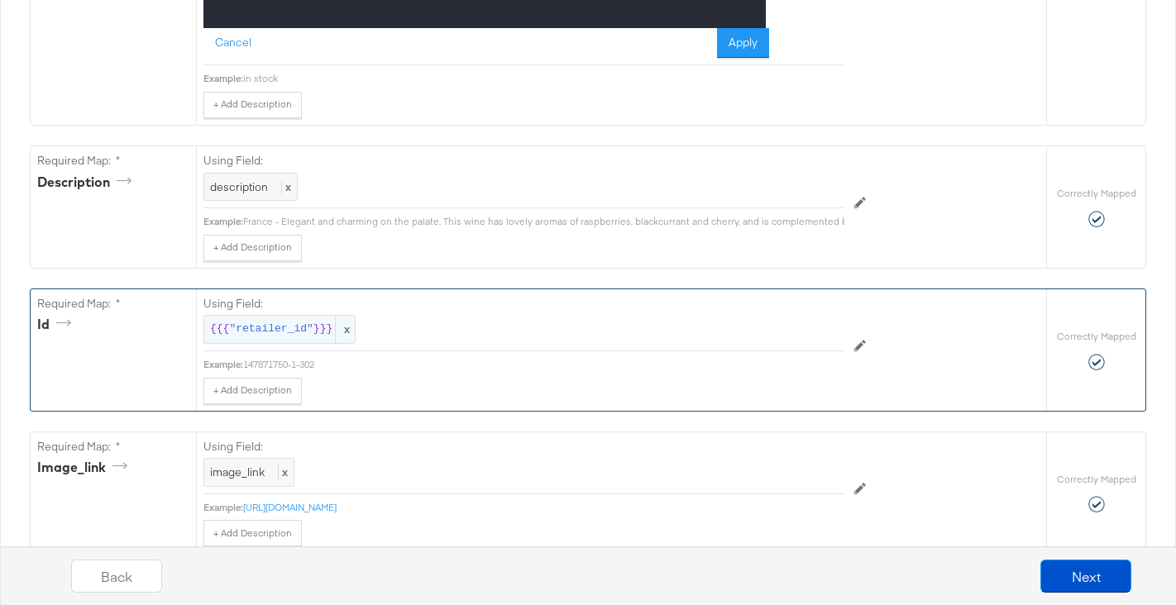
click at [272, 332] on span ""retailer_id"" at bounding box center [271, 330] width 84 height 16
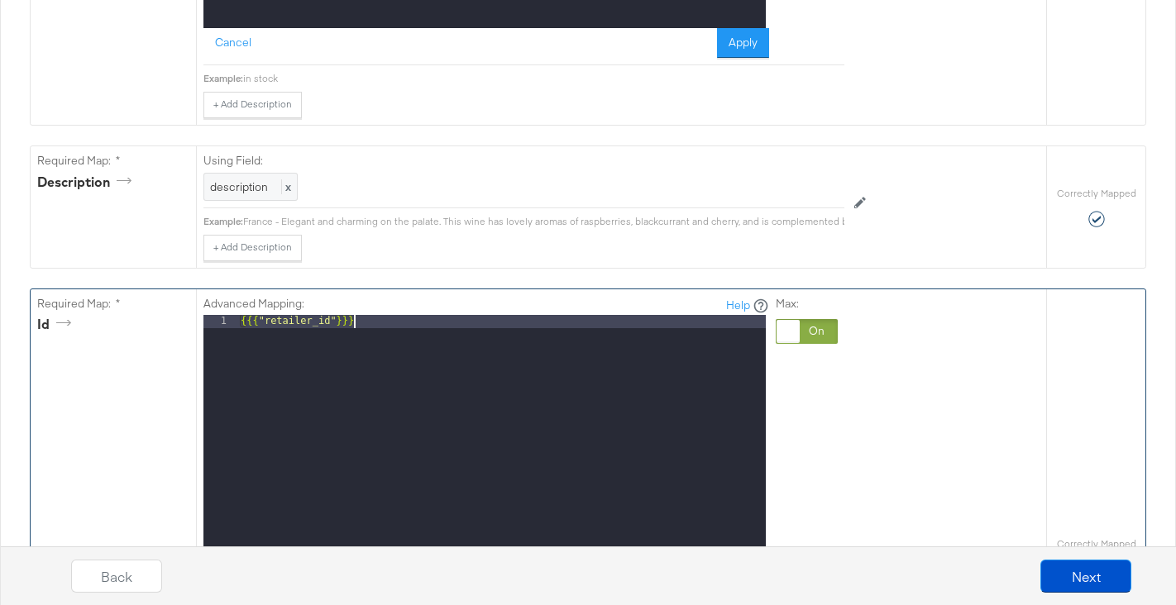
click at [366, 325] on div "{{{ "retailer_id" }}}" at bounding box center [501, 535] width 528 height 440
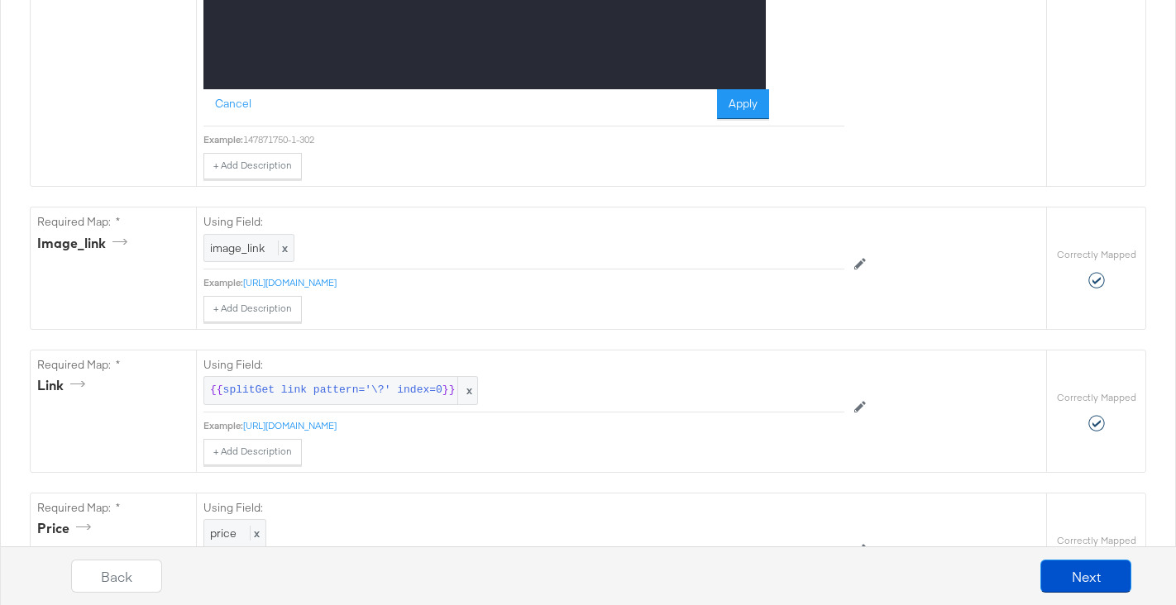
scroll to position [1442, 0]
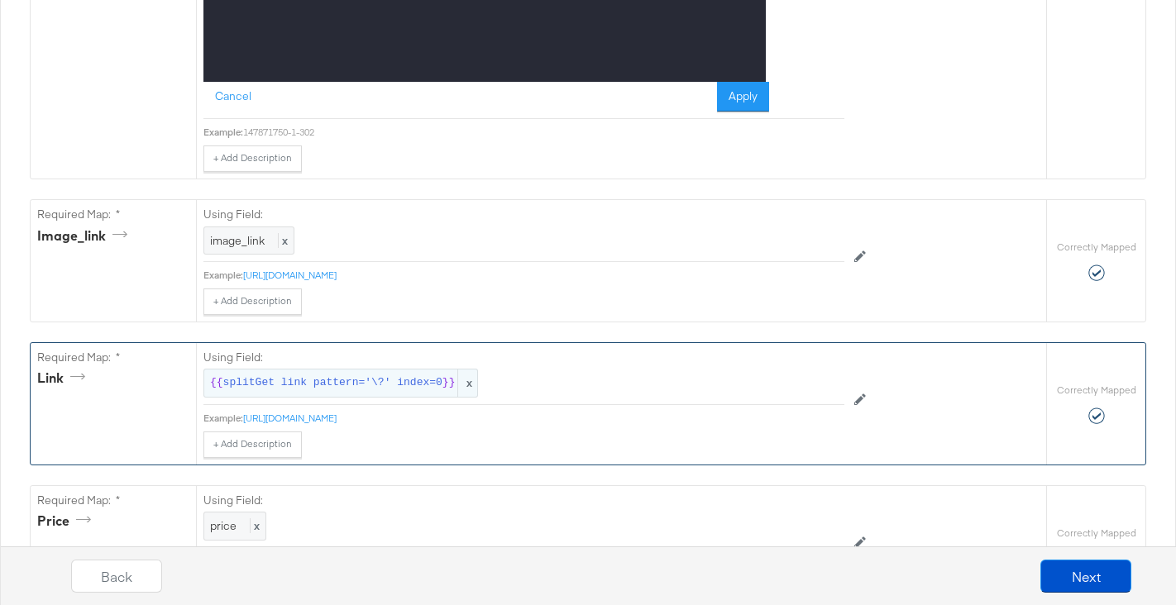
click at [393, 381] on span "splitGet link pattern='\?' index=0" at bounding box center [332, 383] width 219 height 16
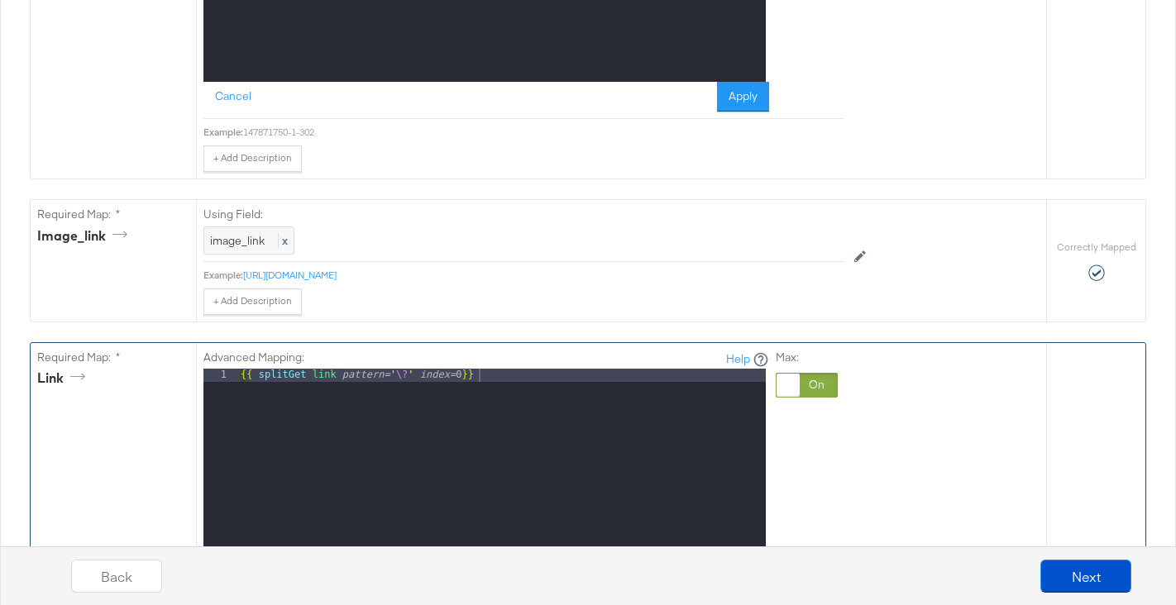
click at [546, 377] on div "{{ splitGet link pattern= ' \? ' index= 0 }}" at bounding box center [501, 589] width 528 height 440
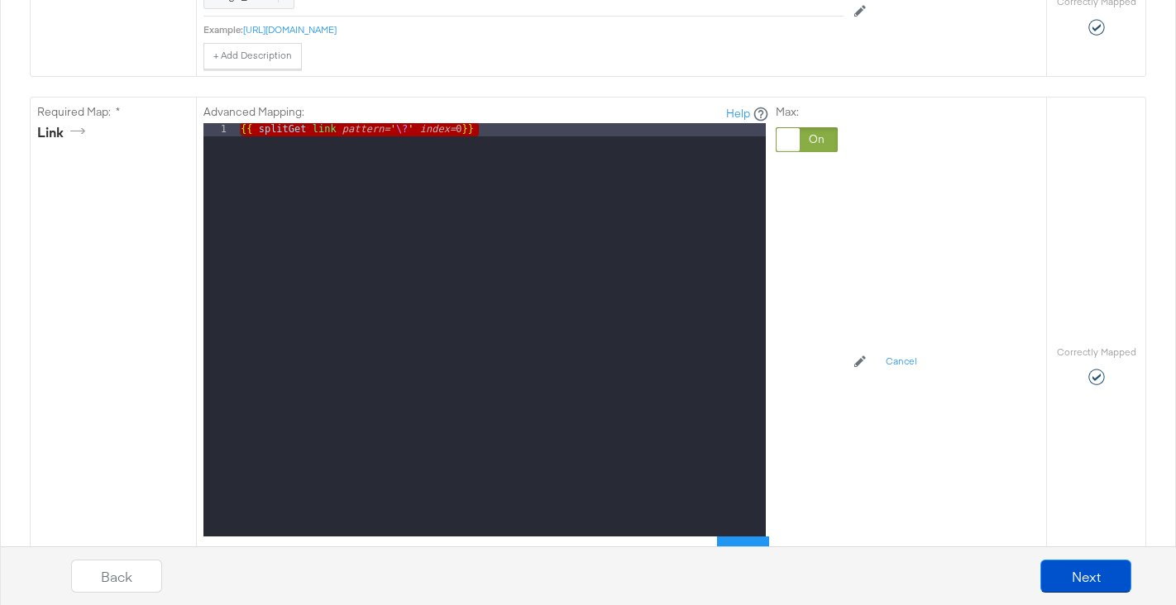
scroll to position [1689, 0]
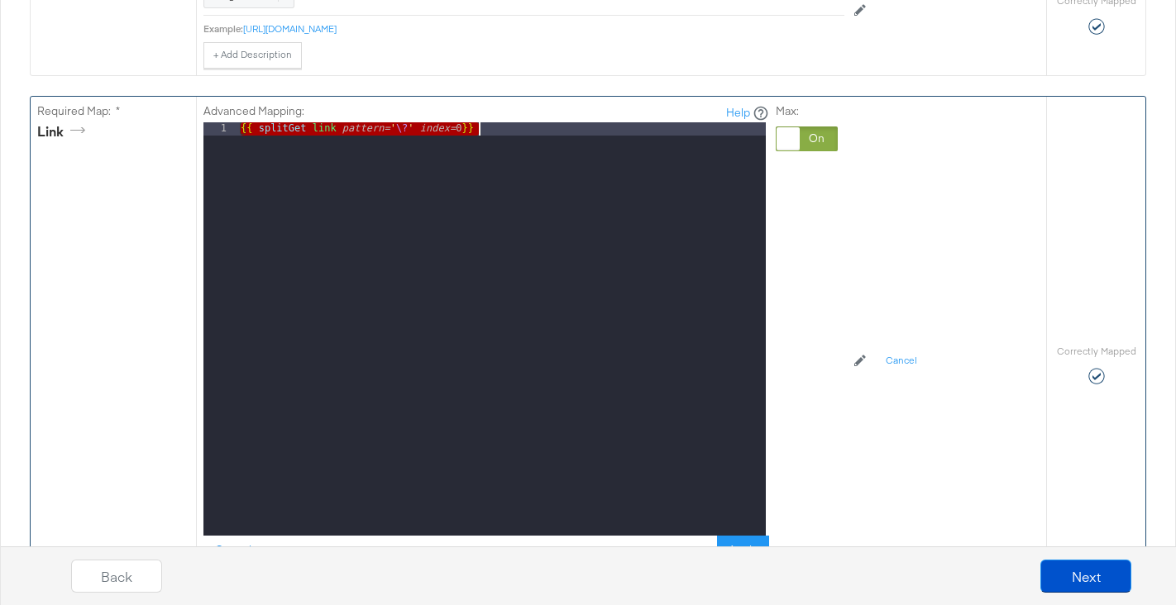
click at [359, 137] on div "{{ splitGet link pattern= ' \? ' index= 0 }}" at bounding box center [501, 342] width 528 height 440
drag, startPoint x: 308, startPoint y: 333, endPoint x: 308, endPoint y: 227, distance: 105.9
click at [308, 227] on div "{{ splitGet link pattern= ' \? ' index= 0 }}" at bounding box center [501, 342] width 528 height 440
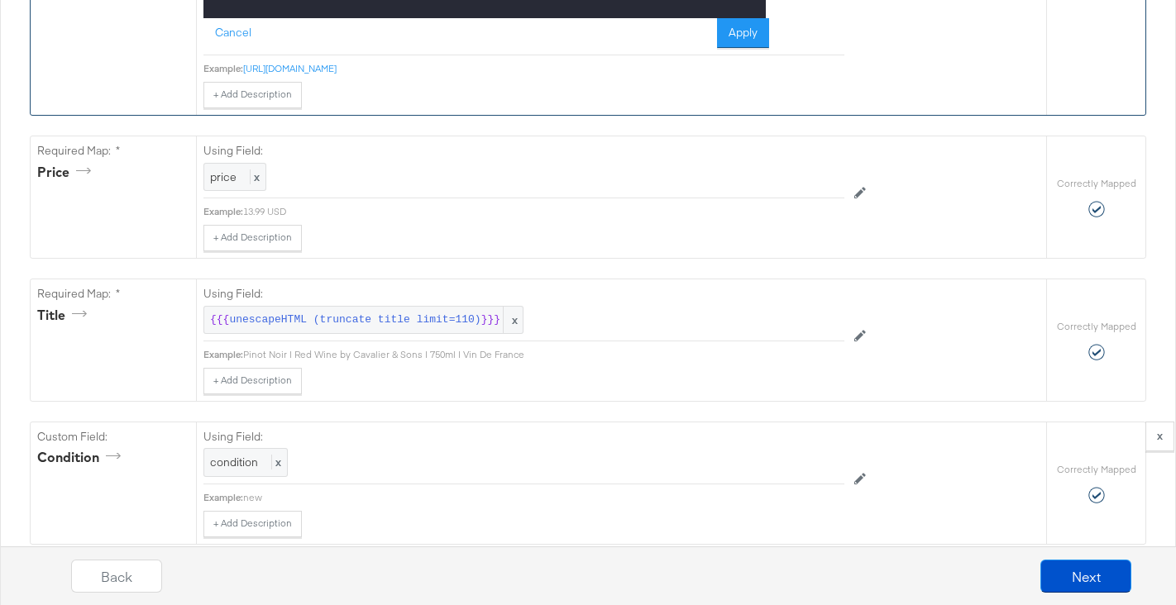
scroll to position [2222, 0]
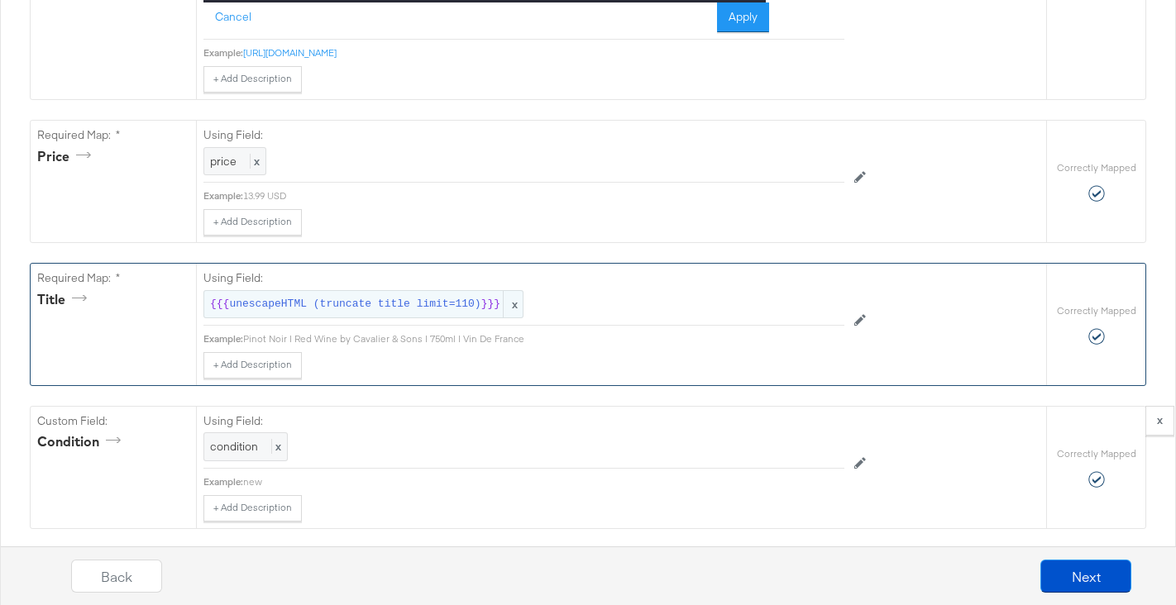
click at [298, 300] on span "unescapeHTML (truncate title limit=110)" at bounding box center [354, 305] width 251 height 16
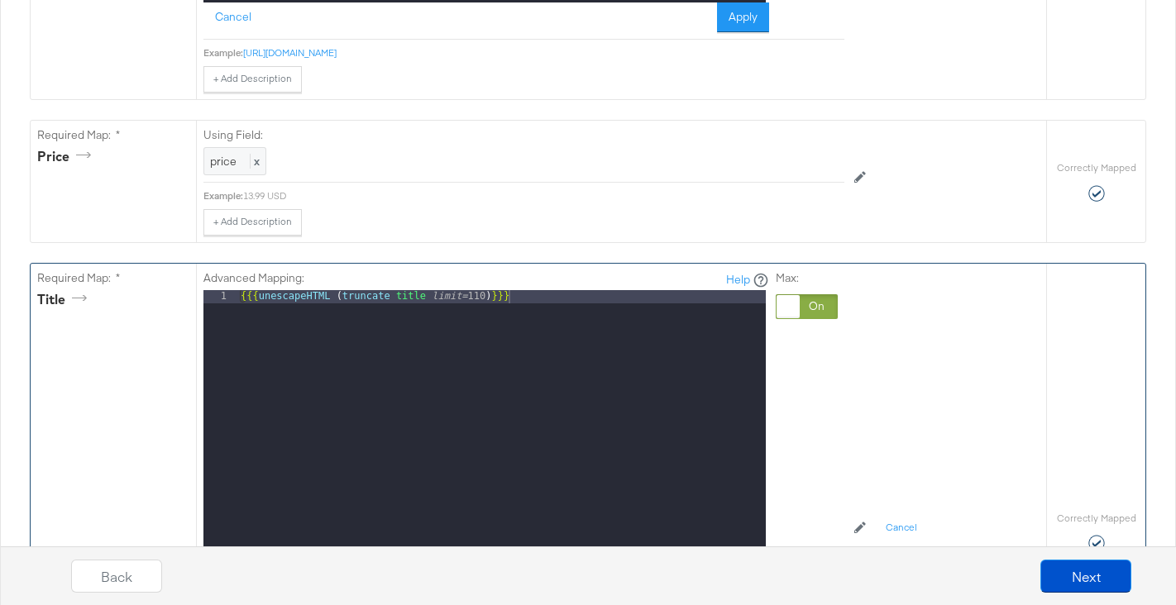
click at [552, 291] on div "{{{ unescapeHTML ( truncate title limit= 110 ) }}}" at bounding box center [501, 510] width 528 height 440
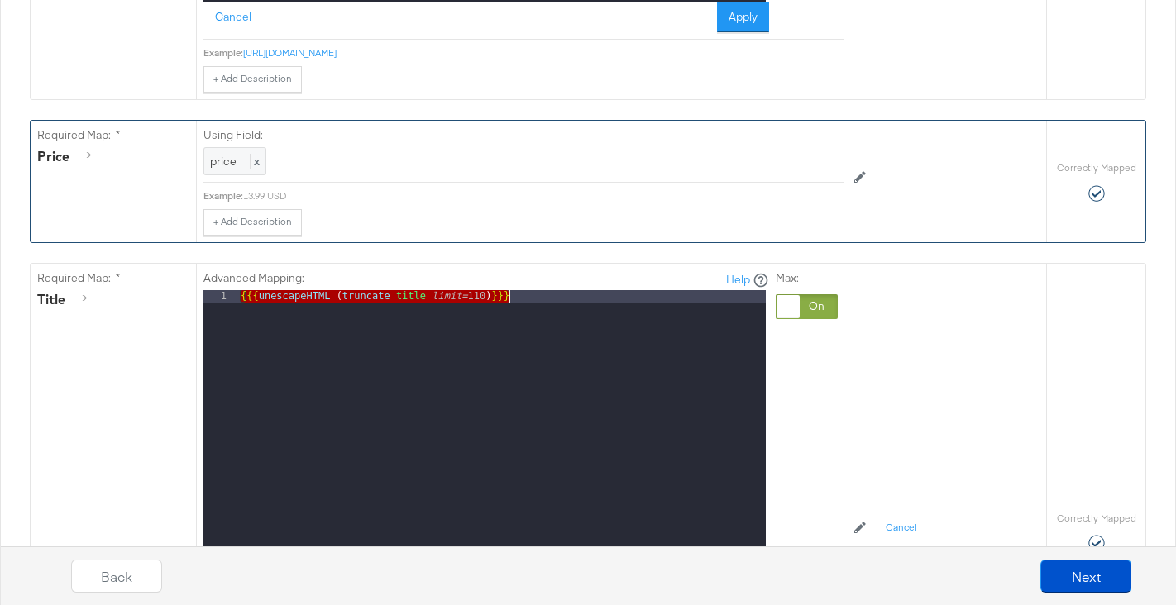
click at [407, 195] on div "13.99 USD" at bounding box center [543, 195] width 601 height 13
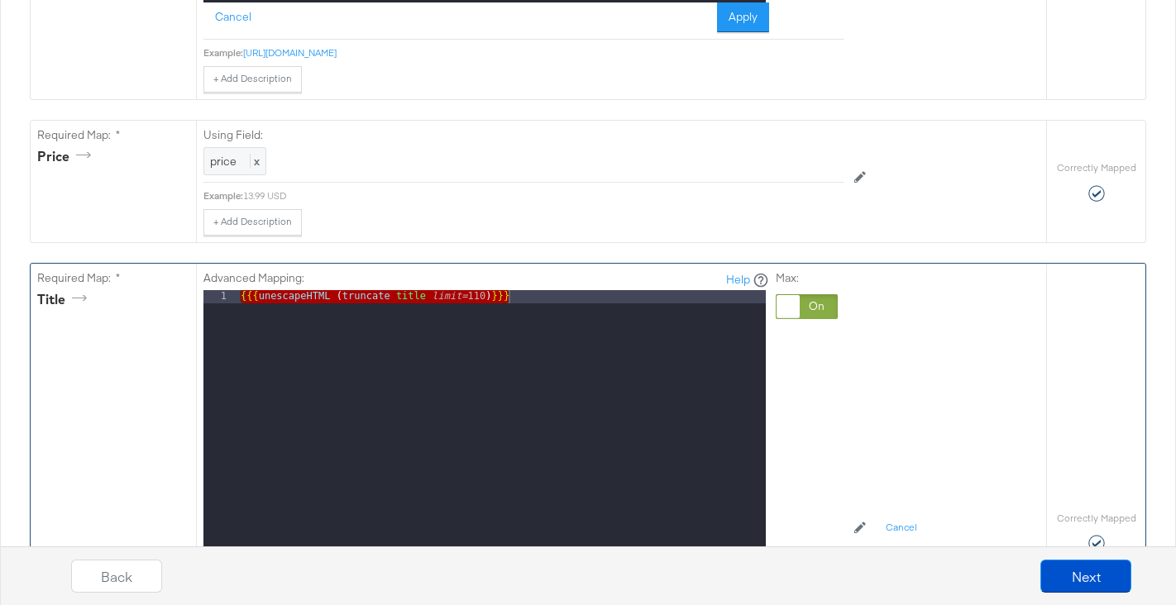
click at [418, 264] on div "Advanced Mapping: Help 1 {{{ unescapeHTML ( truncate title limit= 110 ) }}} XXX…" at bounding box center [523, 502] width 641 height 477
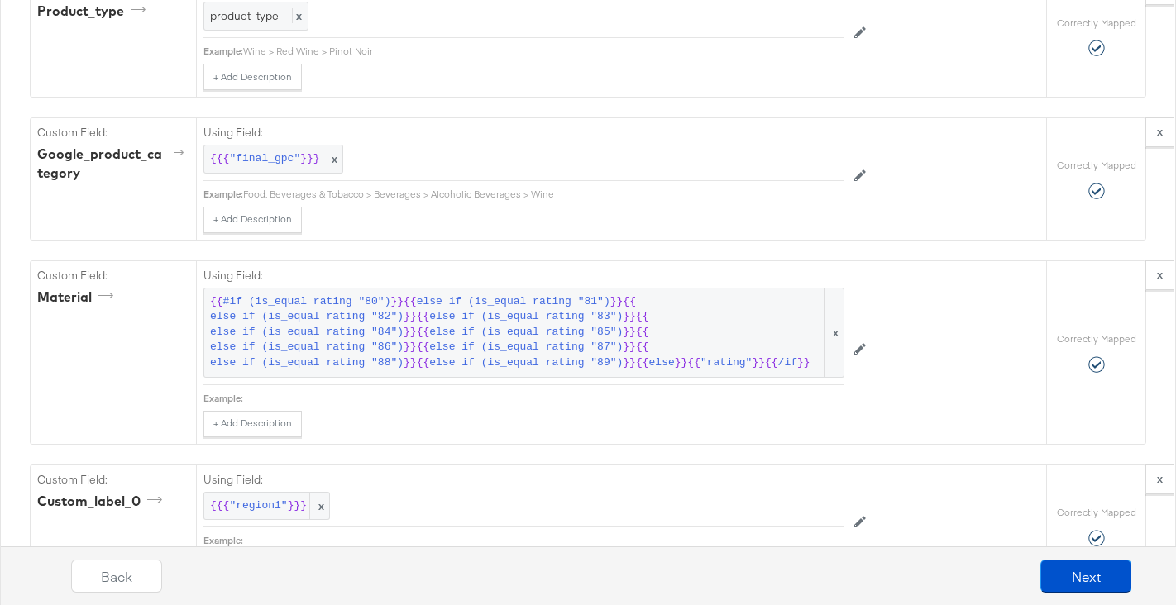
scroll to position [3644, 0]
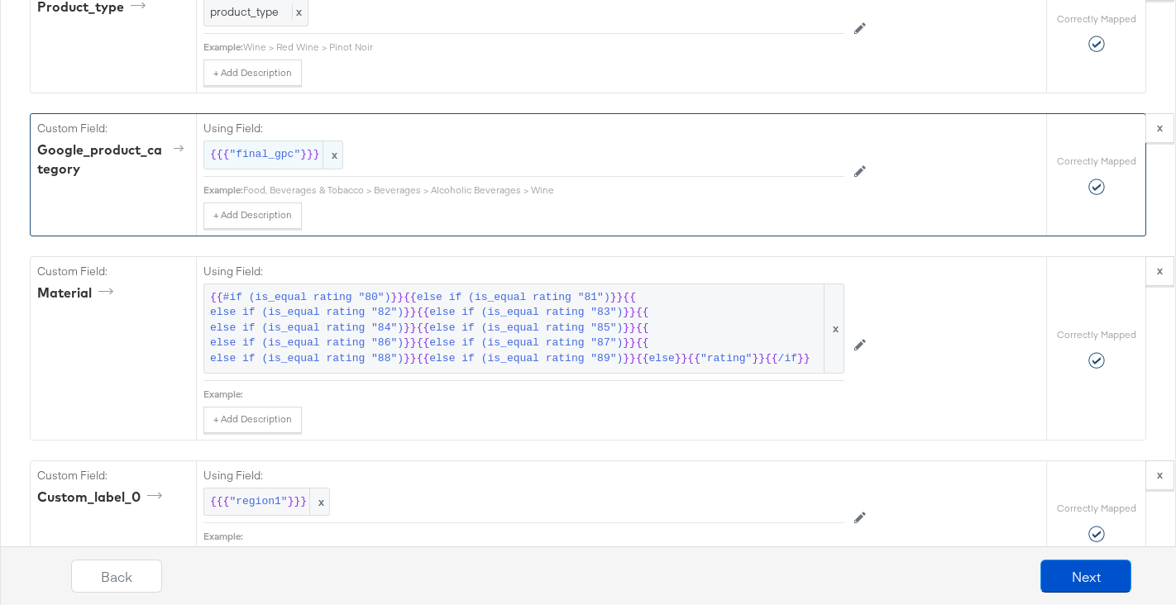
click at [272, 156] on span ""final_gpc"" at bounding box center [264, 155] width 71 height 16
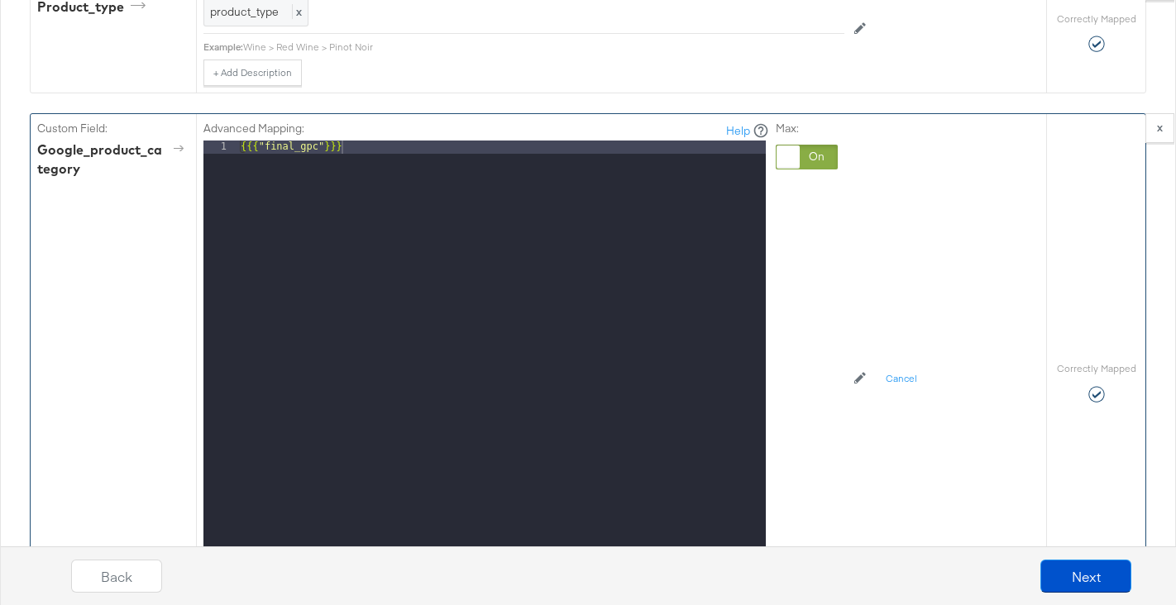
click at [280, 148] on div "{{{ "final_gpc" }}}" at bounding box center [501, 361] width 528 height 440
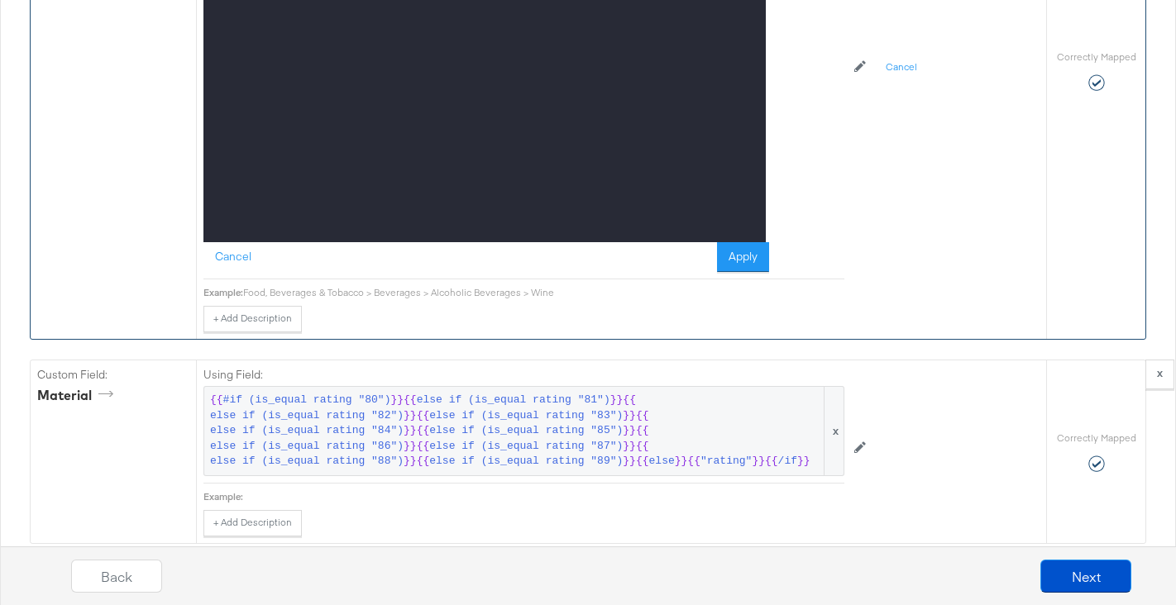
scroll to position [3962, 0]
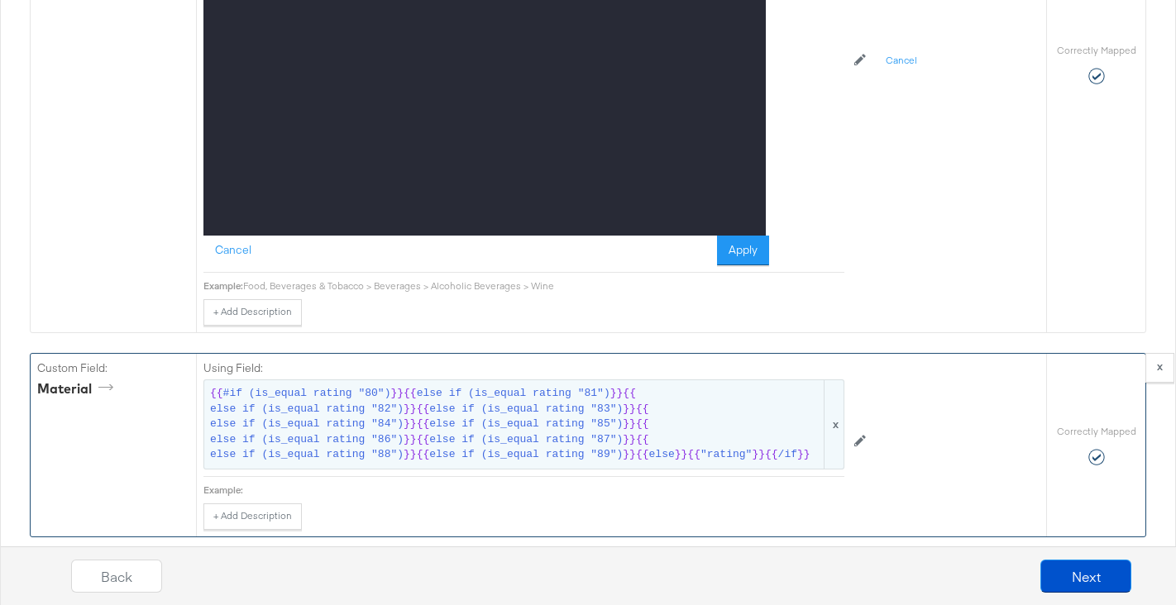
click at [438, 423] on span "else if (is_equal rating "85")" at bounding box center [526, 425] width 194 height 16
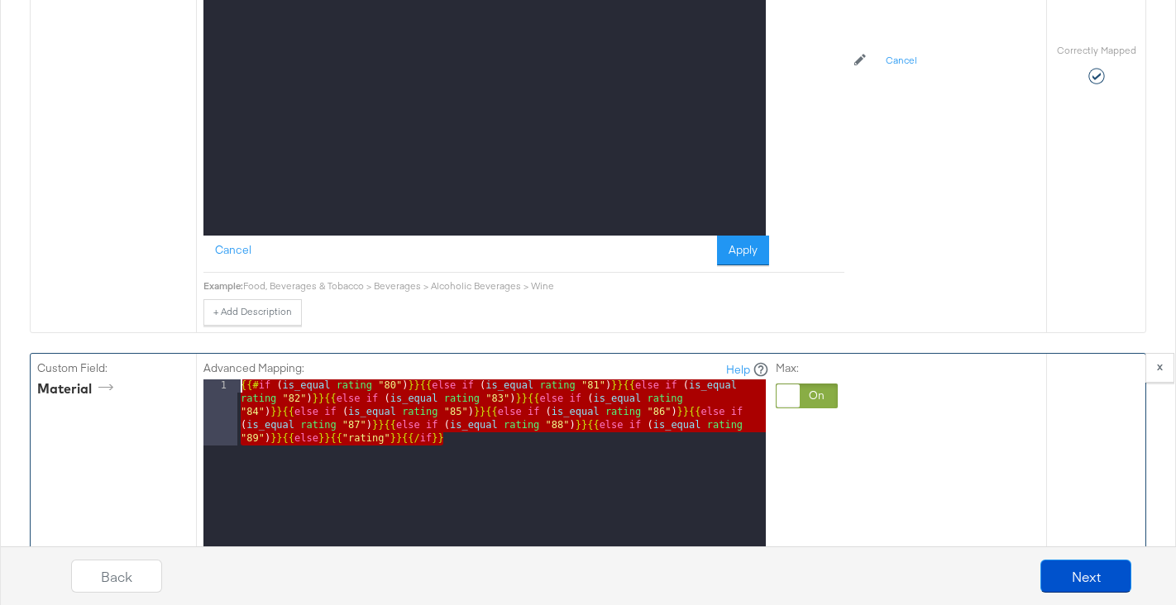
drag, startPoint x: 452, startPoint y: 447, endPoint x: 229, endPoint y: 390, distance: 229.7
click at [229, 390] on div "1 {{# if ( is_equal rating "80" ) }}{{ else if ( is_equal rating "81" ) }}{{ el…" at bounding box center [484, 587] width 562 height 414
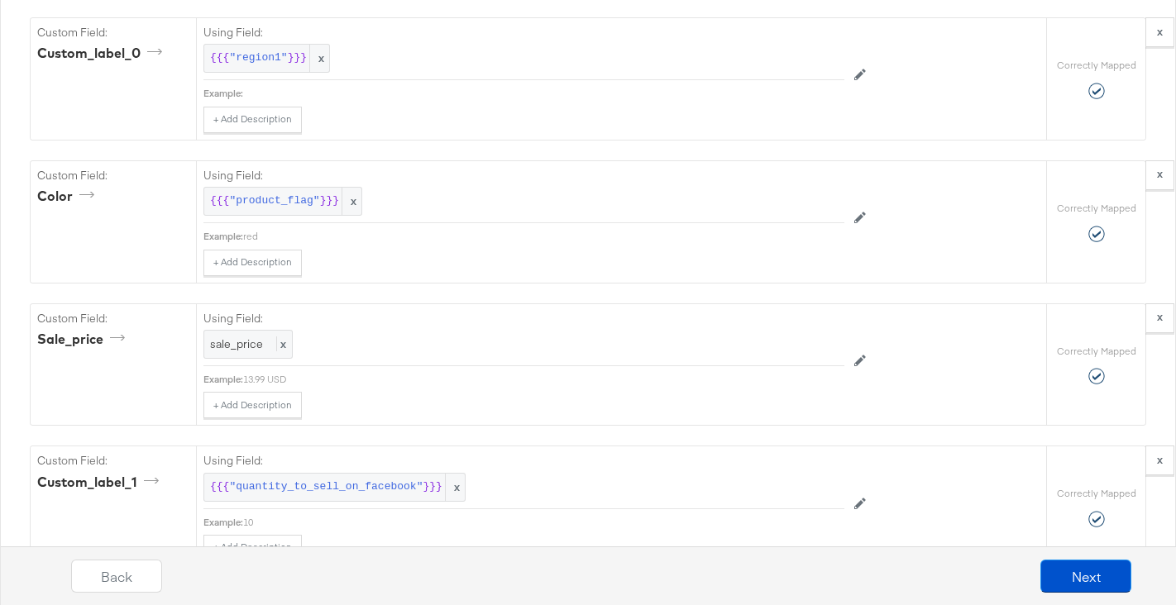
scroll to position [4857, 0]
click at [245, 61] on span ""region1"" at bounding box center [258, 57] width 58 height 16
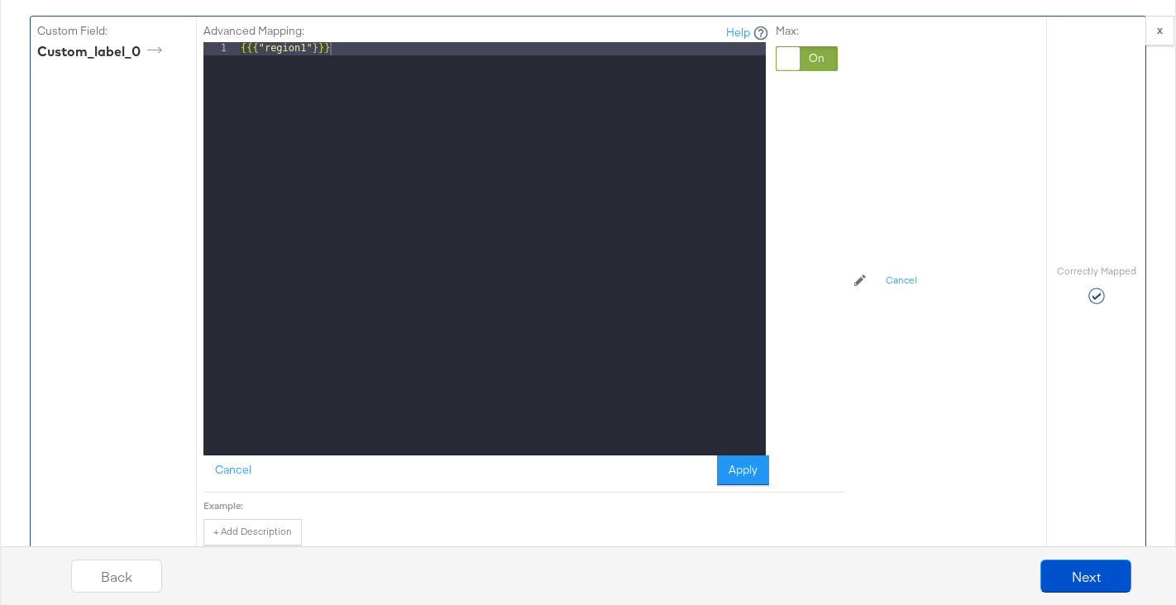
click at [278, 46] on div "{{{ "region1" }}}" at bounding box center [501, 262] width 528 height 440
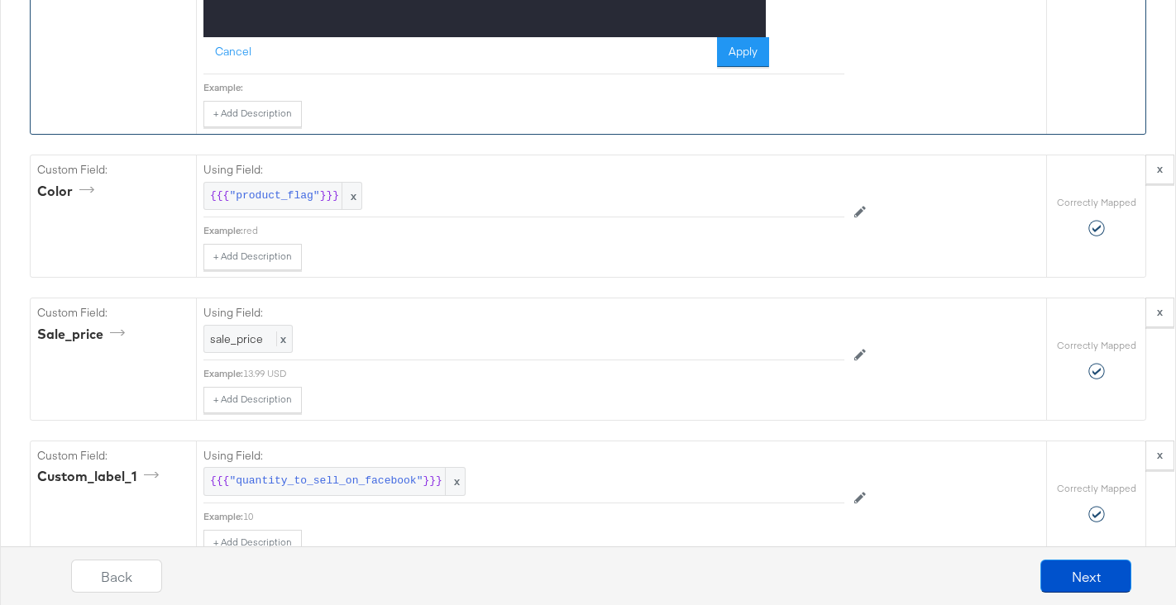
scroll to position [5299, 0]
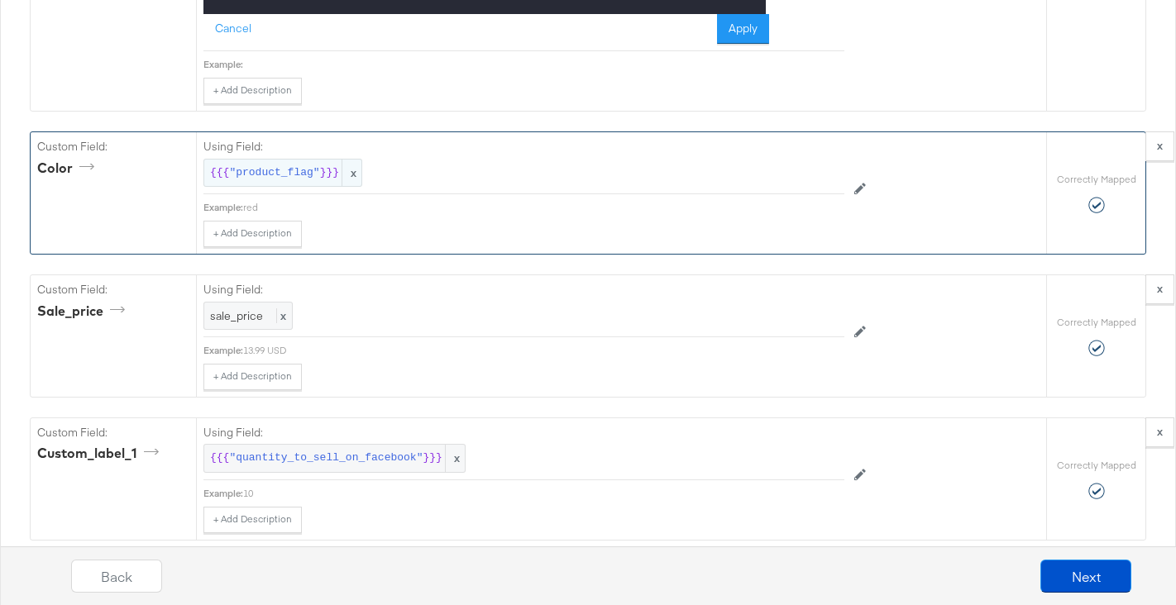
click at [288, 165] on div "{{{ "product_flag" }}} x" at bounding box center [282, 173] width 159 height 29
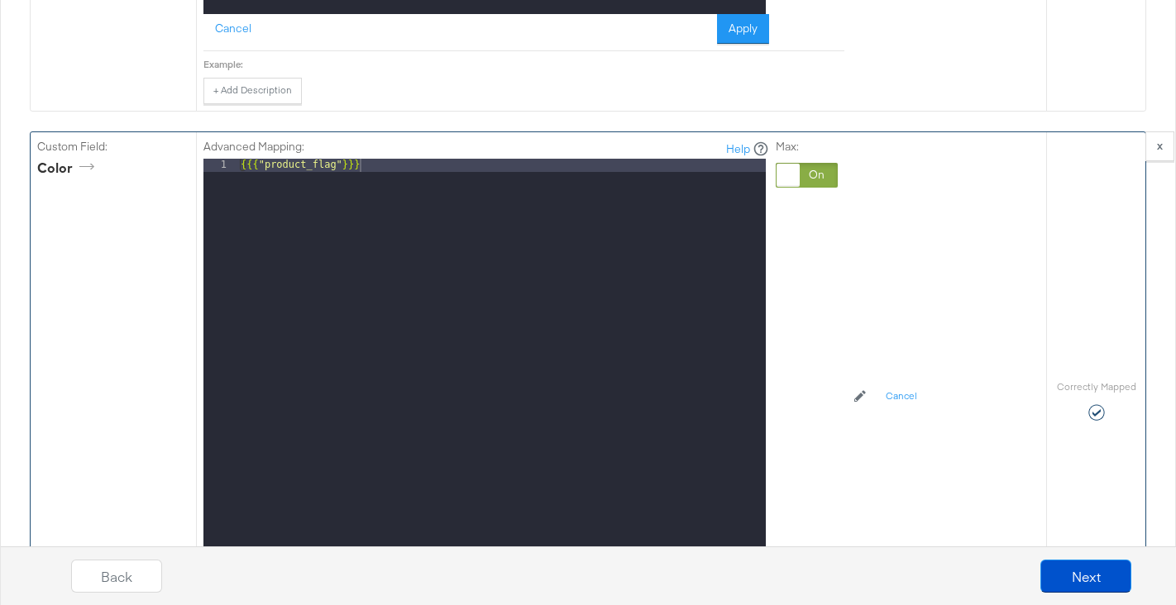
click at [334, 168] on div "{{{ "product_flag" }}}" at bounding box center [501, 379] width 528 height 440
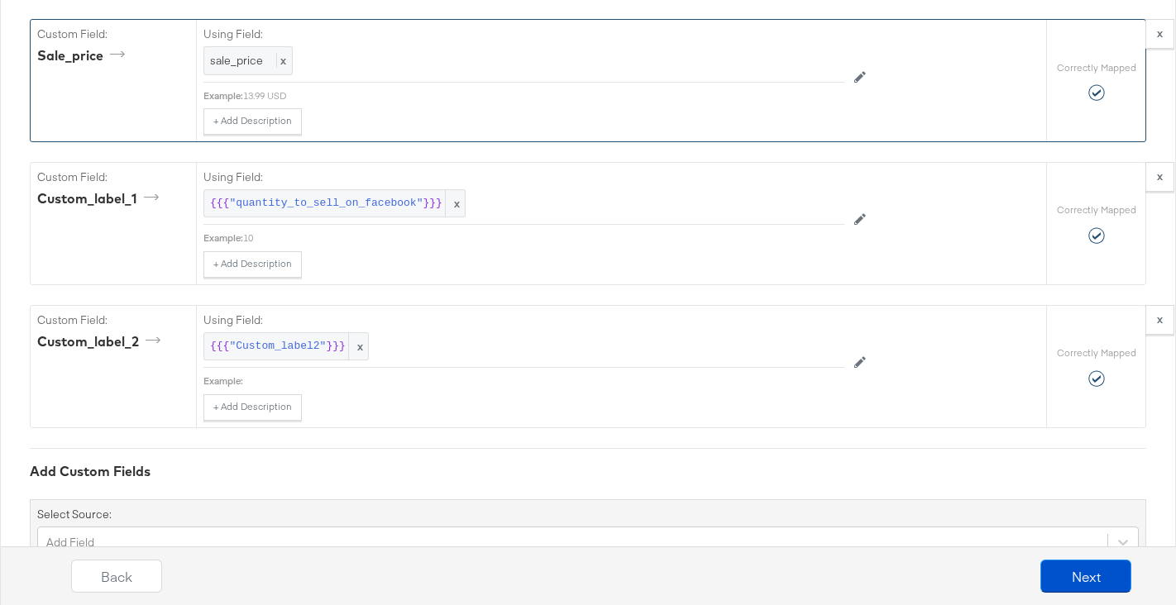
scroll to position [5975, 0]
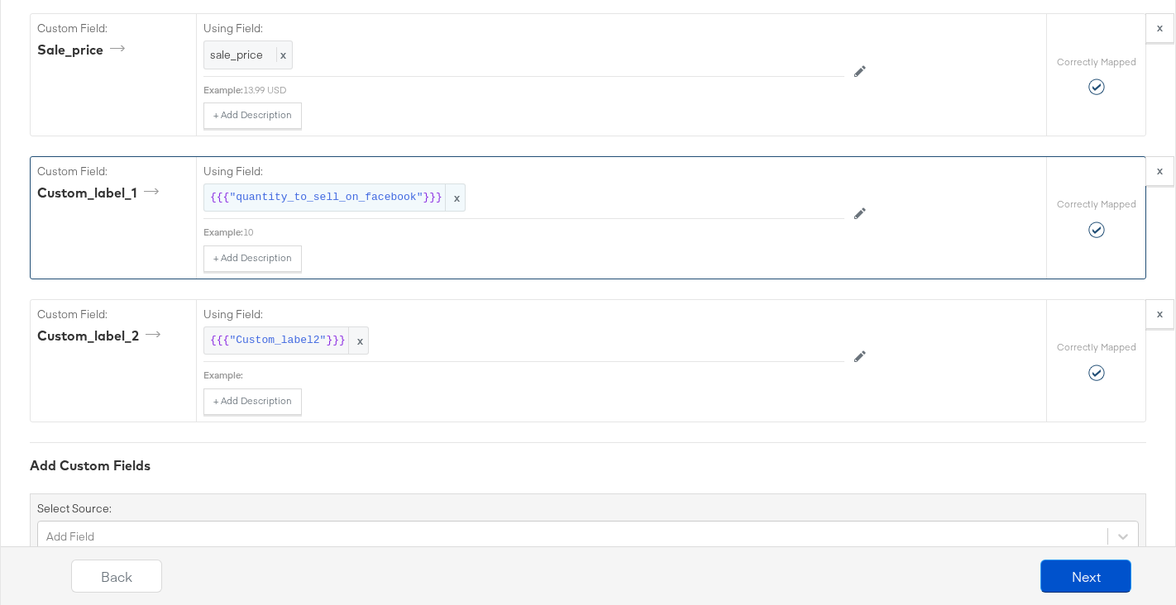
click at [365, 196] on span ""quantity_to_sell_on_facebook"" at bounding box center [326, 198] width 194 height 16
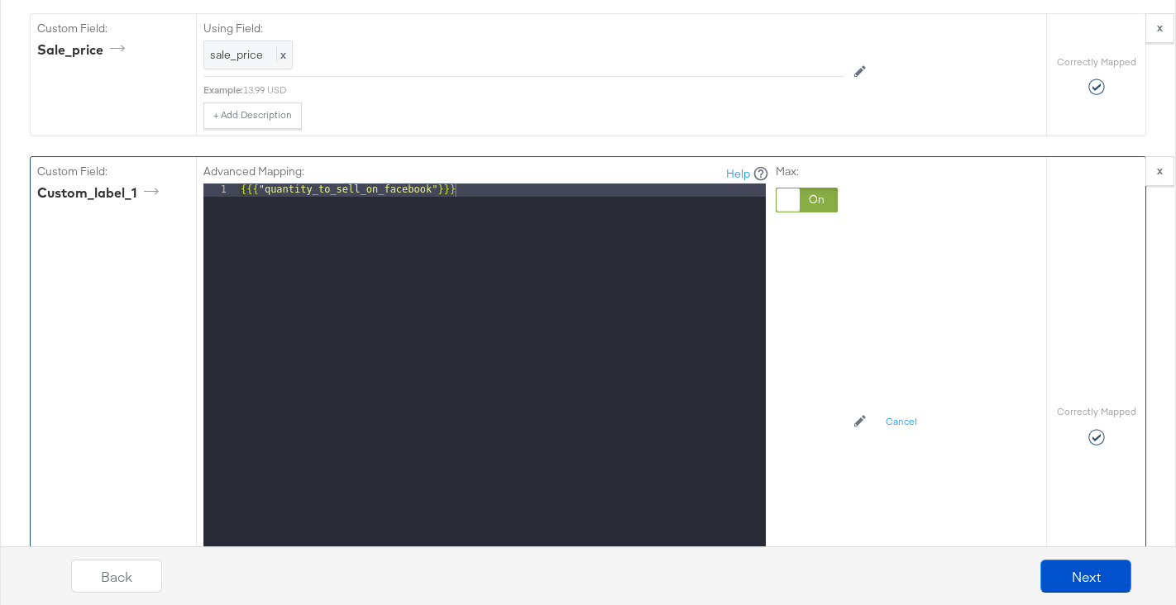
click at [363, 192] on div "{{{ "quantity_to_sell_on_facebook" }}}" at bounding box center [501, 404] width 528 height 440
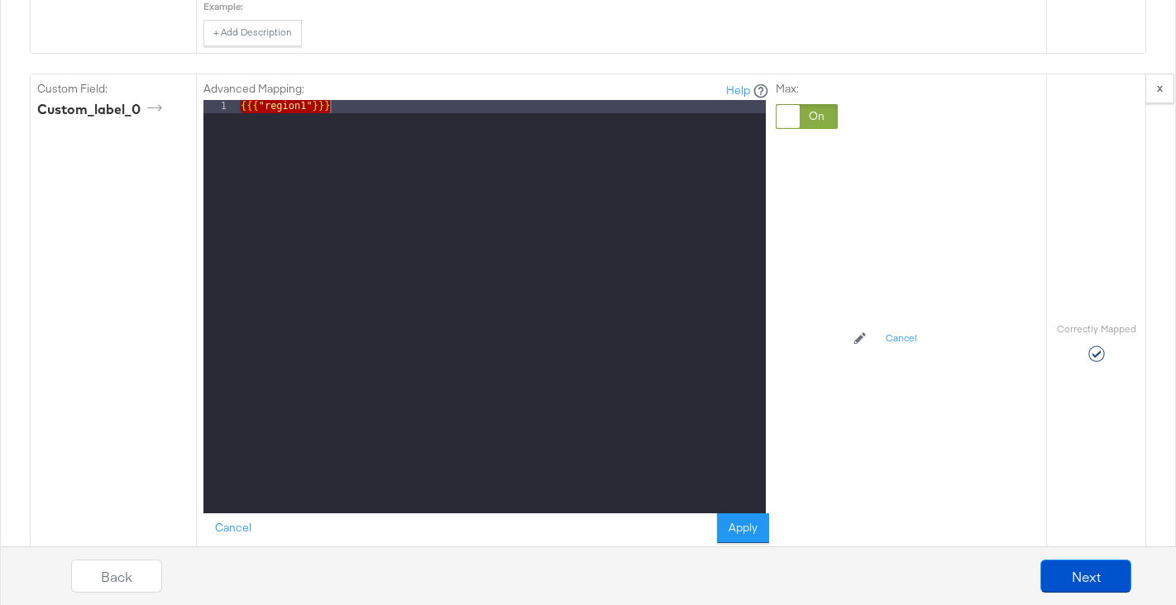
scroll to position [4800, 0]
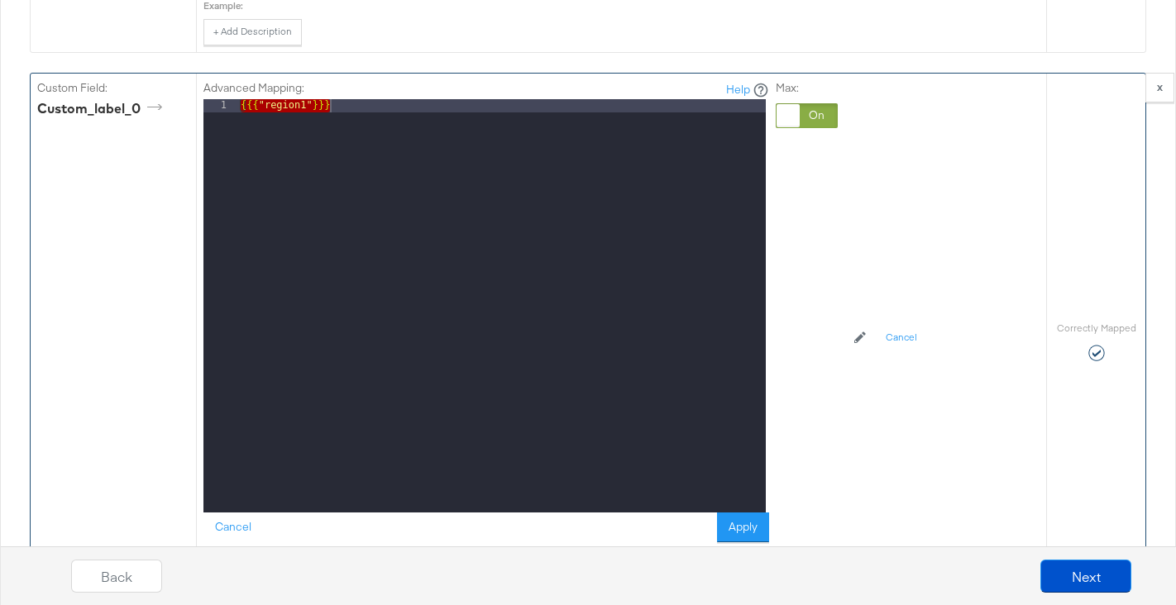
click at [287, 98] on div "Advanced Mapping: Help" at bounding box center [486, 90] width 566 height 20
click at [278, 109] on div "{{{ "region1" }}}" at bounding box center [501, 319] width 528 height 440
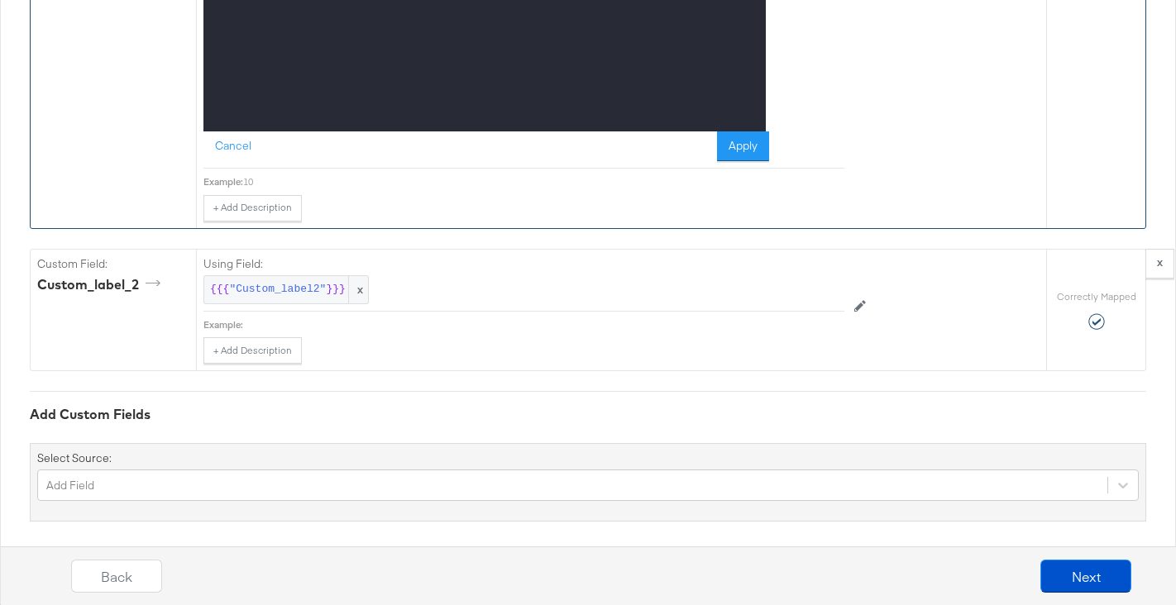
scroll to position [6444, 0]
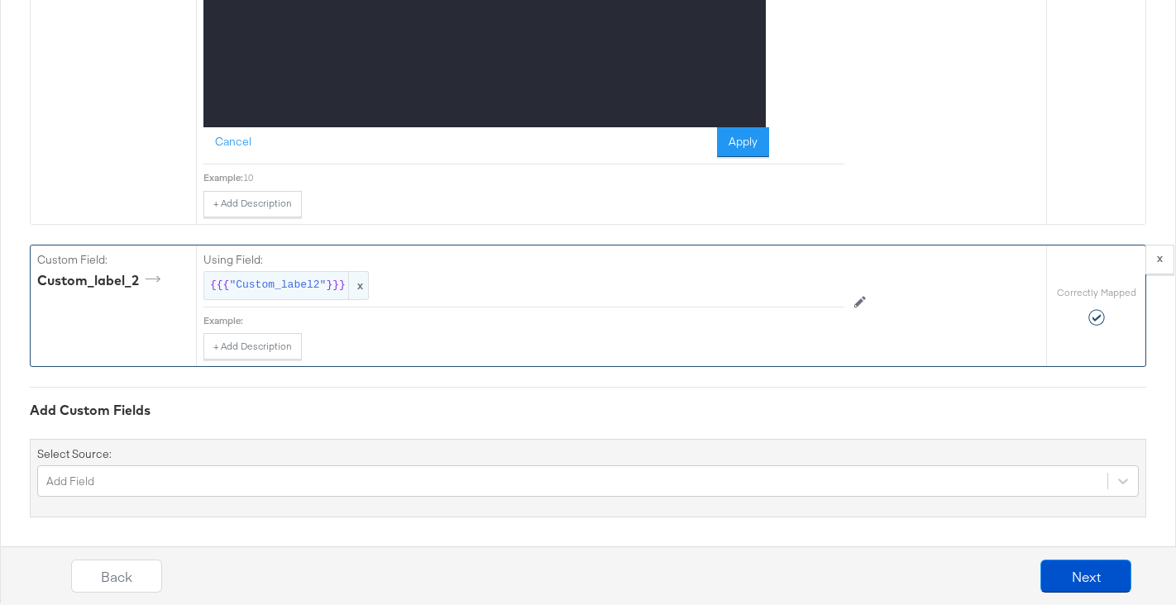
click at [292, 299] on div "{{{ "Custom_label2" }}} x" at bounding box center [285, 285] width 165 height 29
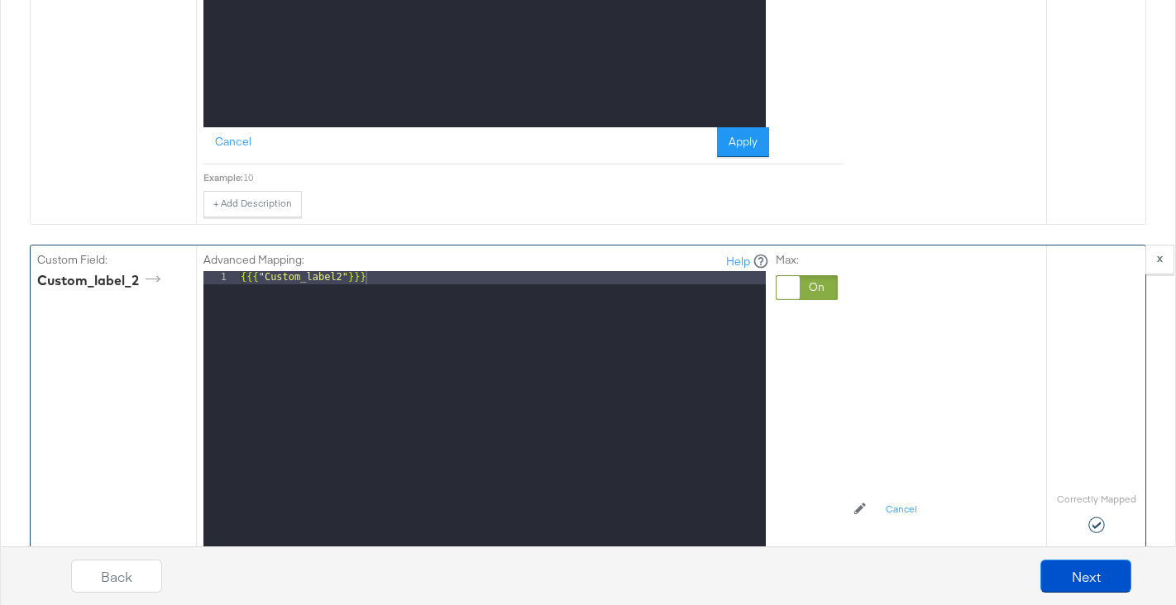
click at [323, 277] on div "{{{ "Custom_label2" }}}" at bounding box center [501, 491] width 528 height 440
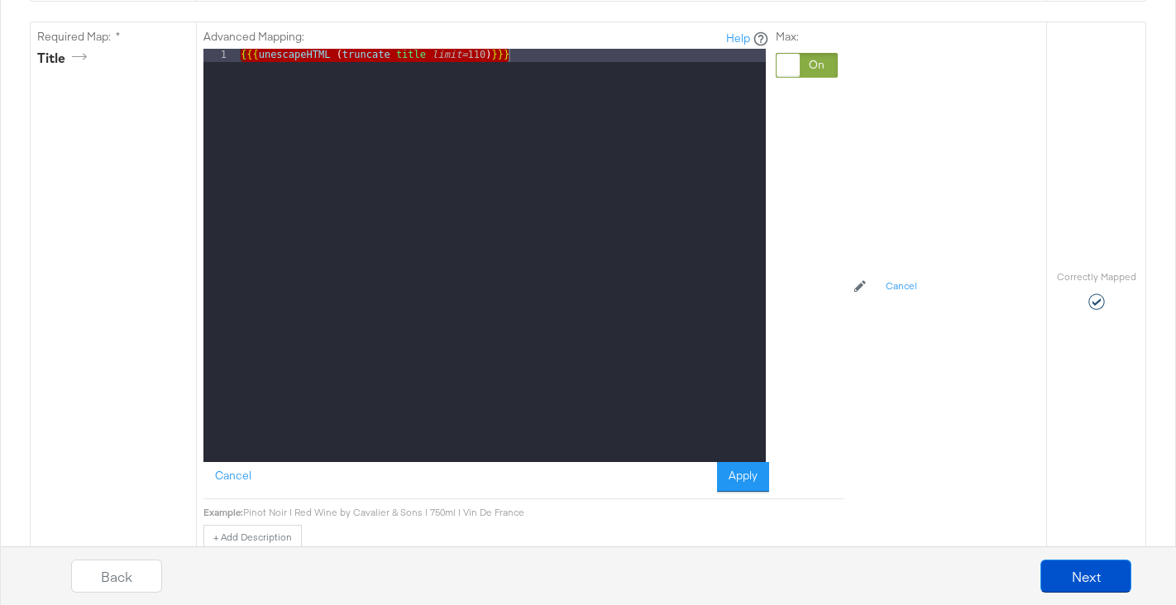
scroll to position [1859, 0]
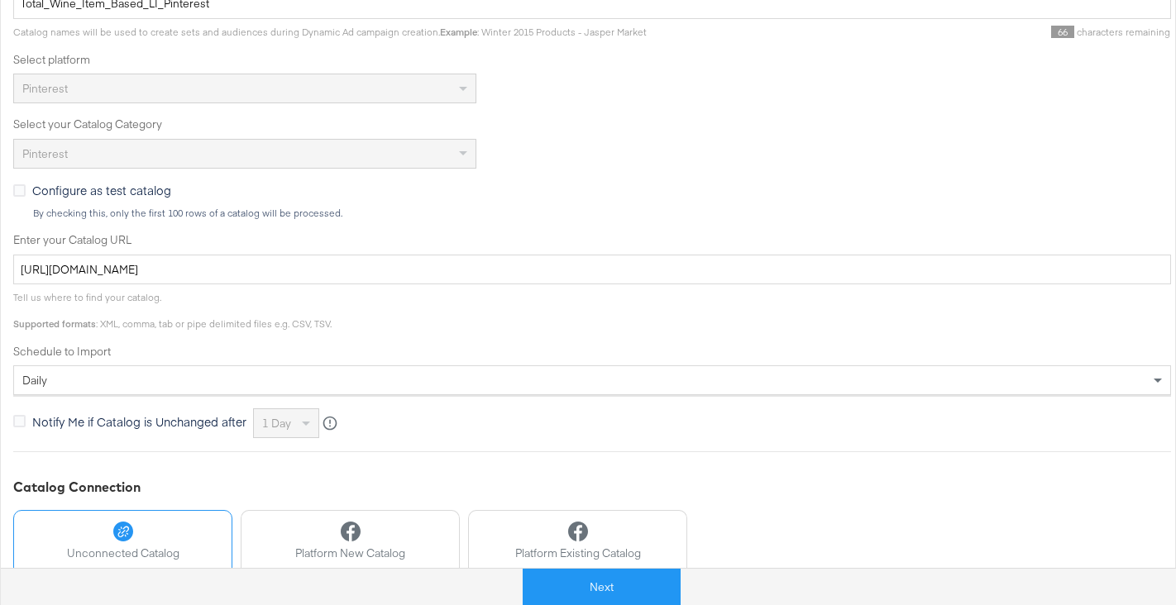
scroll to position [504, 0]
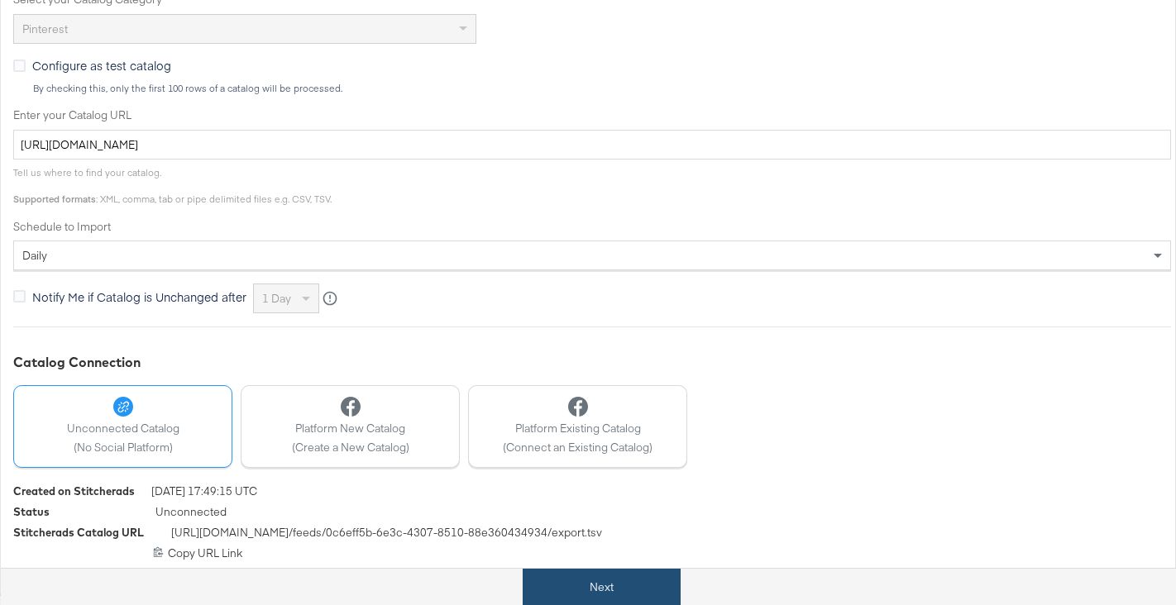
click at [600, 595] on button "Next" at bounding box center [602, 587] width 158 height 37
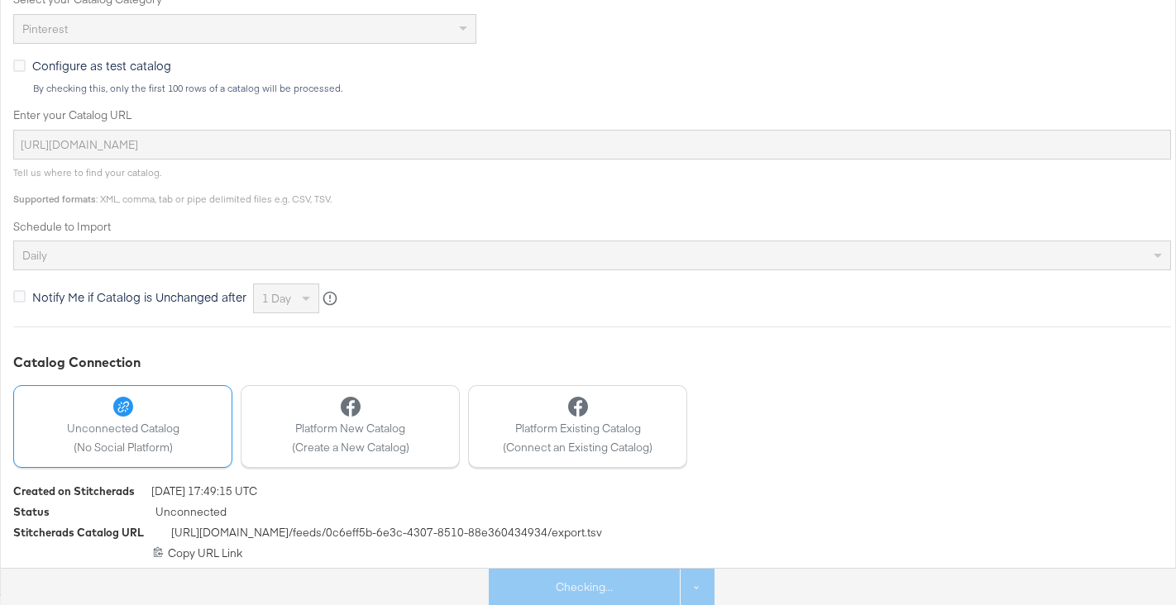
scroll to position [0, 0]
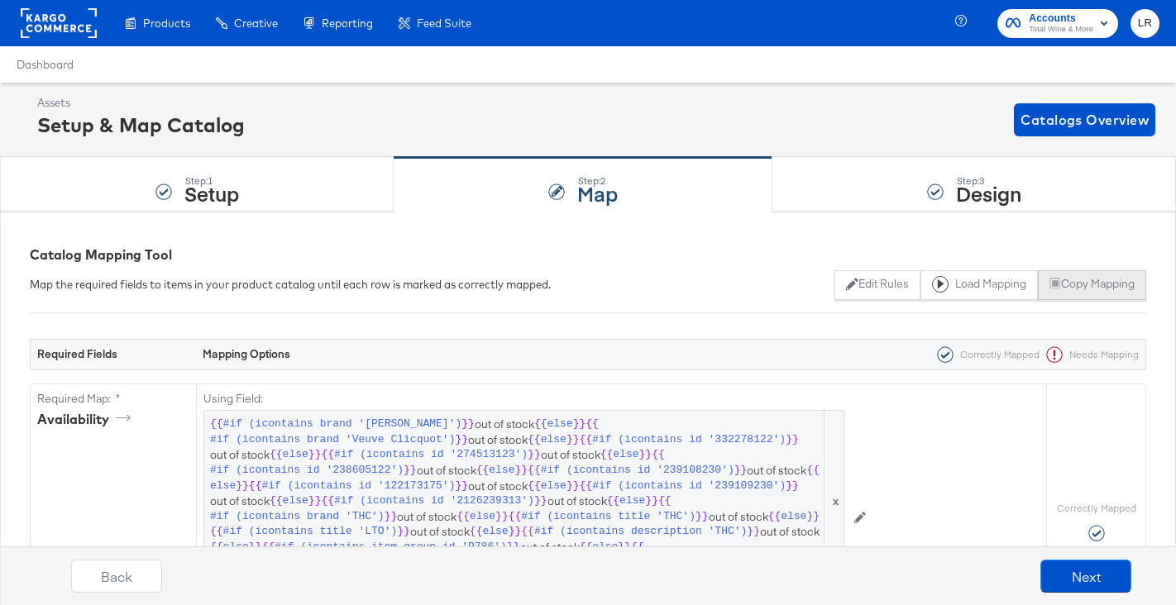
click at [1094, 277] on button "Copy Mapping" at bounding box center [1092, 285] width 108 height 30
